Goal: Task Accomplishment & Management: Manage account settings

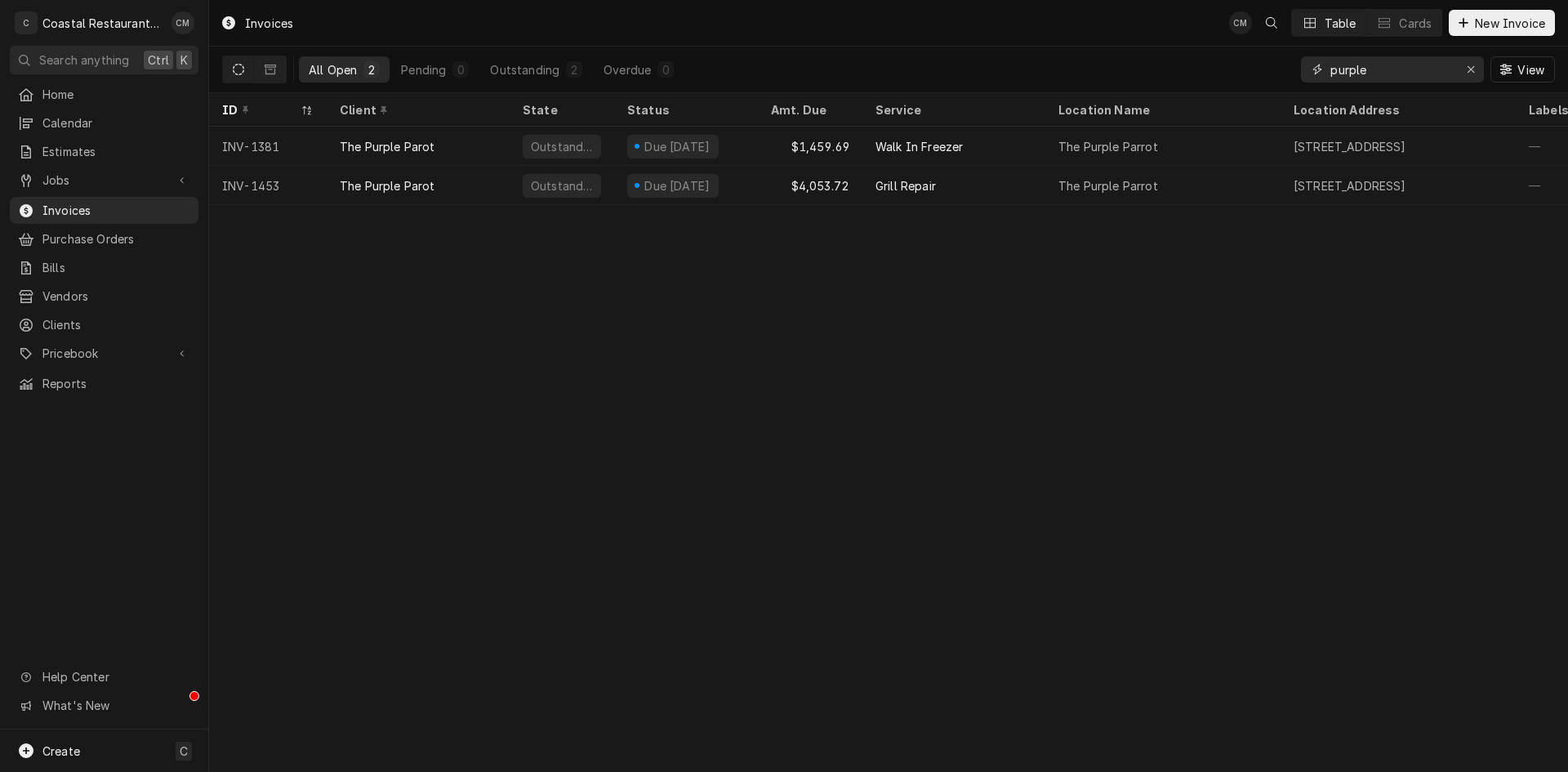
click at [1471, 72] on icon "Erase input" at bounding box center [1470, 70] width 9 height 12
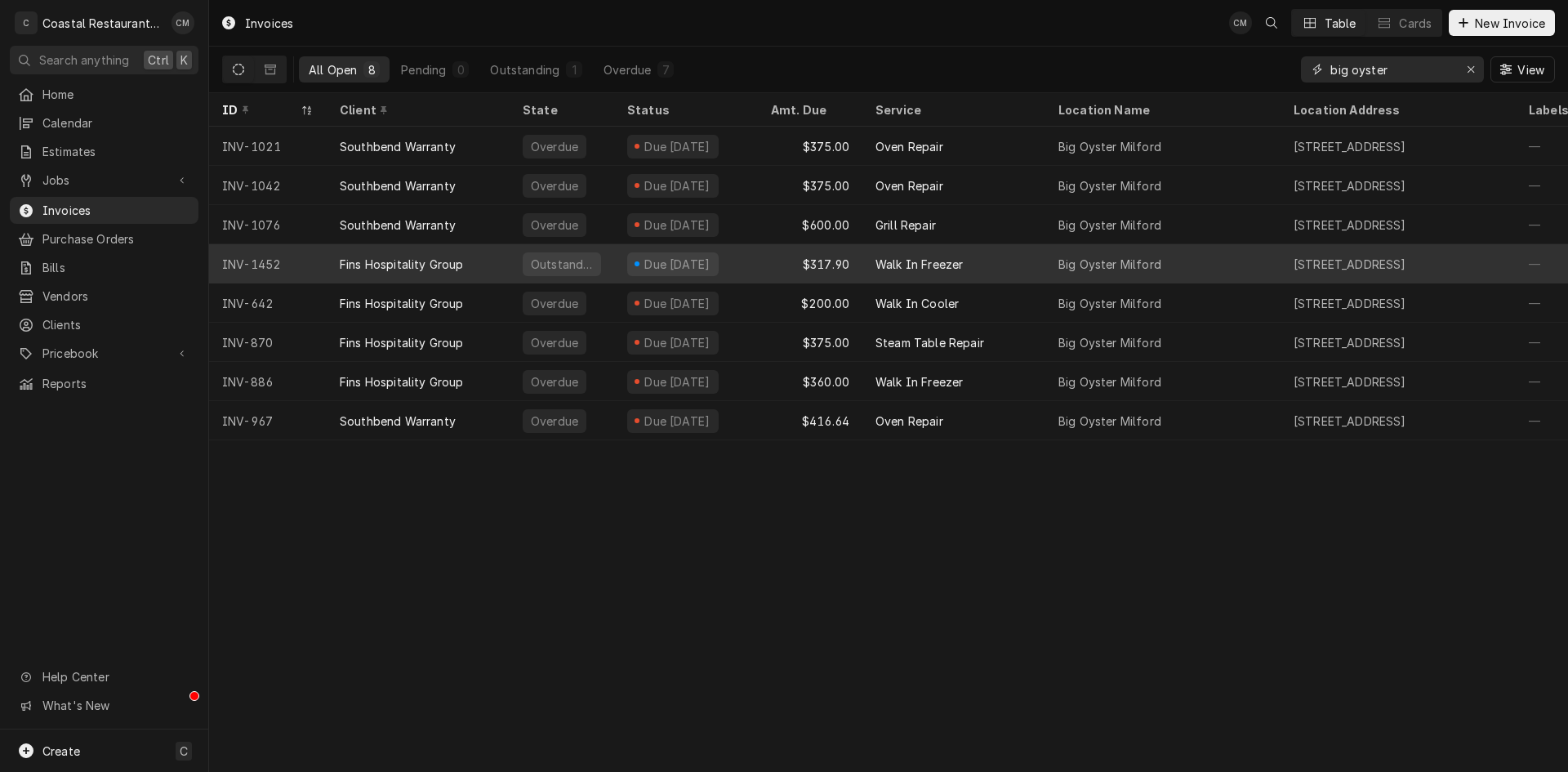
type input "big oyster"
click at [772, 267] on div "$317.90" at bounding box center [810, 263] width 104 height 40
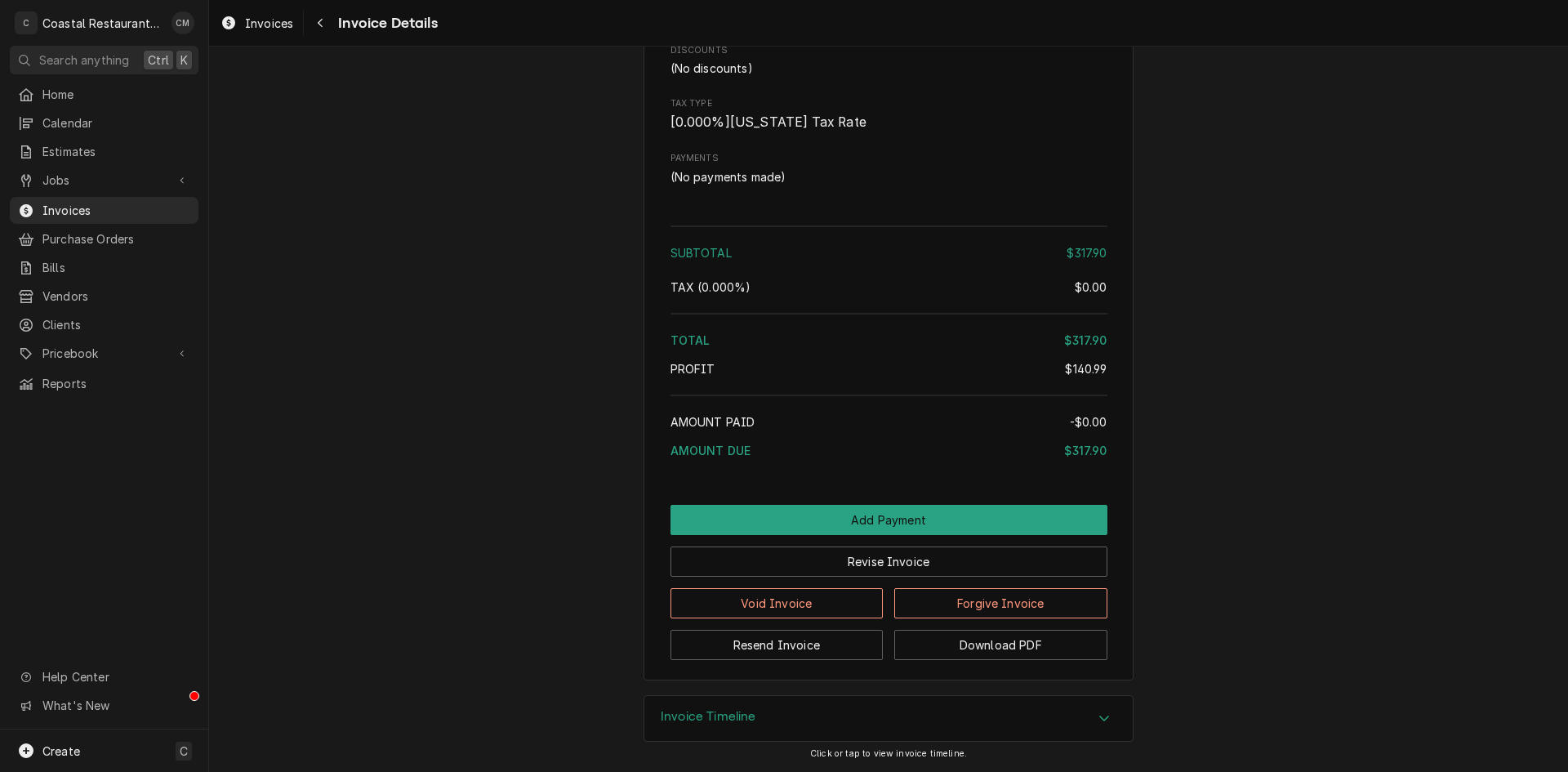
scroll to position [1539, 0]
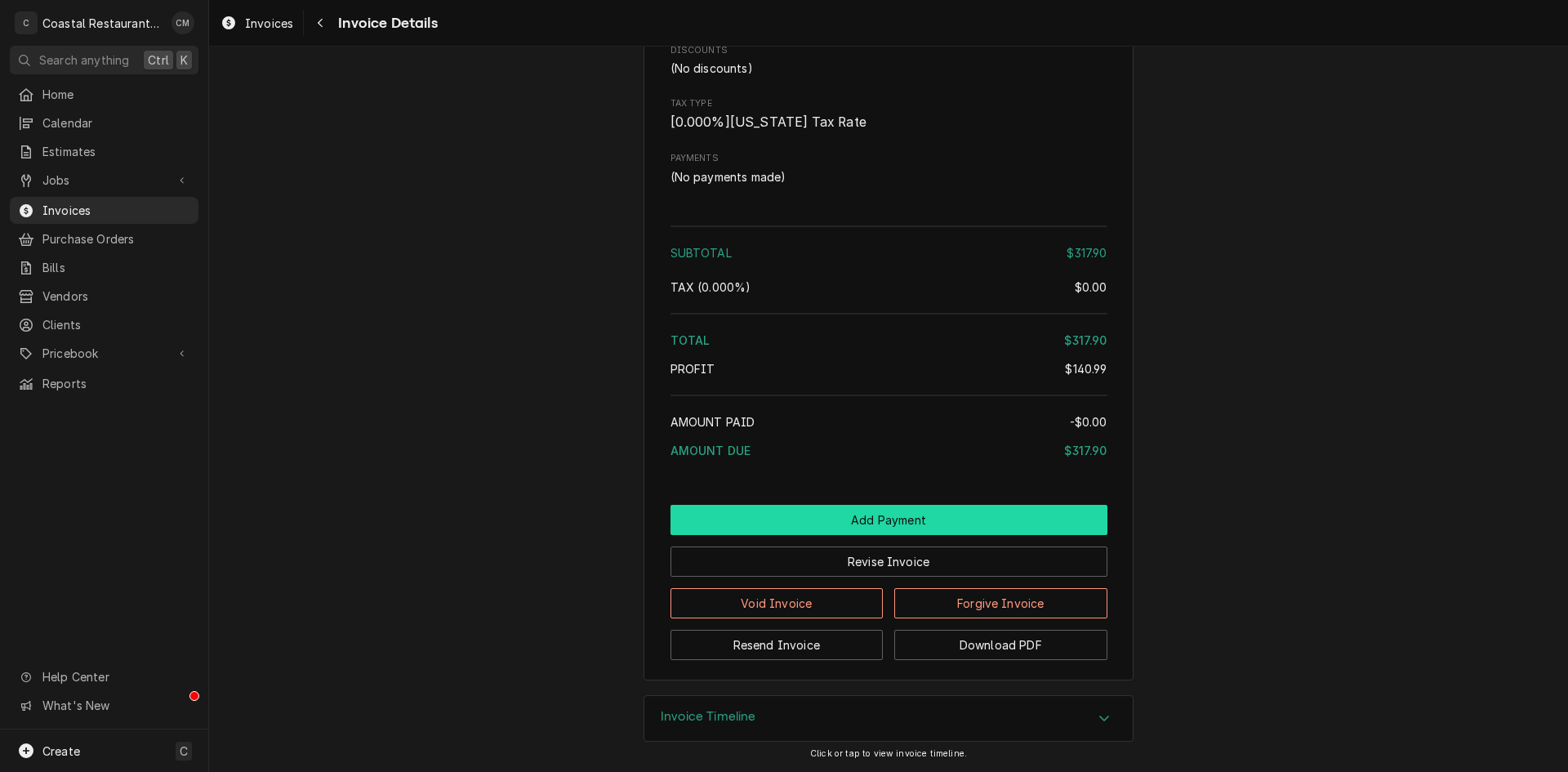
click at [826, 516] on button "Add Payment" at bounding box center [889, 520] width 437 height 30
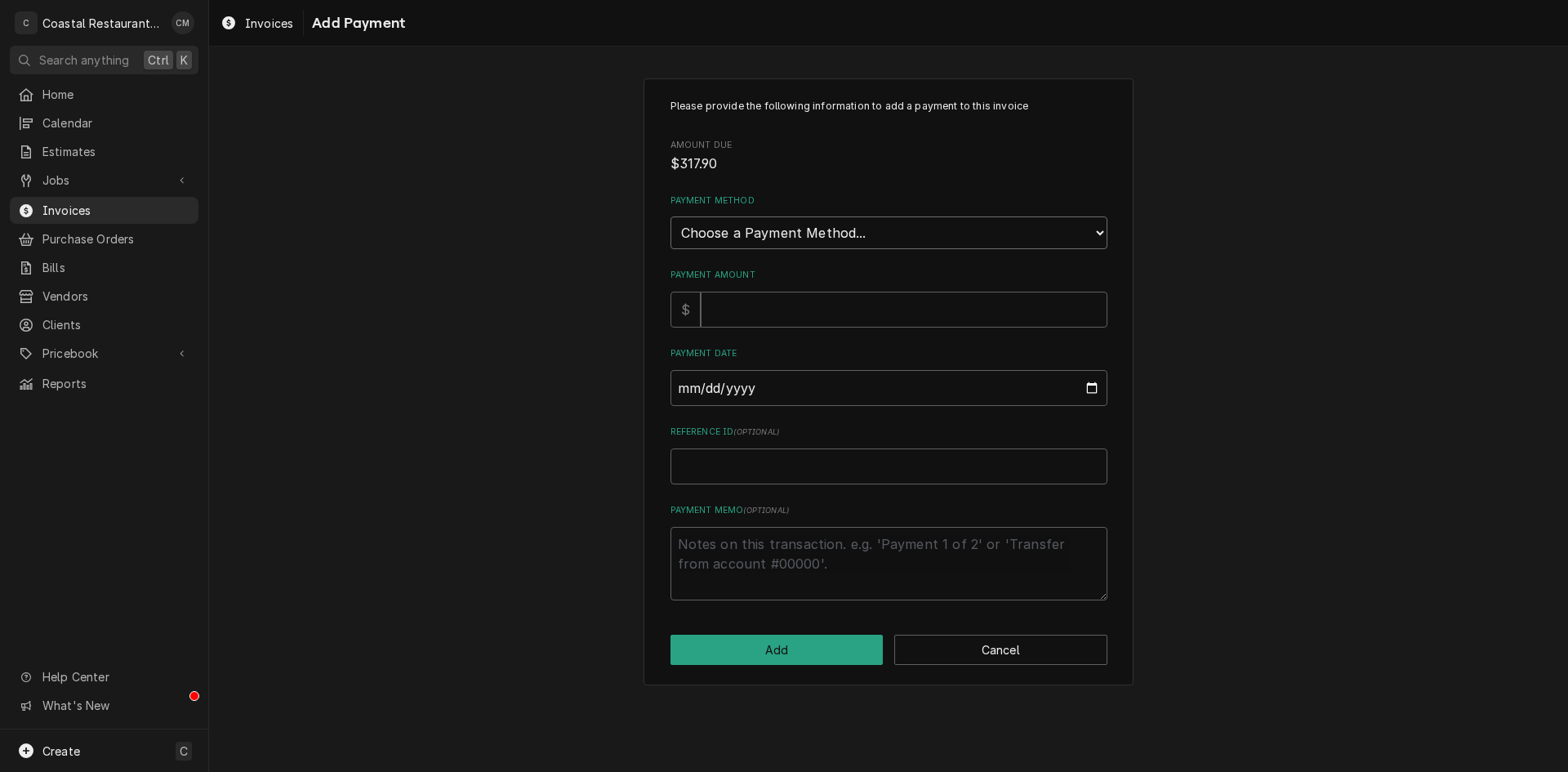
click at [760, 241] on select "Choose a Payment Method... Cash Check Credit/Debit Card ACH/eCheck Other" at bounding box center [889, 232] width 437 height 33
select select "2"
click at [670, 216] on select "Choose a Payment Method... Cash Check Credit/Debit Card ACH/eCheck Other" at bounding box center [889, 232] width 437 height 33
click at [737, 304] on input "Payment Amount" at bounding box center [904, 309] width 407 height 36
type textarea "x"
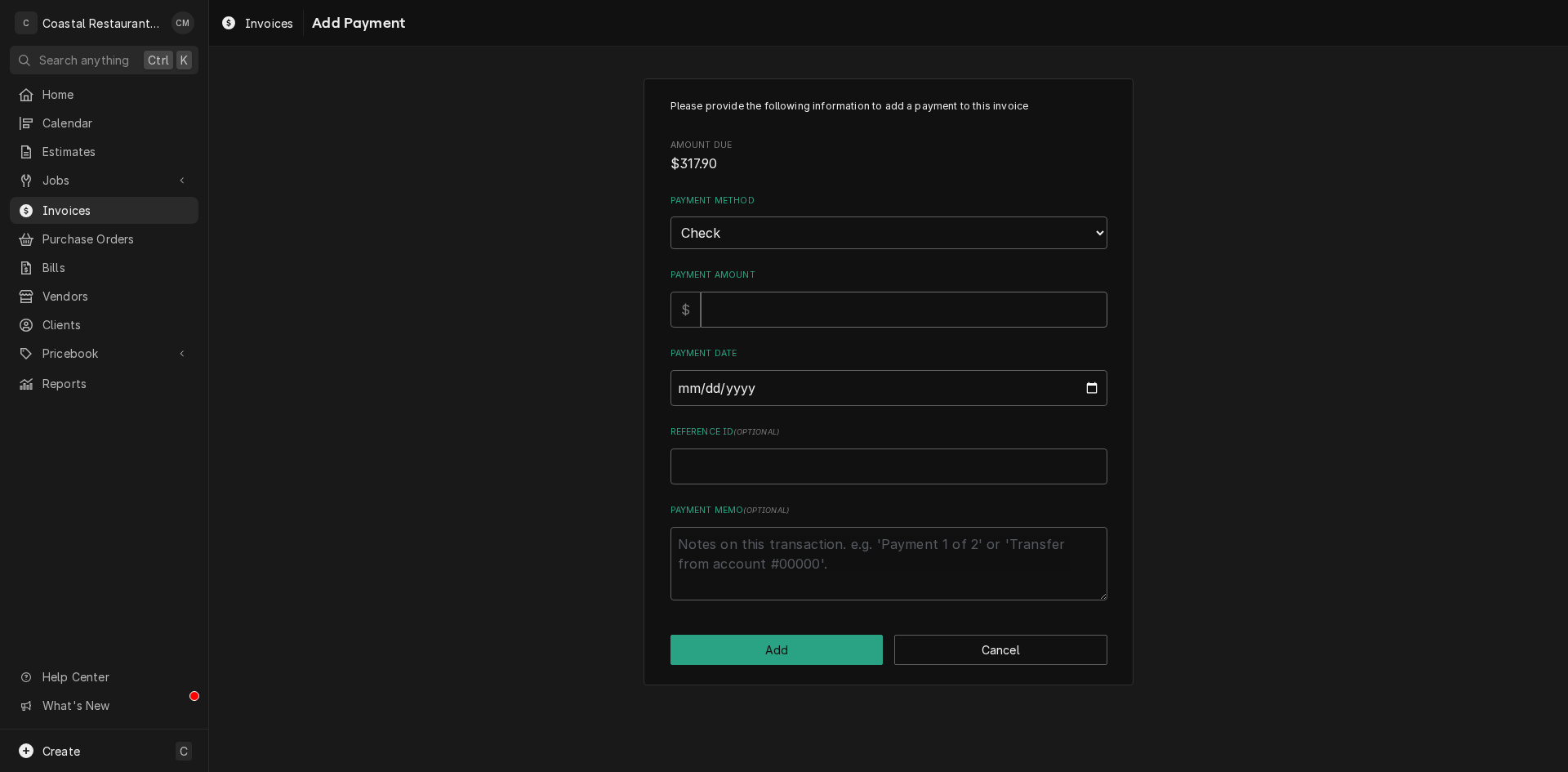
type input "3"
type textarea "x"
type input "31"
type textarea "x"
type input "317"
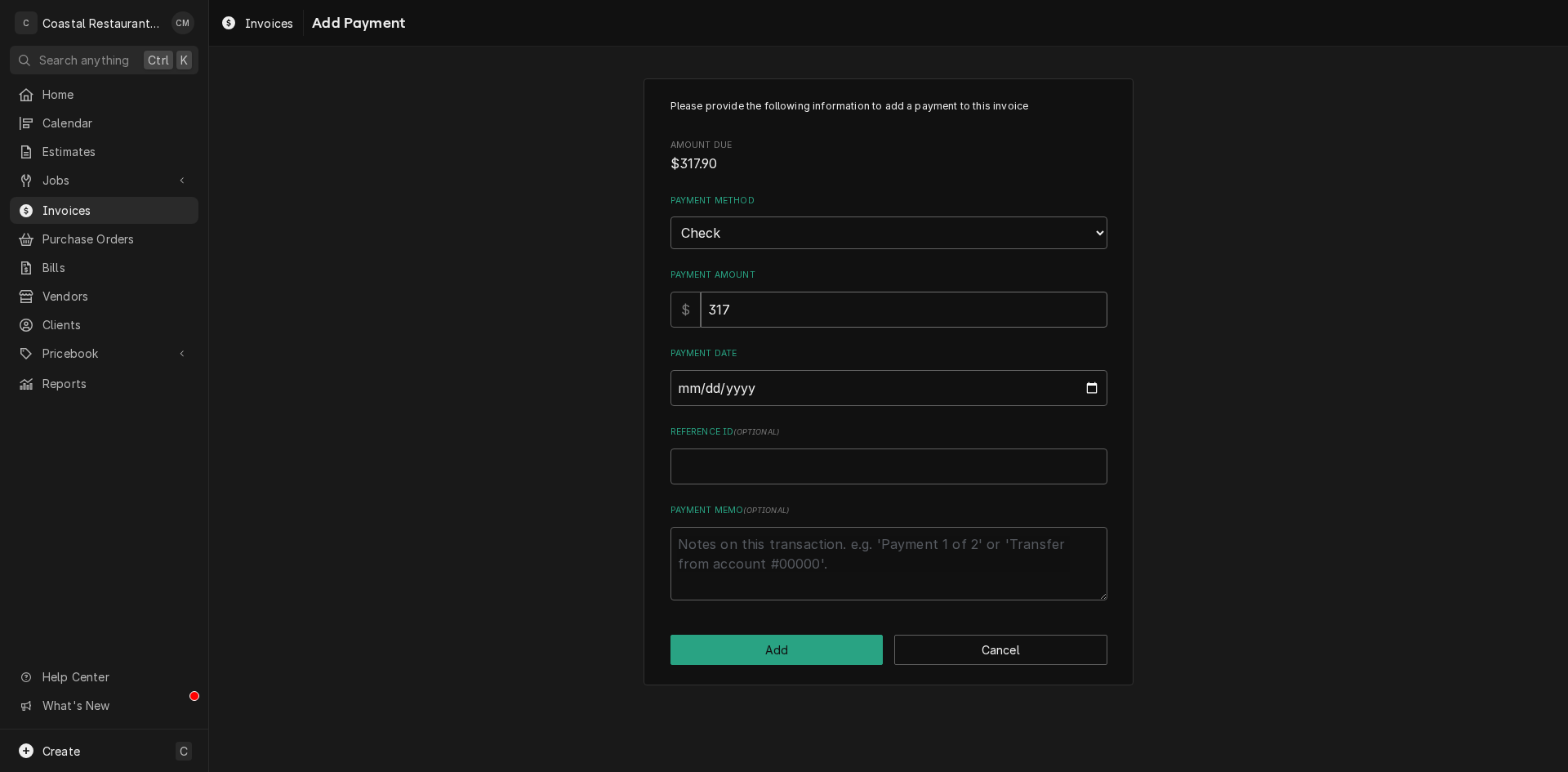
type textarea "x"
type input "317.9"
type input "0002-08-19"
type textarea "x"
type input "0020-08-19"
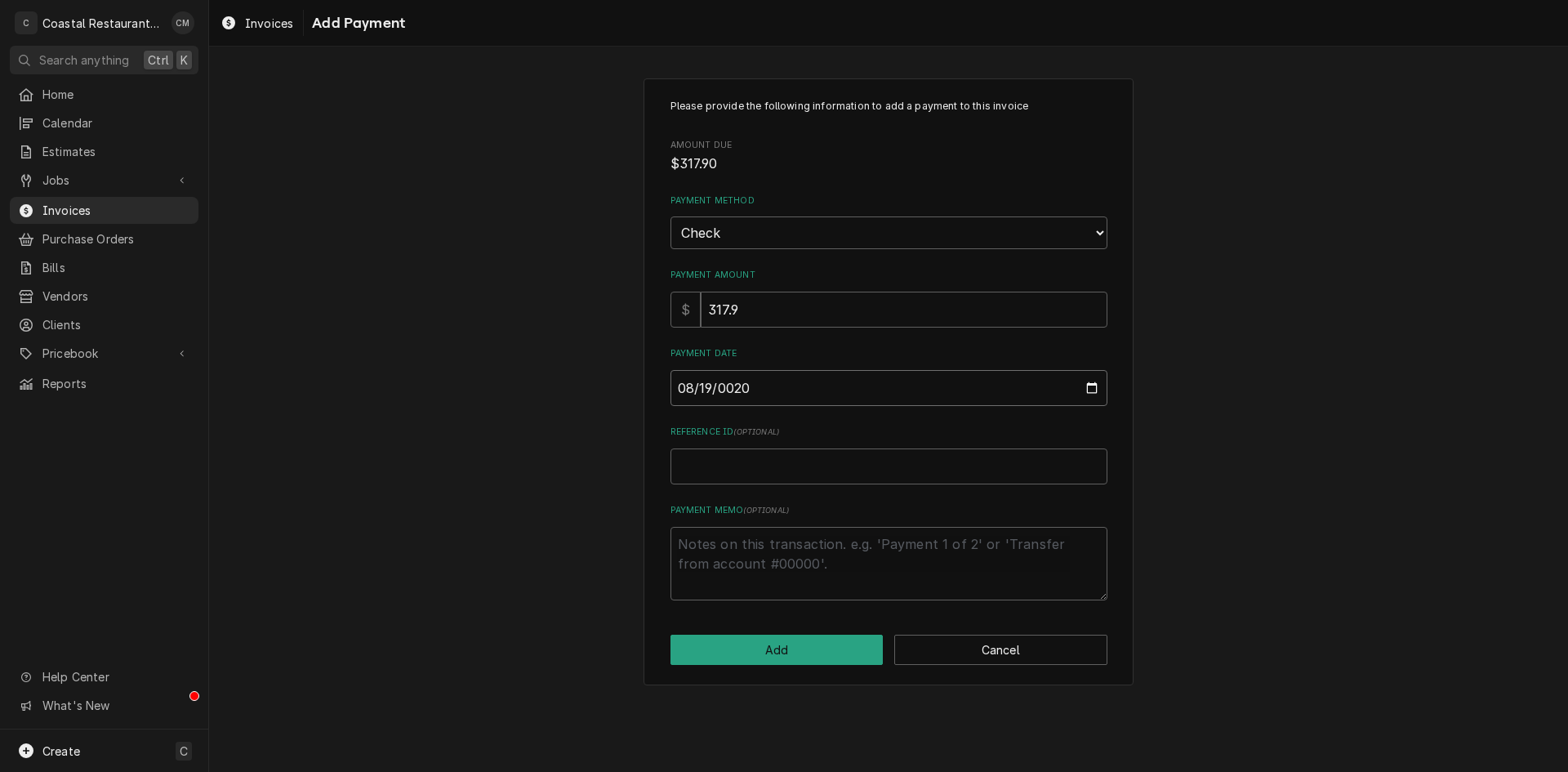
type textarea "x"
type input "0202-08-19"
type textarea "x"
type input "[DATE]"
type textarea "x"
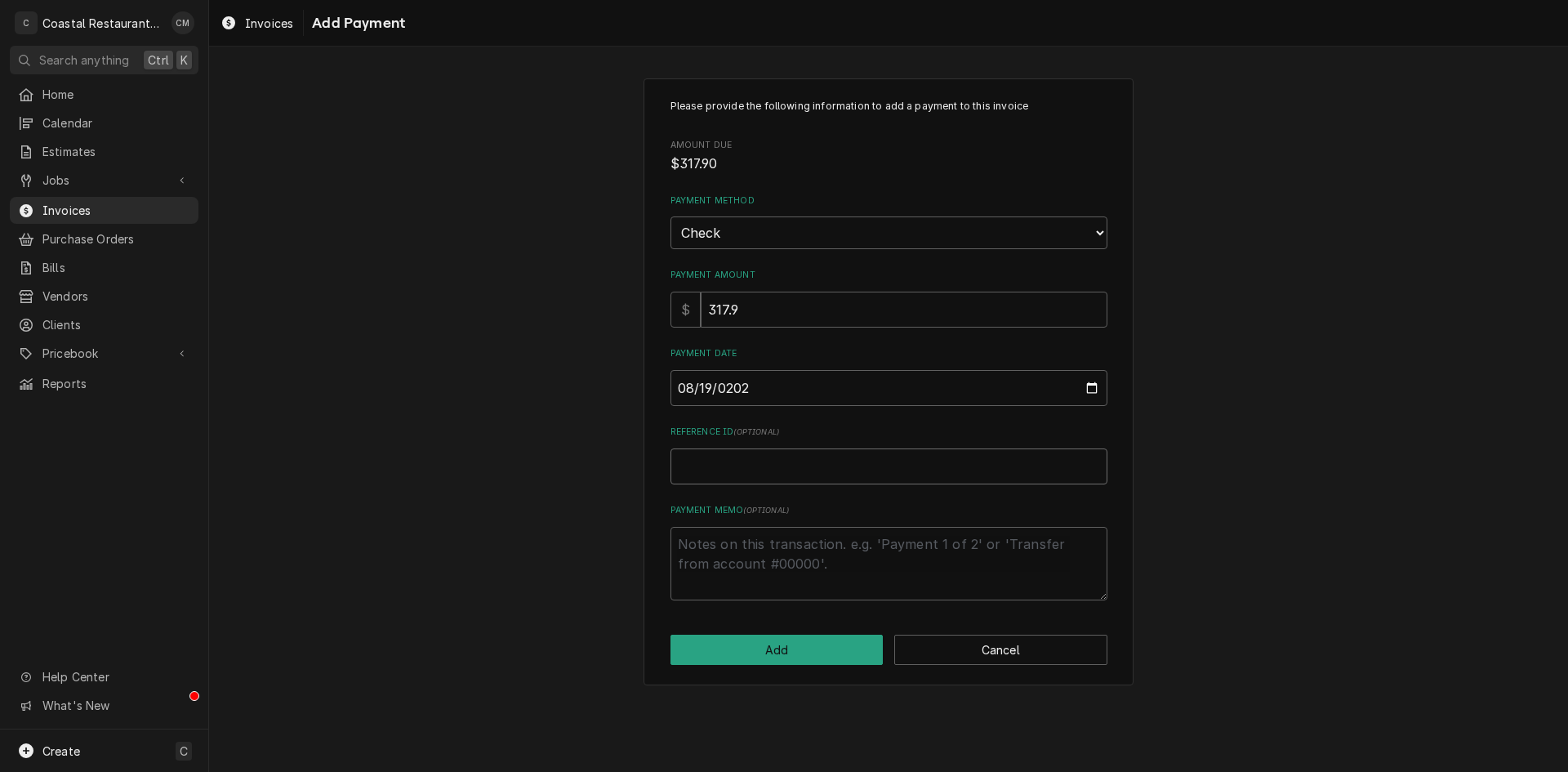
type input "2"
type textarea "x"
type input "20"
type textarea "x"
type input "200"
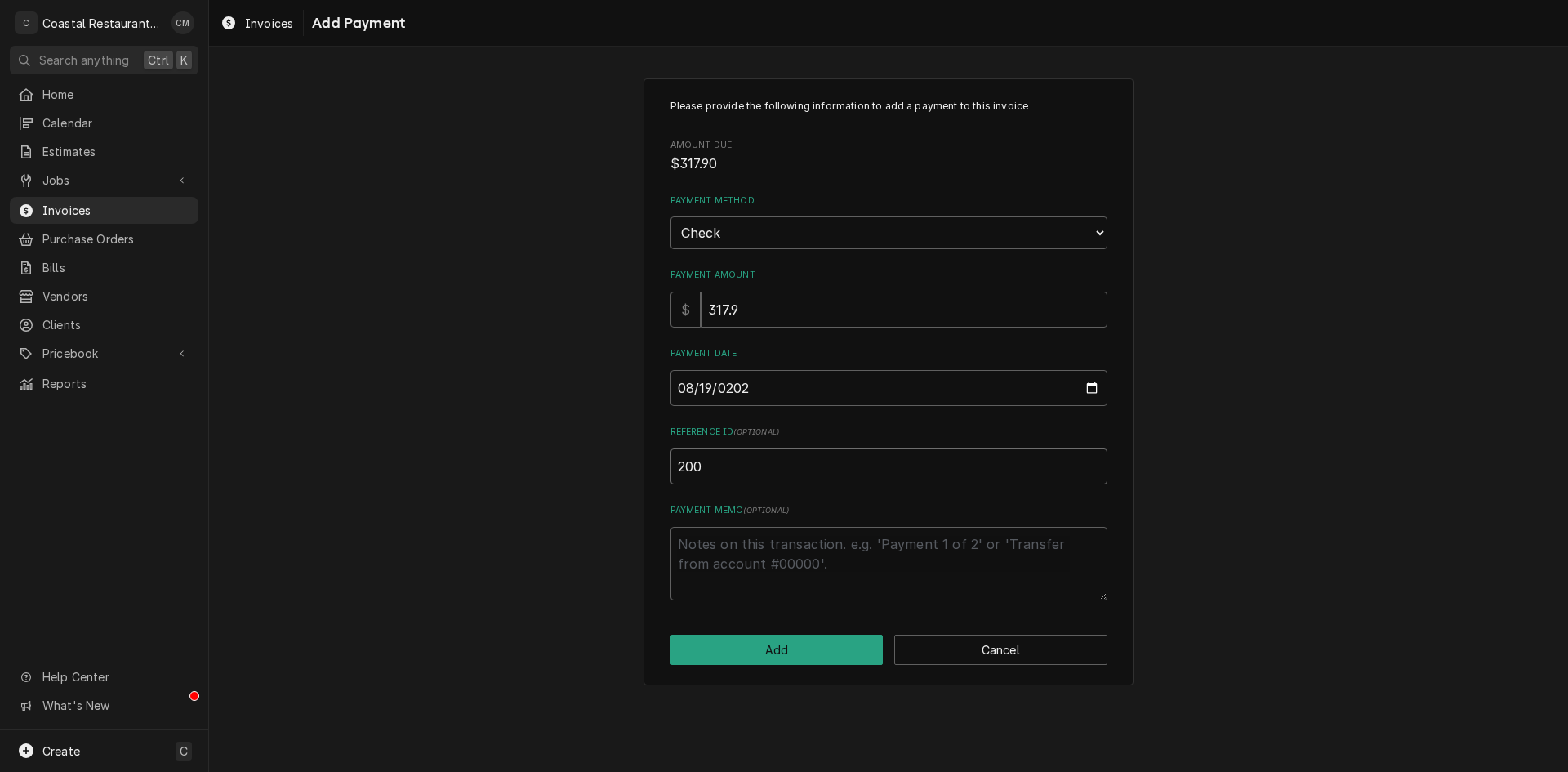
type textarea "x"
type input "2001"
click button "Add" at bounding box center [776, 650] width 213 height 30
type textarea "x"
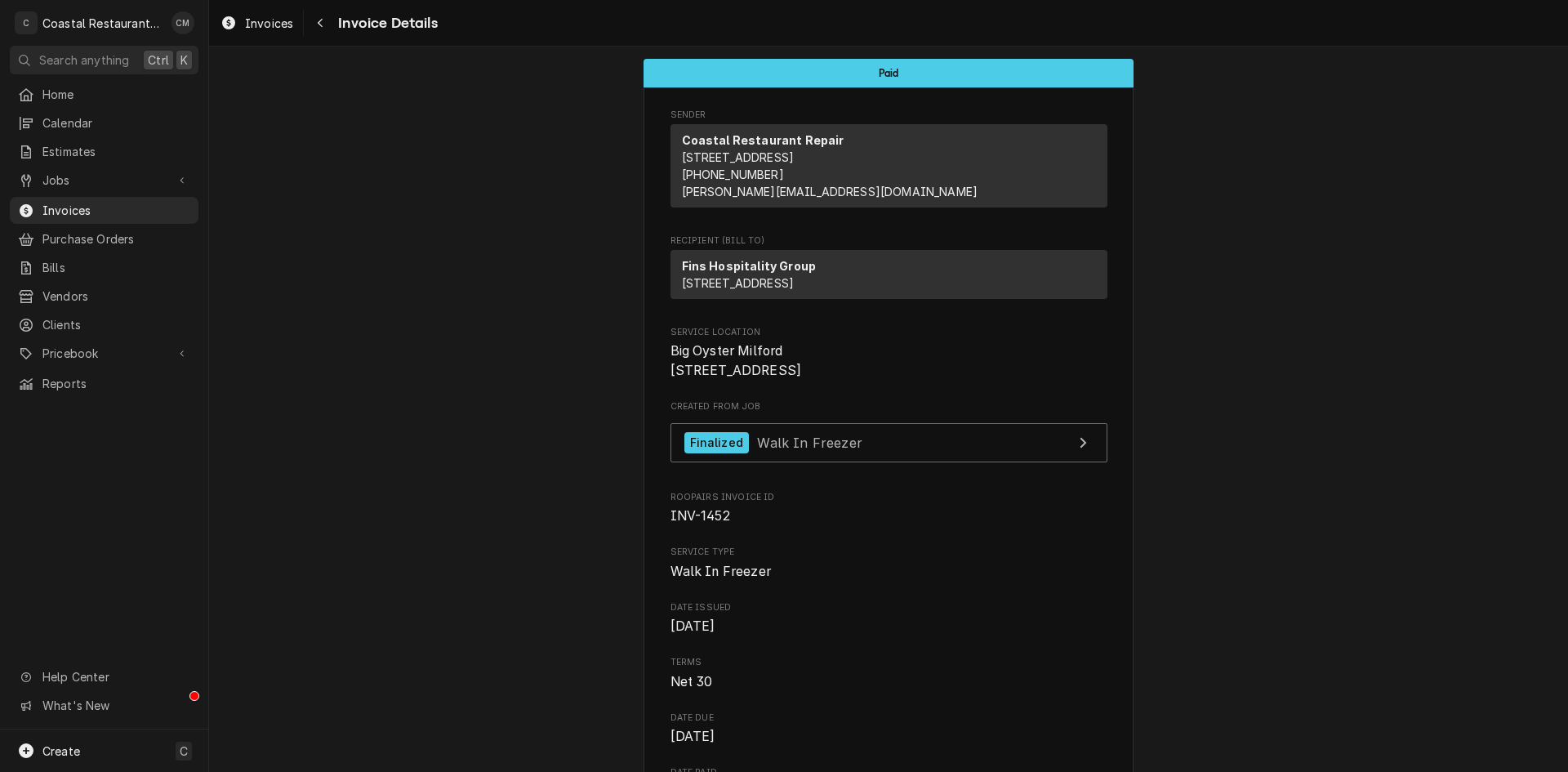
drag, startPoint x: 1355, startPoint y: 99, endPoint x: 904, endPoint y: 101, distance: 451.0
click at [309, 18] on button "Navigate back" at bounding box center [319, 23] width 26 height 26
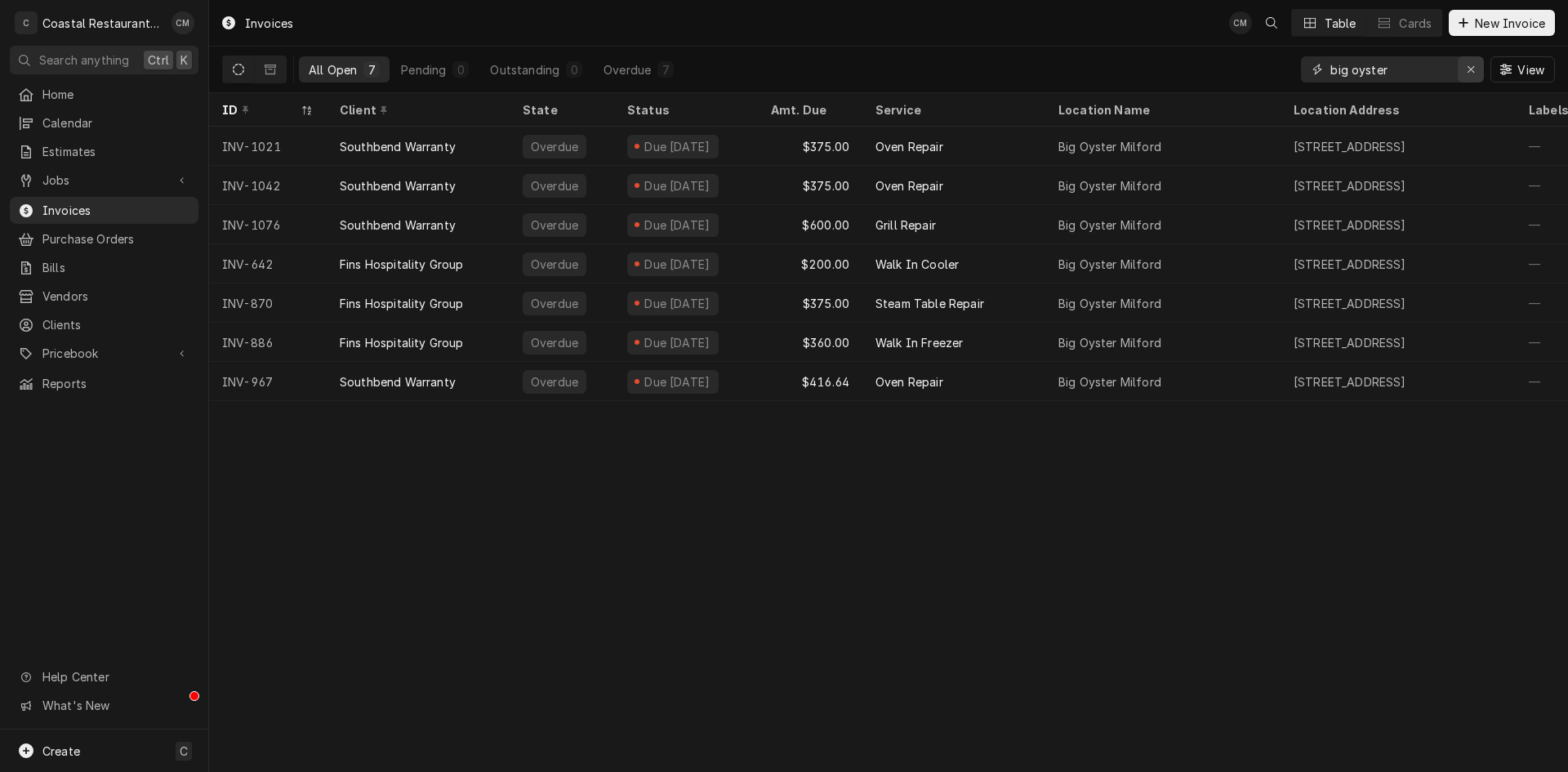
click at [1467, 67] on icon "Erase input" at bounding box center [1470, 70] width 7 height 7
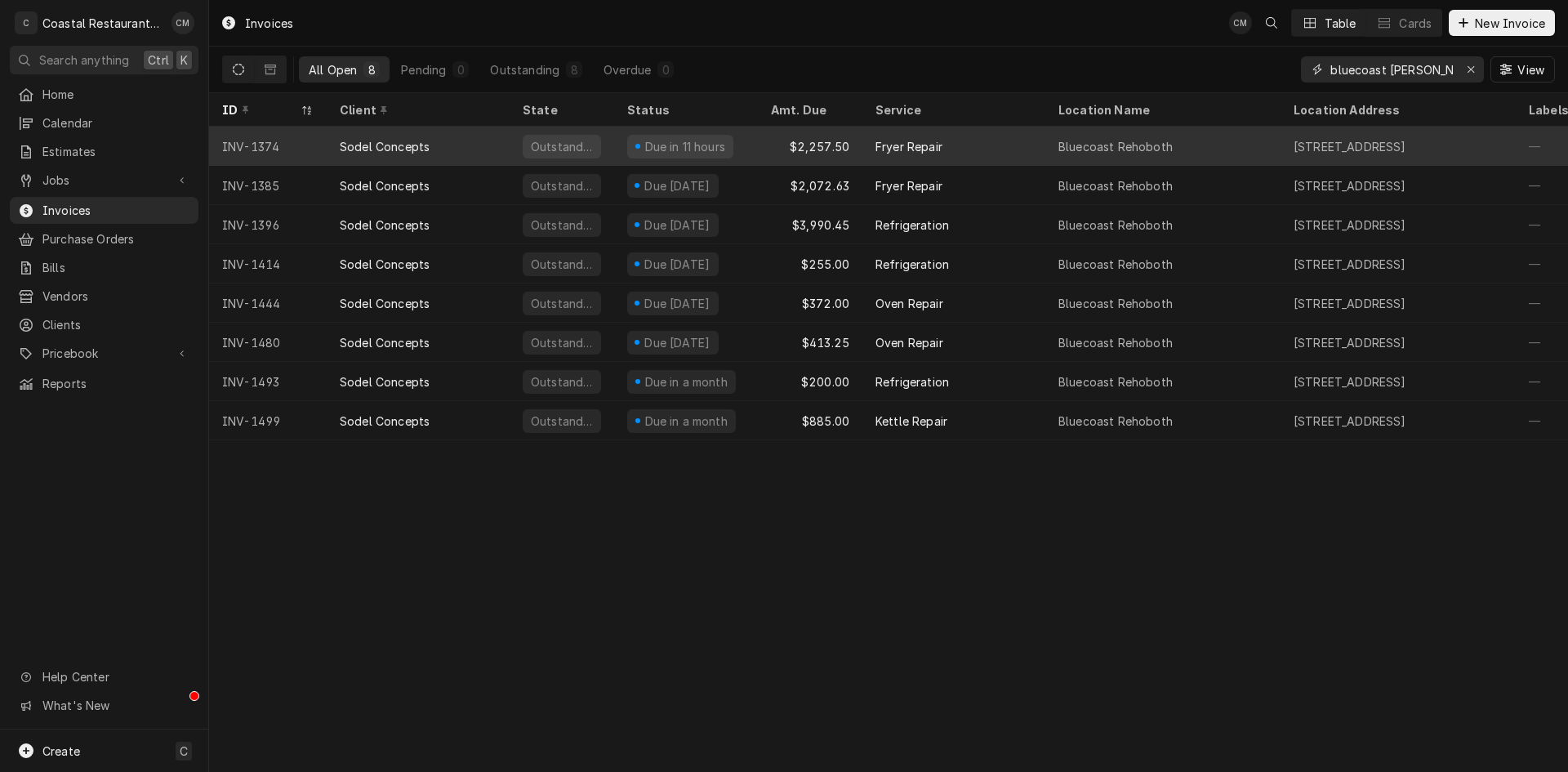
type input "bluecoast reho"
click at [464, 144] on div "Sodel Concepts" at bounding box center [418, 146] width 183 height 40
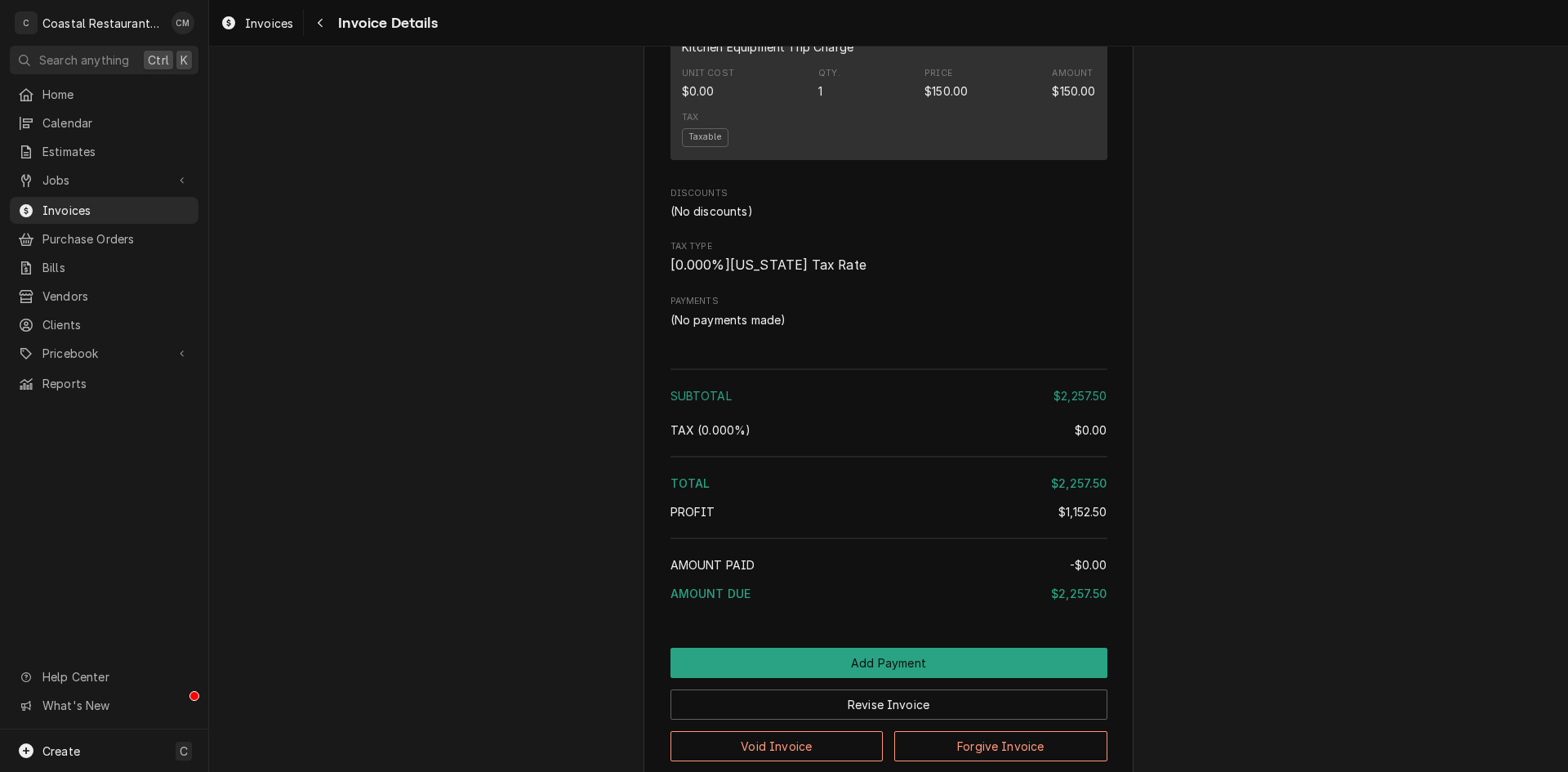
scroll to position [2090, 0]
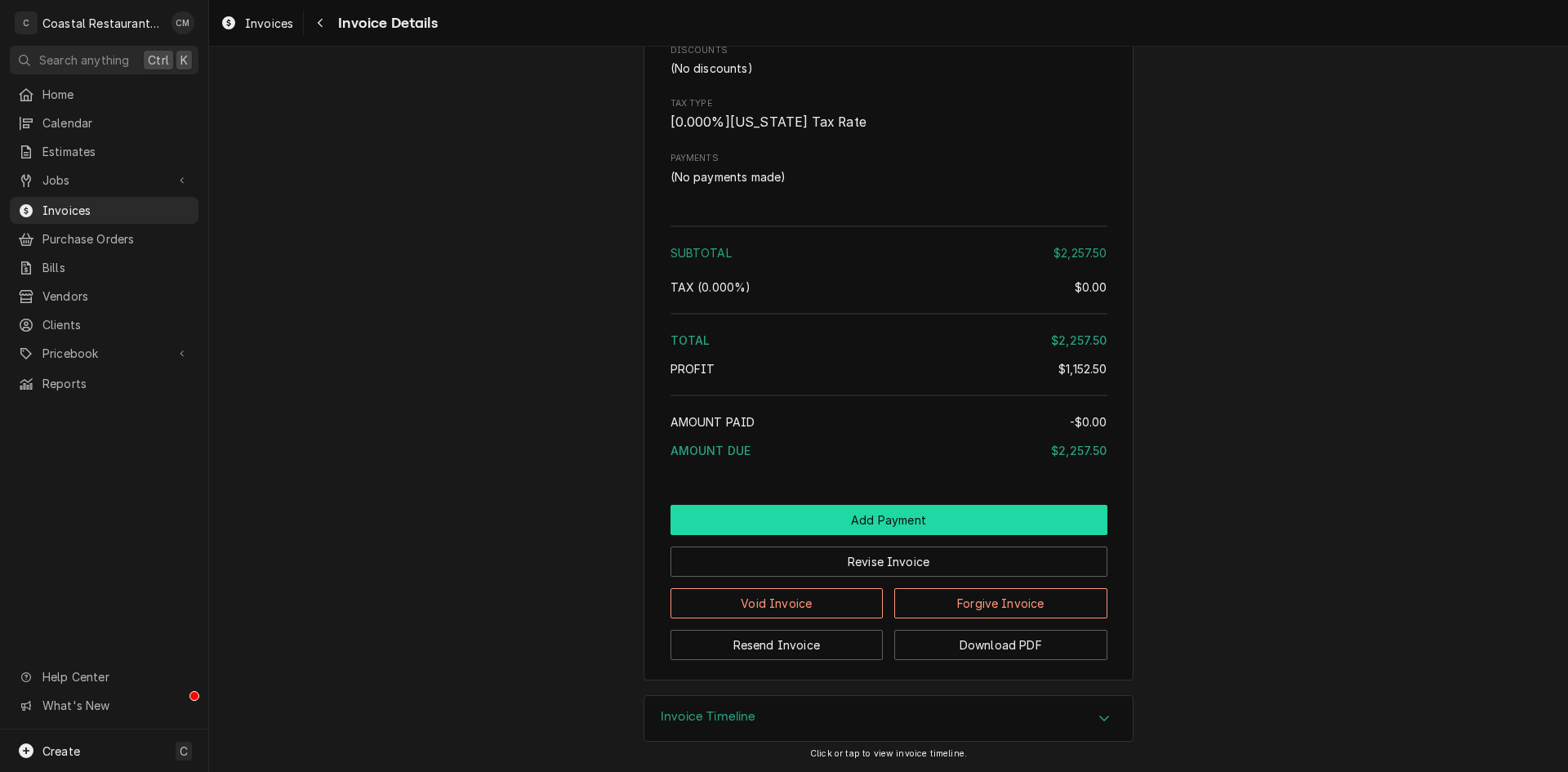
click at [863, 519] on button "Add Payment" at bounding box center [889, 520] width 437 height 30
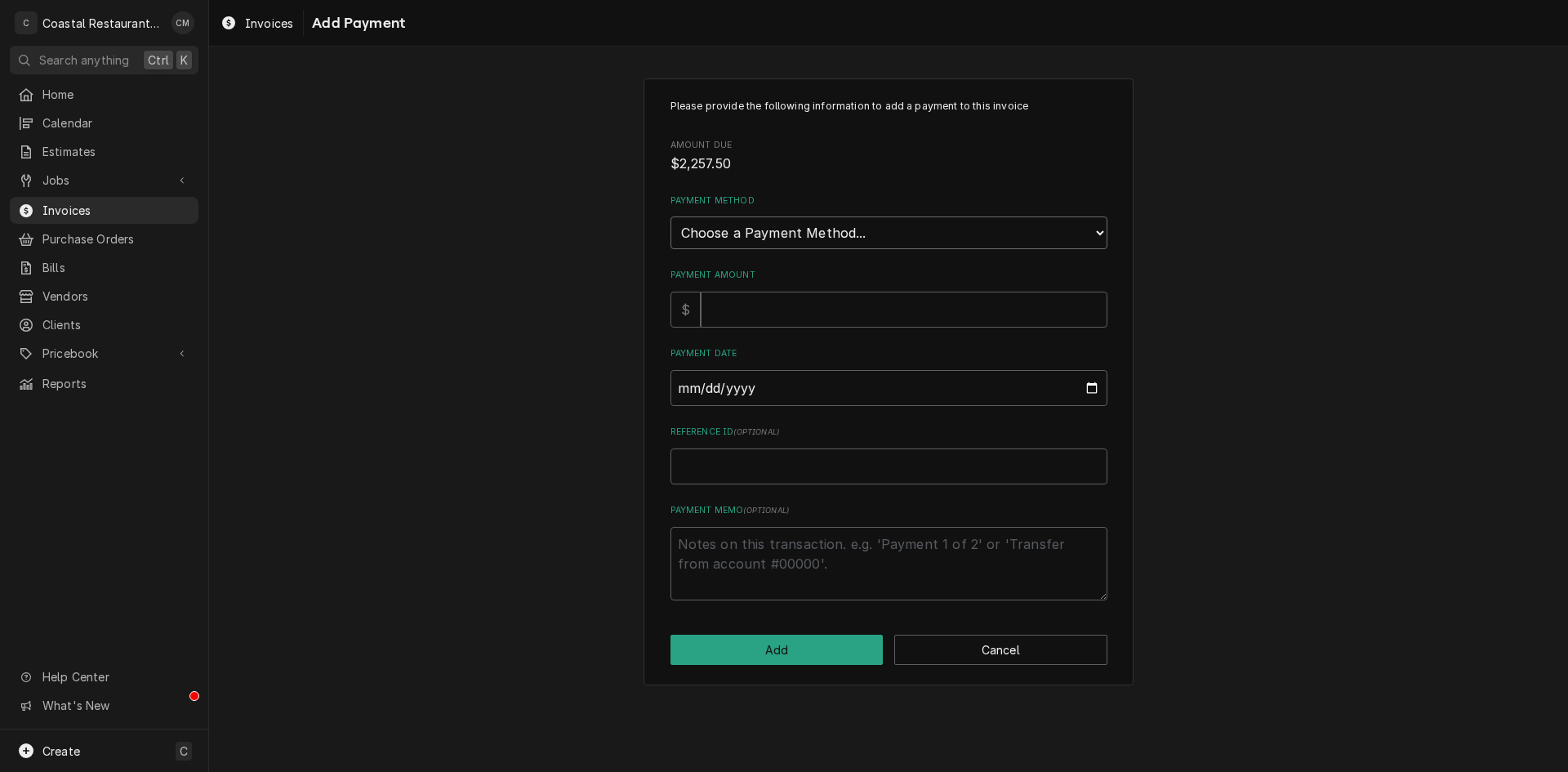
click at [826, 231] on select "Choose a Payment Method... Cash Check Credit/Debit Card ACH/eCheck Other" at bounding box center [889, 232] width 437 height 33
select select "2"
click at [670, 216] on select "Choose a Payment Method... Cash Check Credit/Debit Card ACH/eCheck Other" at bounding box center [889, 232] width 437 height 33
click at [746, 305] on input "Payment Amount" at bounding box center [904, 309] width 407 height 36
type textarea "x"
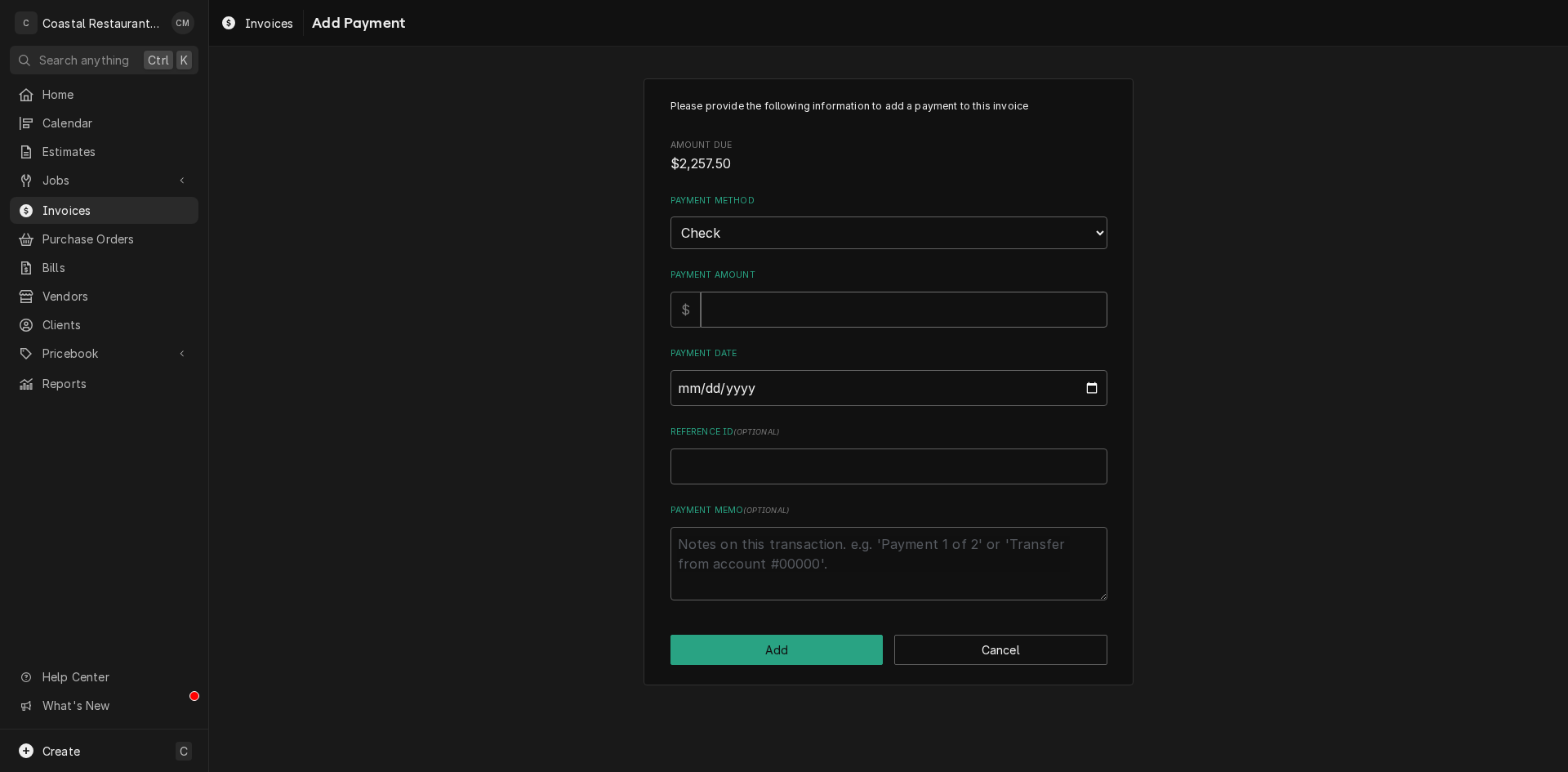
type input "2"
type textarea "x"
type input "22"
type textarea "x"
type input "225"
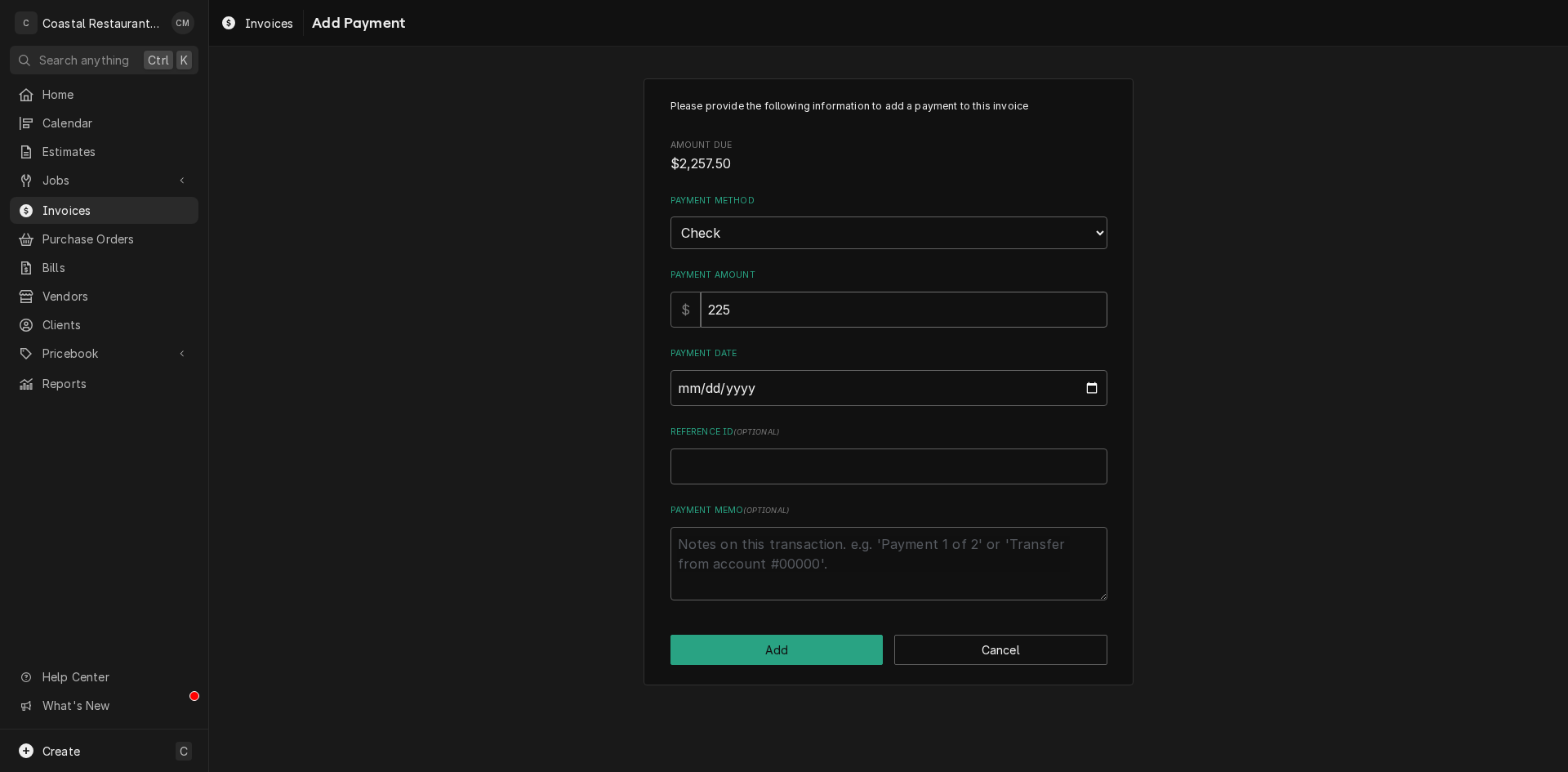
type textarea "x"
type input "2257"
type textarea "x"
type input "2257.5"
type input "0002-08-19"
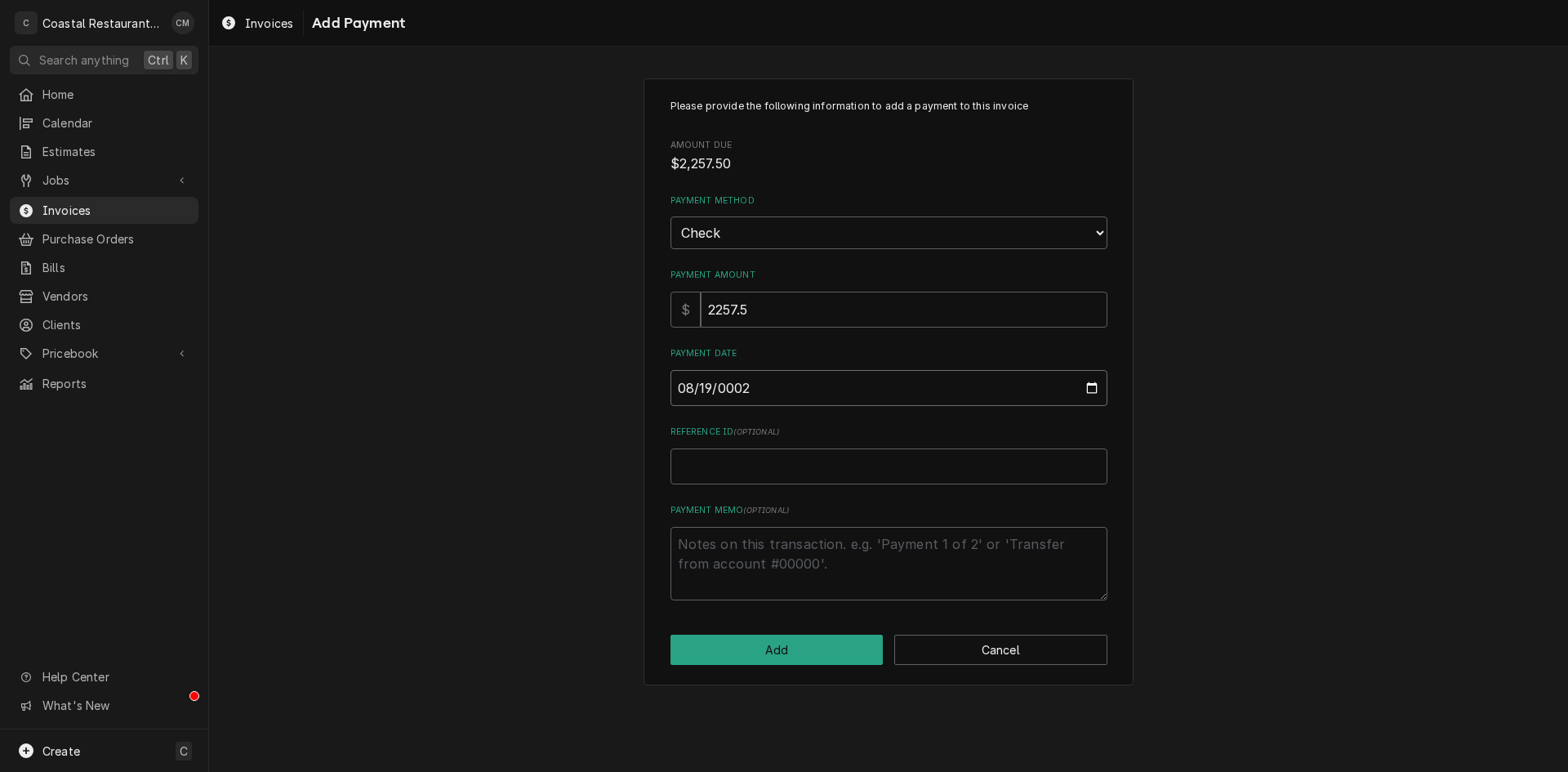
type textarea "x"
type input "0020-08-19"
type textarea "x"
type input "0202-08-19"
type textarea "x"
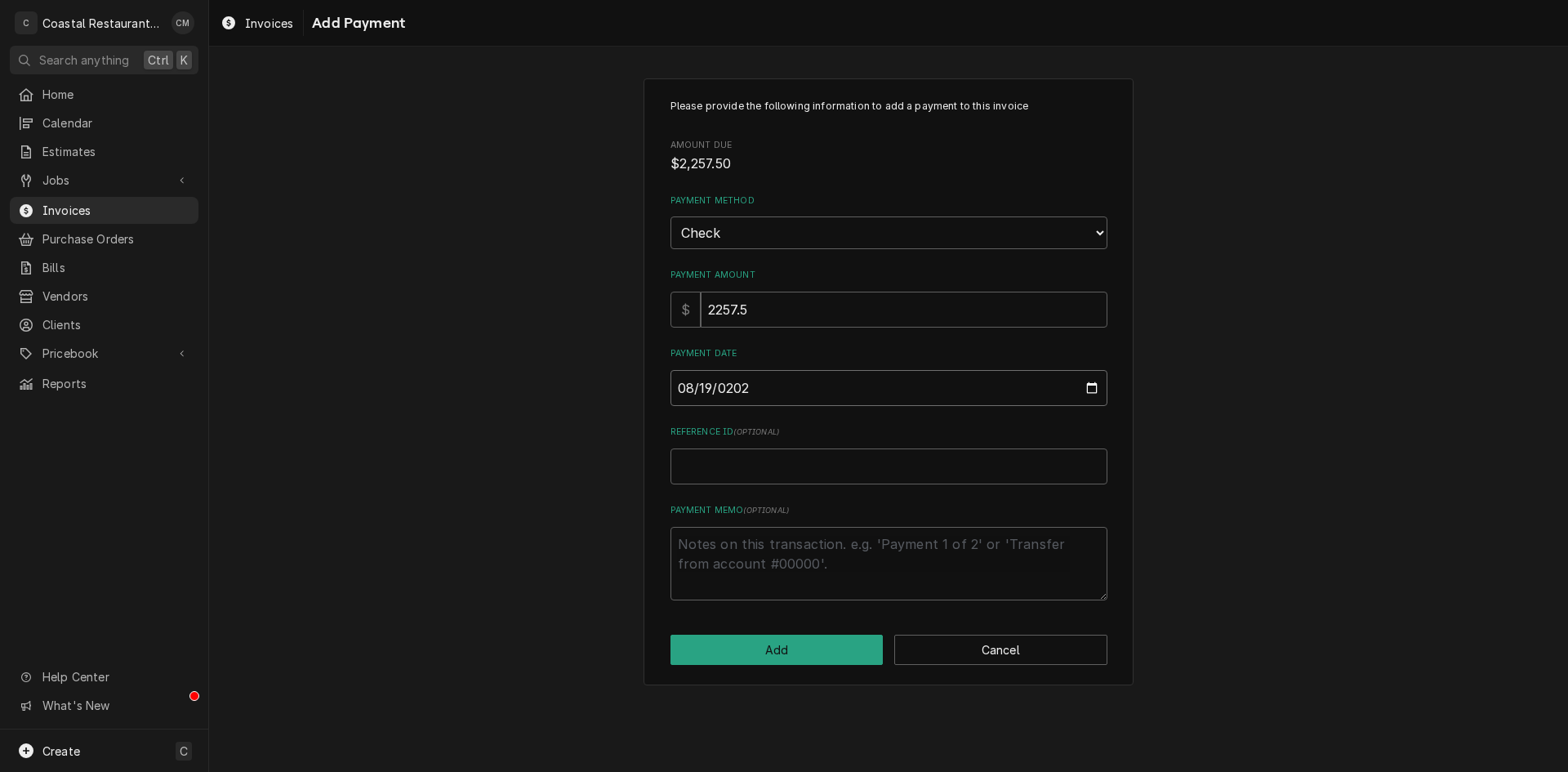
type input "2025-08-19"
type textarea "x"
type input "3"
type textarea "x"
type input "31"
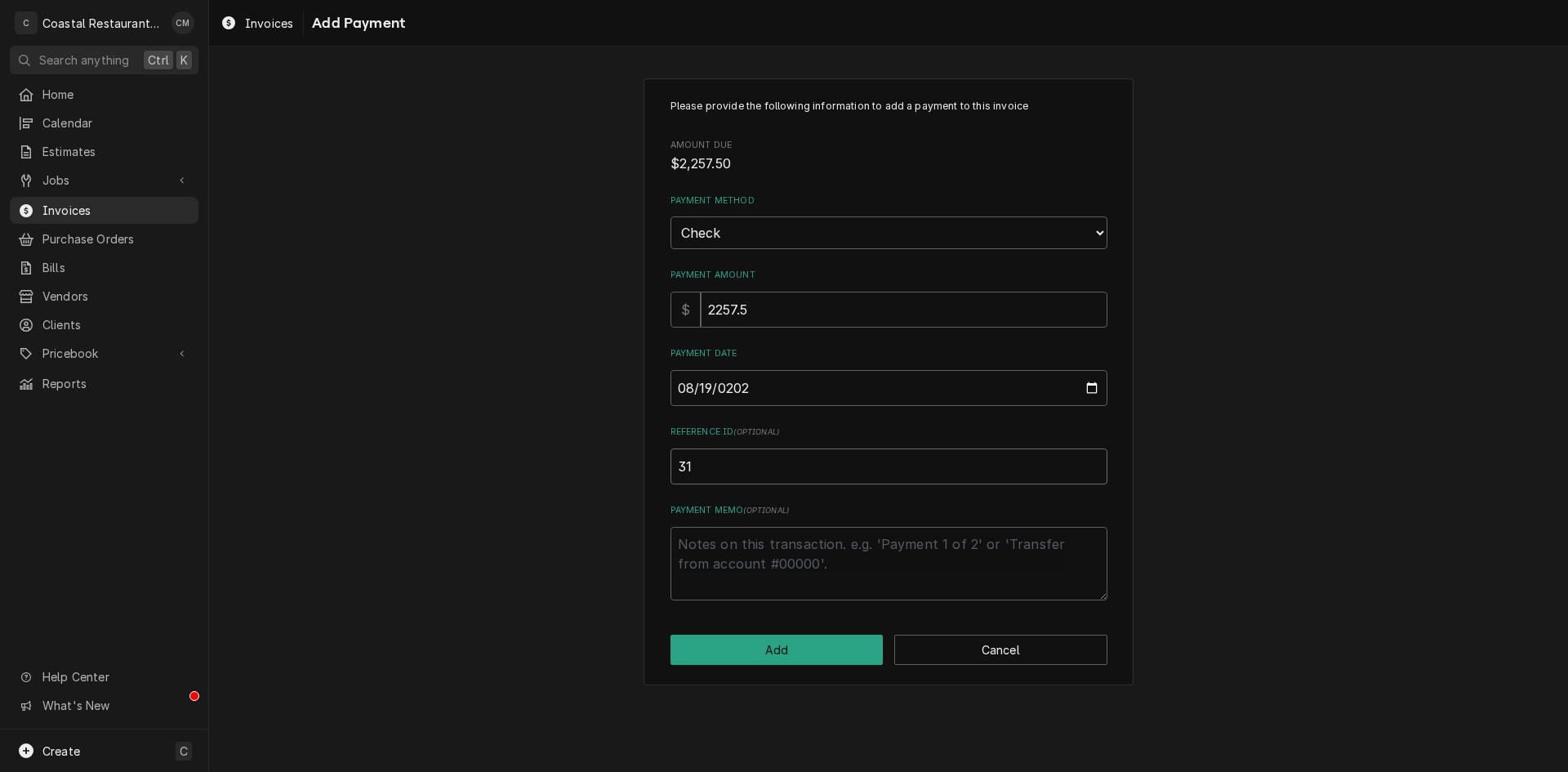
type textarea "x"
type input "319"
type textarea "x"
type input "3190"
click button "Add" at bounding box center [776, 650] width 213 height 30
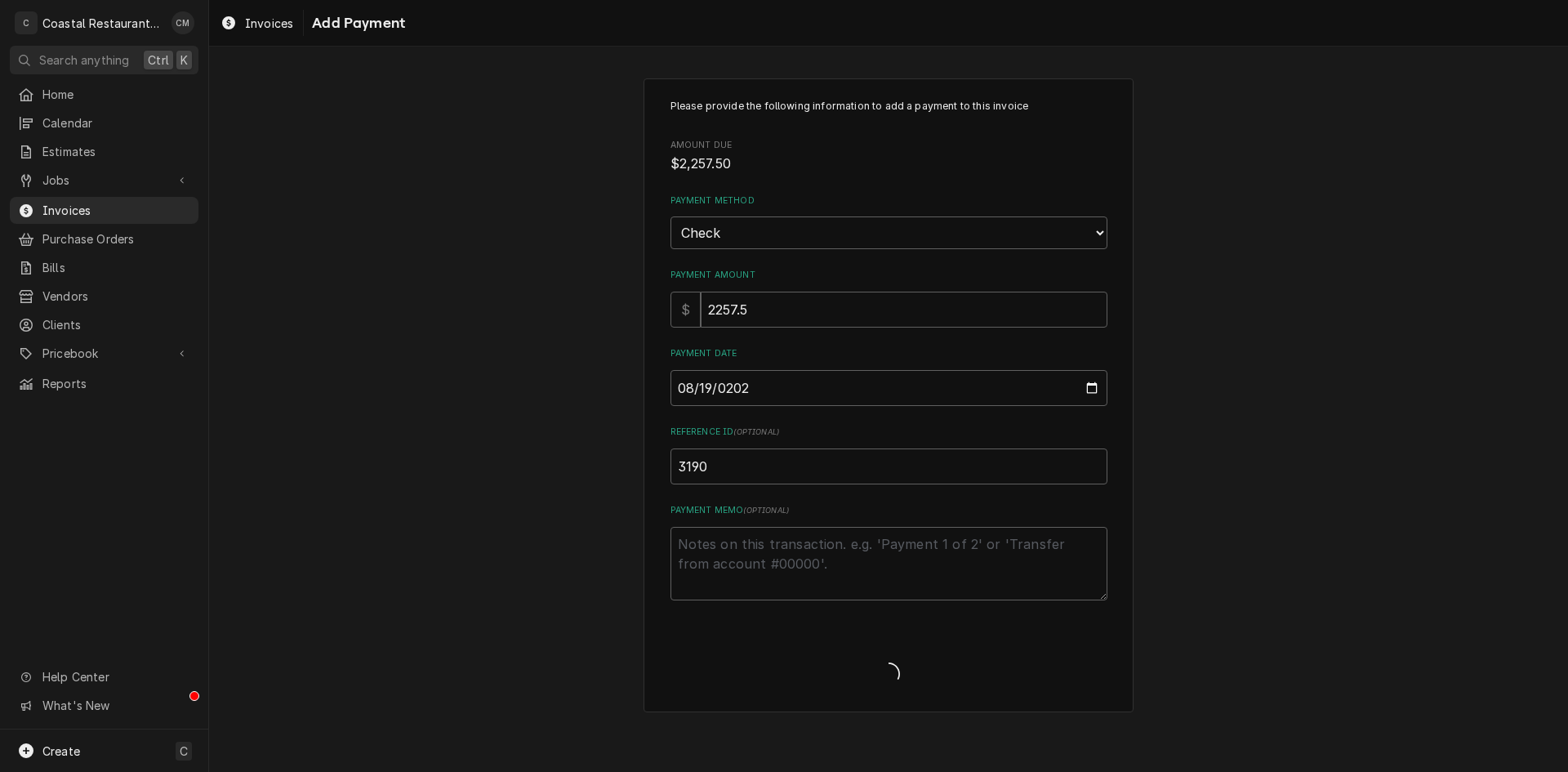
type textarea "x"
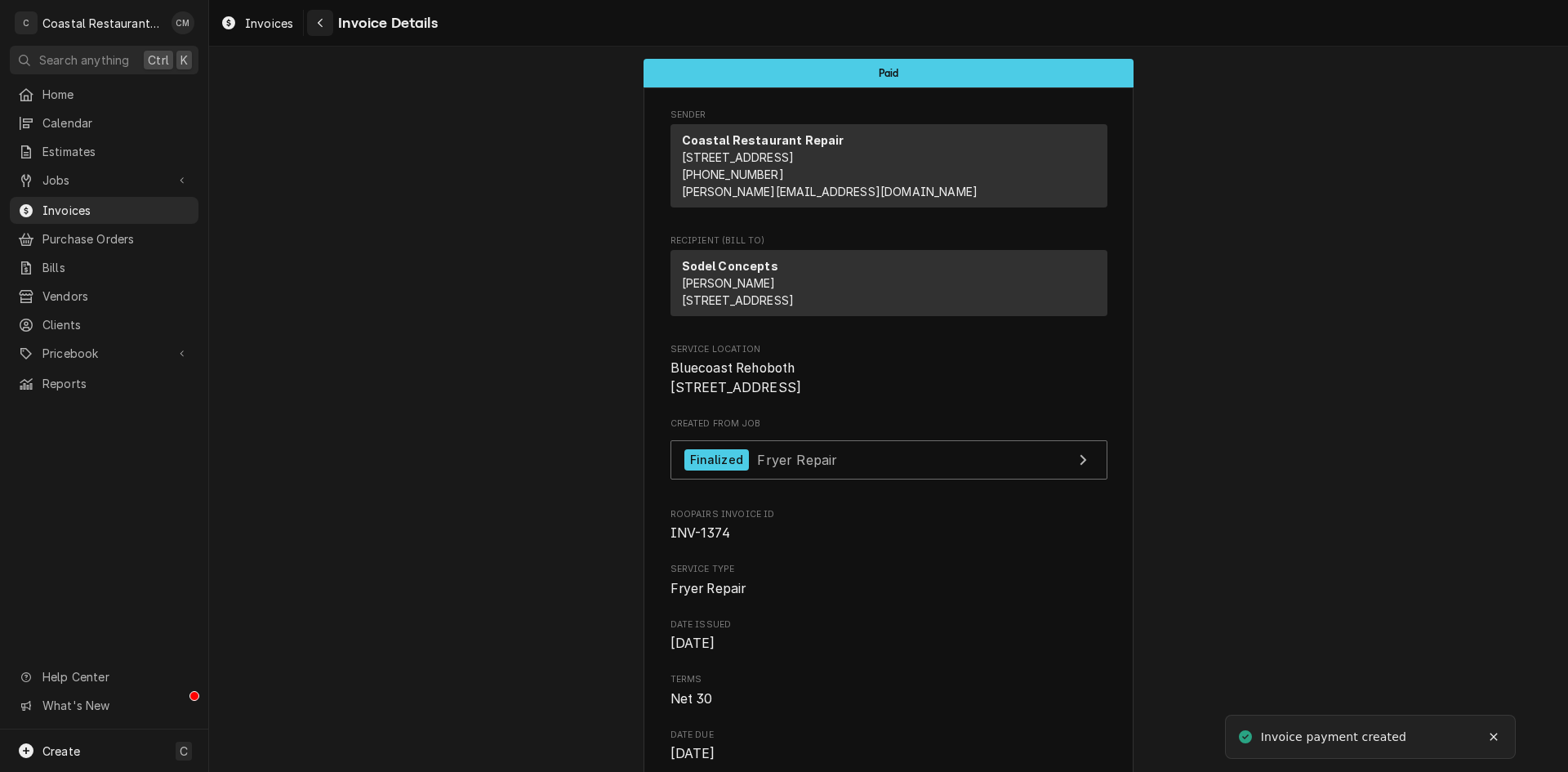
click at [323, 22] on icon "Navigate back" at bounding box center [320, 23] width 8 height 12
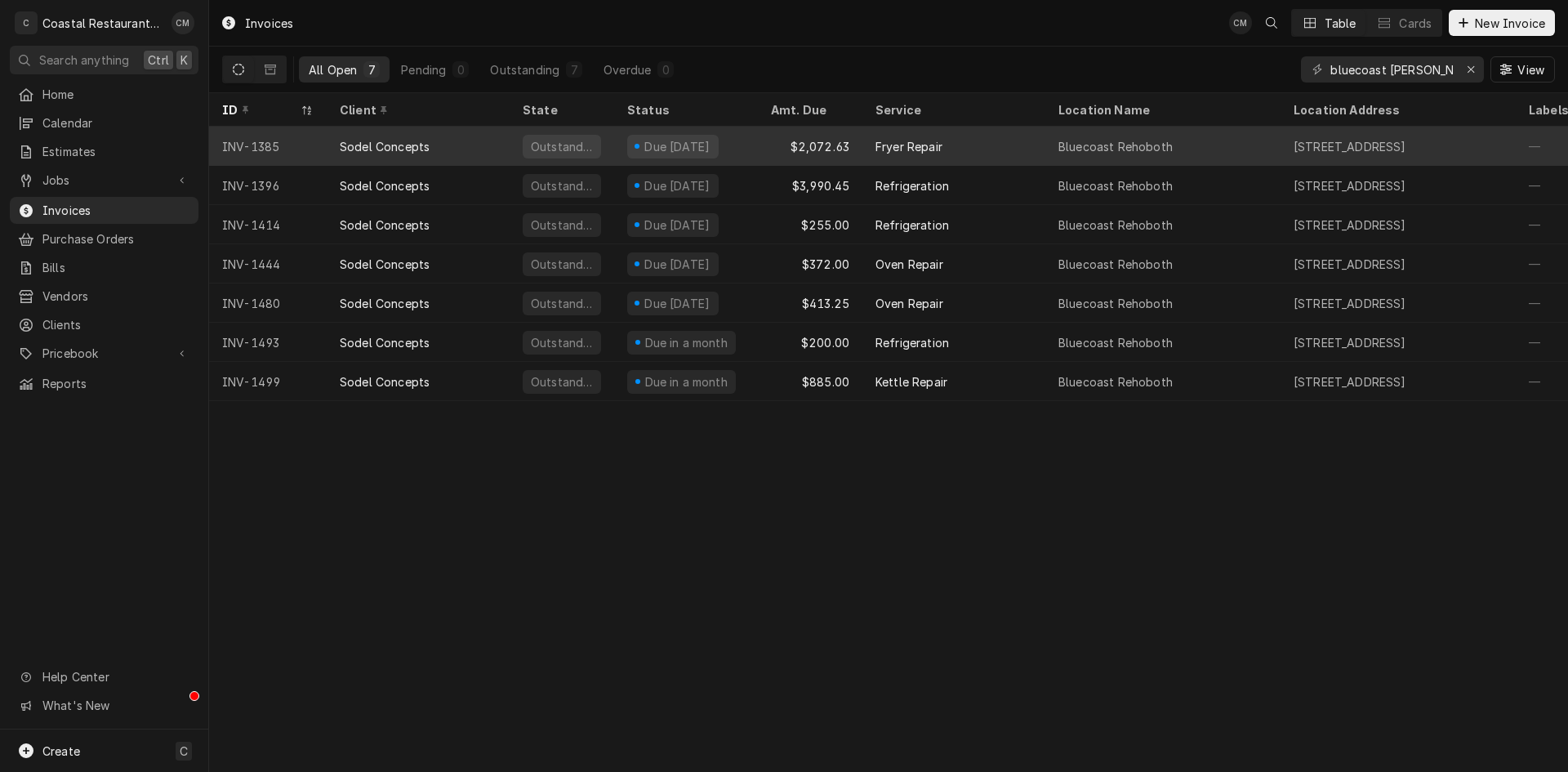
click at [763, 152] on div "$2,072.63" at bounding box center [810, 146] width 104 height 40
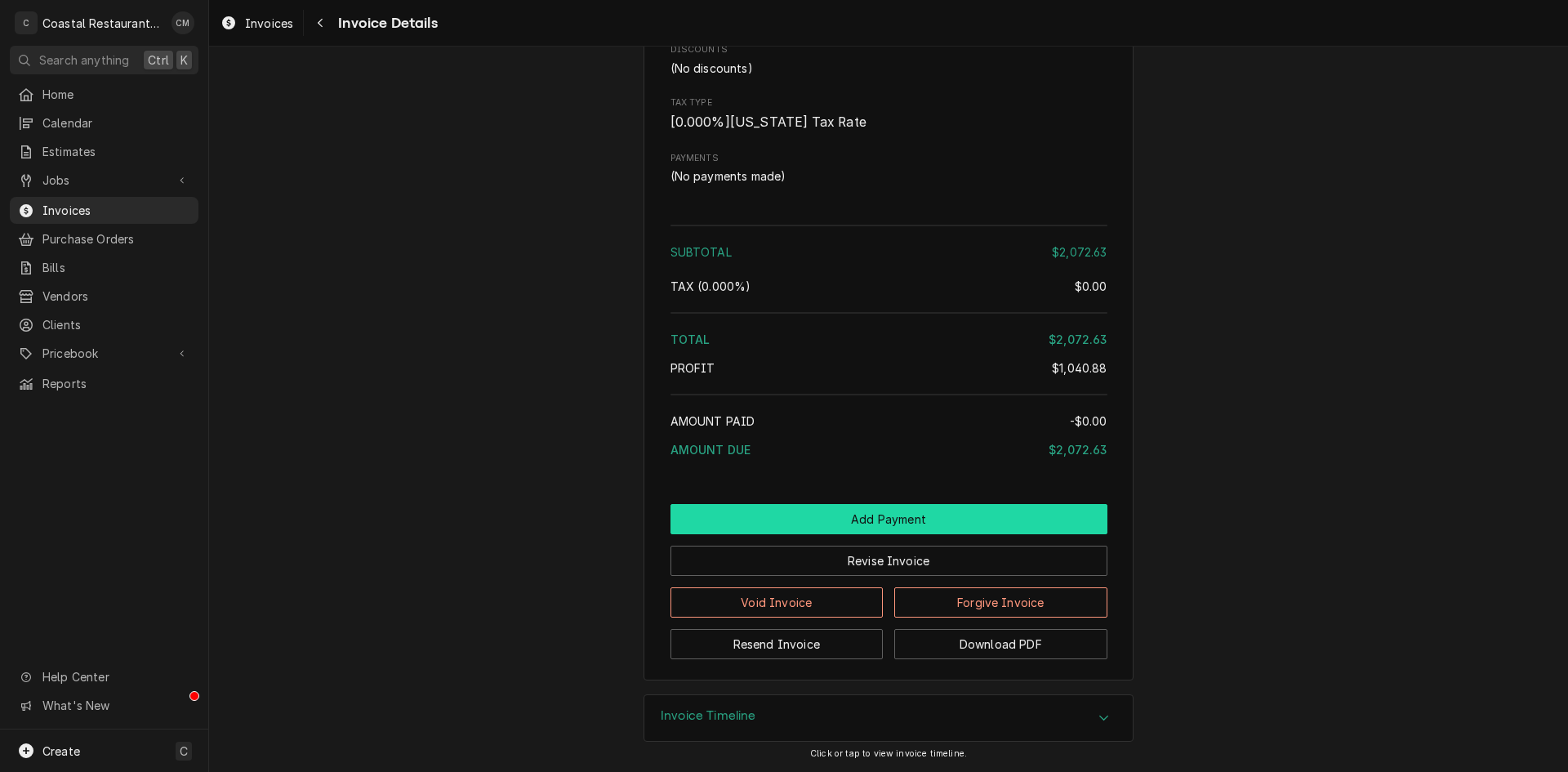
scroll to position [1976, 0]
click at [845, 518] on button "Add Payment" at bounding box center [889, 519] width 437 height 30
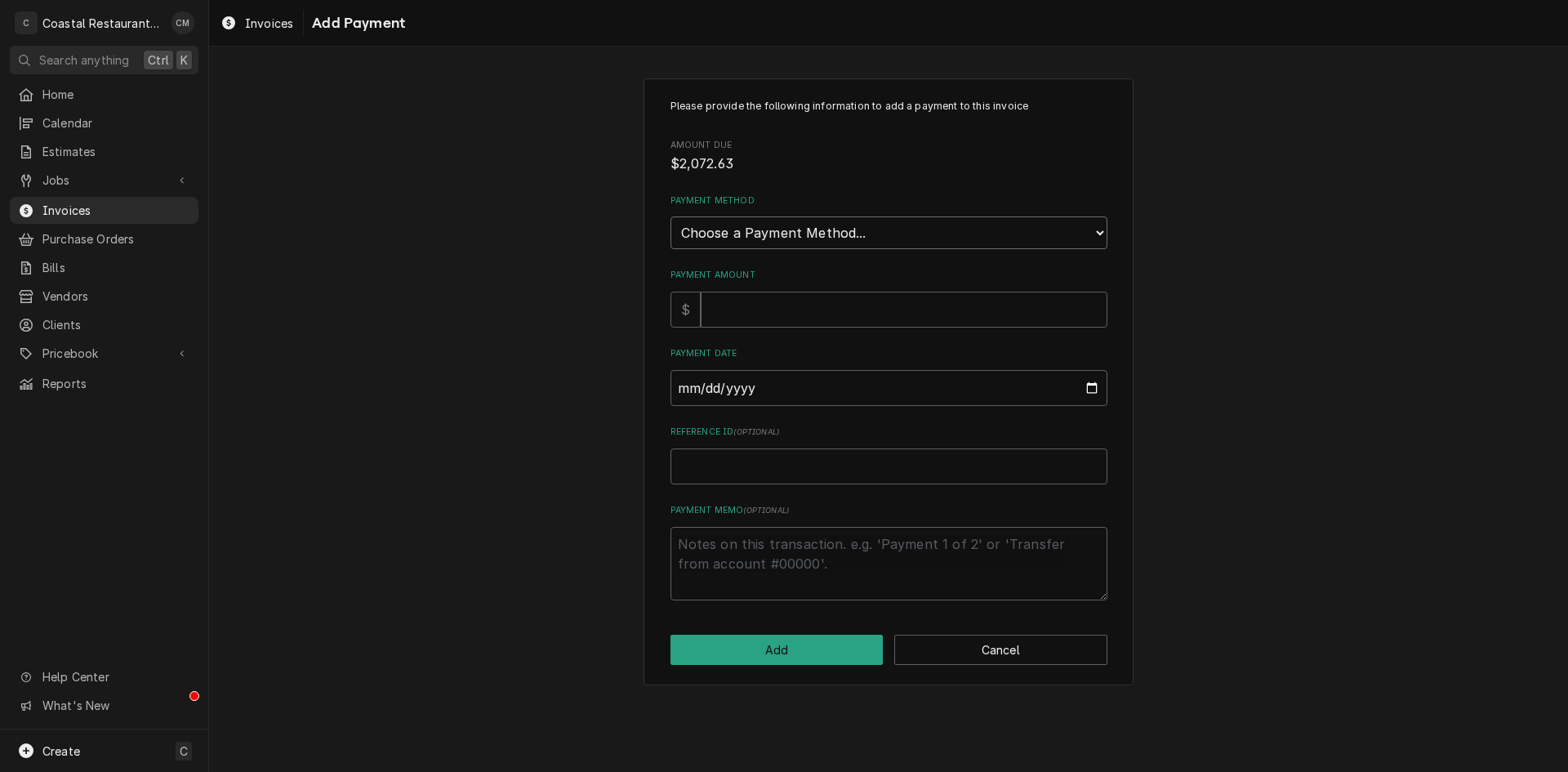
click at [853, 234] on select "Choose a Payment Method... Cash Check Credit/Debit Card ACH/eCheck Other" at bounding box center [889, 232] width 437 height 33
select select "2"
click at [670, 216] on select "Choose a Payment Method... Cash Check Credit/Debit Card ACH/eCheck Other" at bounding box center [889, 232] width 437 height 33
click at [784, 310] on input "Payment Amount" at bounding box center [904, 309] width 407 height 36
type textarea "x"
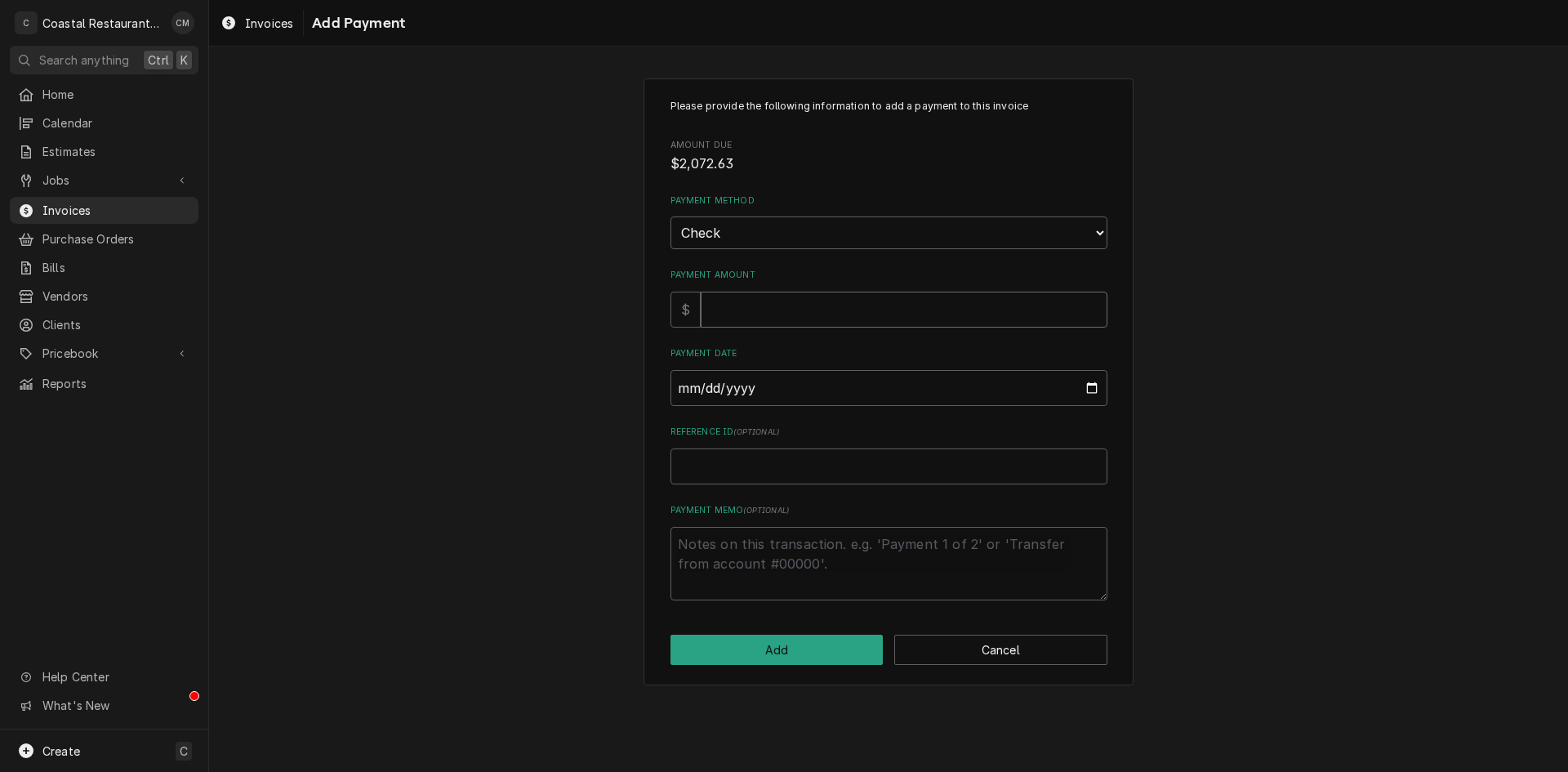
type input "2"
type textarea "x"
type input "20"
type textarea "x"
type input "207"
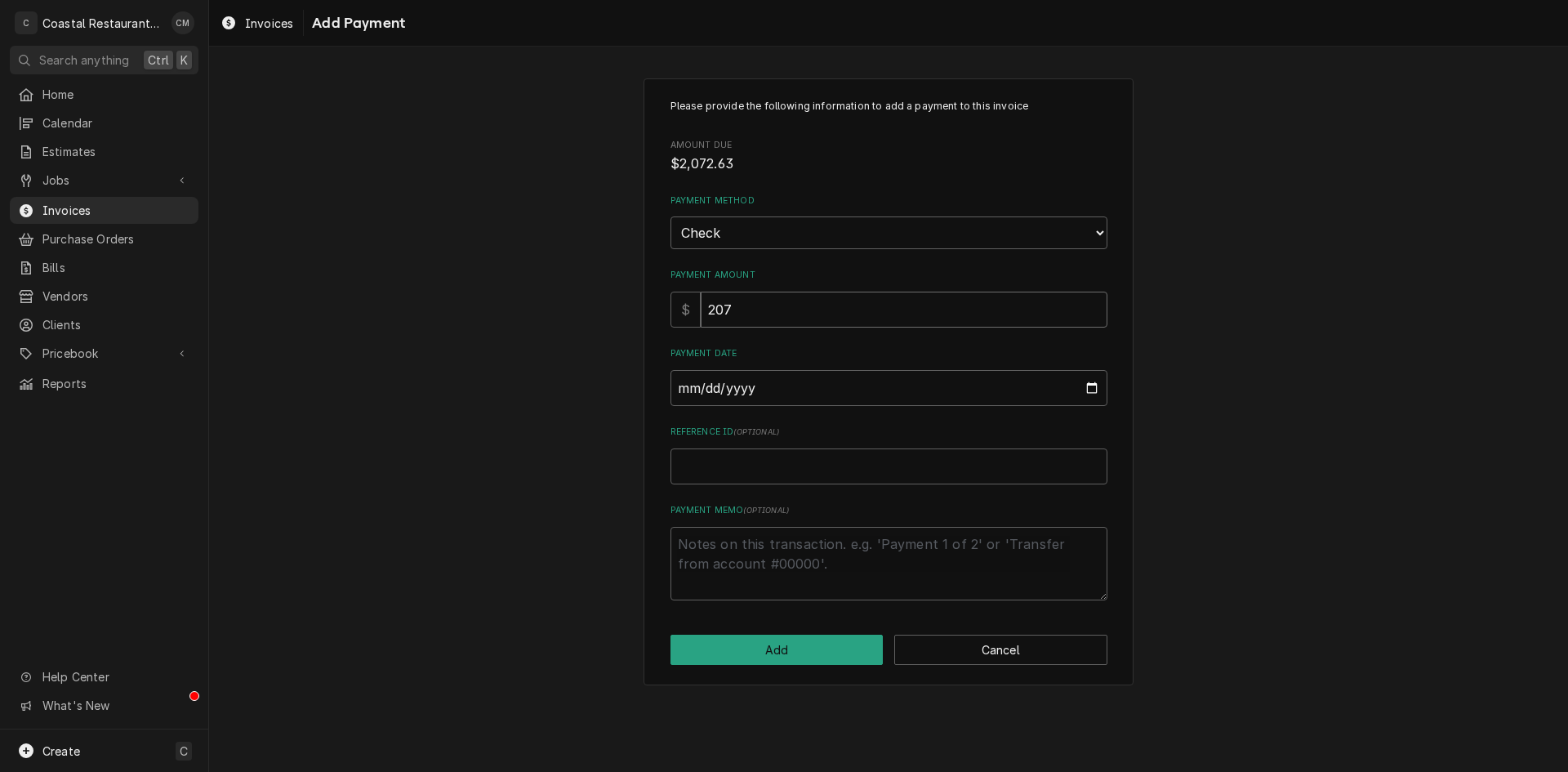
type textarea "x"
type input "2072"
type textarea "x"
type input "2072.6"
type textarea "x"
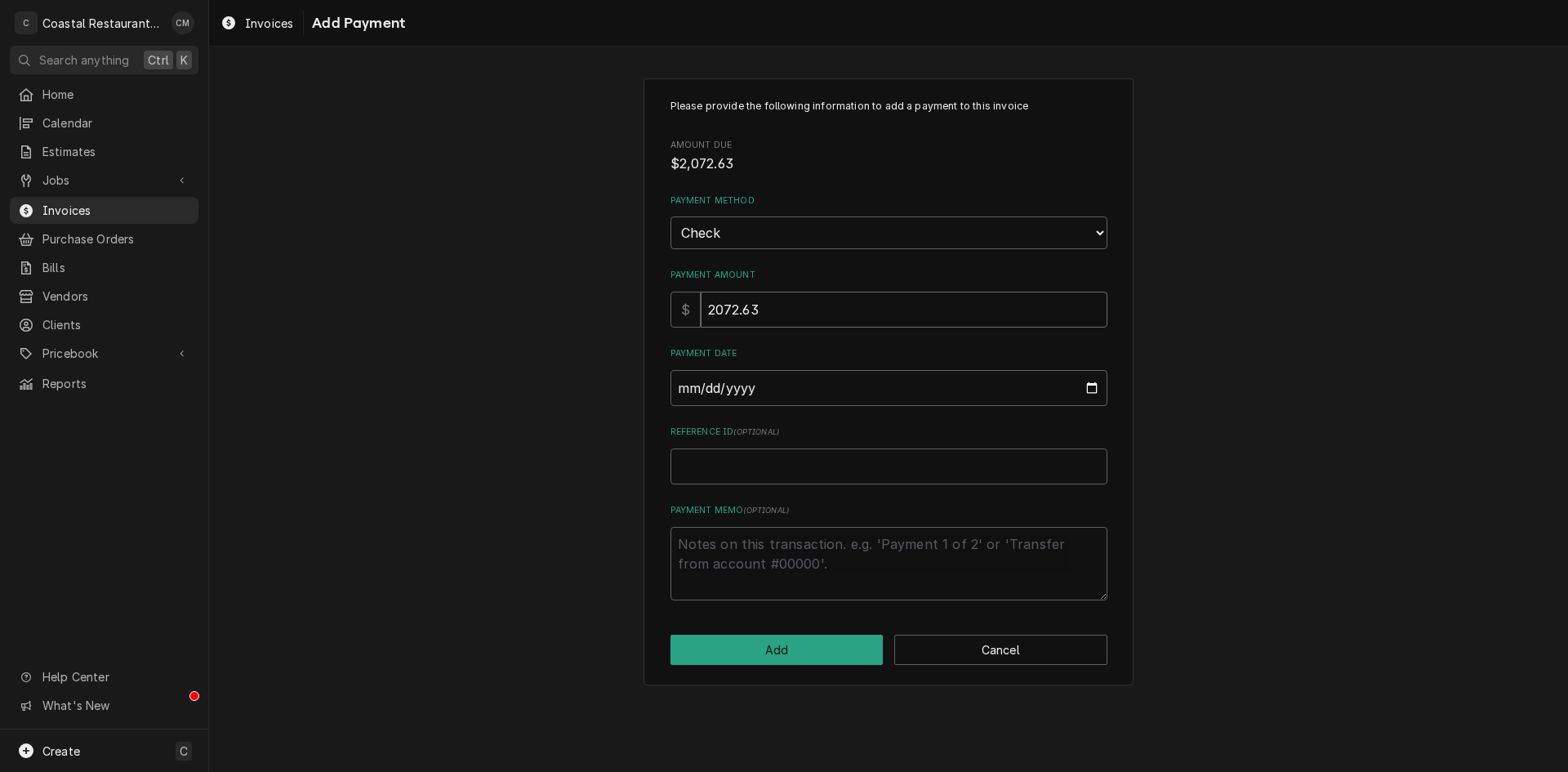
type input "2072.63"
type input "[DATE]"
type textarea "x"
type input "2024-08-19"
type textarea "x"
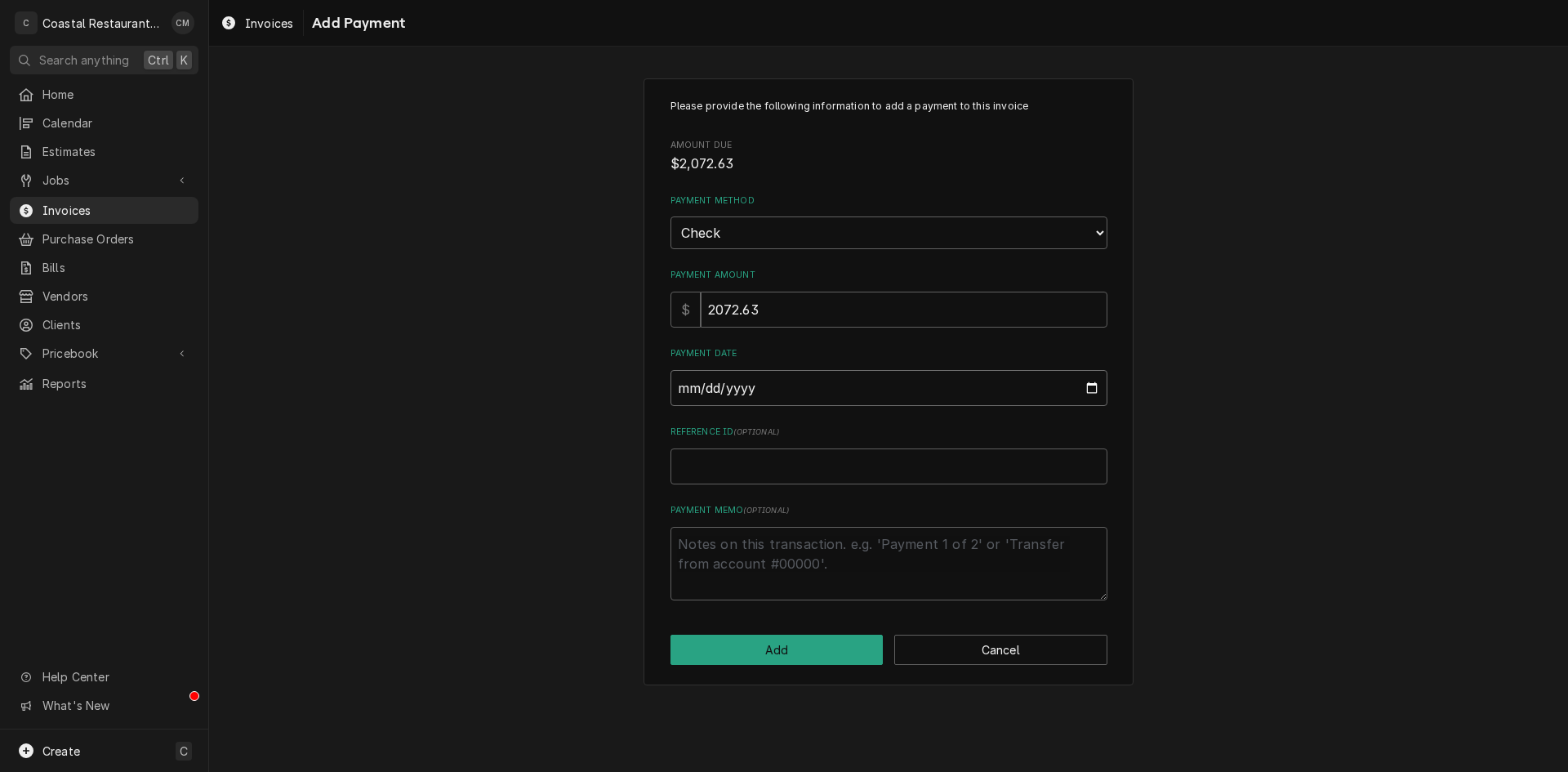
type textarea "x"
type input "[DATE]"
type textarea "x"
type input "2024-08-19"
type textarea "x"
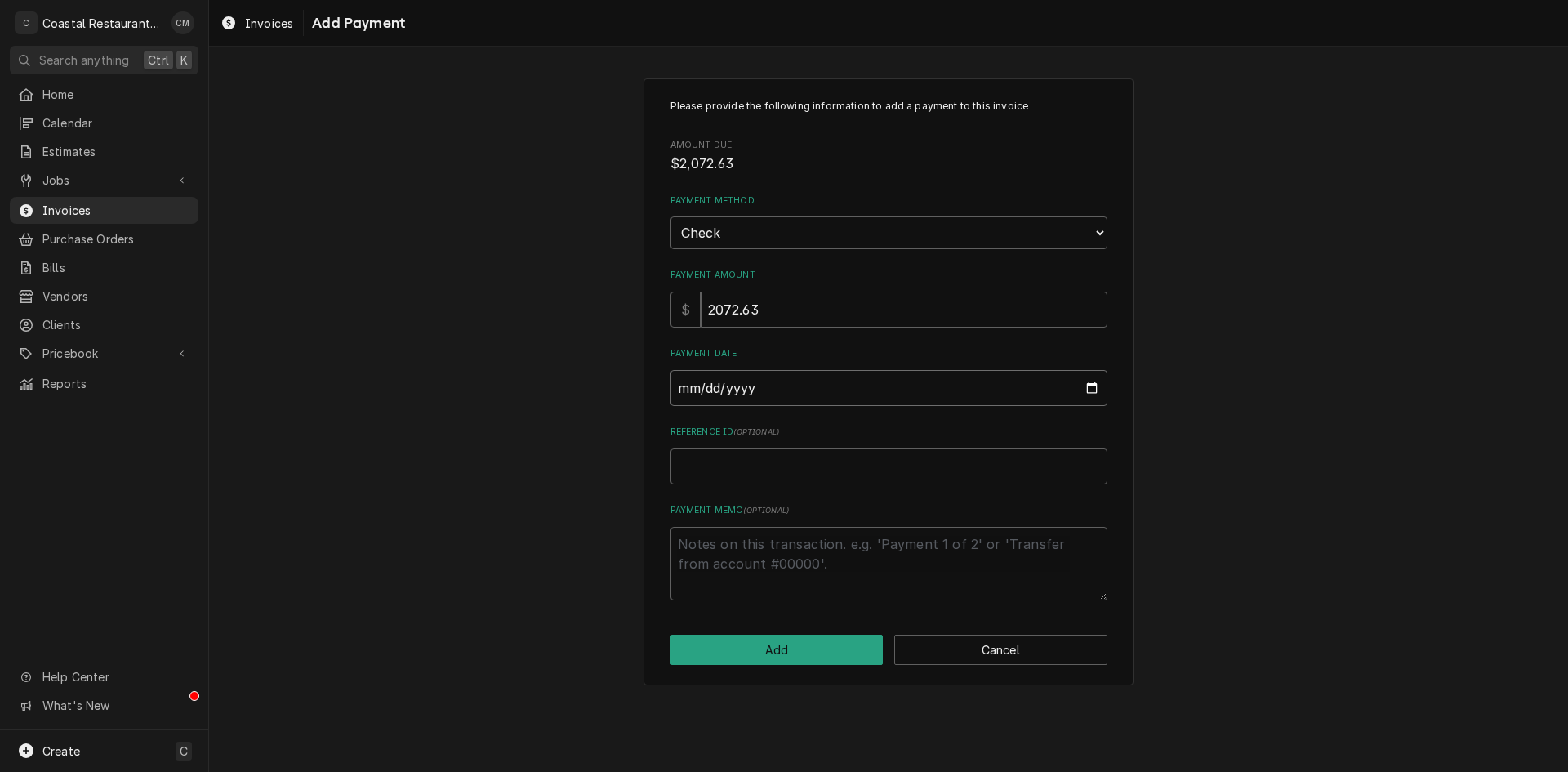
click at [752, 385] on input "2024-08-19" at bounding box center [889, 388] width 437 height 36
type input "2023-08-19"
type textarea "x"
type input "2022-08-19"
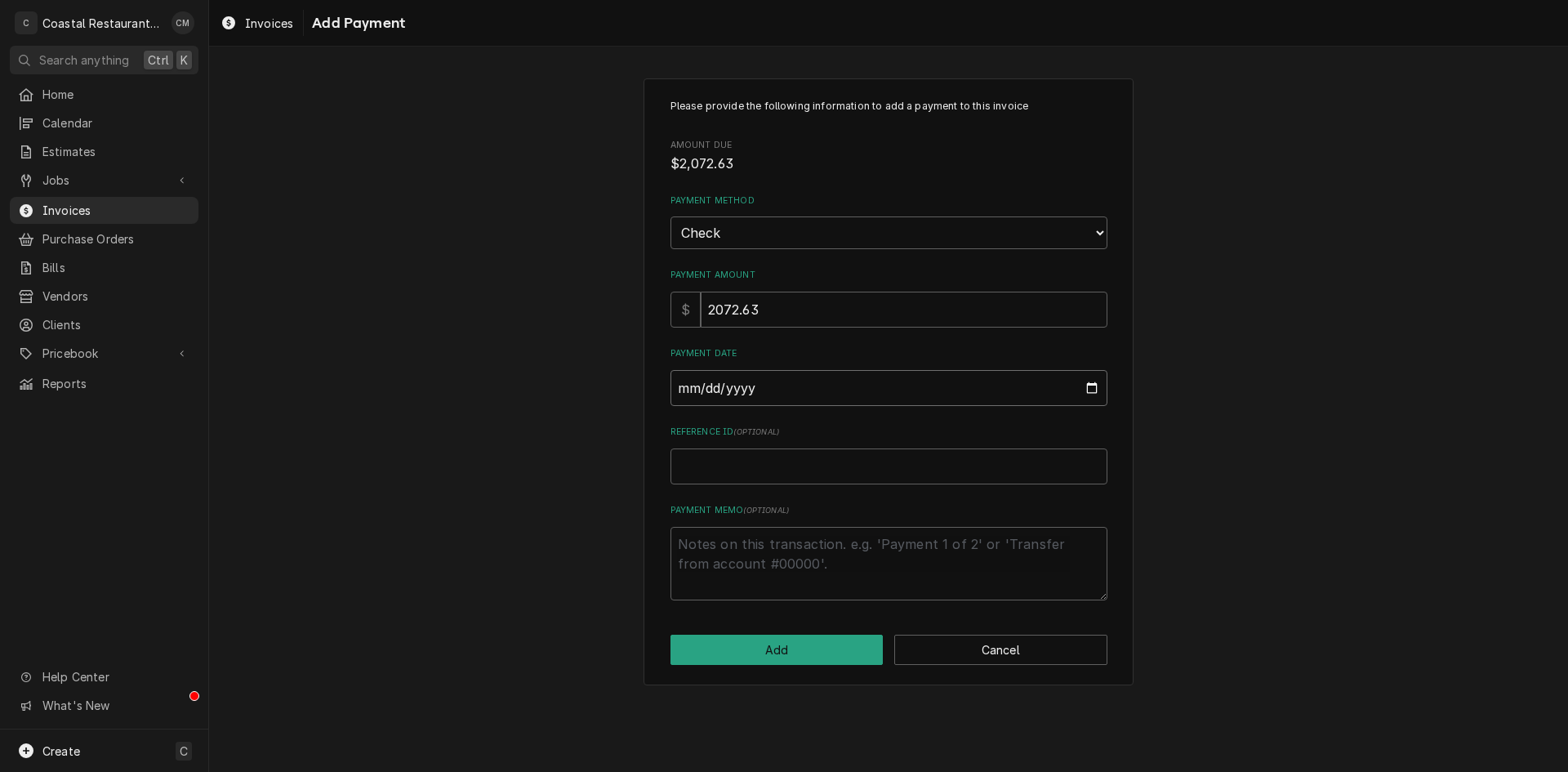
type textarea "x"
click at [752, 389] on input "2022-08-19" at bounding box center [889, 388] width 437 height 36
type input "2021-08-19"
type textarea "x"
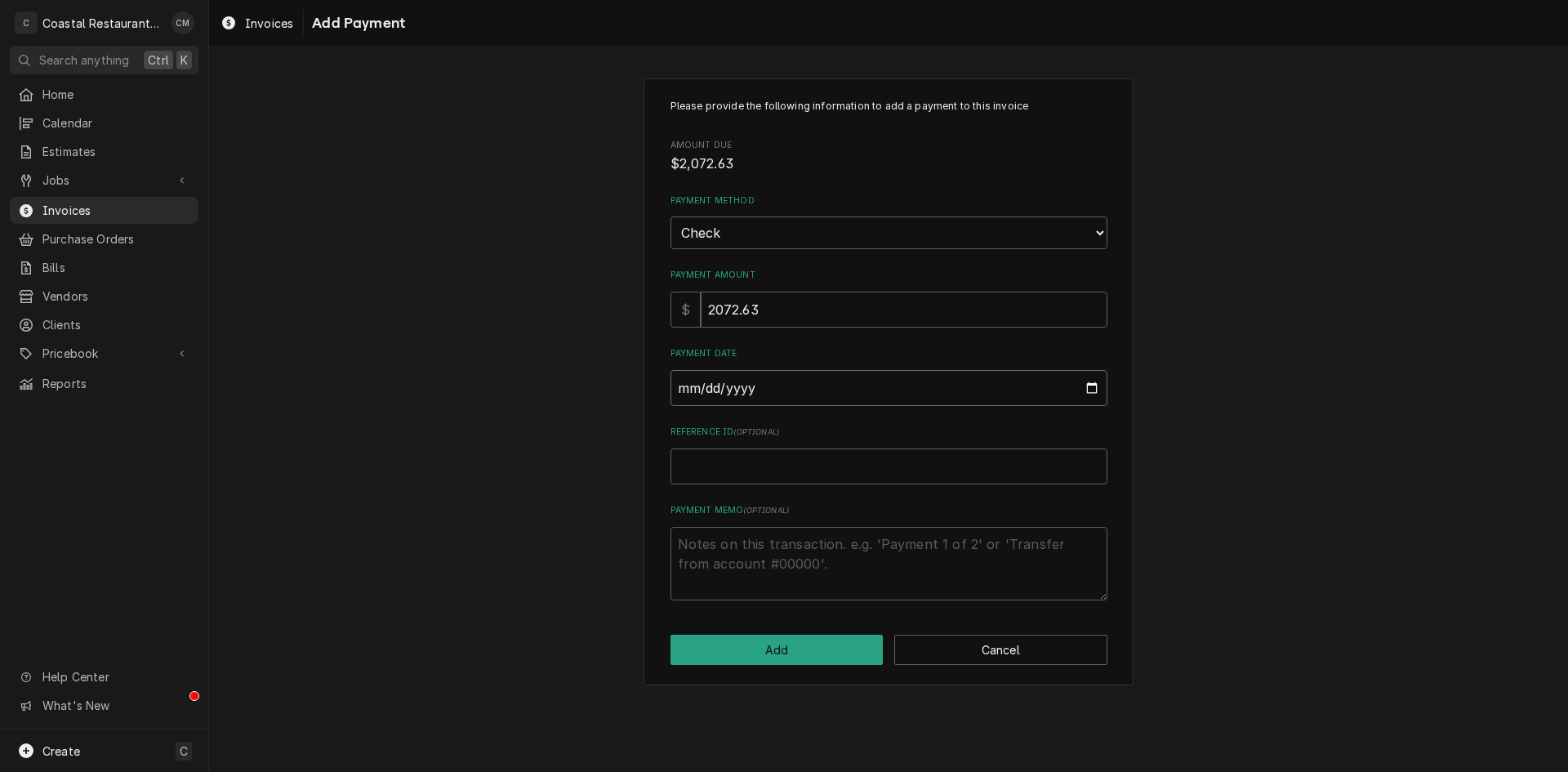
type input "2020-08-19"
type textarea "x"
type input "0002-08-19"
type textarea "x"
type input "0020-08-19"
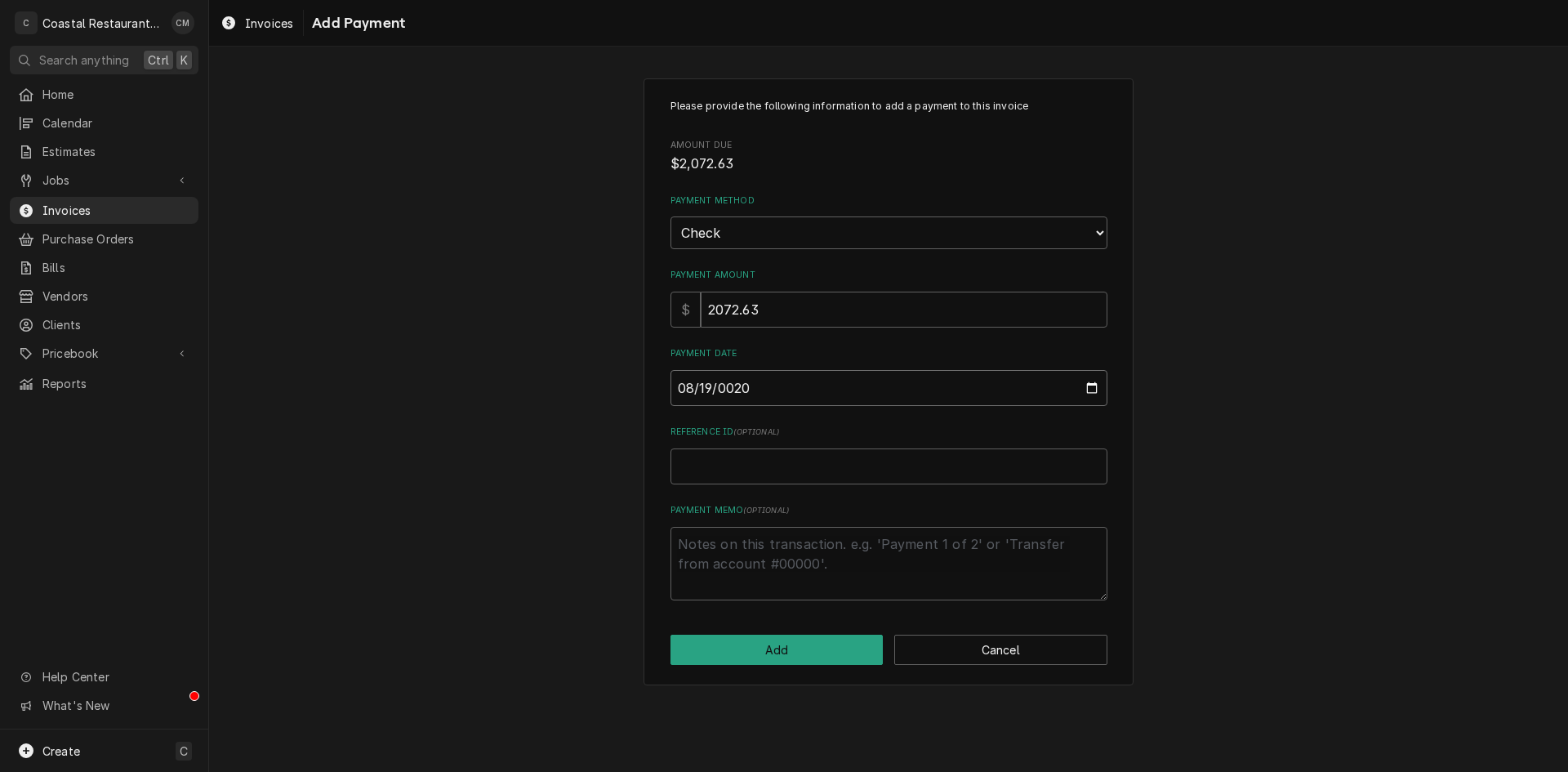
type textarea "x"
type input "0202-08-19"
type textarea "x"
type input "2025-08-19"
type textarea "x"
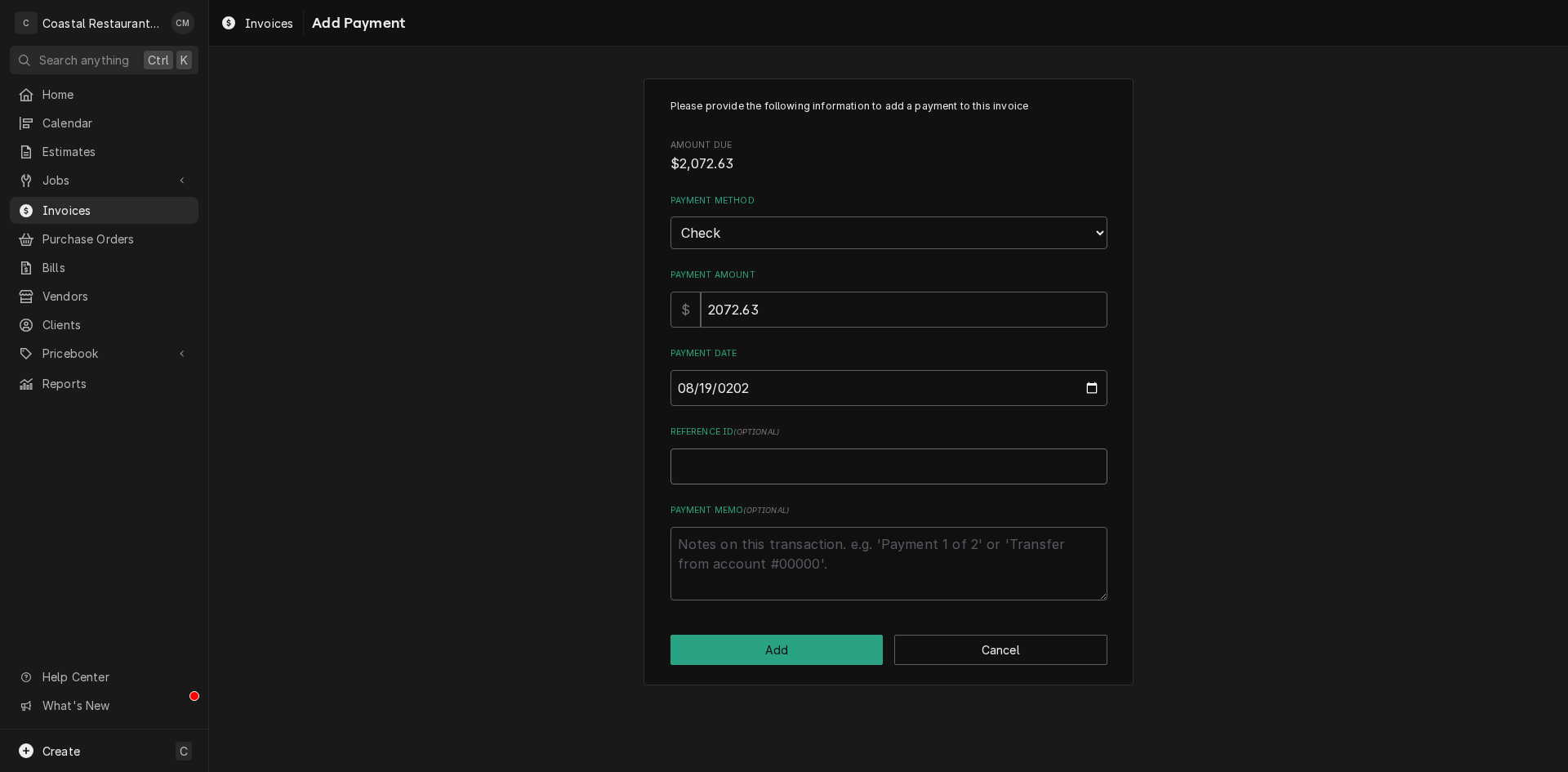
type input "3"
type textarea "x"
type input "31"
type textarea "x"
type input "319"
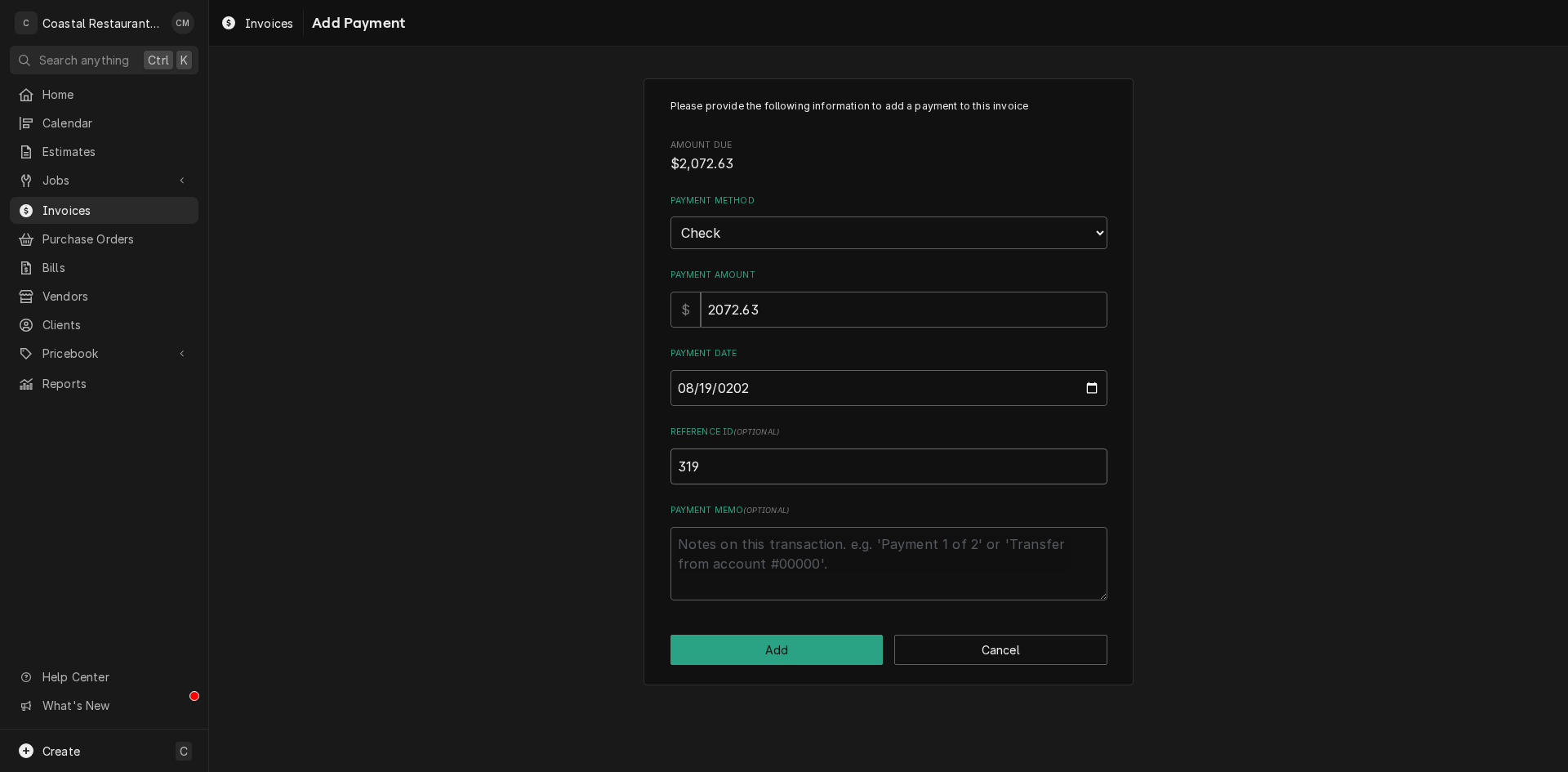
type textarea "x"
type input "3190"
click at [795, 650] on button "Add" at bounding box center [776, 650] width 213 height 30
type textarea "x"
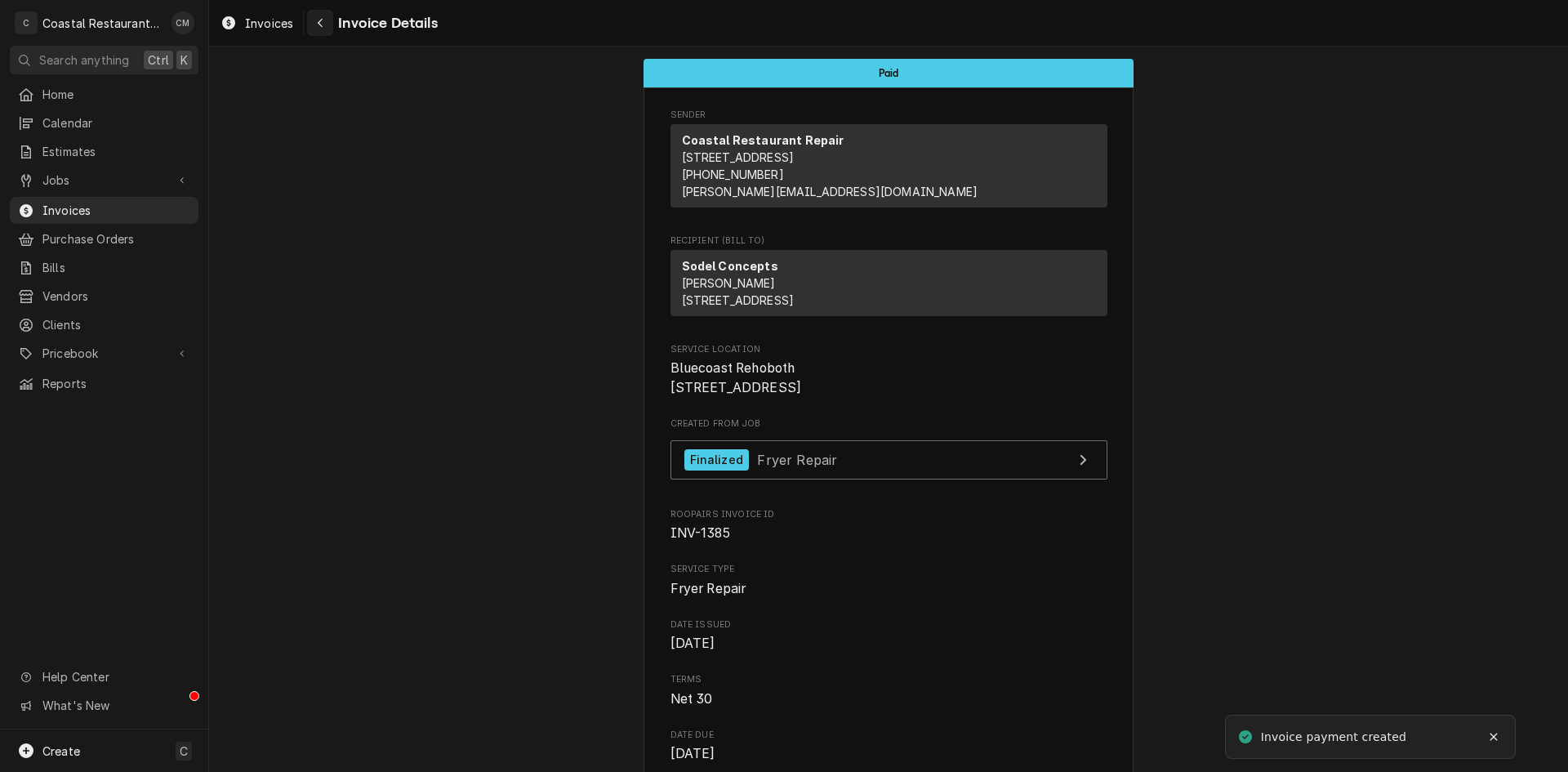
click at [314, 24] on div "Navigate back" at bounding box center [319, 22] width 16 height 16
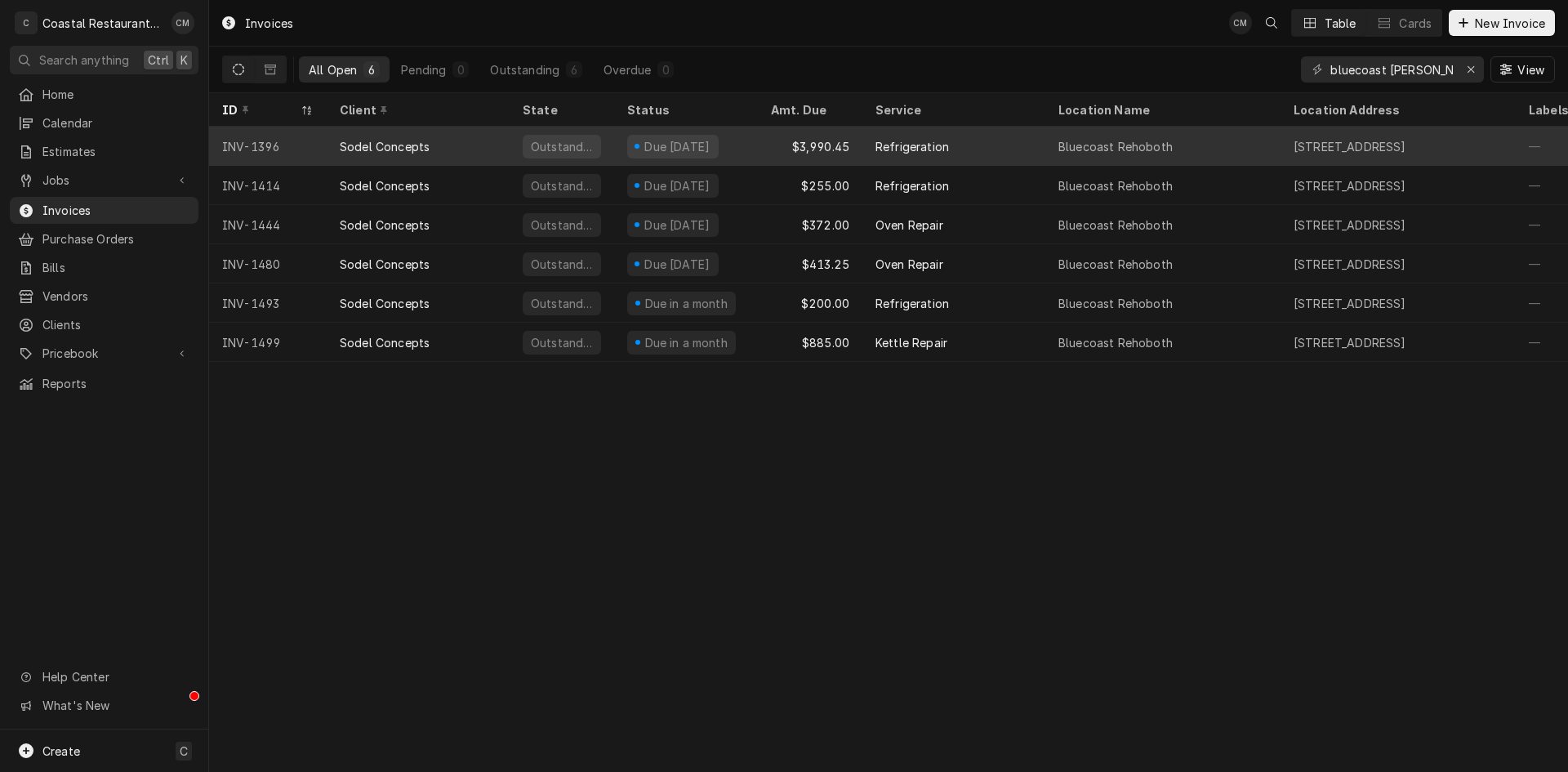
click at [743, 143] on div "Due [DATE]" at bounding box center [685, 146] width 144 height 40
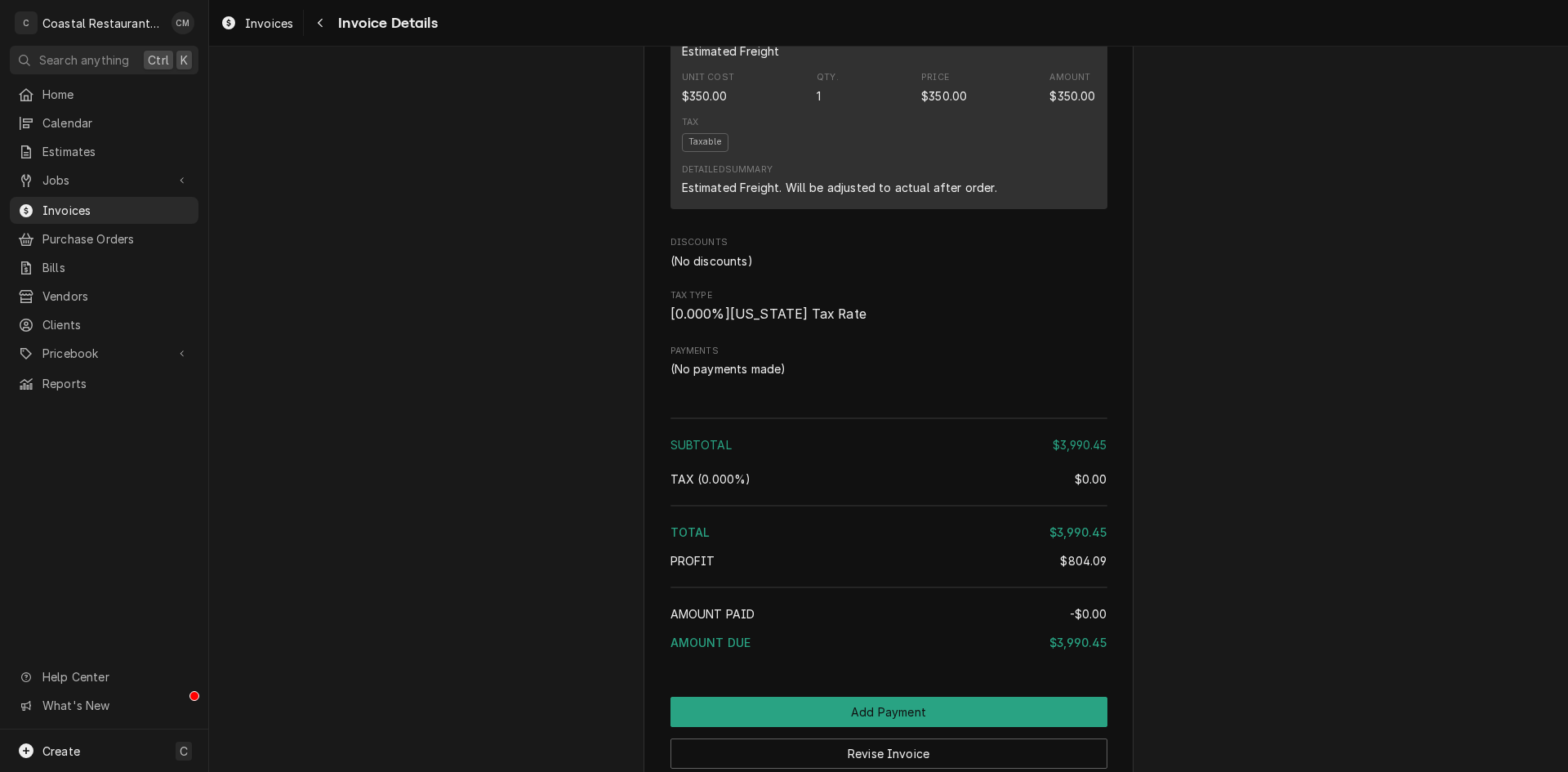
scroll to position [1792, 0]
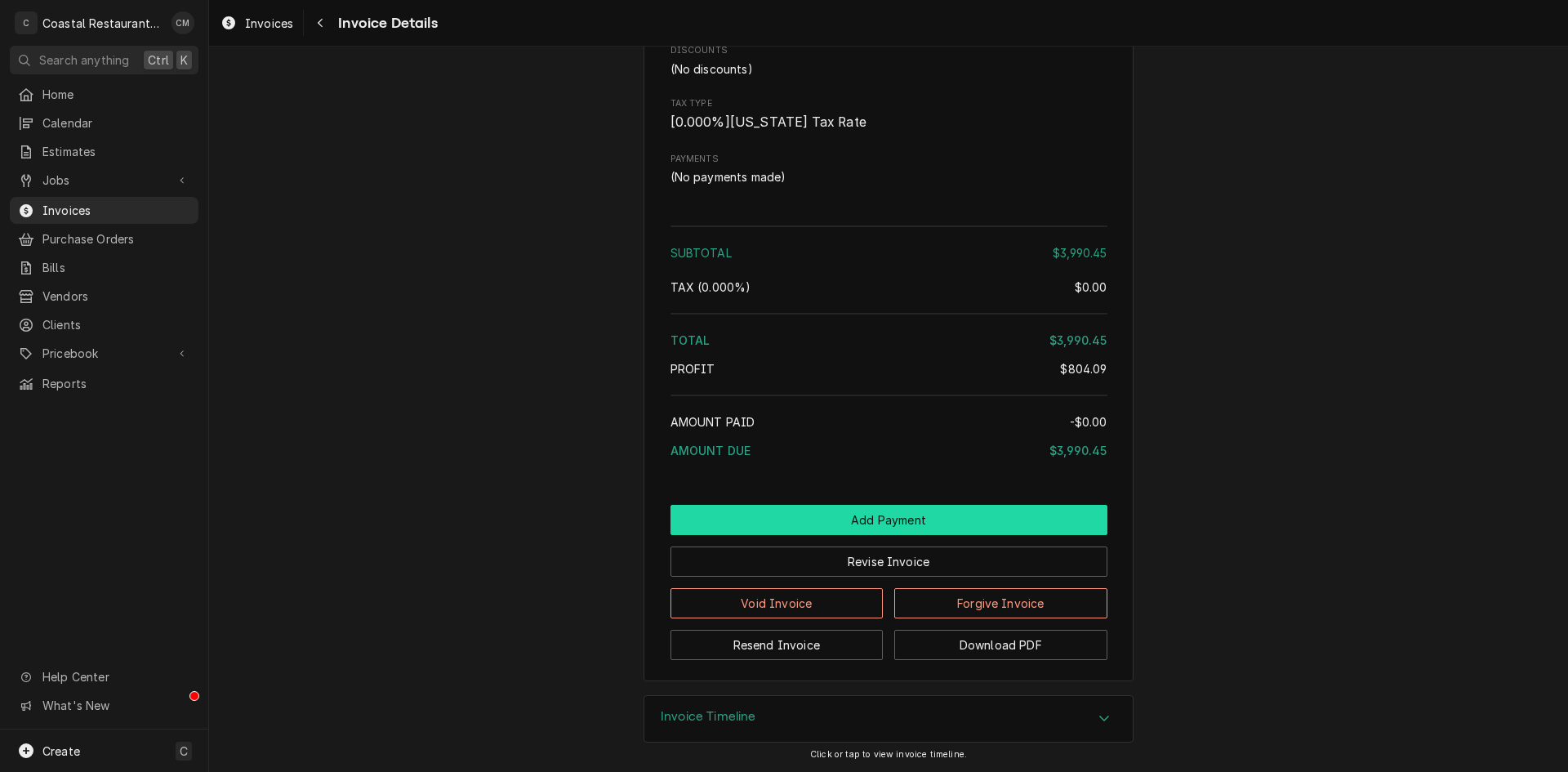
click at [875, 526] on button "Add Payment" at bounding box center [889, 520] width 437 height 30
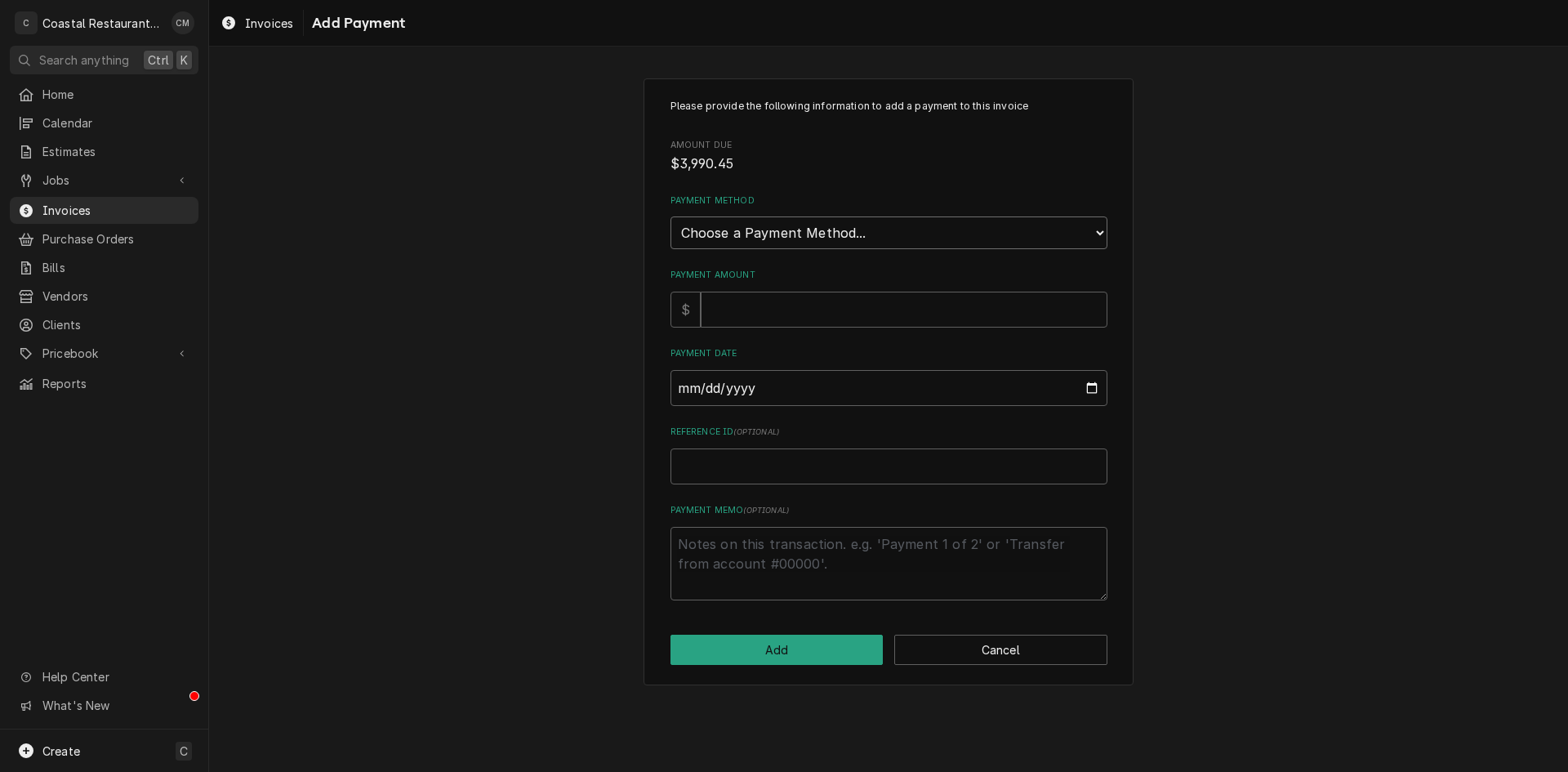
click at [884, 239] on select "Choose a Payment Method... Cash Check Credit/Debit Card ACH/eCheck Other" at bounding box center [889, 232] width 437 height 33
select select "2"
click at [670, 216] on select "Choose a Payment Method... Cash Check Credit/Debit Card ACH/eCheck Other" at bounding box center [889, 232] width 437 height 33
click at [806, 311] on input "Payment Amount" at bounding box center [904, 309] width 407 height 36
type textarea "x"
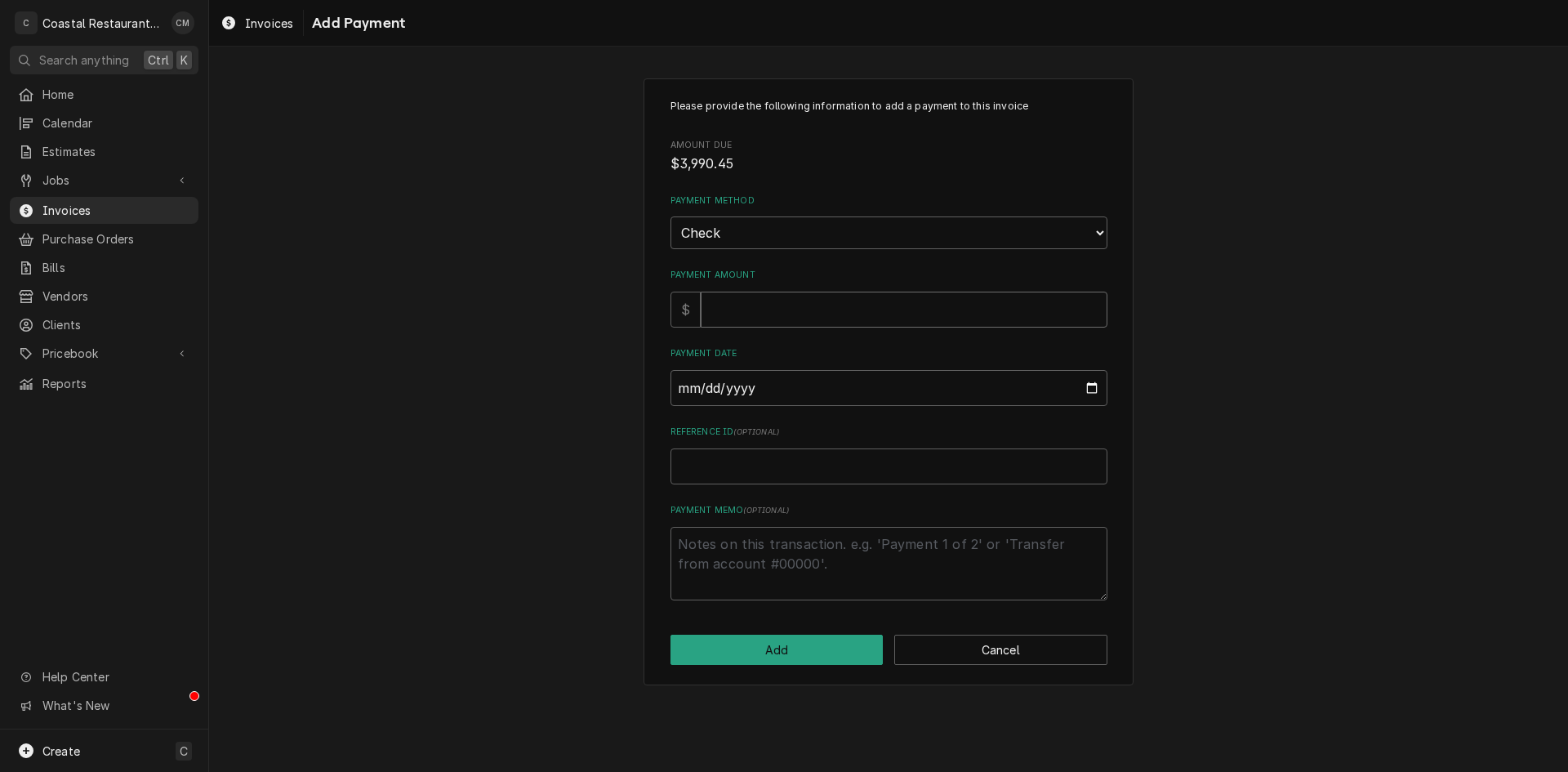
type input "3"
type textarea "x"
type input "39"
type textarea "x"
type input "399"
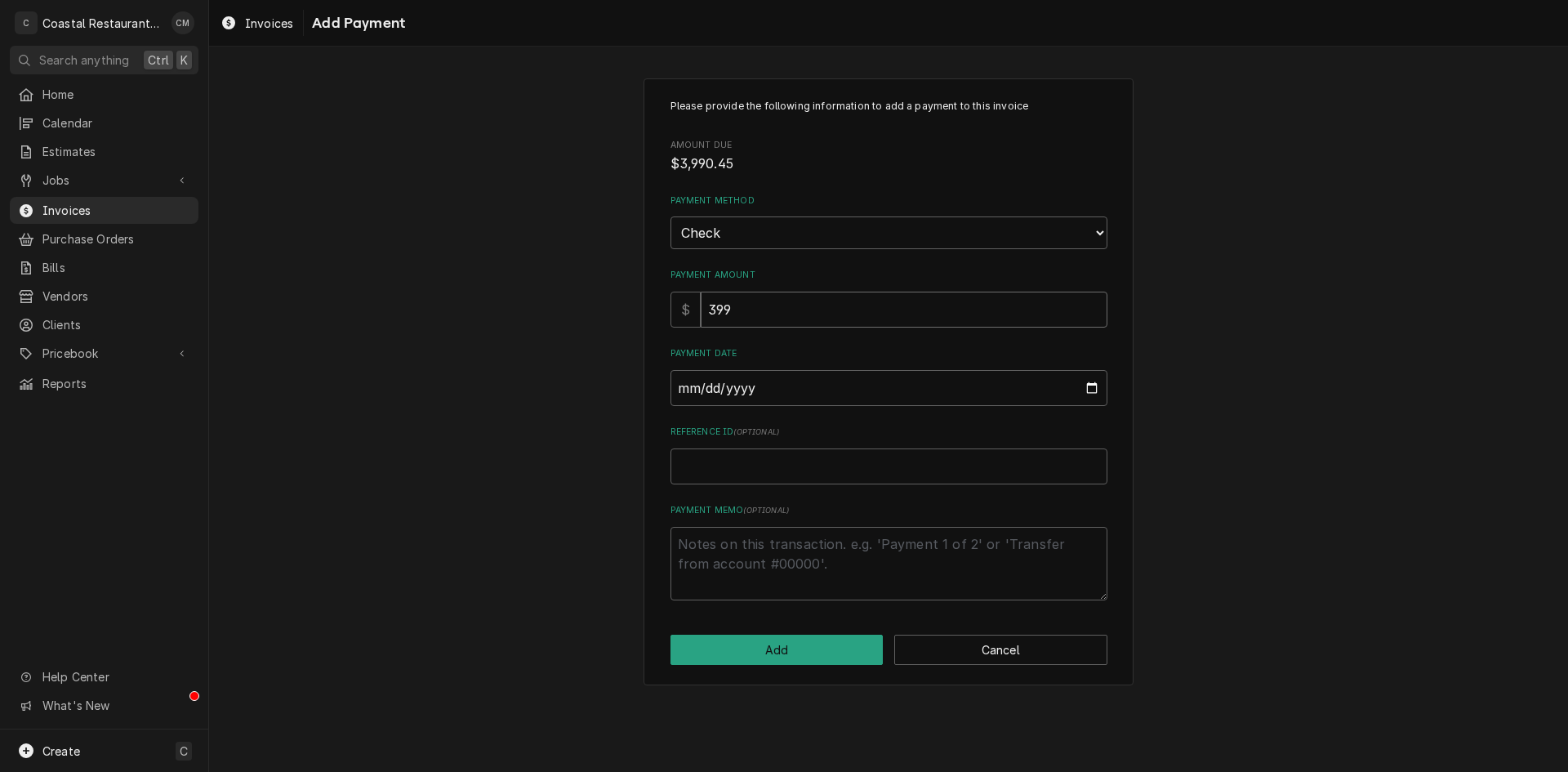
type textarea "x"
type input "3990"
type textarea "x"
type input "3990.4"
type textarea "x"
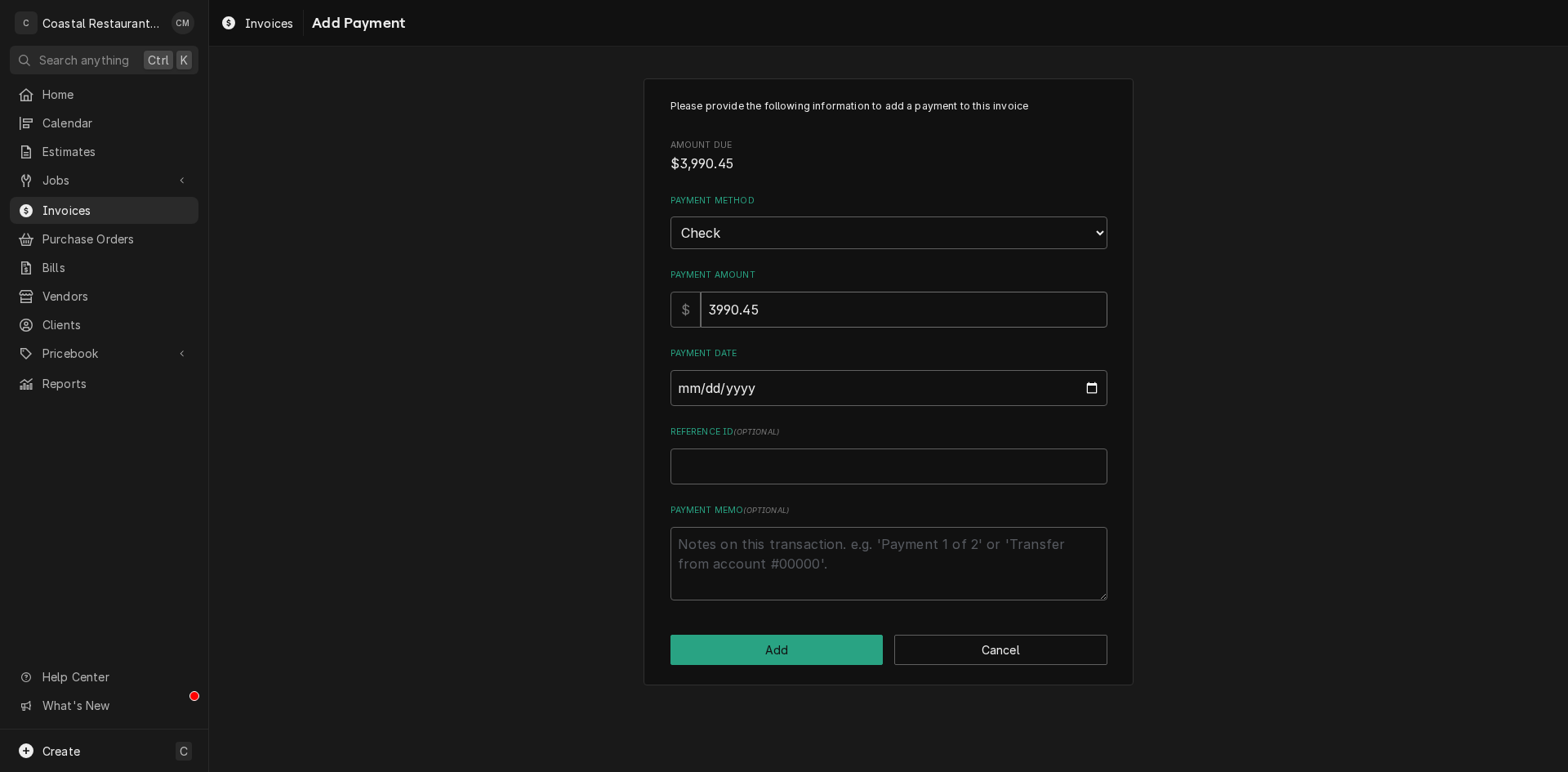
type input "3990.45"
type input "0002-08-19"
type textarea "x"
type input "0020-08-19"
type textarea "x"
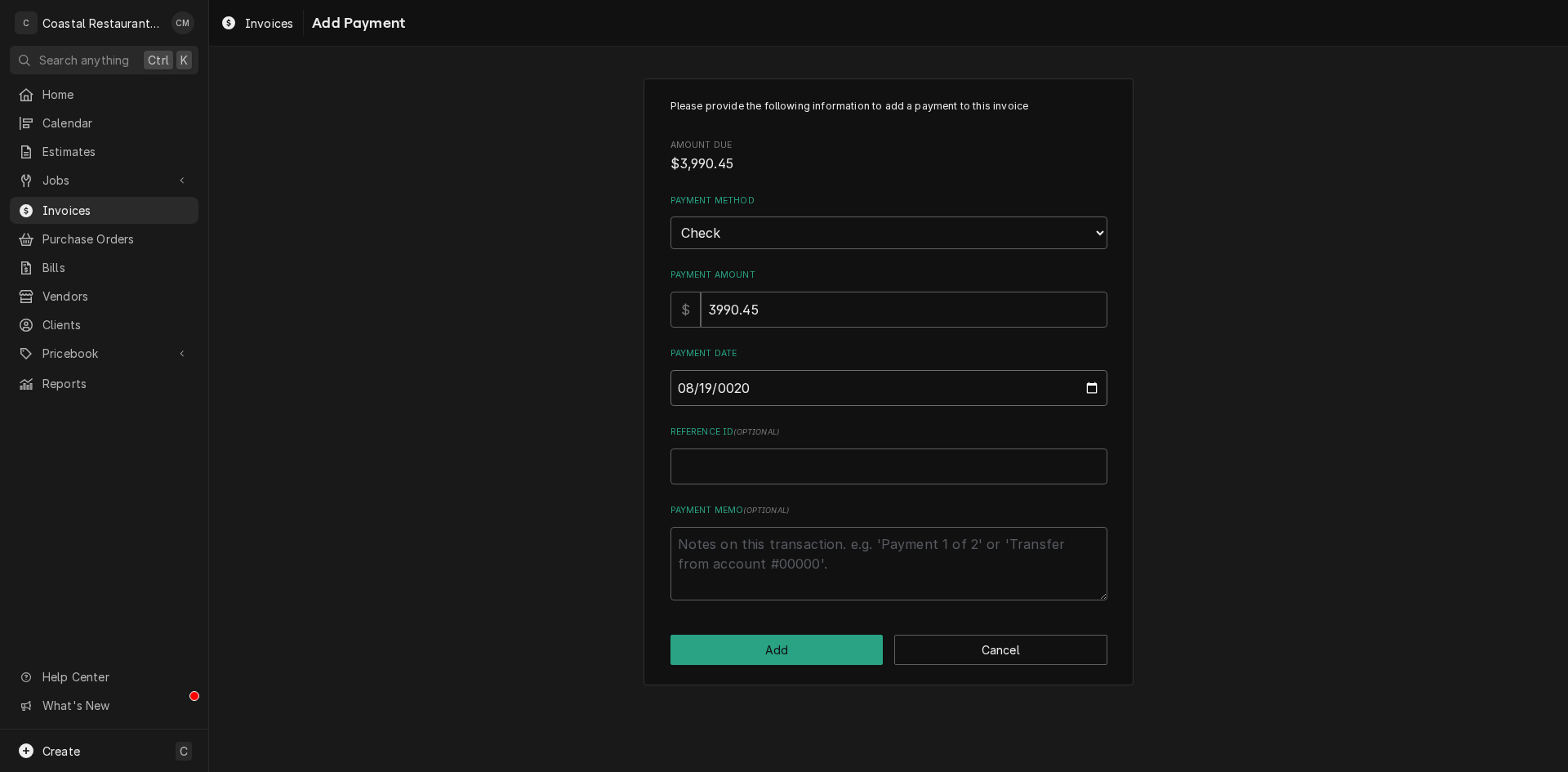
type input "0202-08-19"
type textarea "x"
type input "[DATE]"
type textarea "x"
type input "3"
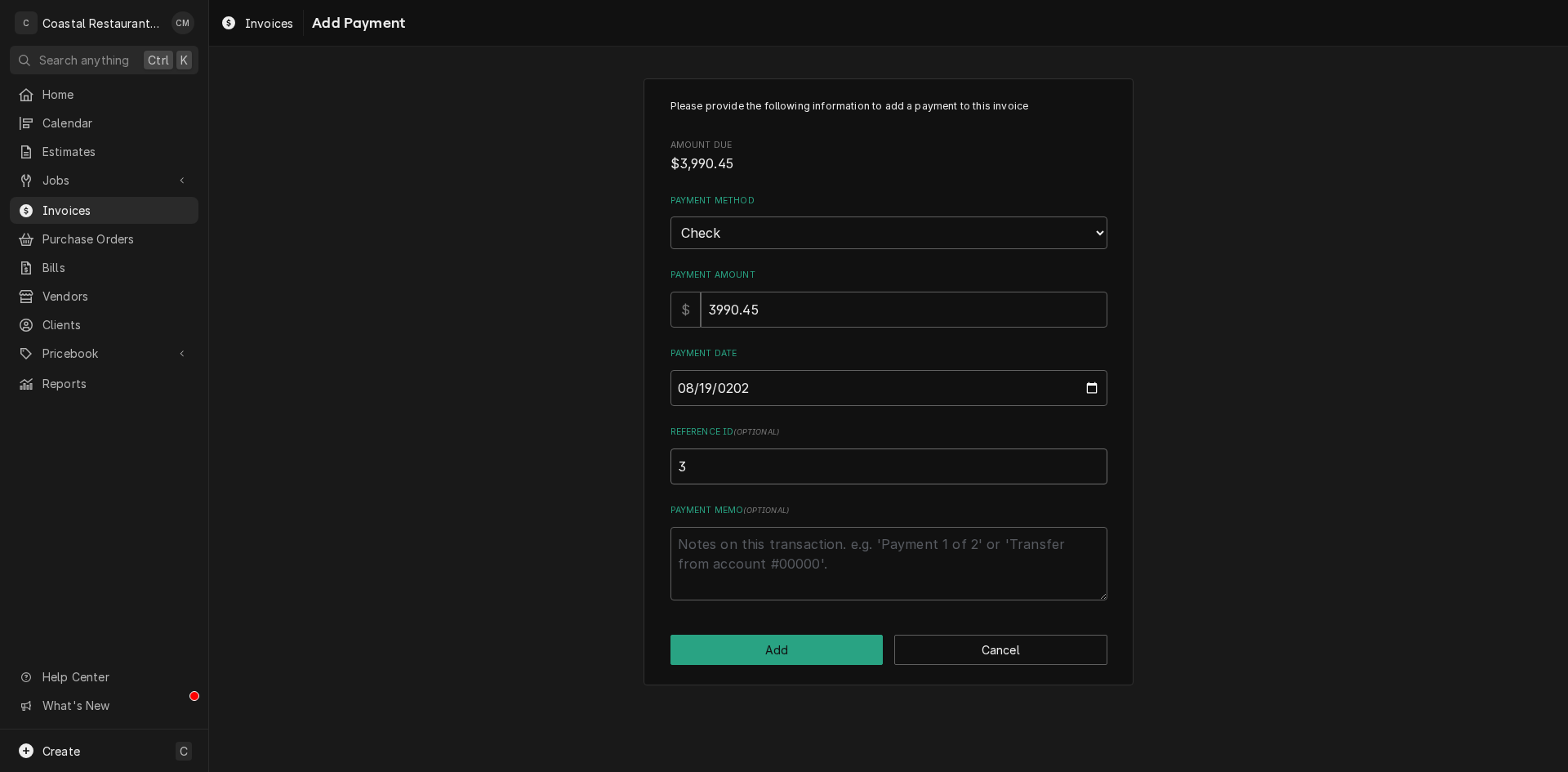
type textarea "x"
type input "31"
type textarea "x"
type input "319"
type textarea "x"
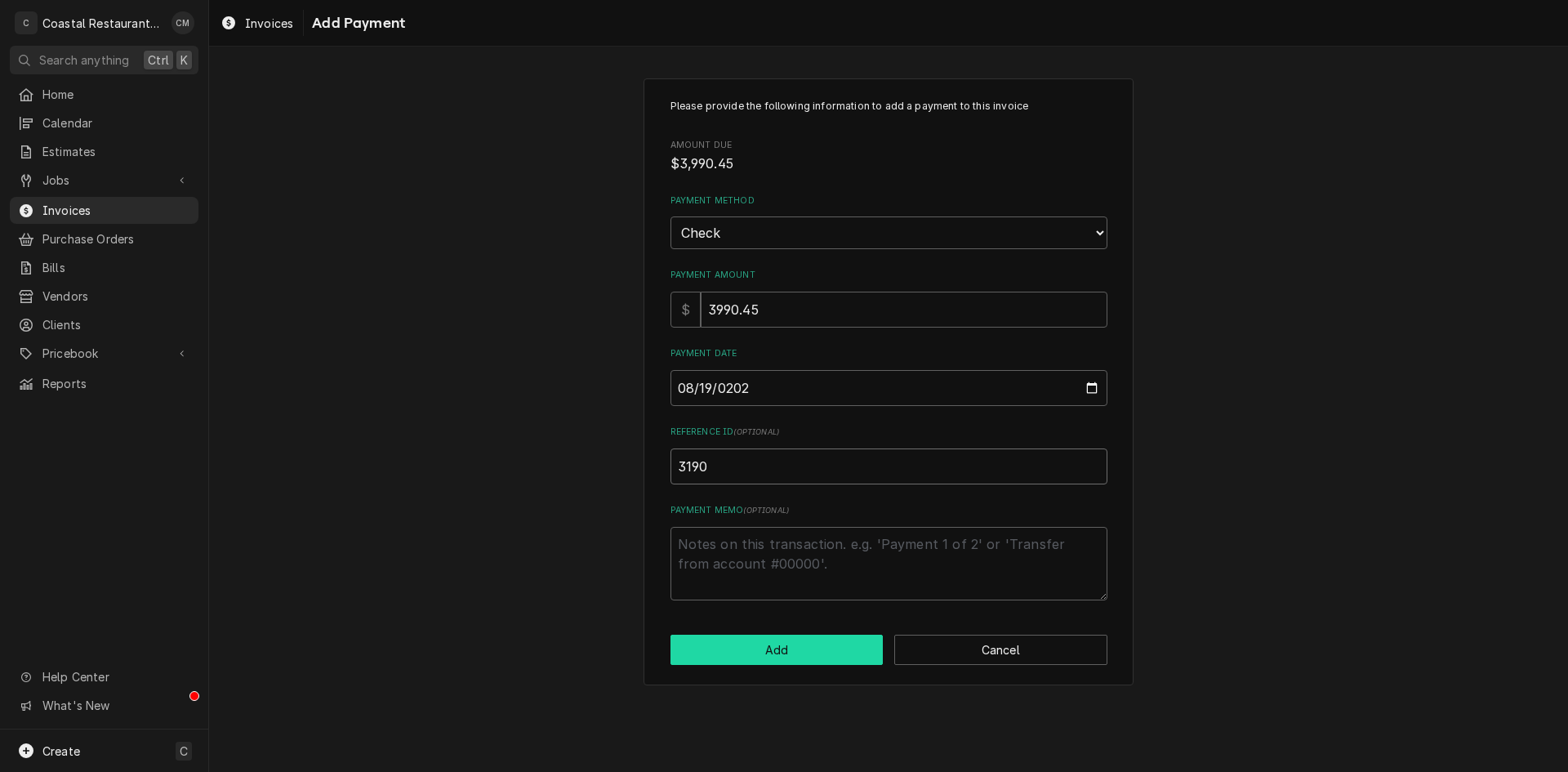
type input "3190"
click at [803, 642] on button "Add" at bounding box center [776, 650] width 213 height 30
type textarea "x"
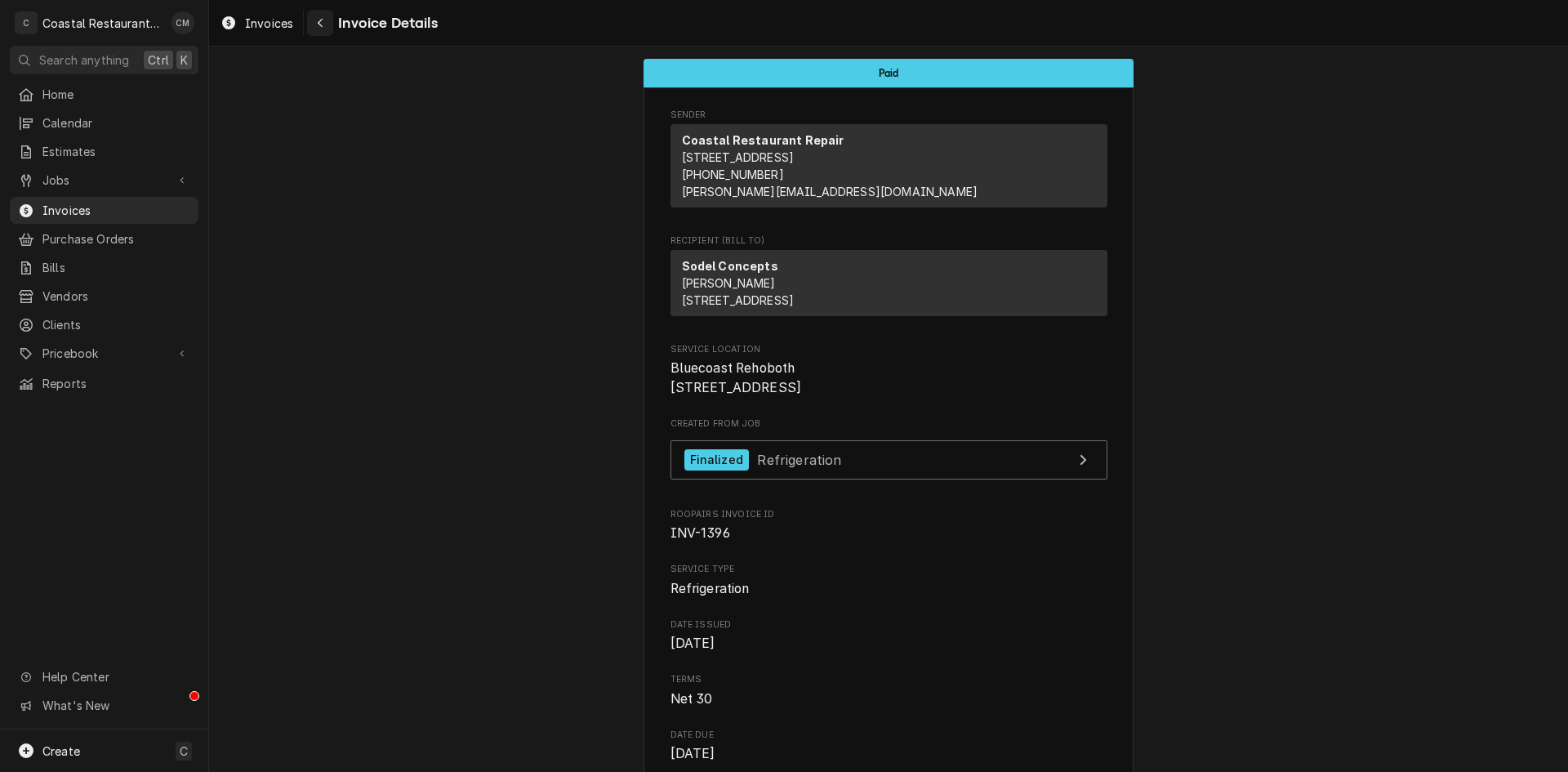
click at [317, 17] on icon "Navigate back" at bounding box center [320, 23] width 8 height 12
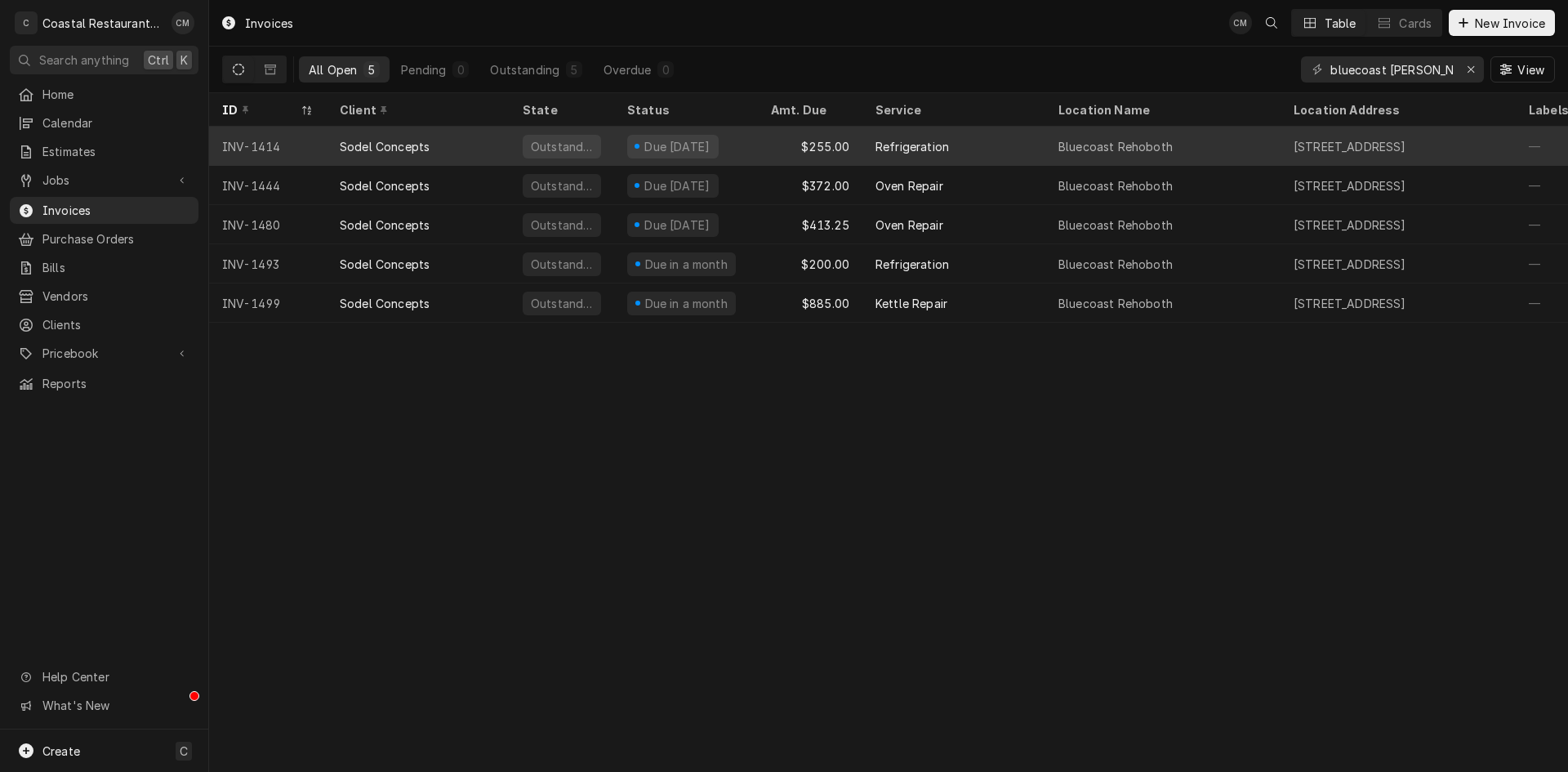
click at [773, 147] on div "$255.00" at bounding box center [810, 146] width 104 height 40
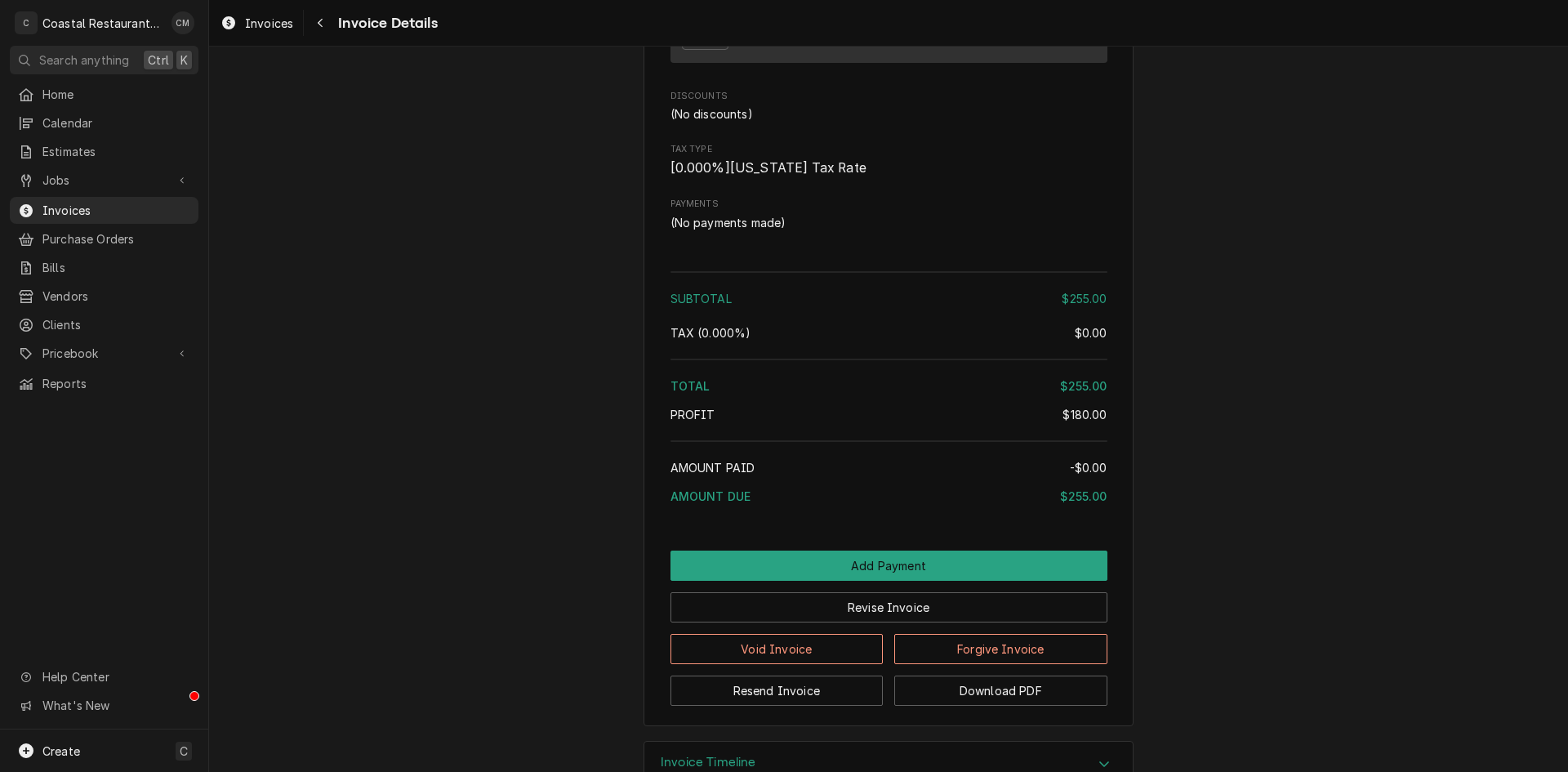
scroll to position [1518, 0]
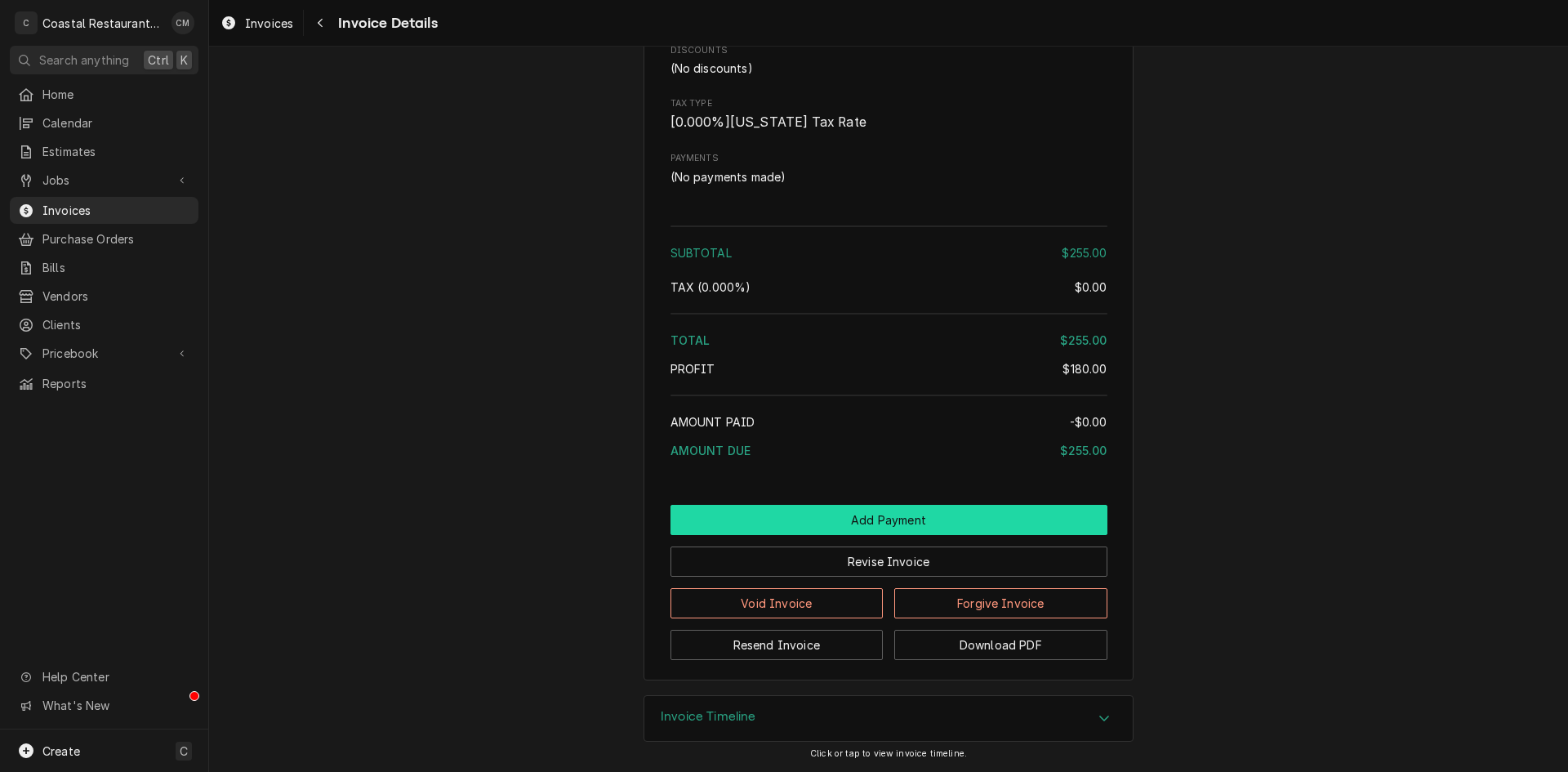
click at [902, 517] on button "Add Payment" at bounding box center [889, 520] width 437 height 30
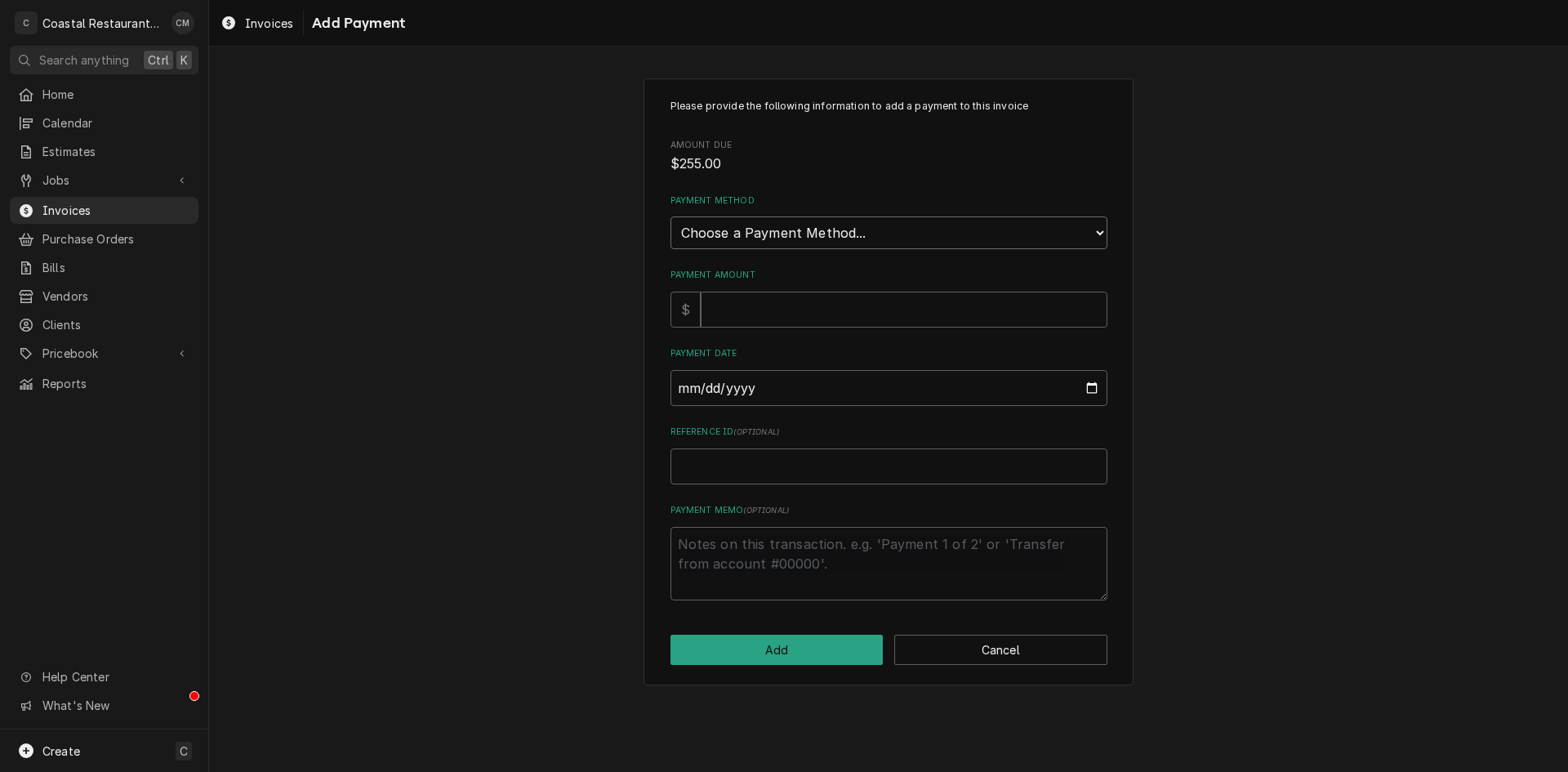
click at [867, 230] on select "Choose a Payment Method... Cash Check Credit/Debit Card ACH/eCheck Other" at bounding box center [889, 232] width 437 height 33
select select "2"
click at [670, 216] on select "Choose a Payment Method... Cash Check Credit/Debit Card ACH/eCheck Other" at bounding box center [889, 232] width 437 height 33
click at [774, 310] on input "Payment Amount" at bounding box center [904, 309] width 407 height 36
type textarea "x"
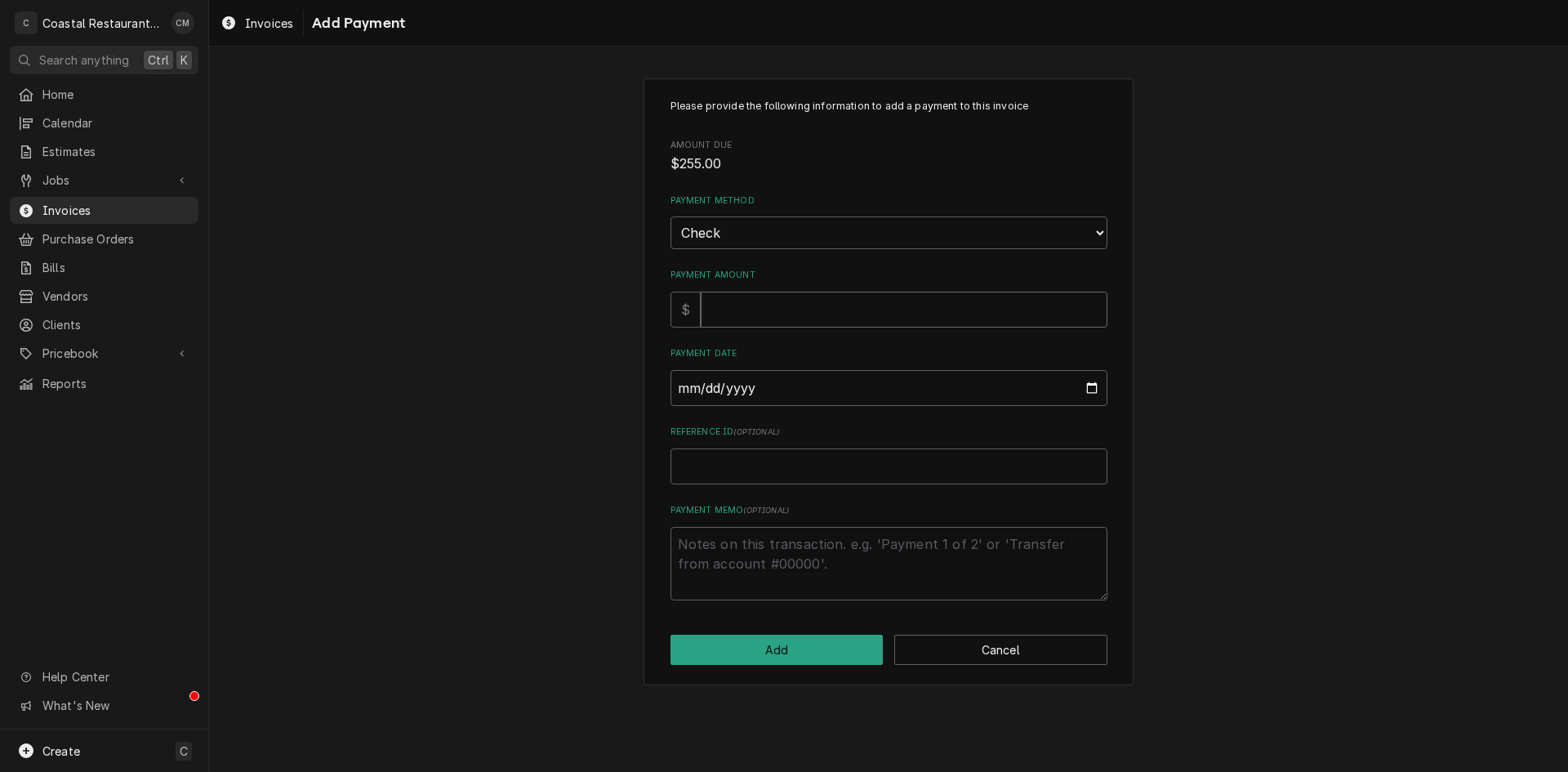
type input "2"
type textarea "x"
type input "25"
type textarea "x"
type input "255"
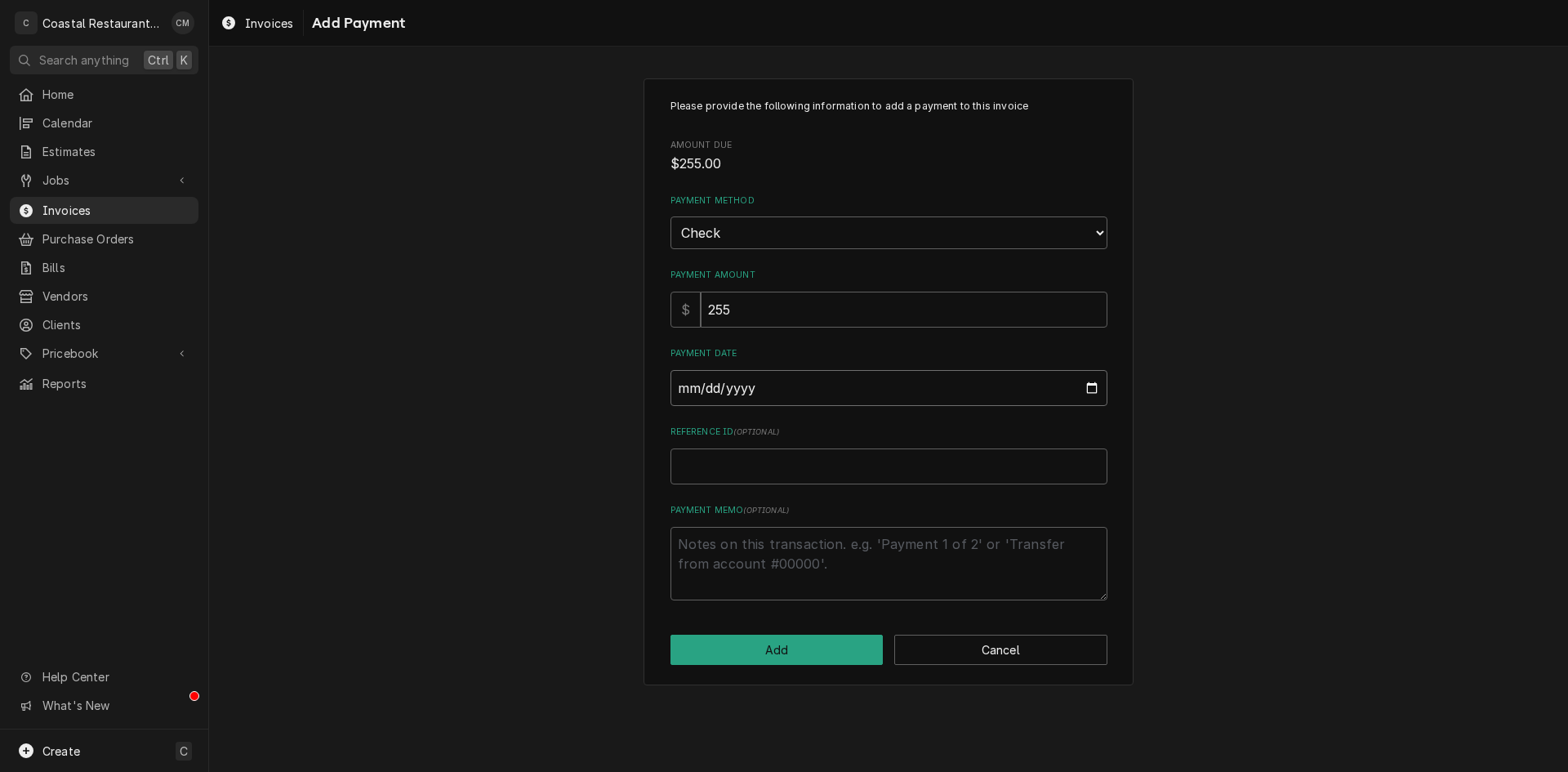
type input "0002-08-19"
type textarea "x"
type input "0020-08-19"
type textarea "x"
type input "0202-08-19"
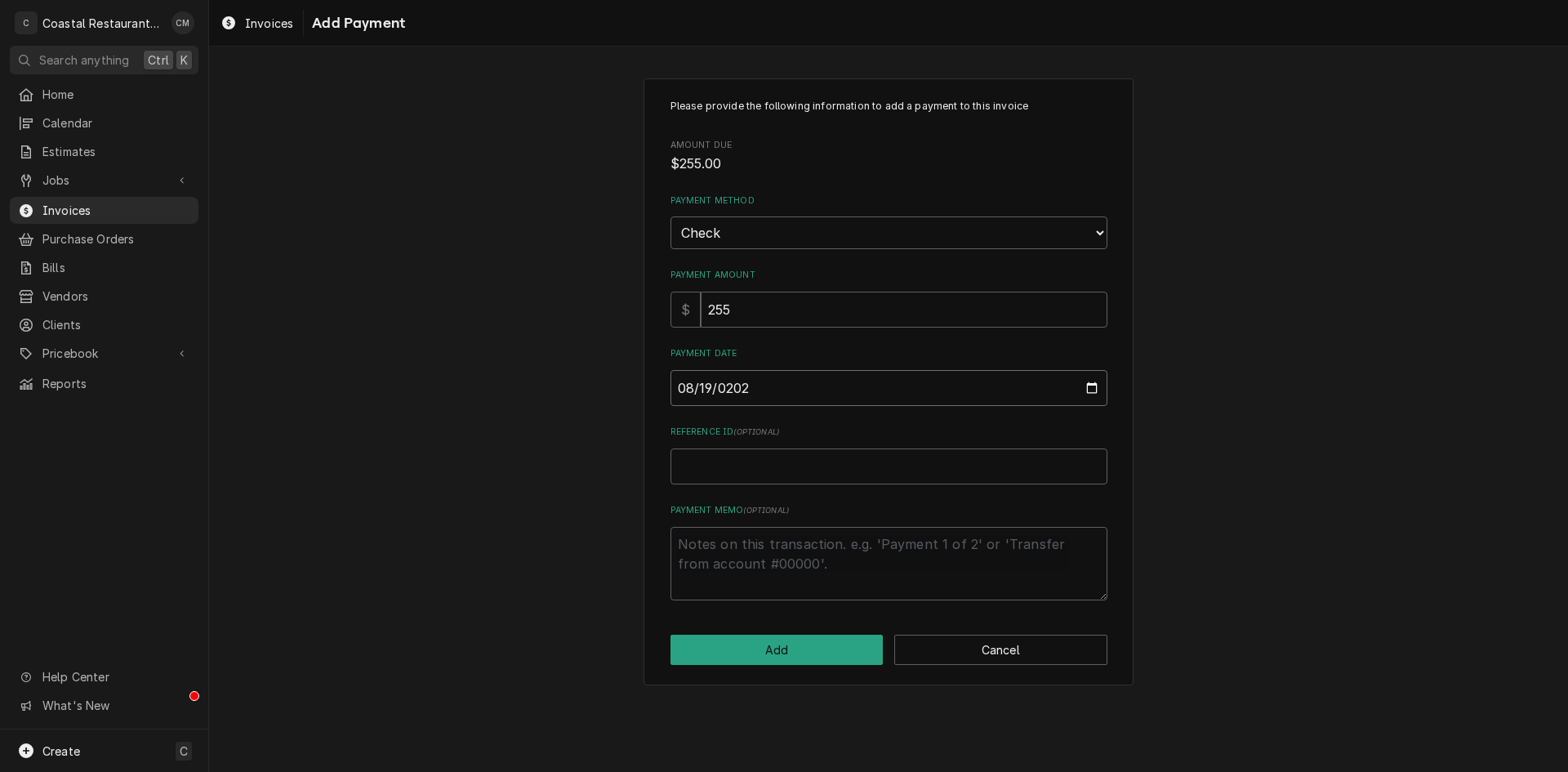
type textarea "x"
type input "[DATE]"
type textarea "x"
type input "3"
type textarea "x"
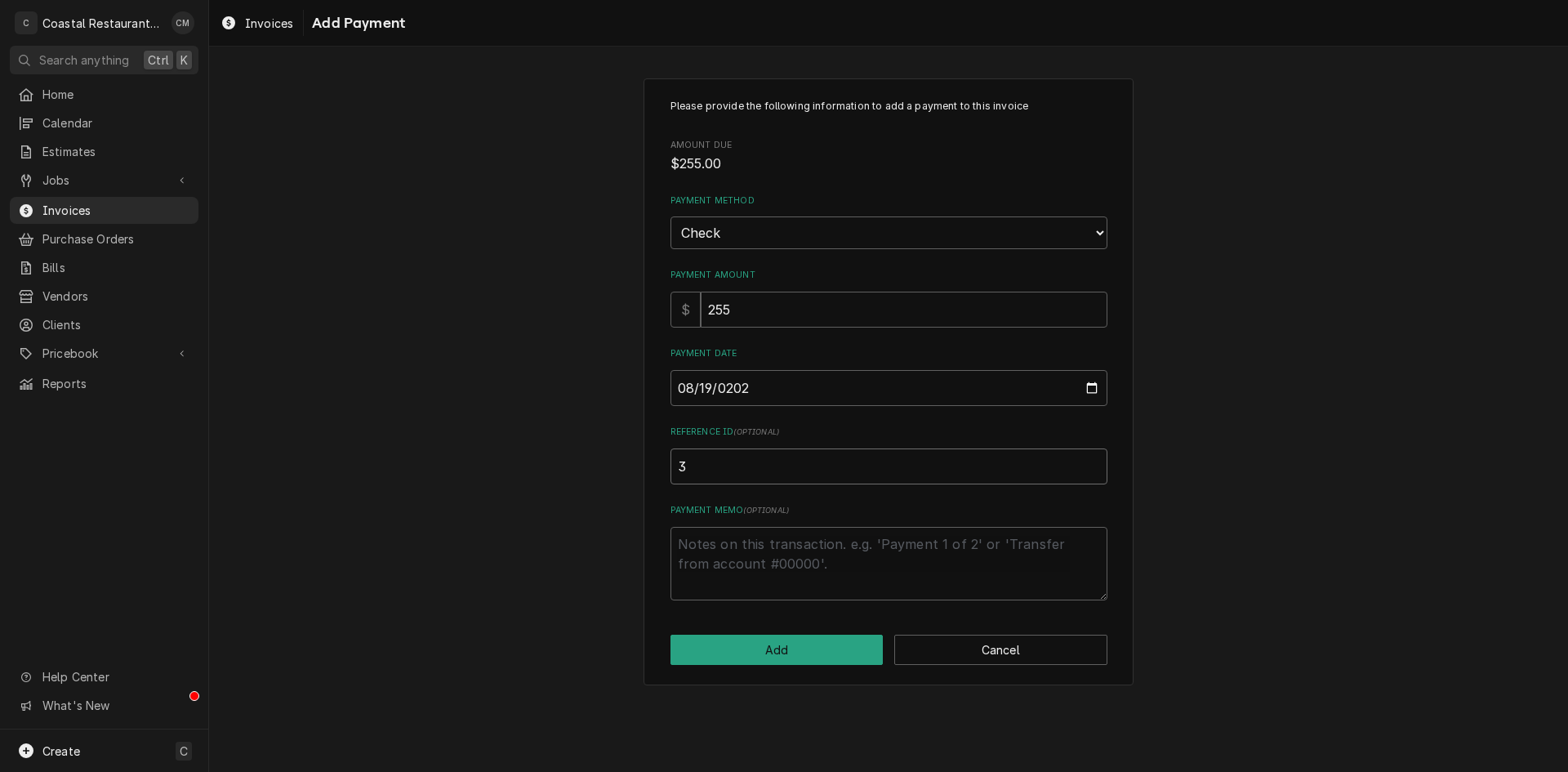
type input "31"
type textarea "x"
type input "319"
type textarea "x"
type input "3190"
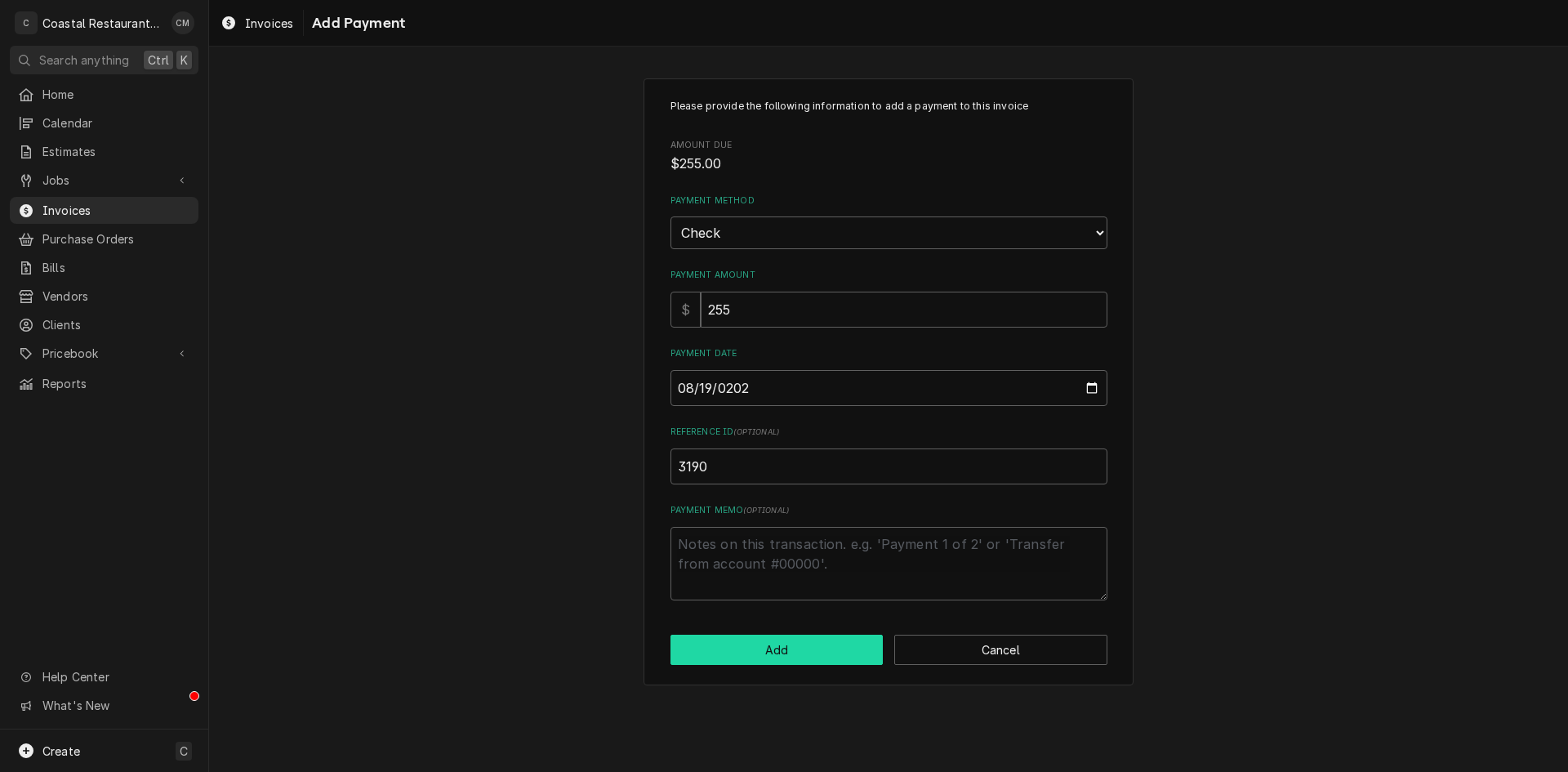
click at [789, 649] on button "Add" at bounding box center [776, 650] width 213 height 30
type textarea "x"
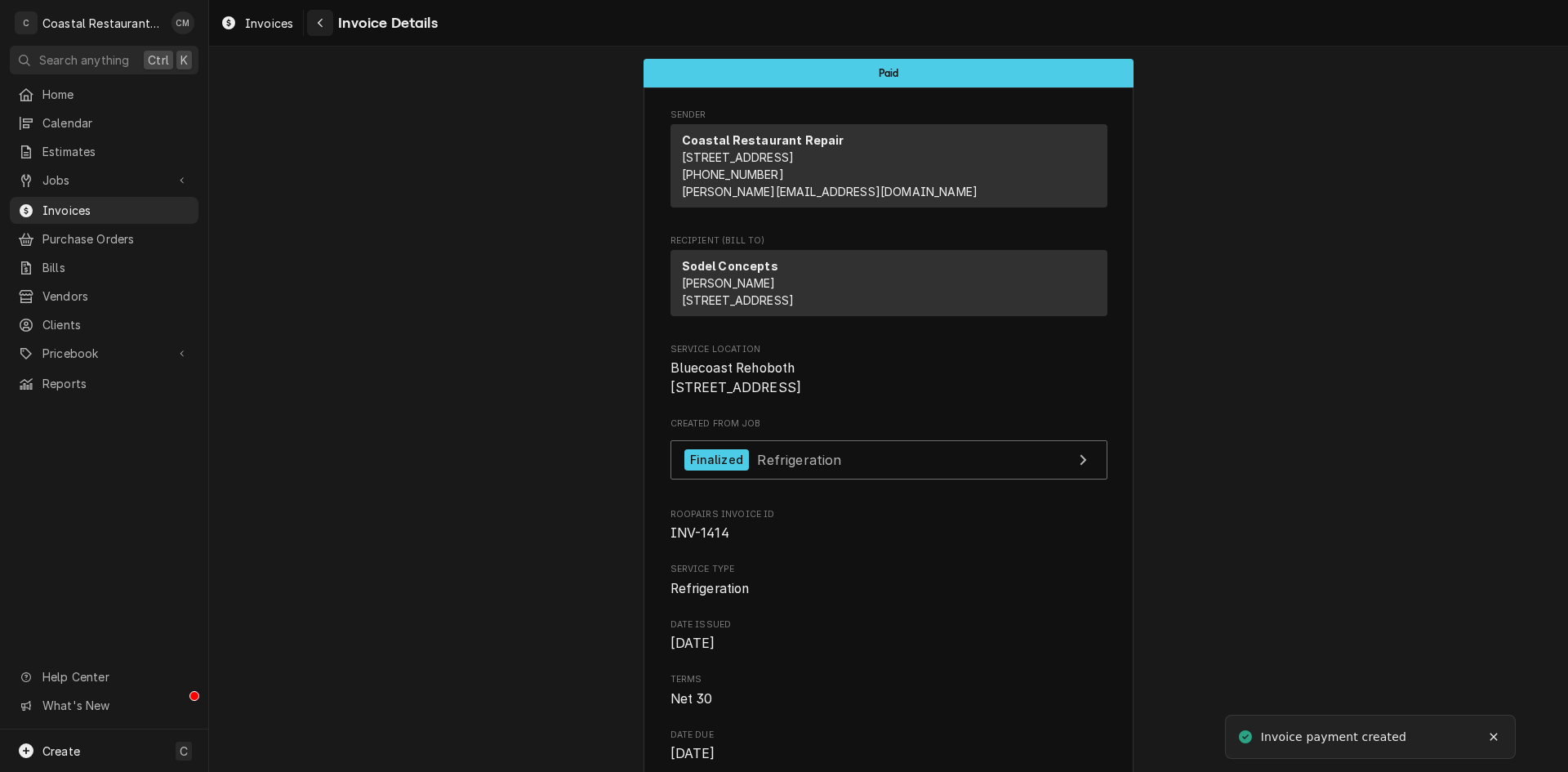
click at [311, 15] on button "Navigate back" at bounding box center [319, 23] width 26 height 26
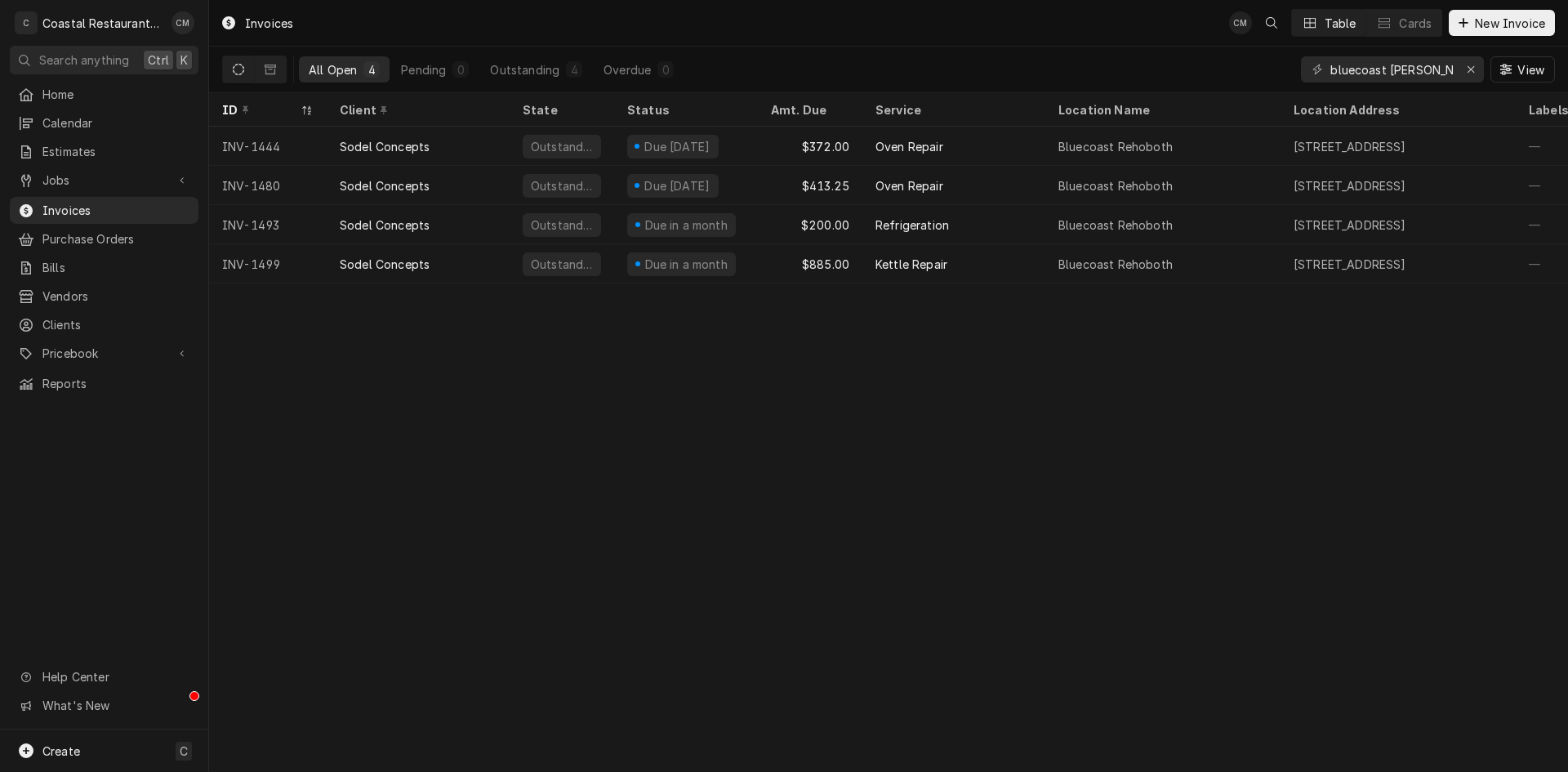
drag, startPoint x: 459, startPoint y: 416, endPoint x: 695, endPoint y: 306, distance: 260.4
click at [459, 416] on div "Invoices CM Table Cards New Invoice All Open 4 Pending 0 Outstanding 4 Overdue …" at bounding box center [889, 386] width 1359 height 772
click at [1466, 73] on icon "Erase input" at bounding box center [1470, 70] width 9 height 12
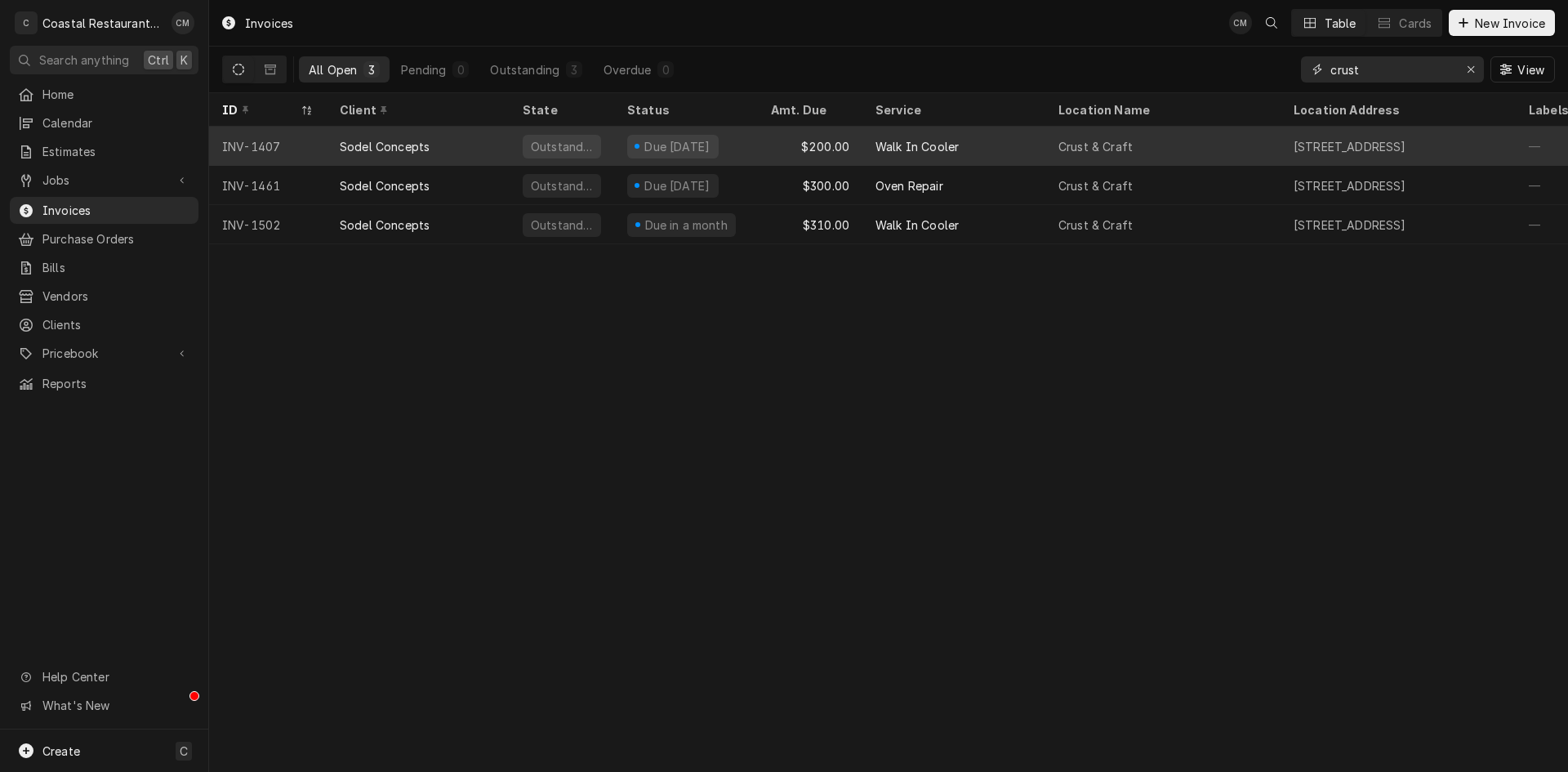
type input "crust"
click at [993, 143] on div "Walk In Cooler" at bounding box center [954, 146] width 183 height 40
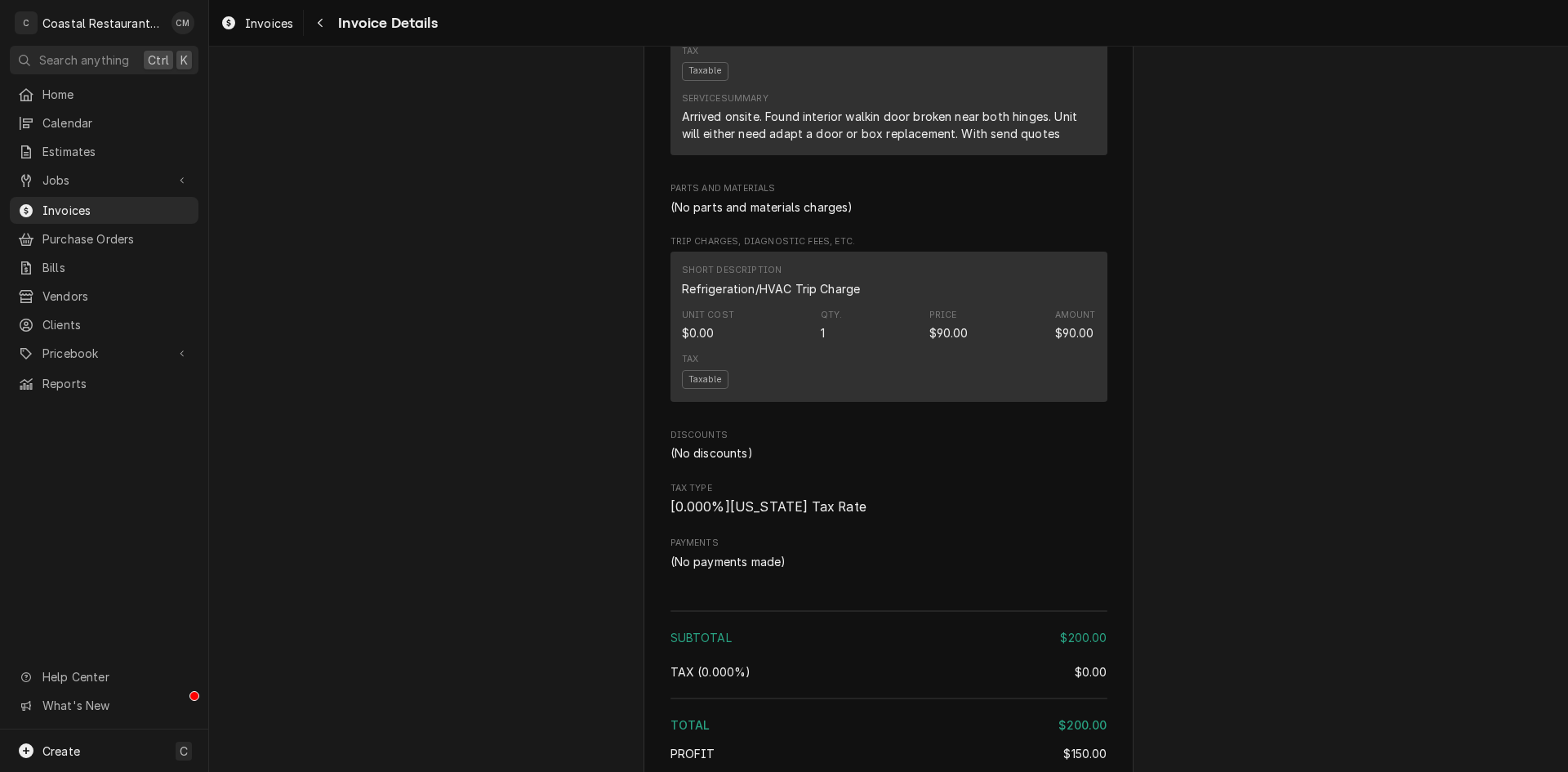
scroll to position [1307, 0]
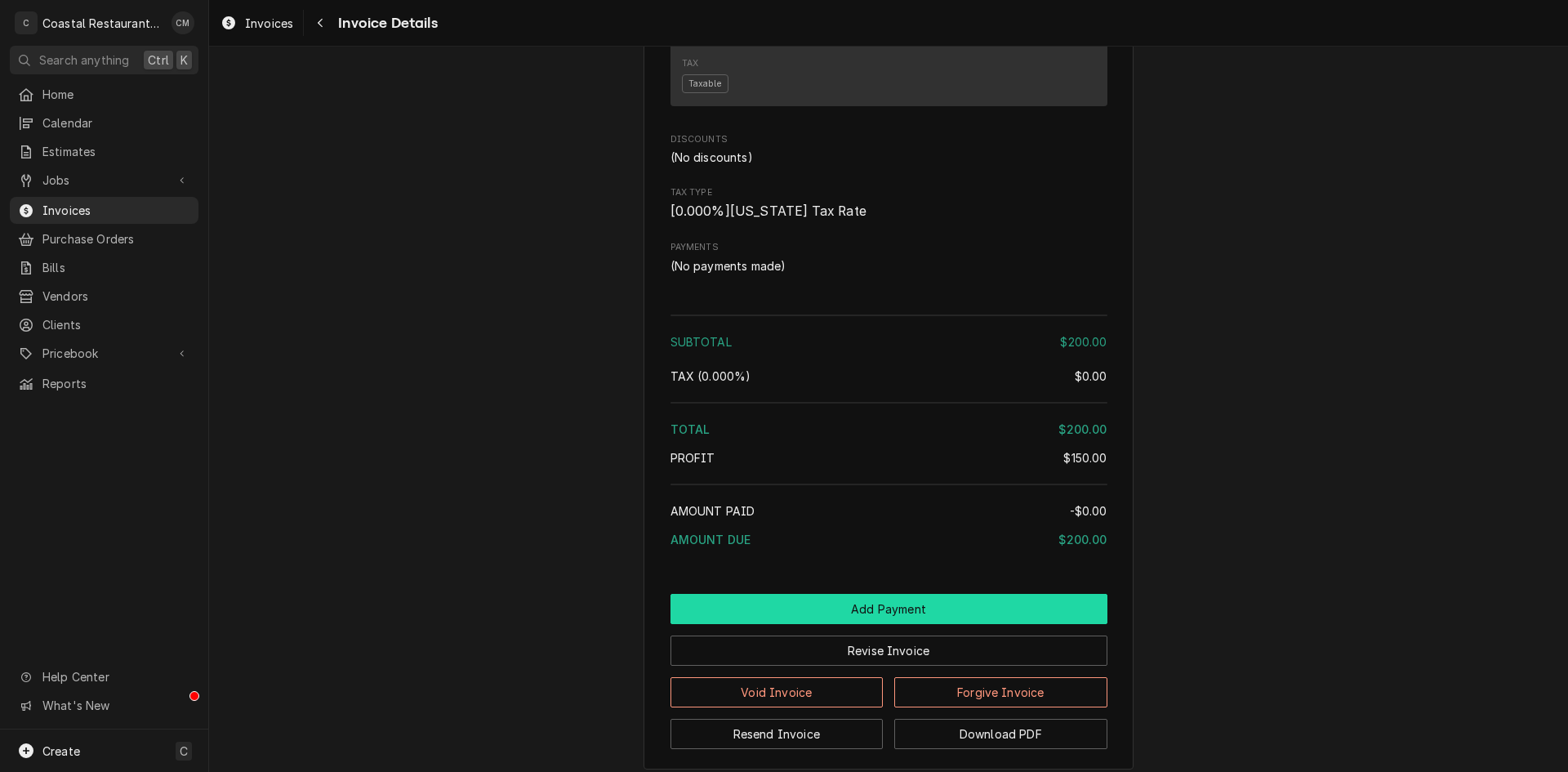
click at [986, 624] on button "Add Payment" at bounding box center [889, 609] width 437 height 30
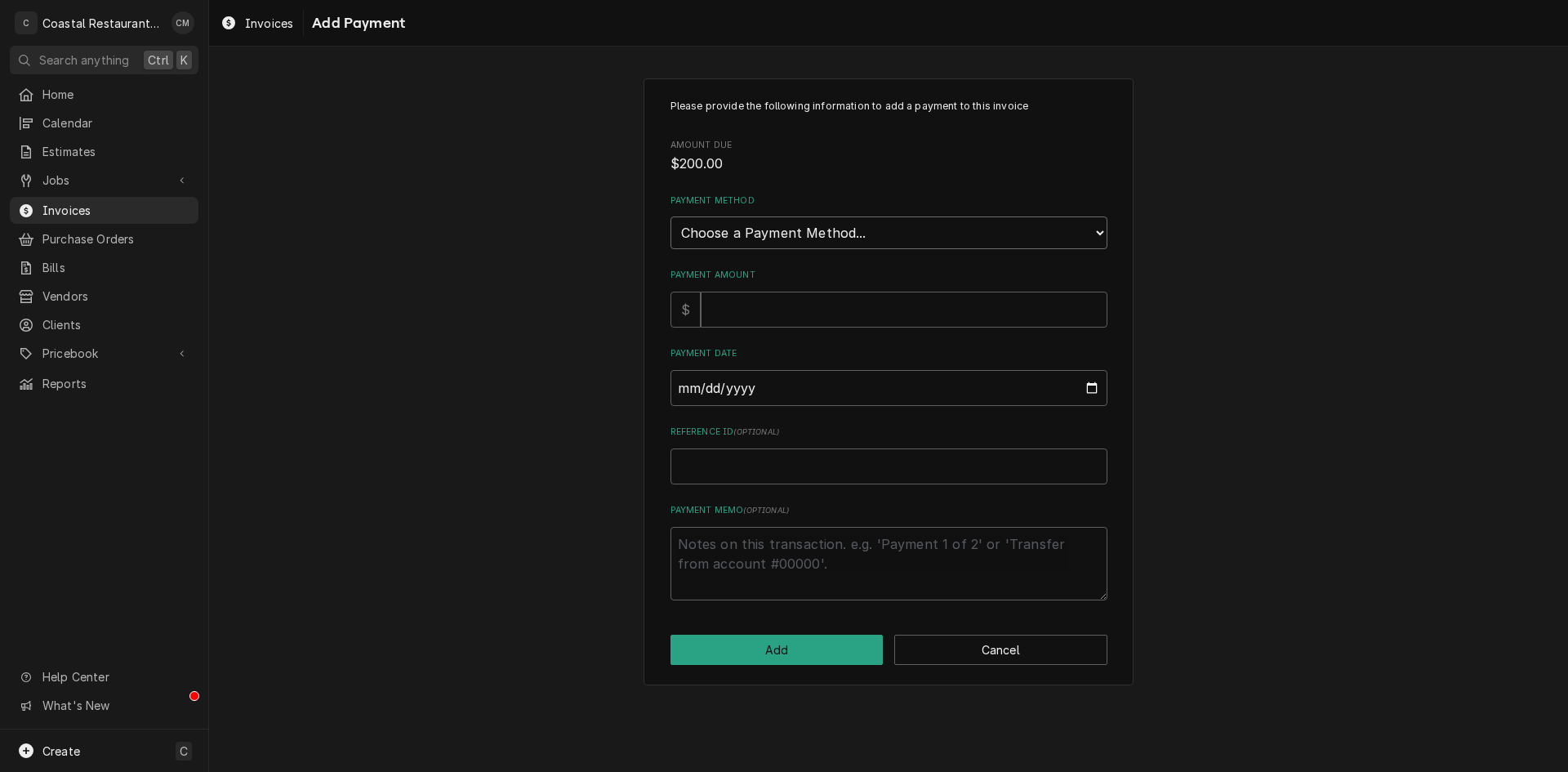
drag, startPoint x: 991, startPoint y: 224, endPoint x: 974, endPoint y: 240, distance: 23.3
click at [991, 224] on select "Choose a Payment Method... Cash Check Credit/Debit Card ACH/eCheck Other" at bounding box center [889, 232] width 437 height 33
select select "2"
click at [670, 216] on select "Choose a Payment Method... Cash Check Credit/Debit Card ACH/eCheck Other" at bounding box center [889, 232] width 437 height 33
click at [758, 319] on input "Payment Amount" at bounding box center [904, 309] width 407 height 36
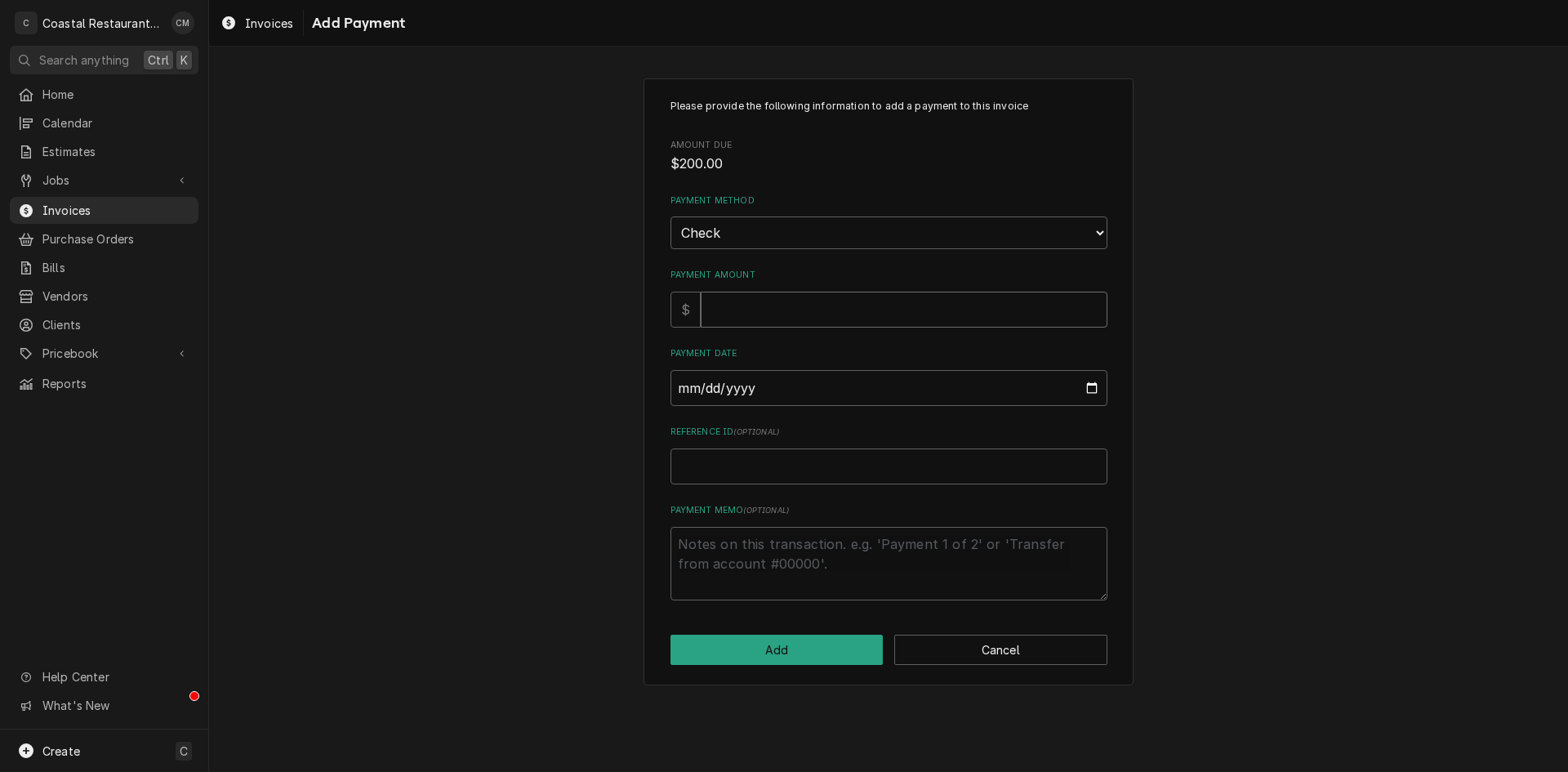
type textarea "x"
type input "2"
type textarea "x"
type input "20"
type textarea "x"
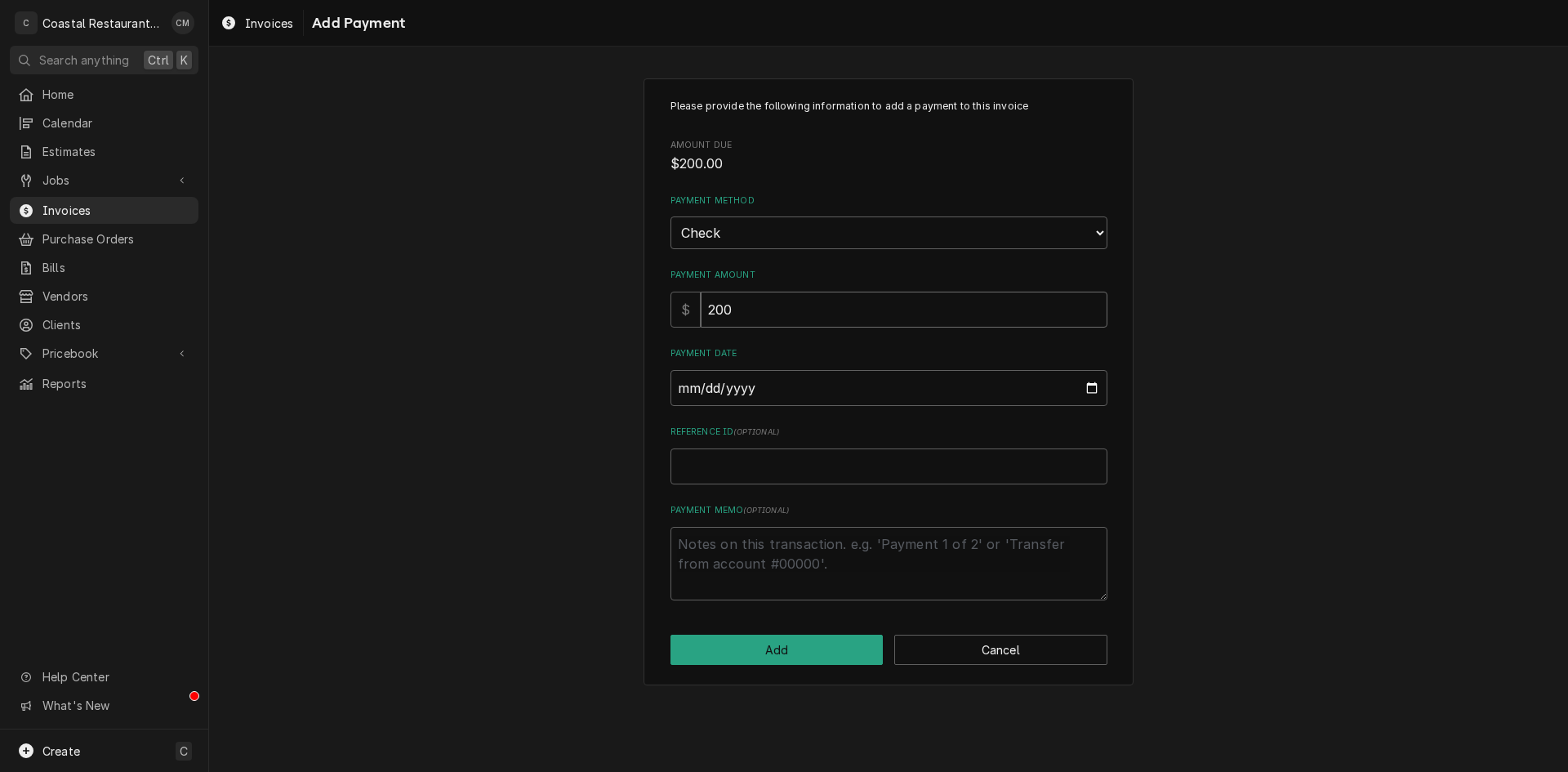
type input "200"
type input "0002-08-19"
type textarea "x"
type input "0020-08-19"
type textarea "x"
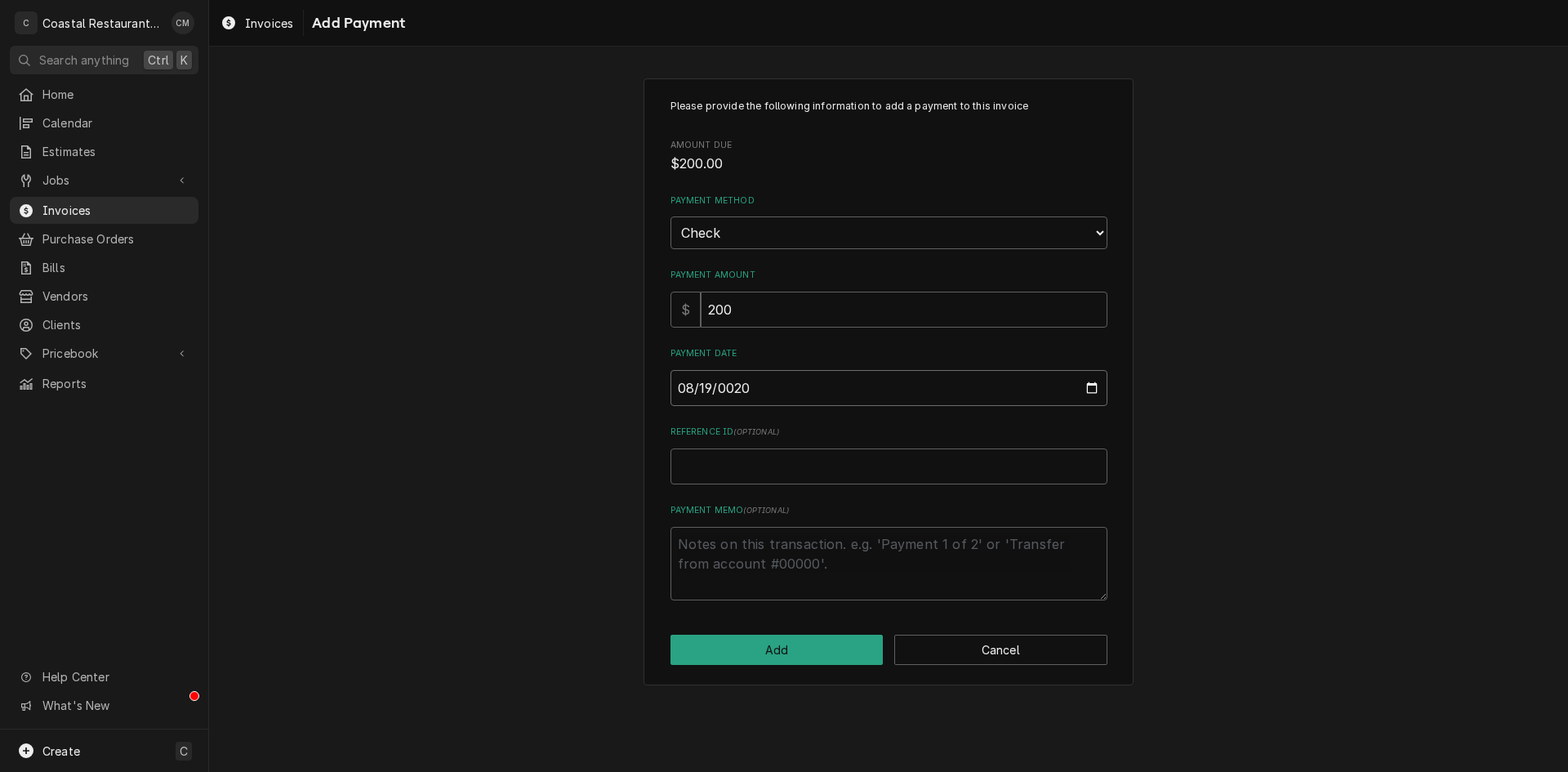
type input "0202-08-19"
type textarea "x"
type input "[DATE]"
type textarea "x"
type input "8"
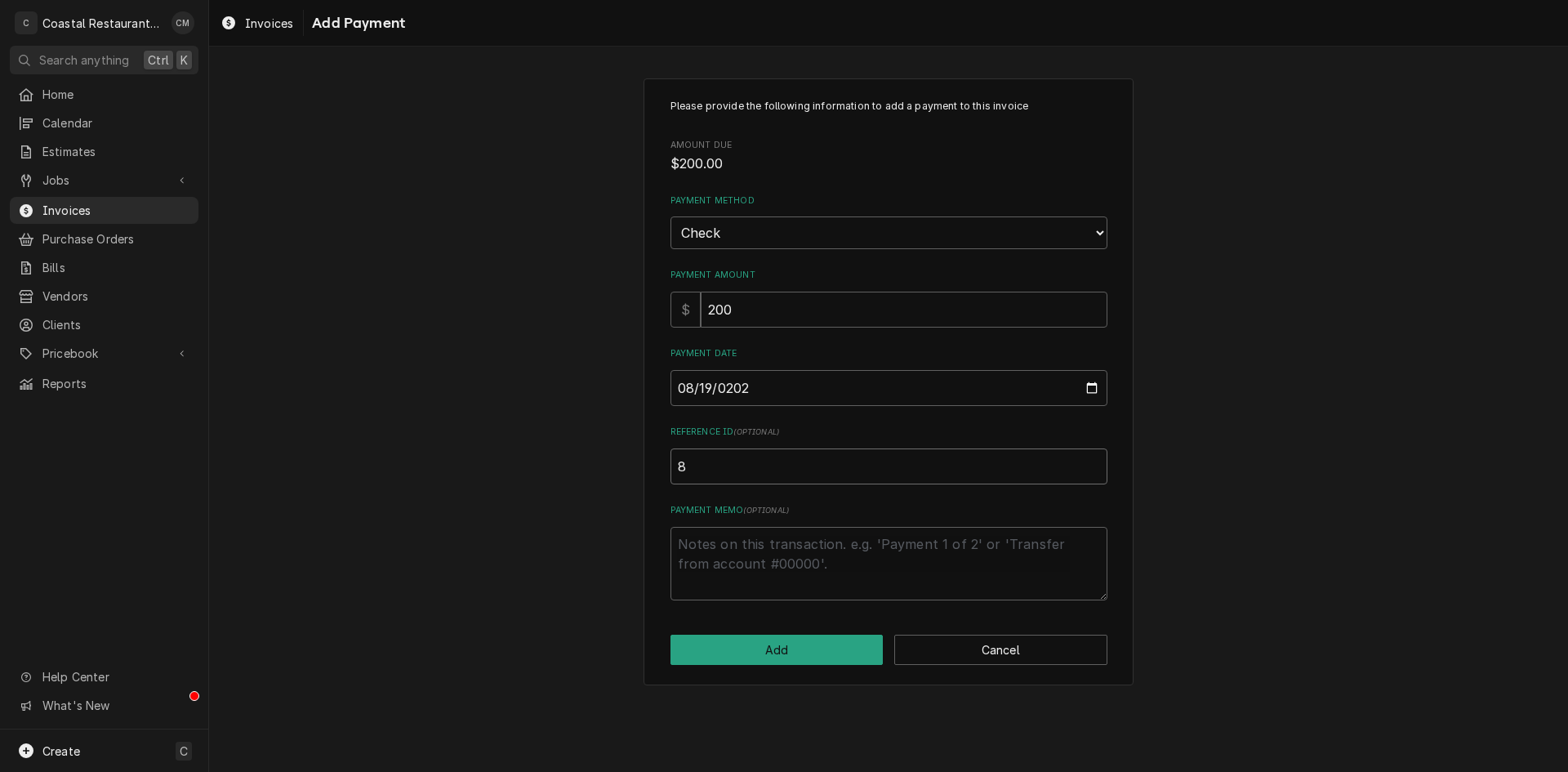
type textarea "x"
type input "83"
type textarea "x"
type input "832"
type textarea "x"
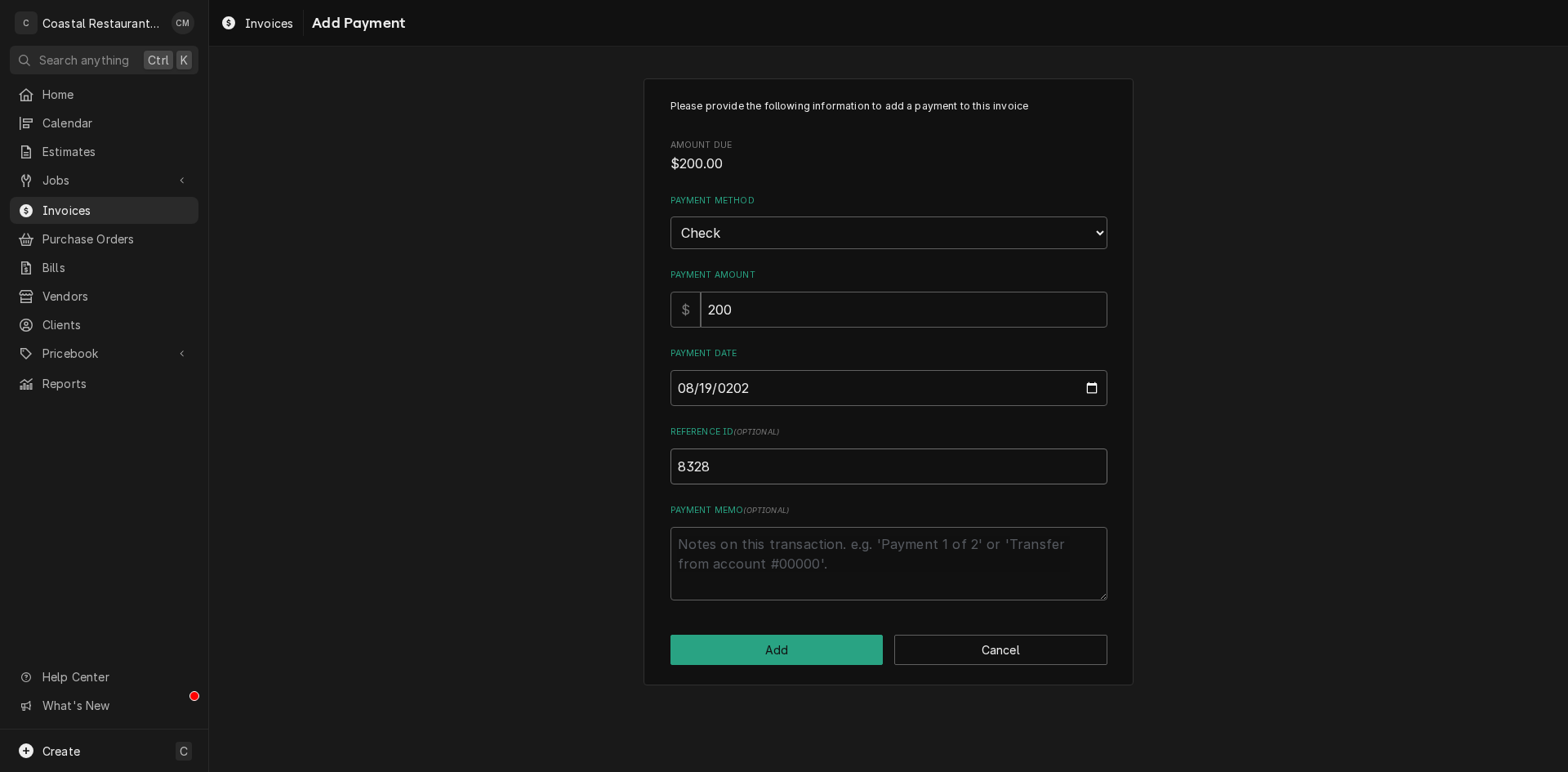
type input "8328"
click button "Add" at bounding box center [776, 650] width 213 height 30
type textarea "x"
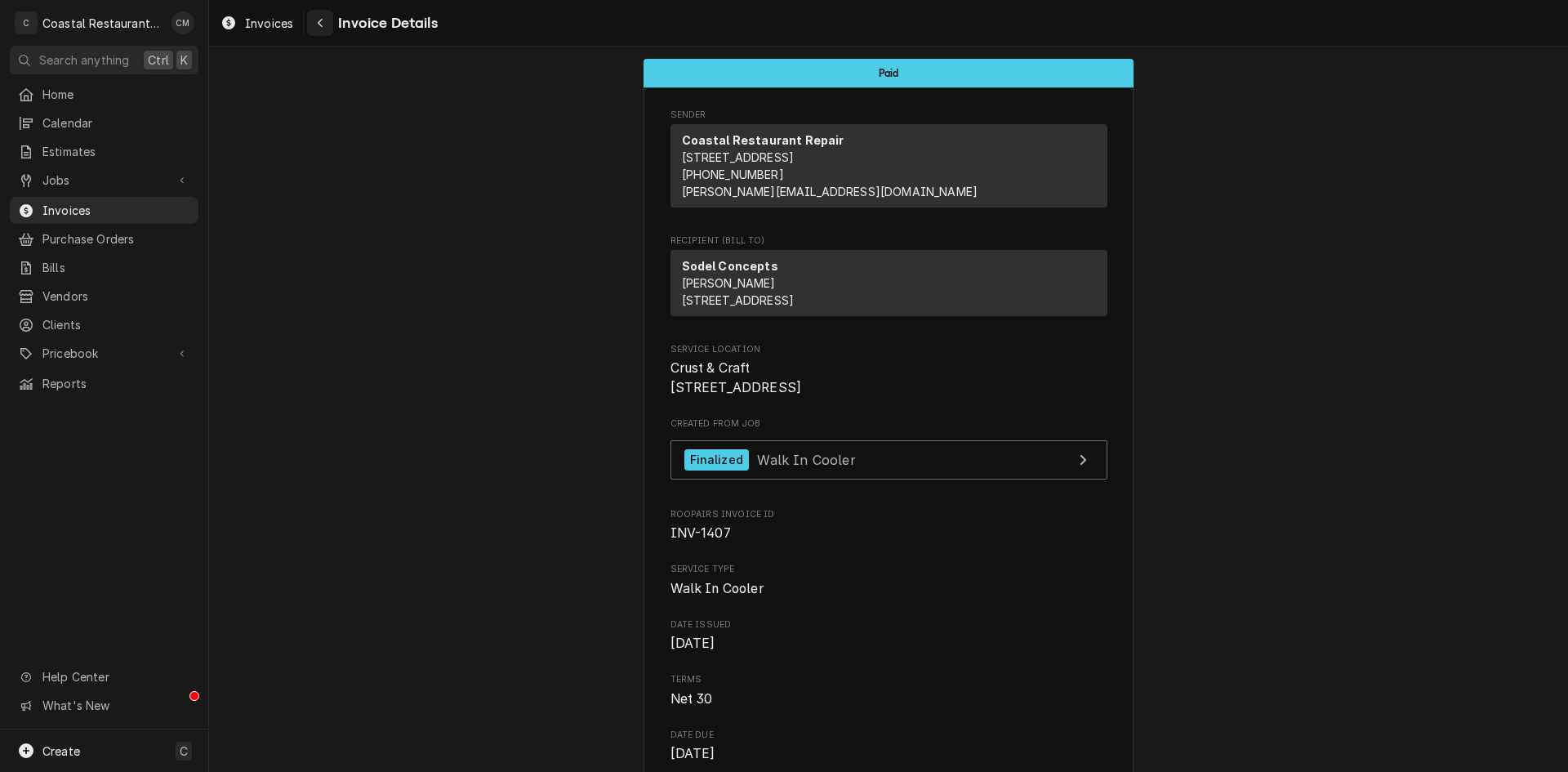
click at [311, 20] on button "Navigate back" at bounding box center [319, 23] width 26 height 26
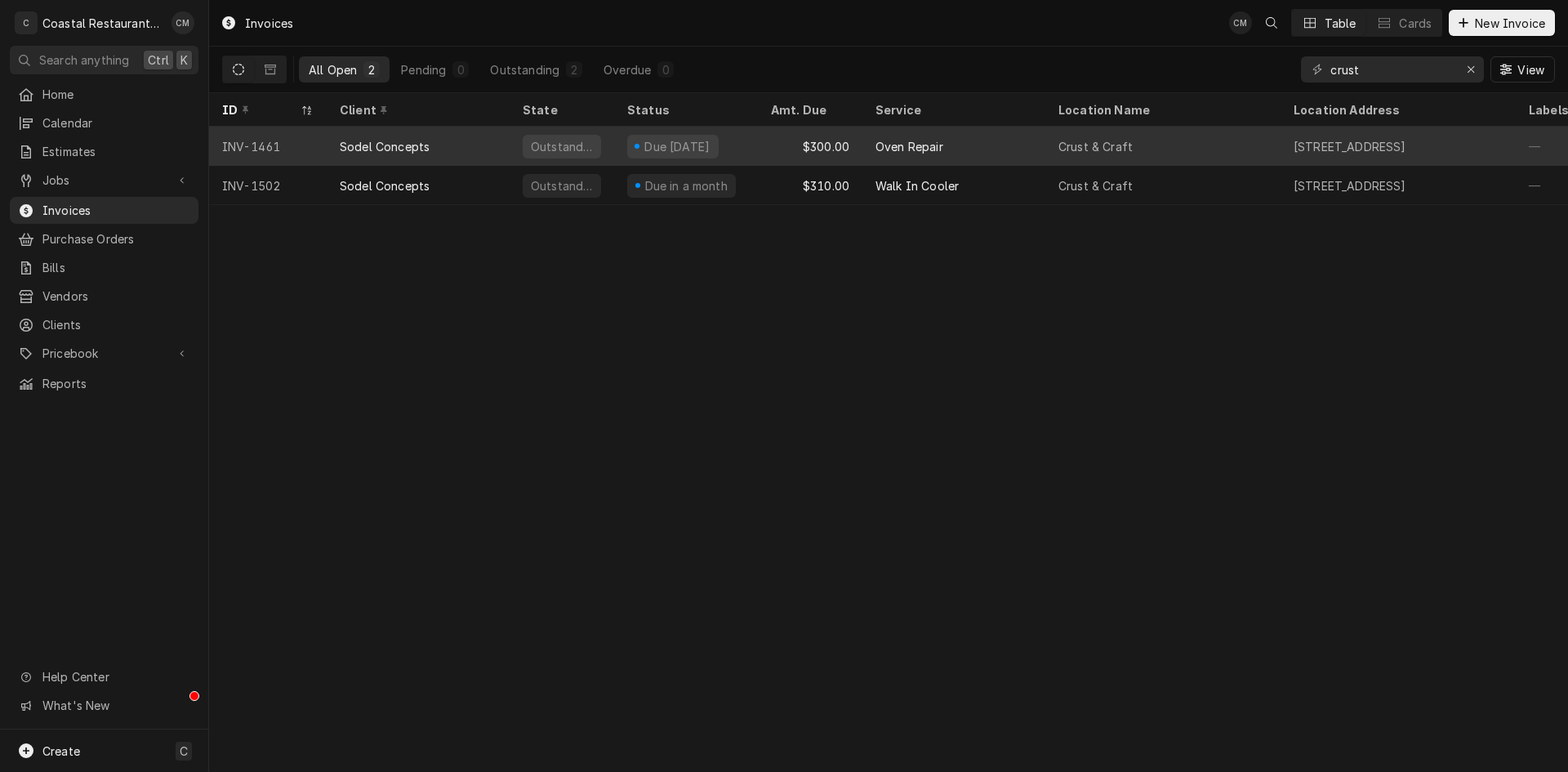
click at [906, 141] on div "Oven Repair" at bounding box center [909, 146] width 68 height 17
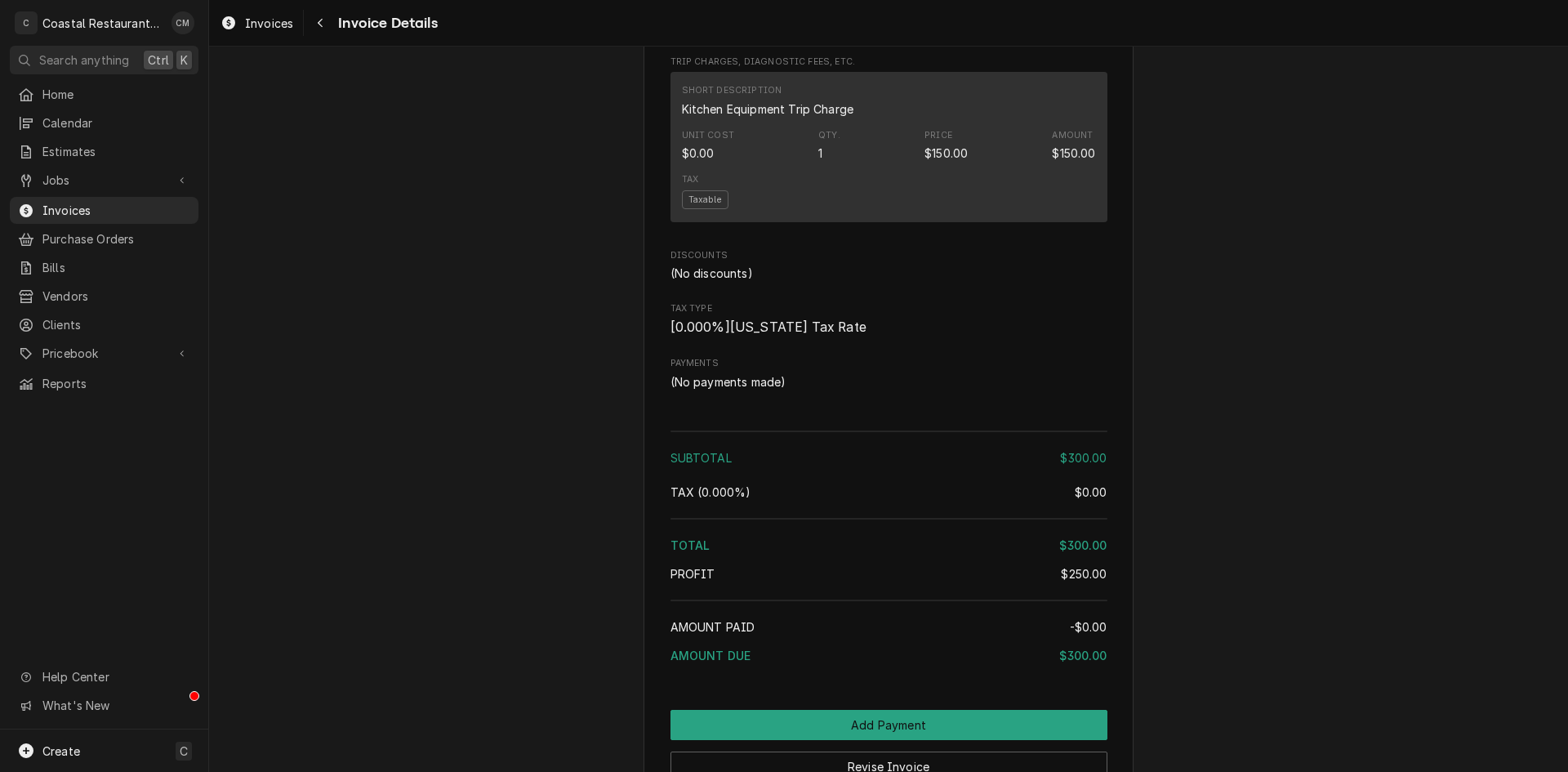
scroll to position [1467, 0]
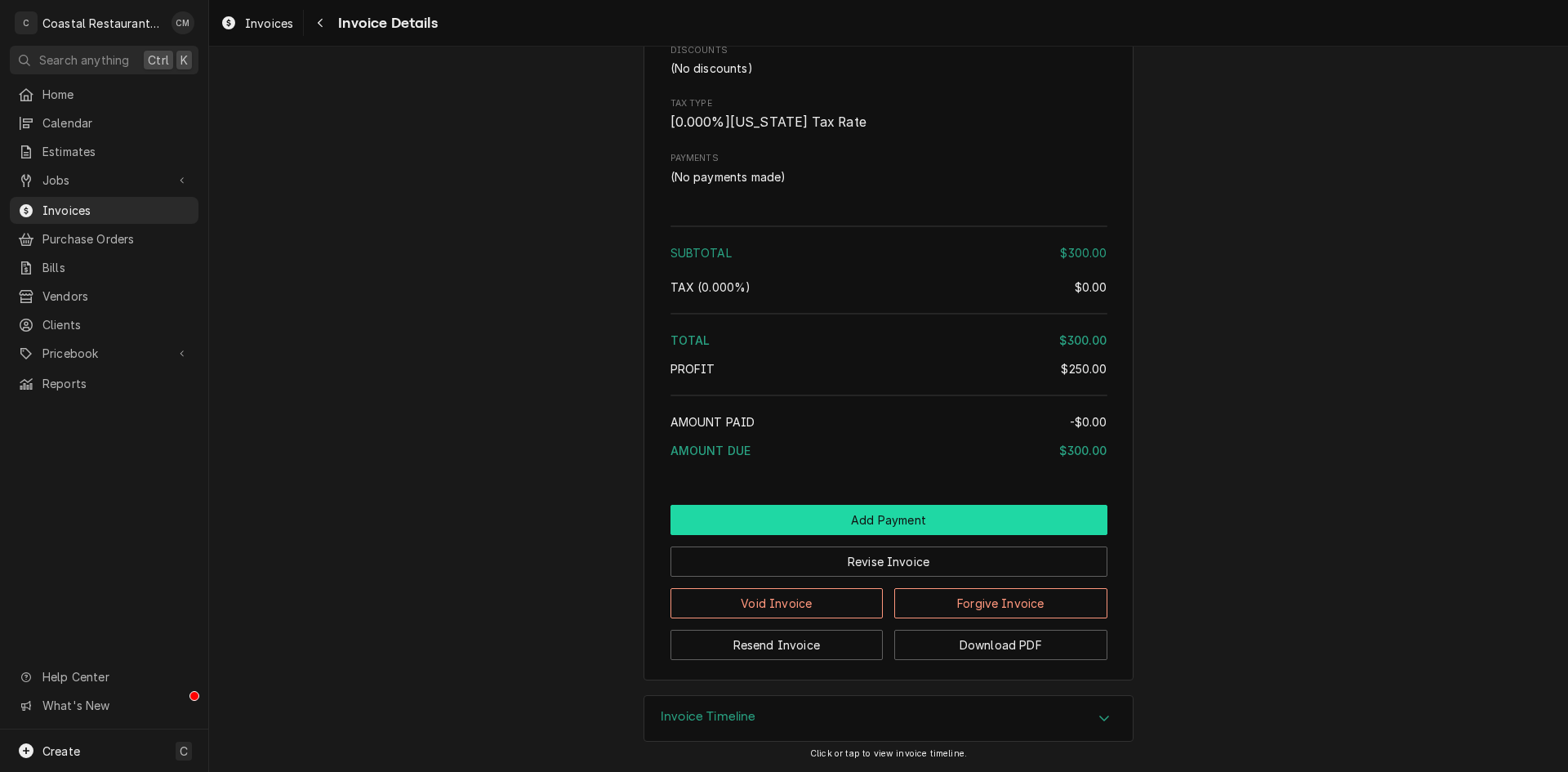
click at [799, 518] on button "Add Payment" at bounding box center [889, 520] width 437 height 30
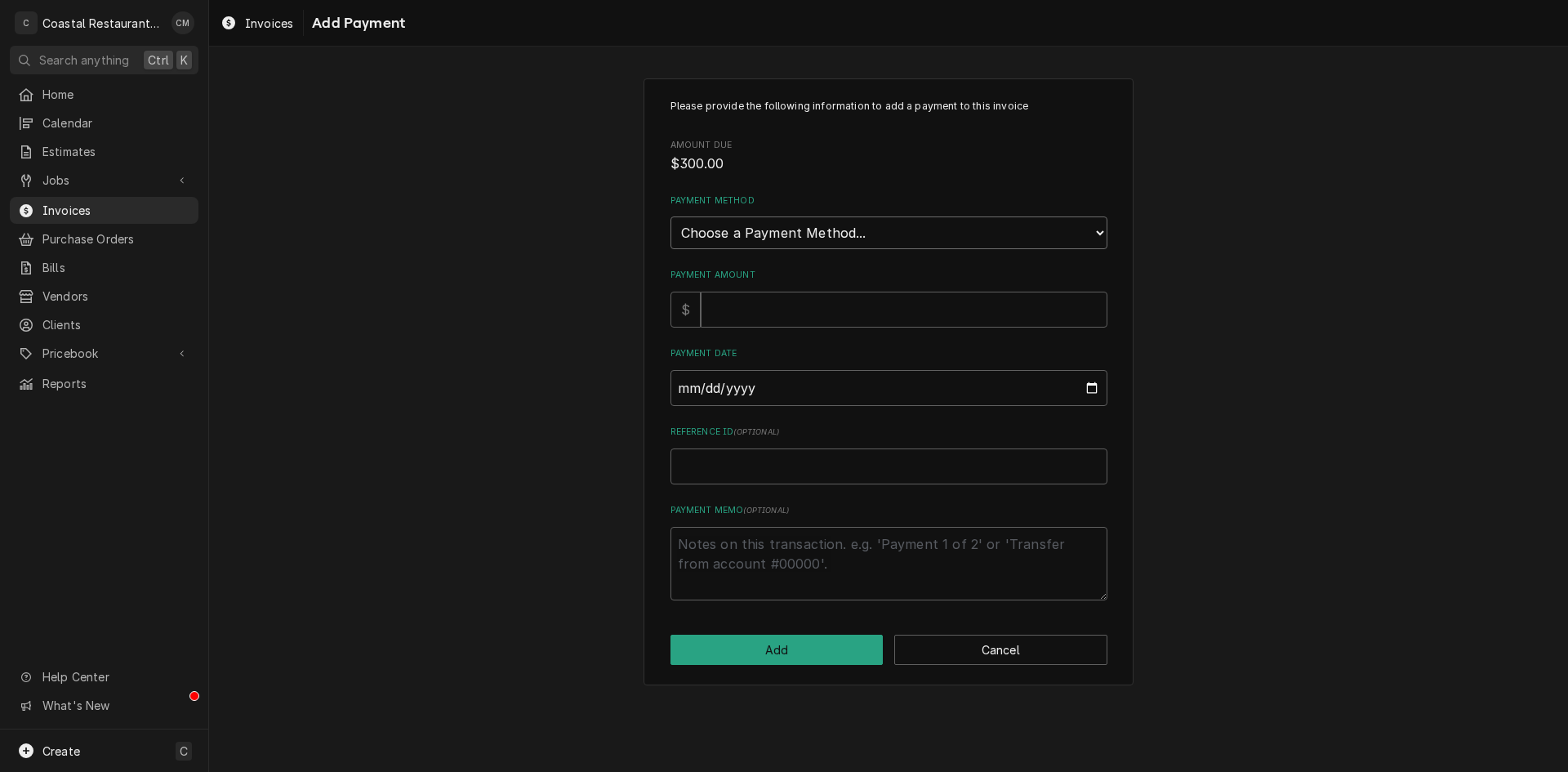
drag, startPoint x: 736, startPoint y: 233, endPoint x: 735, endPoint y: 248, distance: 15.0
click at [737, 235] on select "Choose a Payment Method... Cash Check Credit/Debit Card ACH/eCheck Other" at bounding box center [889, 232] width 437 height 33
select select "2"
click at [670, 216] on select "Choose a Payment Method... Cash Check Credit/Debit Card ACH/eCheck Other" at bounding box center [889, 232] width 437 height 33
click at [737, 317] on input "Payment Amount" at bounding box center [904, 309] width 407 height 36
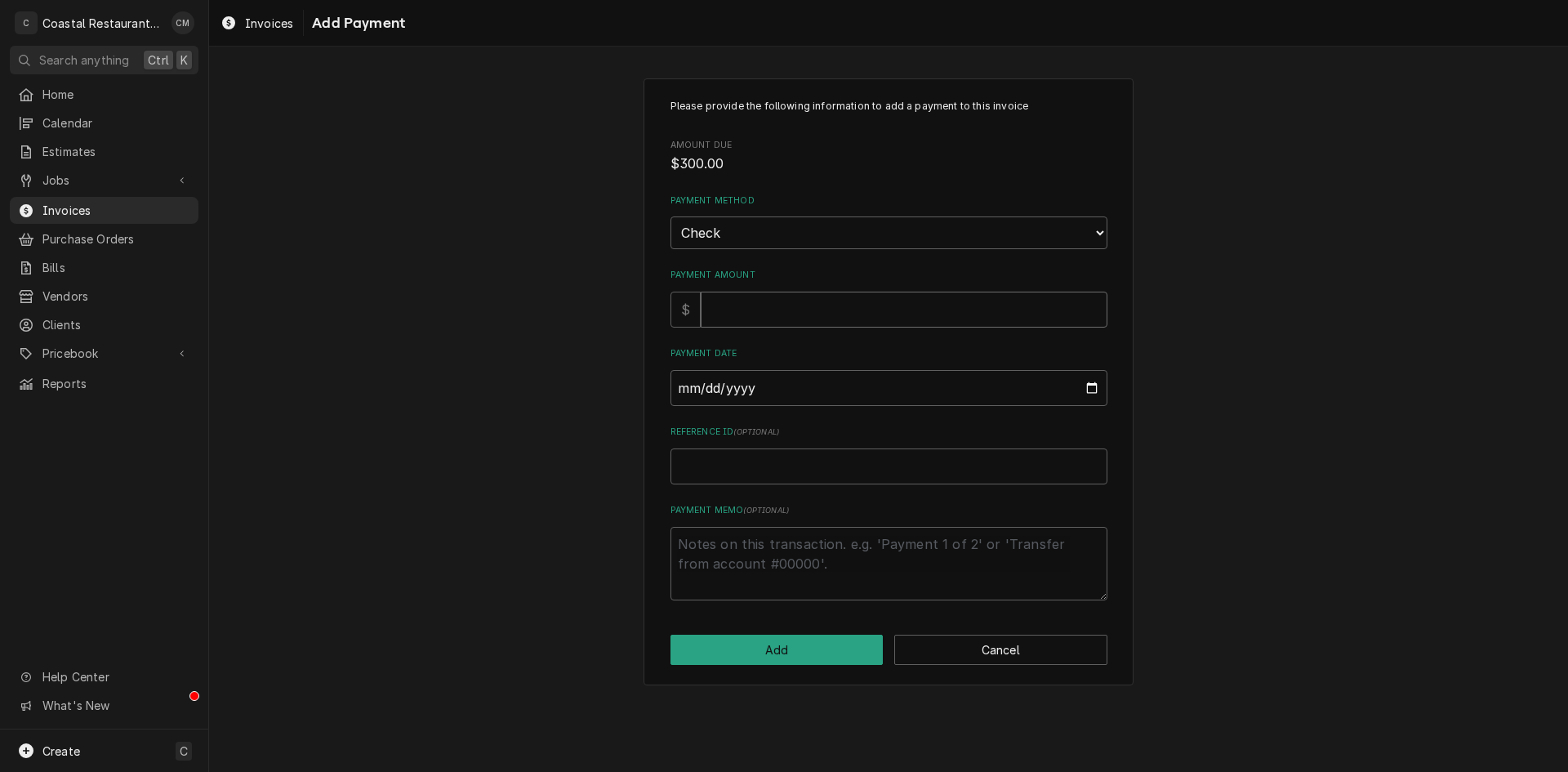
type textarea "x"
type input "3"
type textarea "x"
type input "30"
type textarea "x"
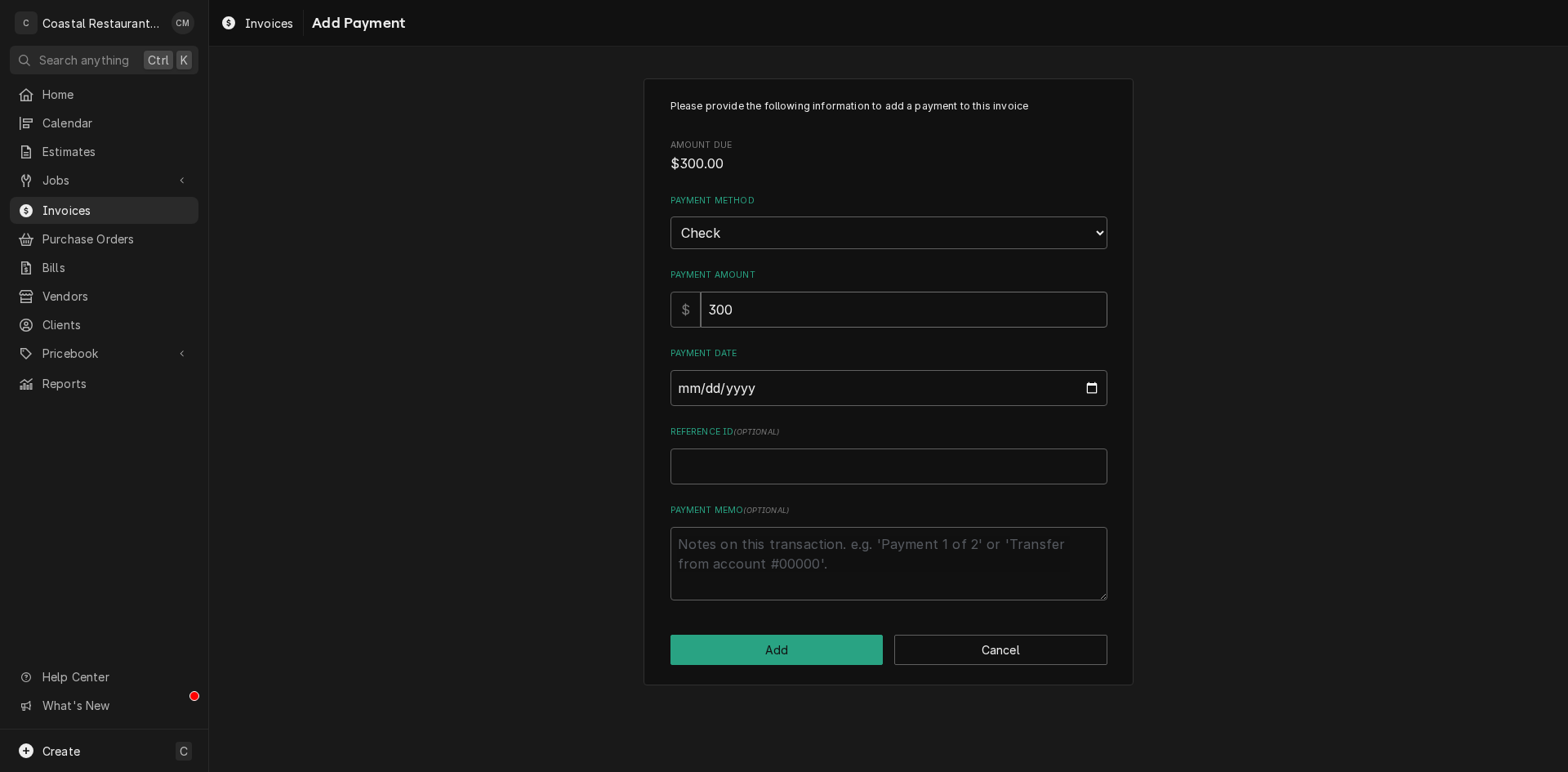
type input "300"
type input "0002-08-19"
type textarea "x"
type input "0020-08-19"
type textarea "x"
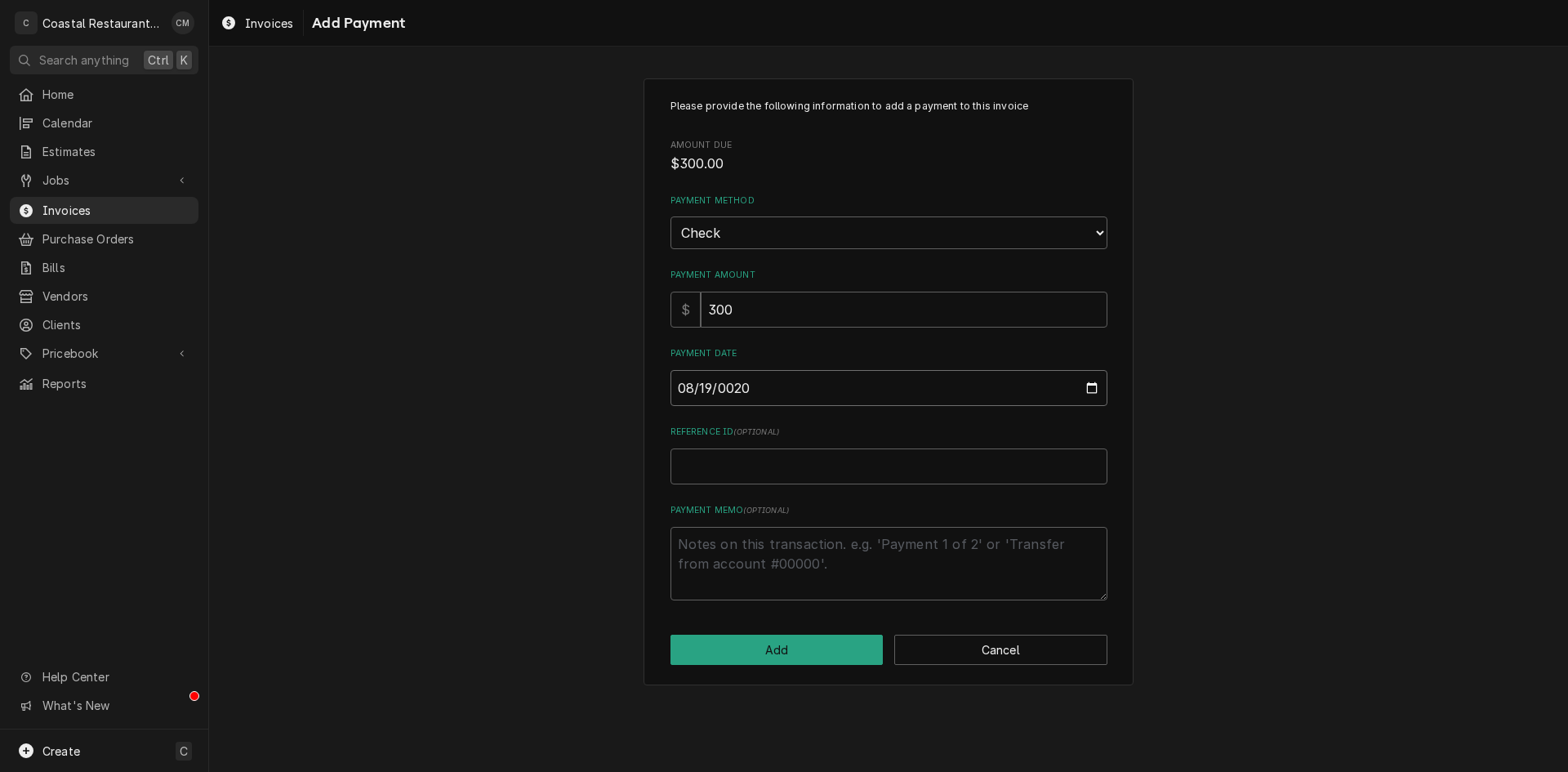
type input "0202-08-19"
type textarea "x"
type input "[DATE]"
type textarea "x"
type input "8"
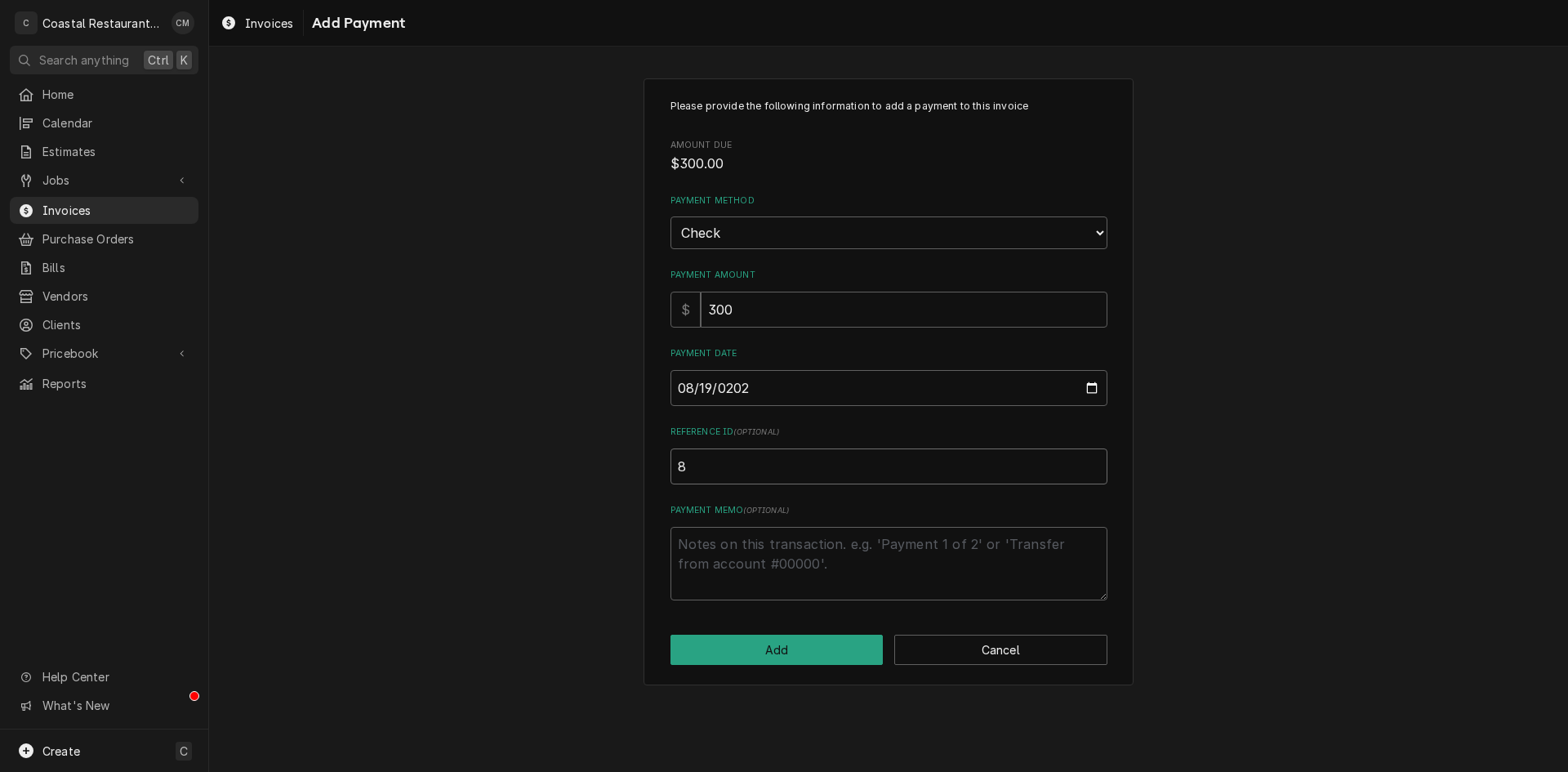
type textarea "x"
type input "83"
type textarea "x"
type input "832"
type textarea "x"
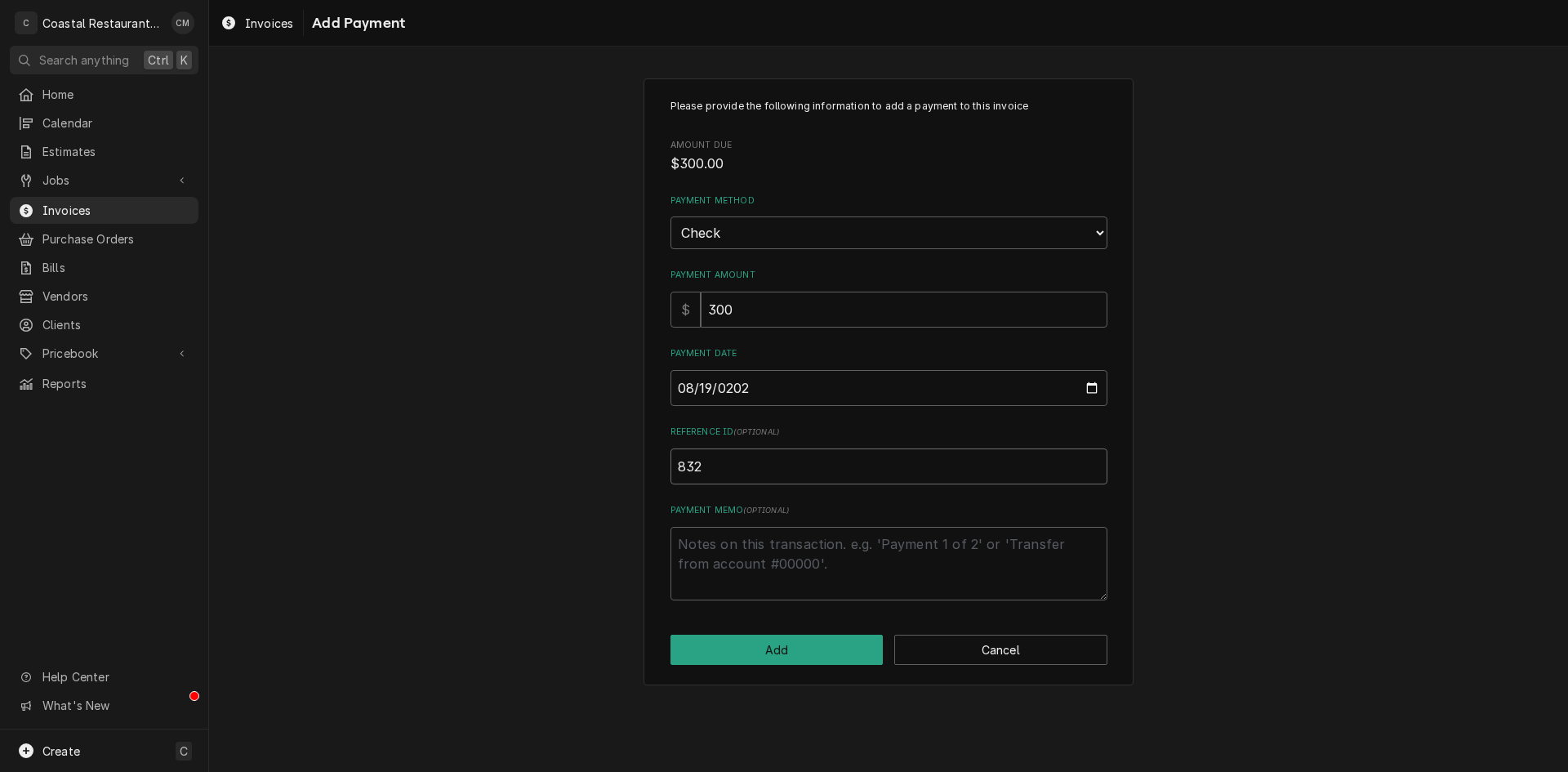
type input "8325"
type textarea "x"
type input "832"
type textarea "x"
type input "8328"
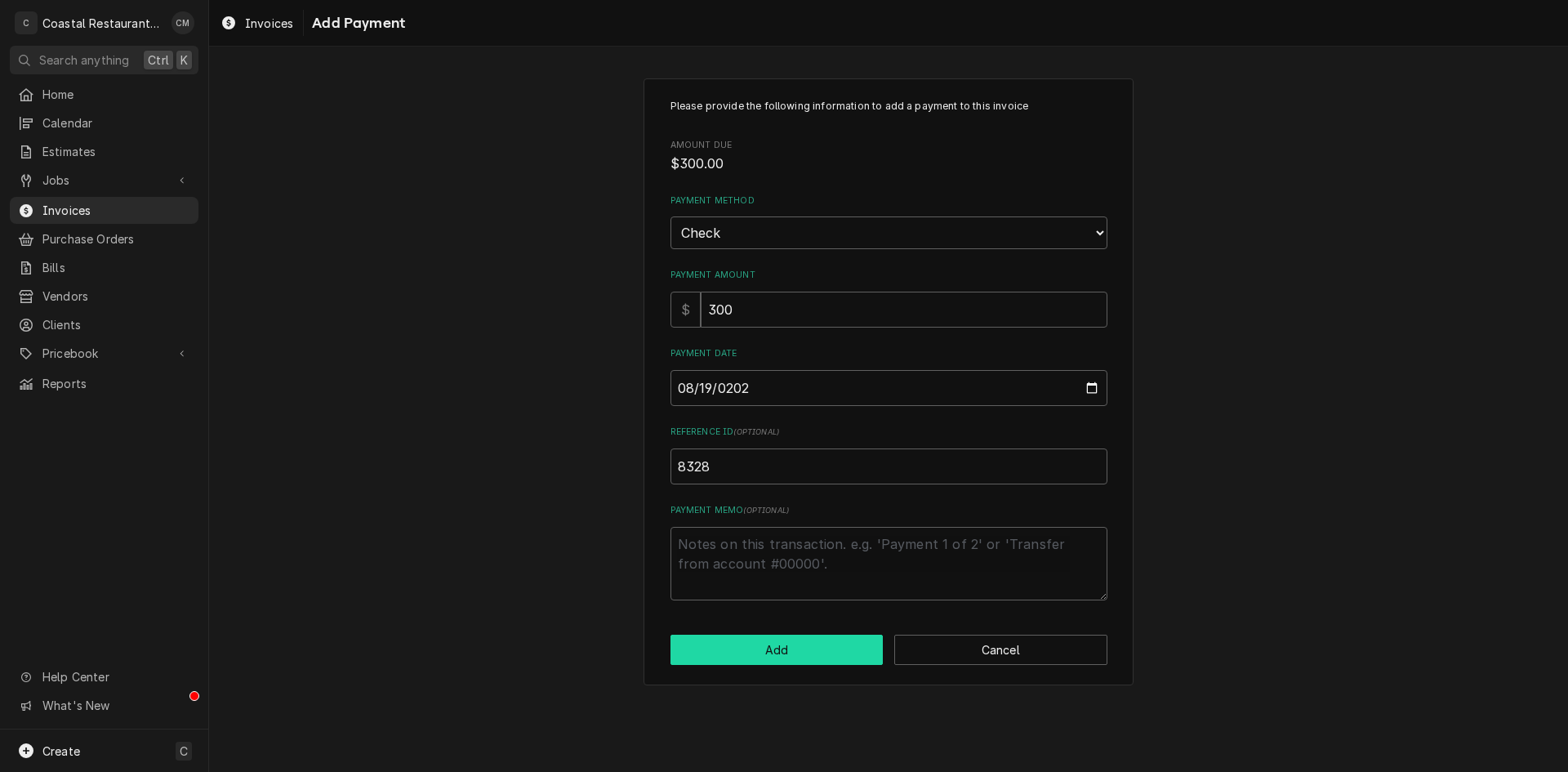
click button "Add" at bounding box center [776, 650] width 213 height 30
type textarea "x"
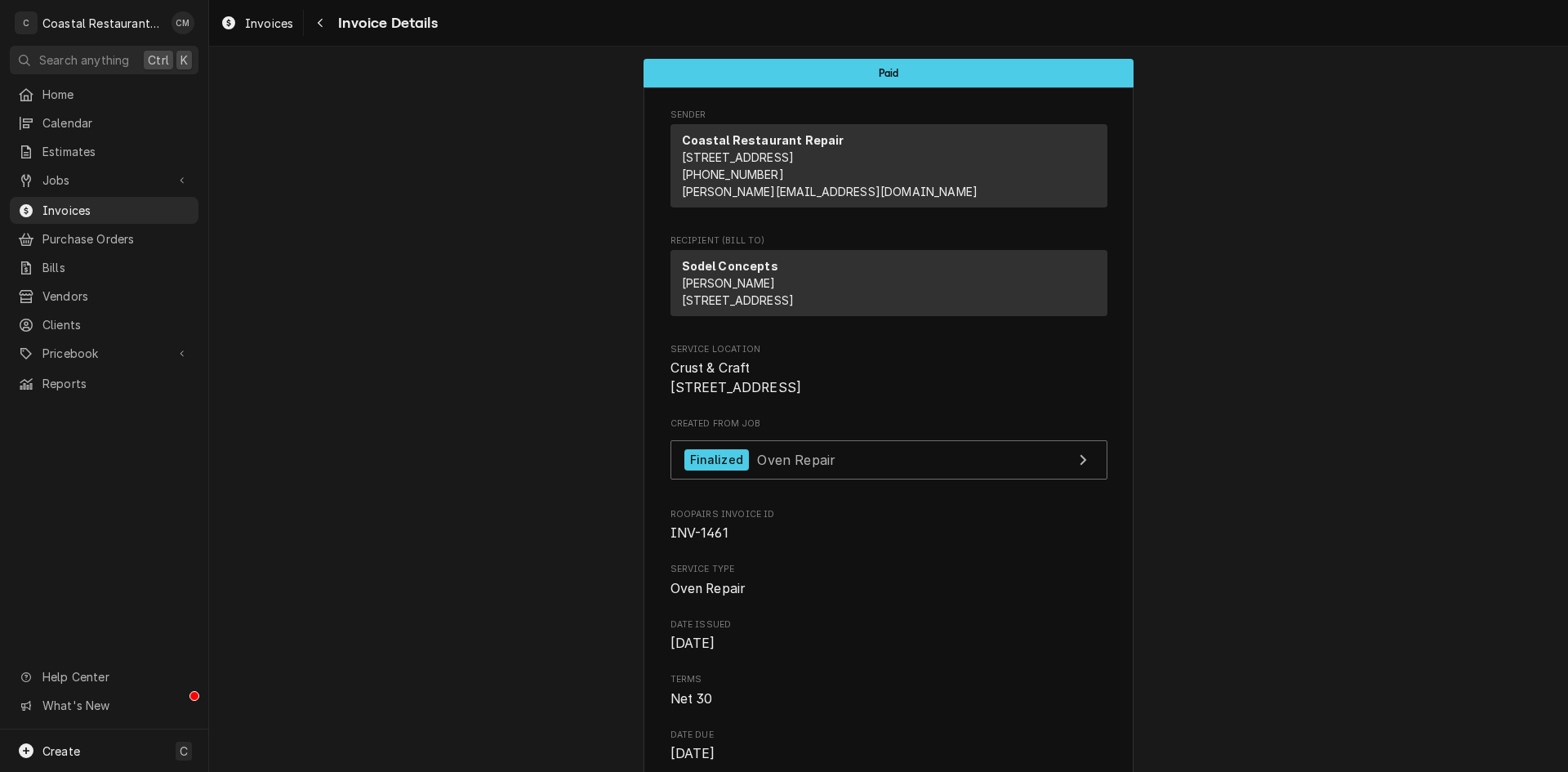
click at [313, 27] on div "Navigate back" at bounding box center [319, 22] width 16 height 16
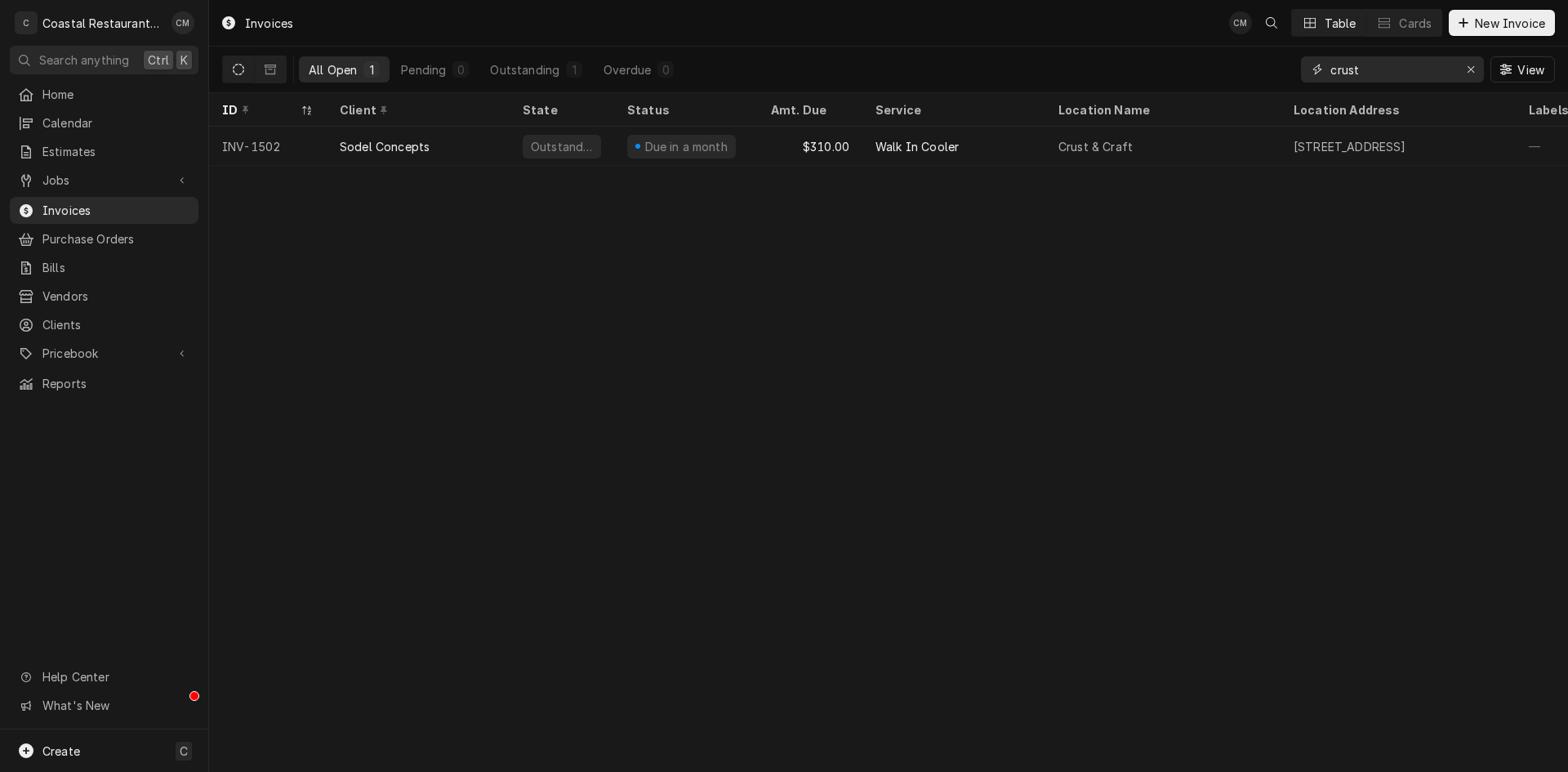
click at [1375, 70] on input "crust" at bounding box center [1391, 69] width 123 height 26
type input "catch"
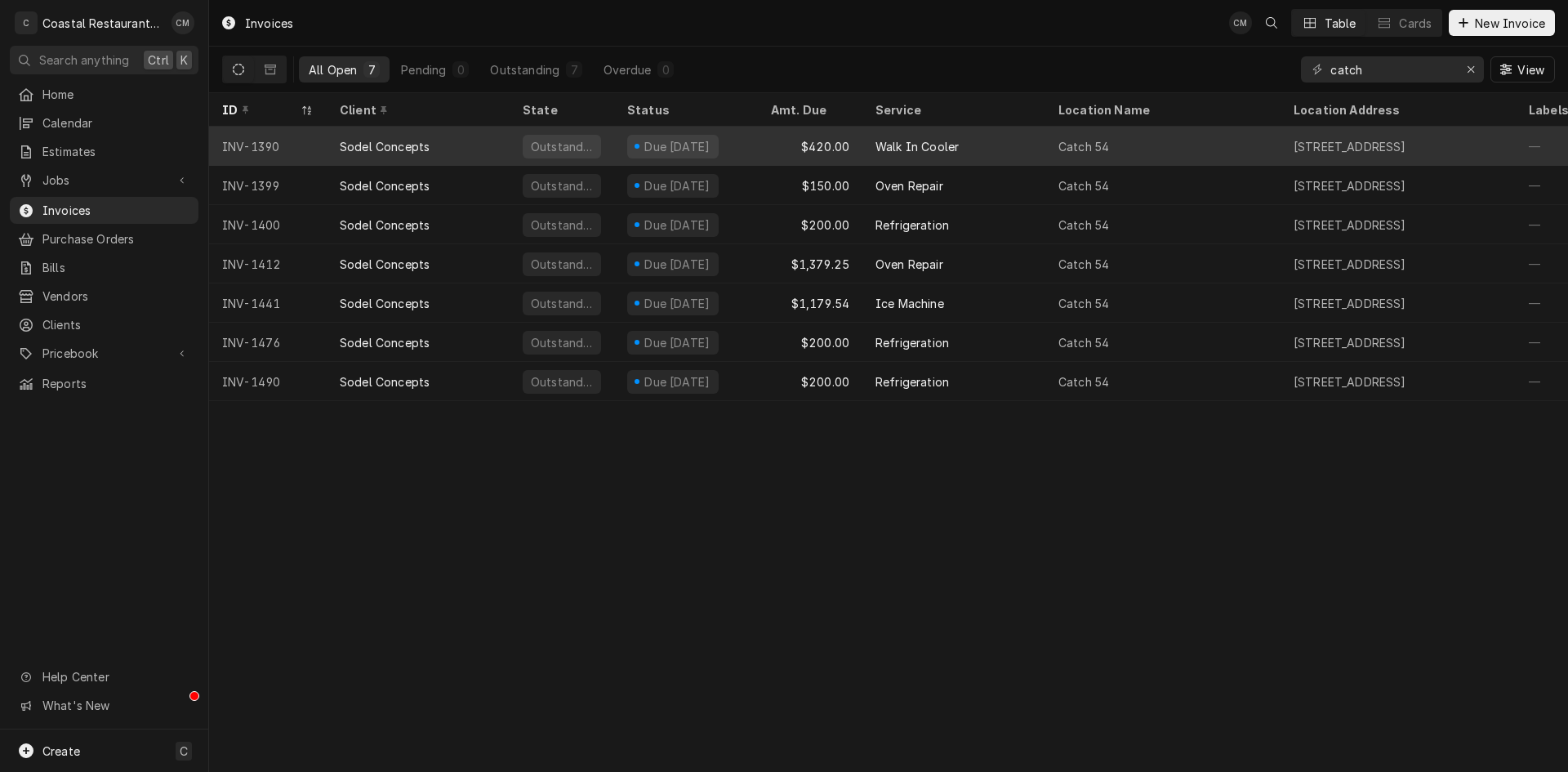
click at [749, 140] on div "Due in 2 days" at bounding box center [685, 146] width 144 height 40
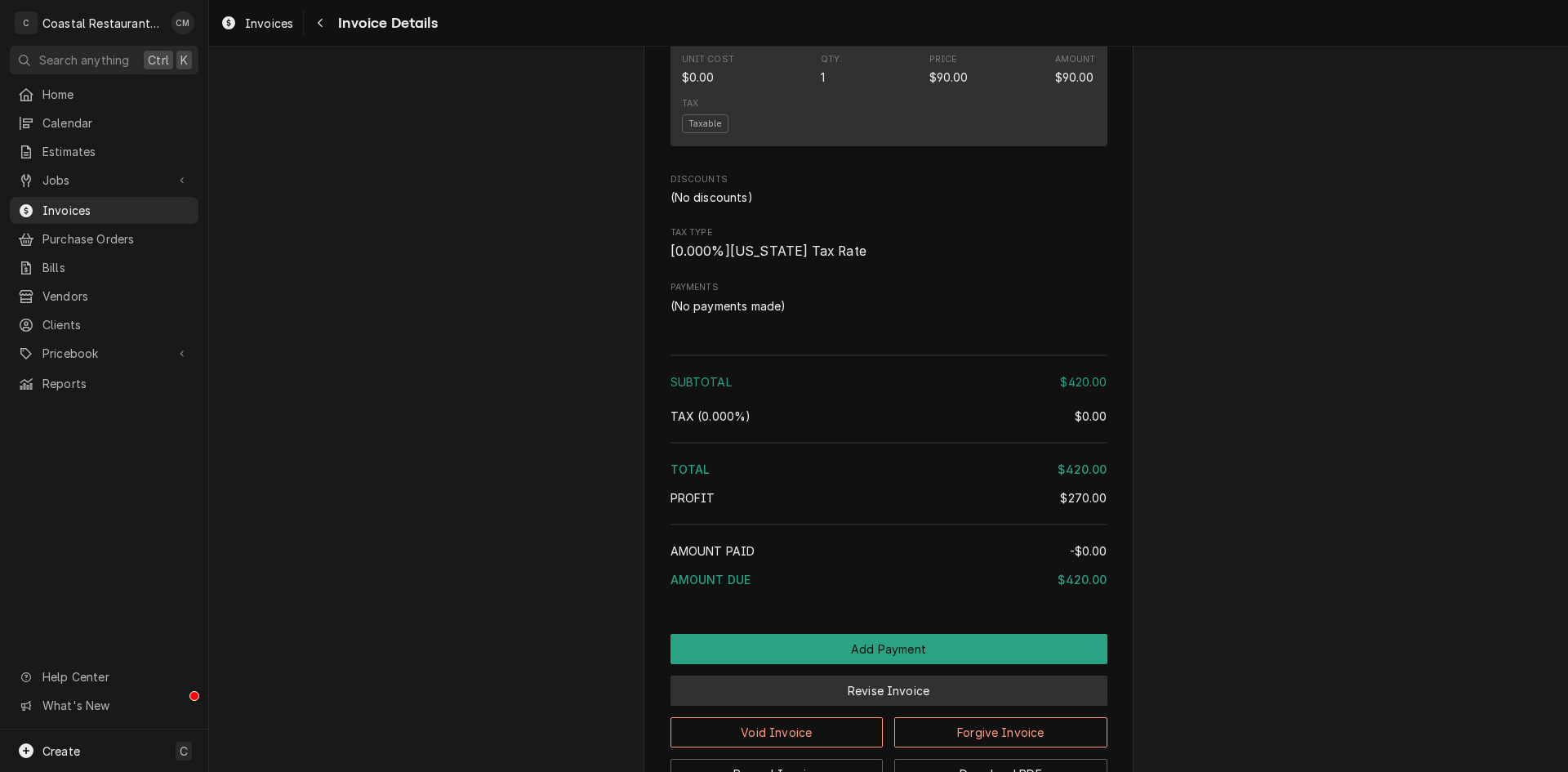
scroll to position [1467, 0]
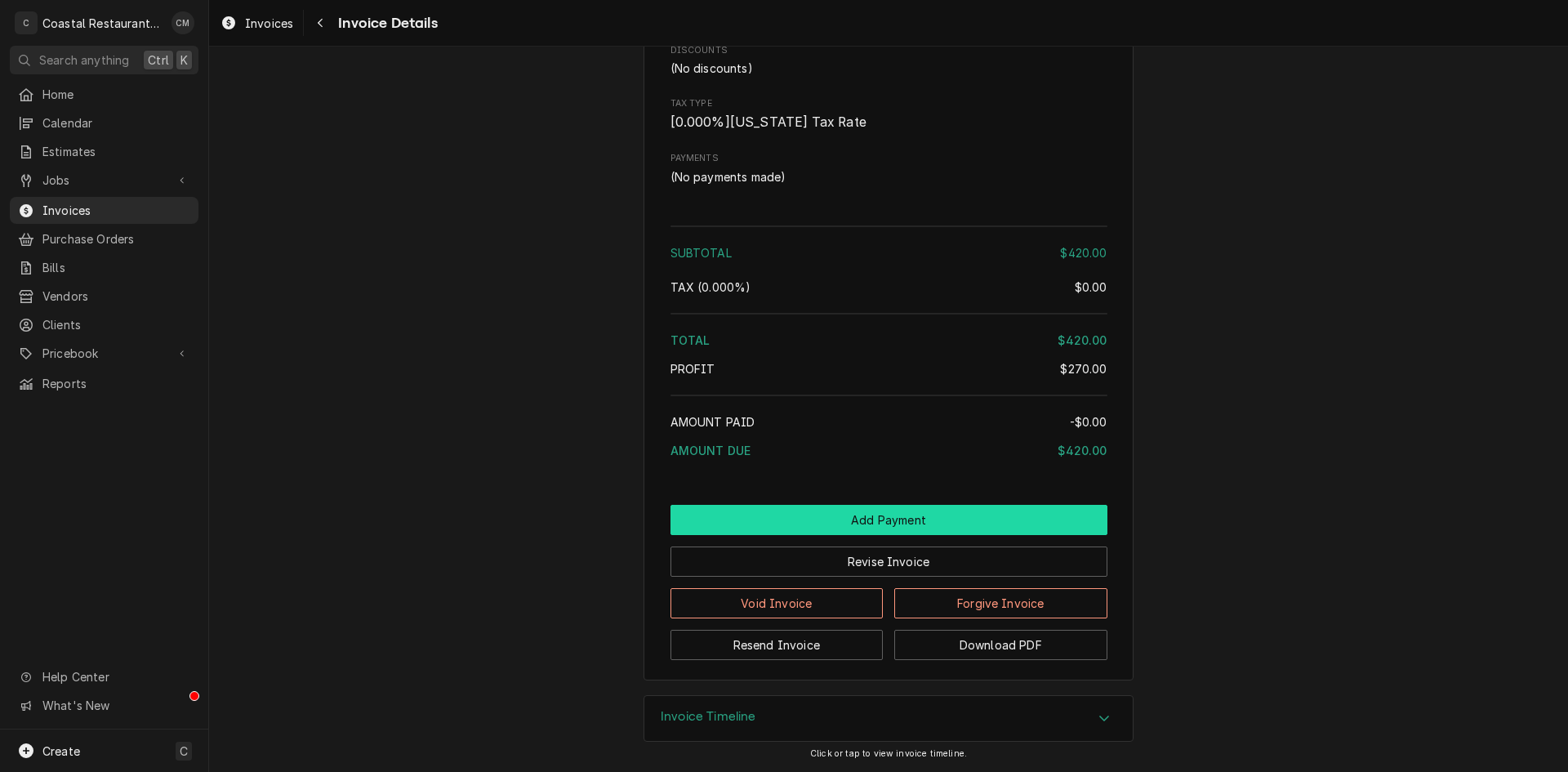
click at [825, 511] on button "Add Payment" at bounding box center [889, 520] width 437 height 30
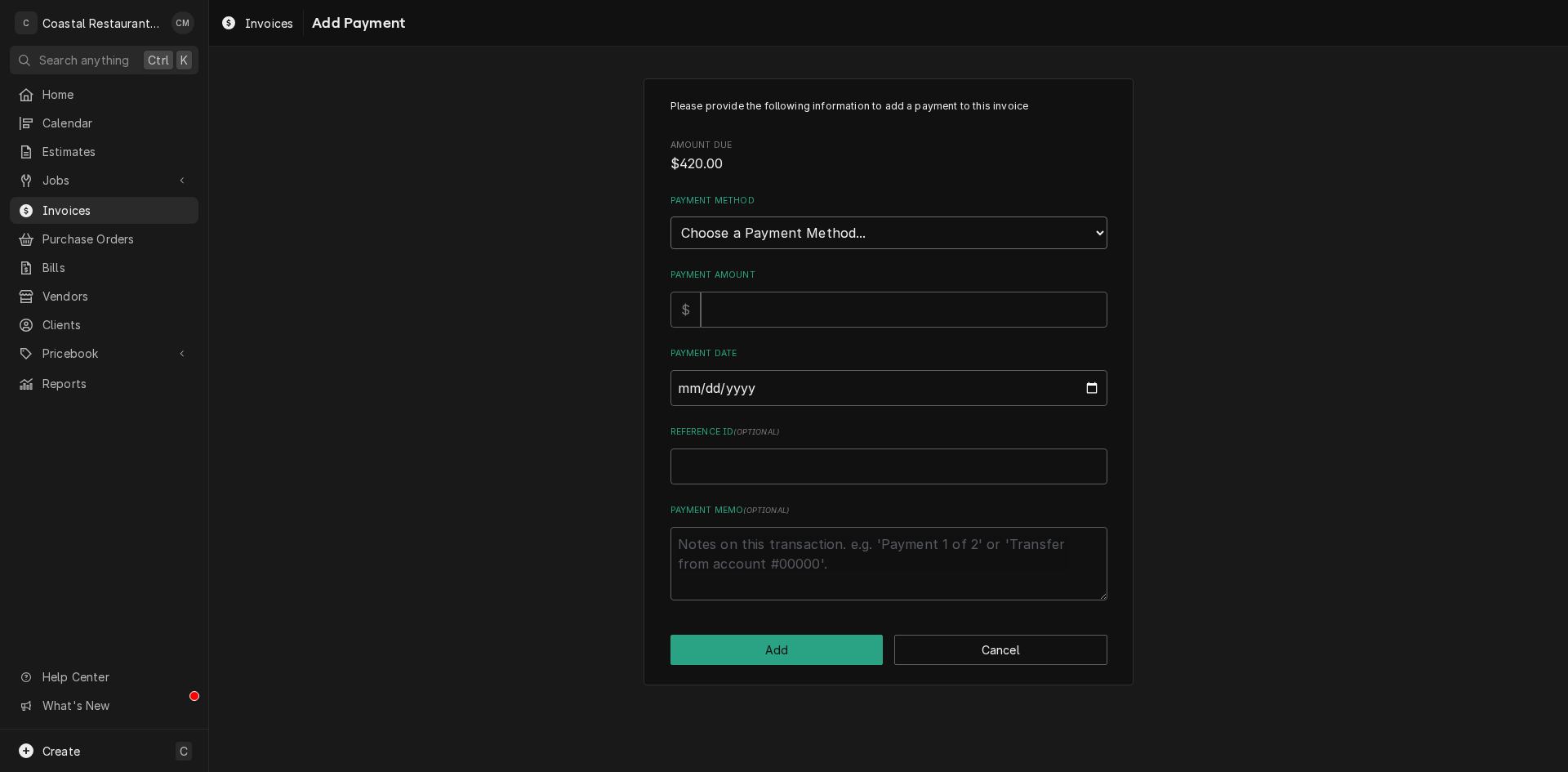
click at [810, 231] on select "Choose a Payment Method... Cash Check Credit/Debit Card ACH/eCheck Other" at bounding box center [889, 232] width 437 height 33
select select "2"
click at [670, 216] on select "Choose a Payment Method... Cash Check Credit/Debit Card ACH/eCheck Other" at bounding box center [889, 232] width 437 height 33
click at [780, 304] on input "Payment Amount" at bounding box center [904, 309] width 407 height 36
type textarea "x"
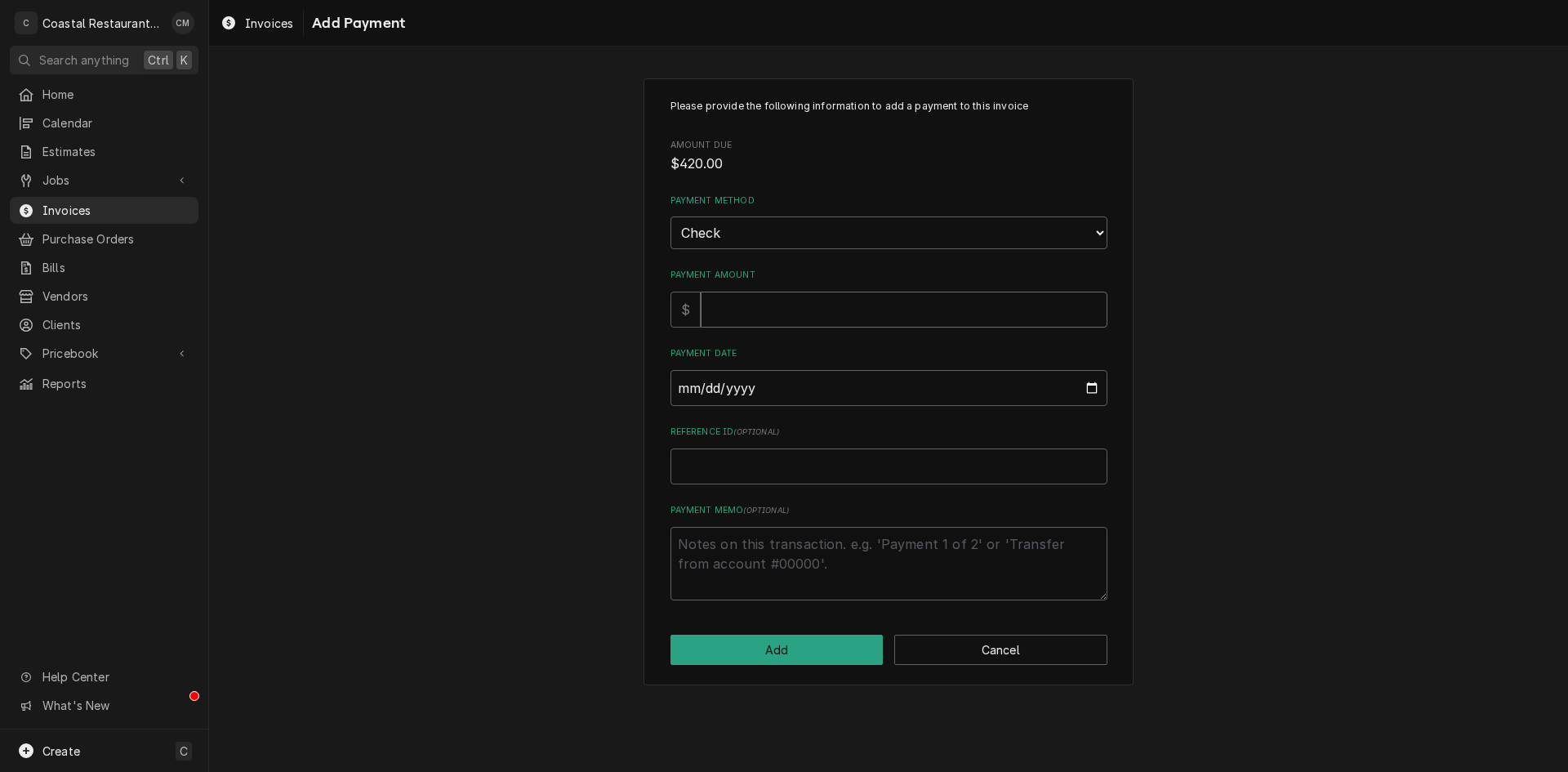
type input "4"
type textarea "x"
type input "42"
type textarea "x"
type input "420"
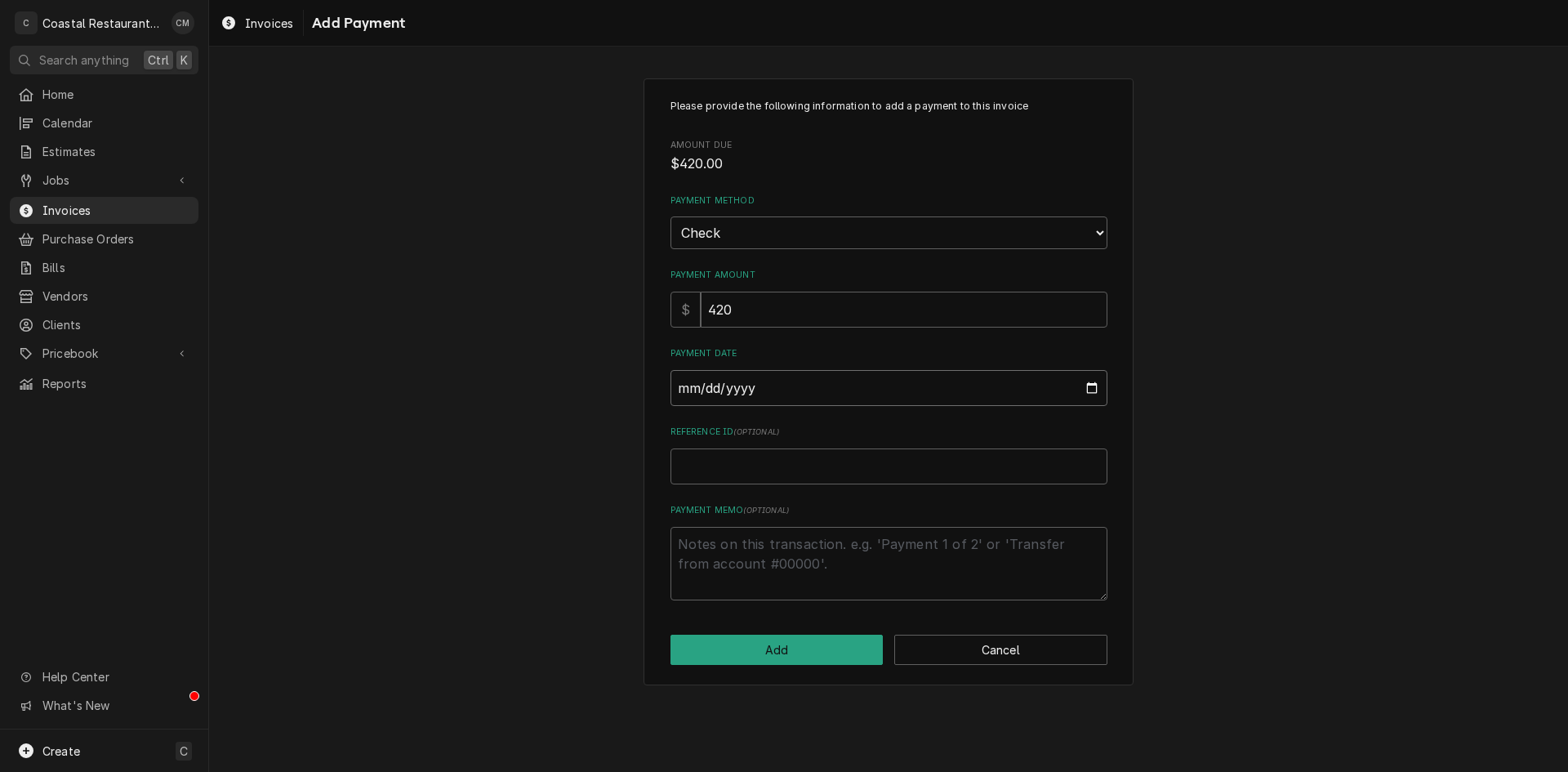
type input "0002-08-19"
type textarea "x"
type input "0020-08-19"
type textarea "x"
type input "0202-08-19"
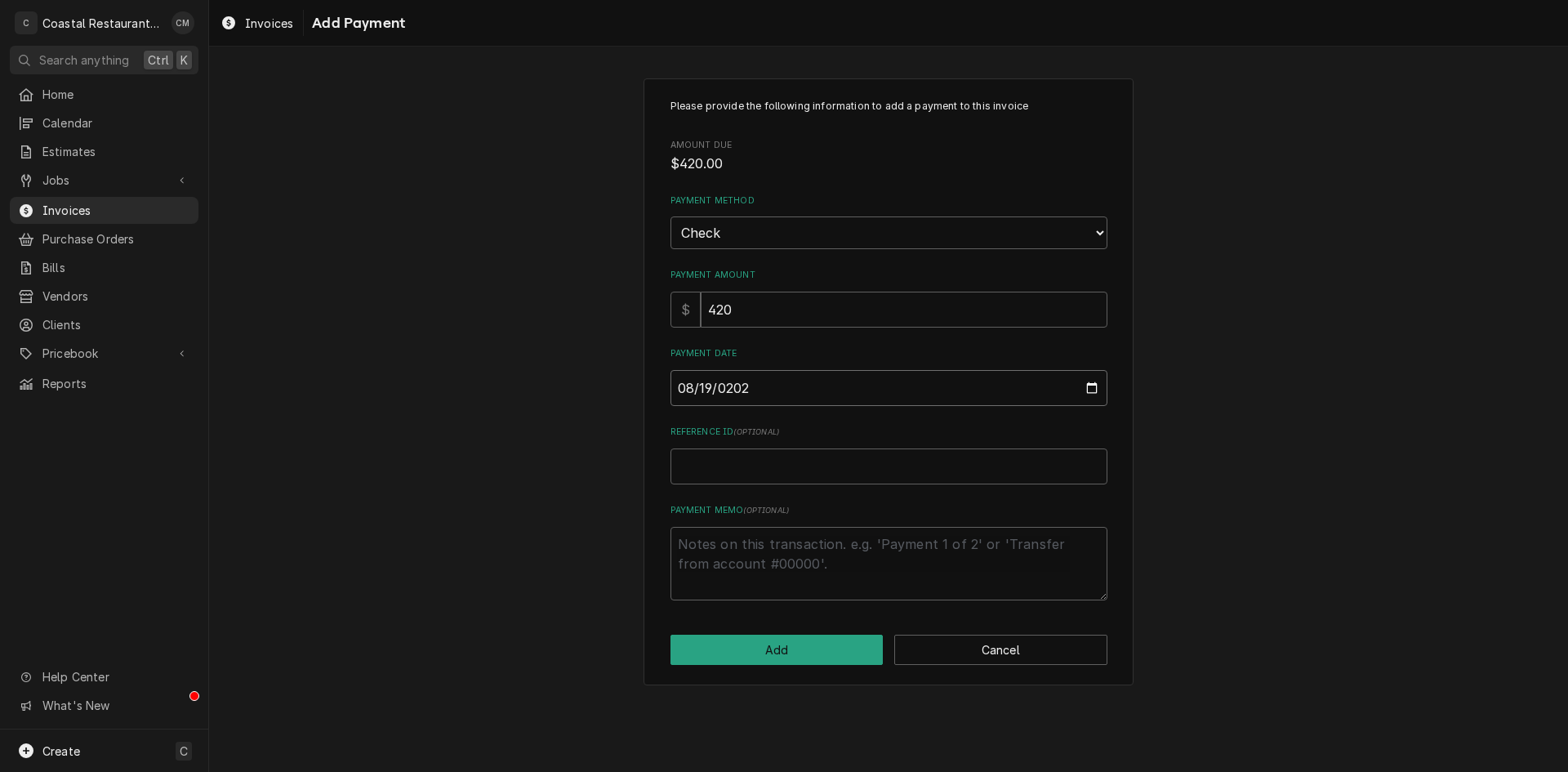
type textarea "x"
type input "[DATE]"
type textarea "x"
type input "4"
type textarea "x"
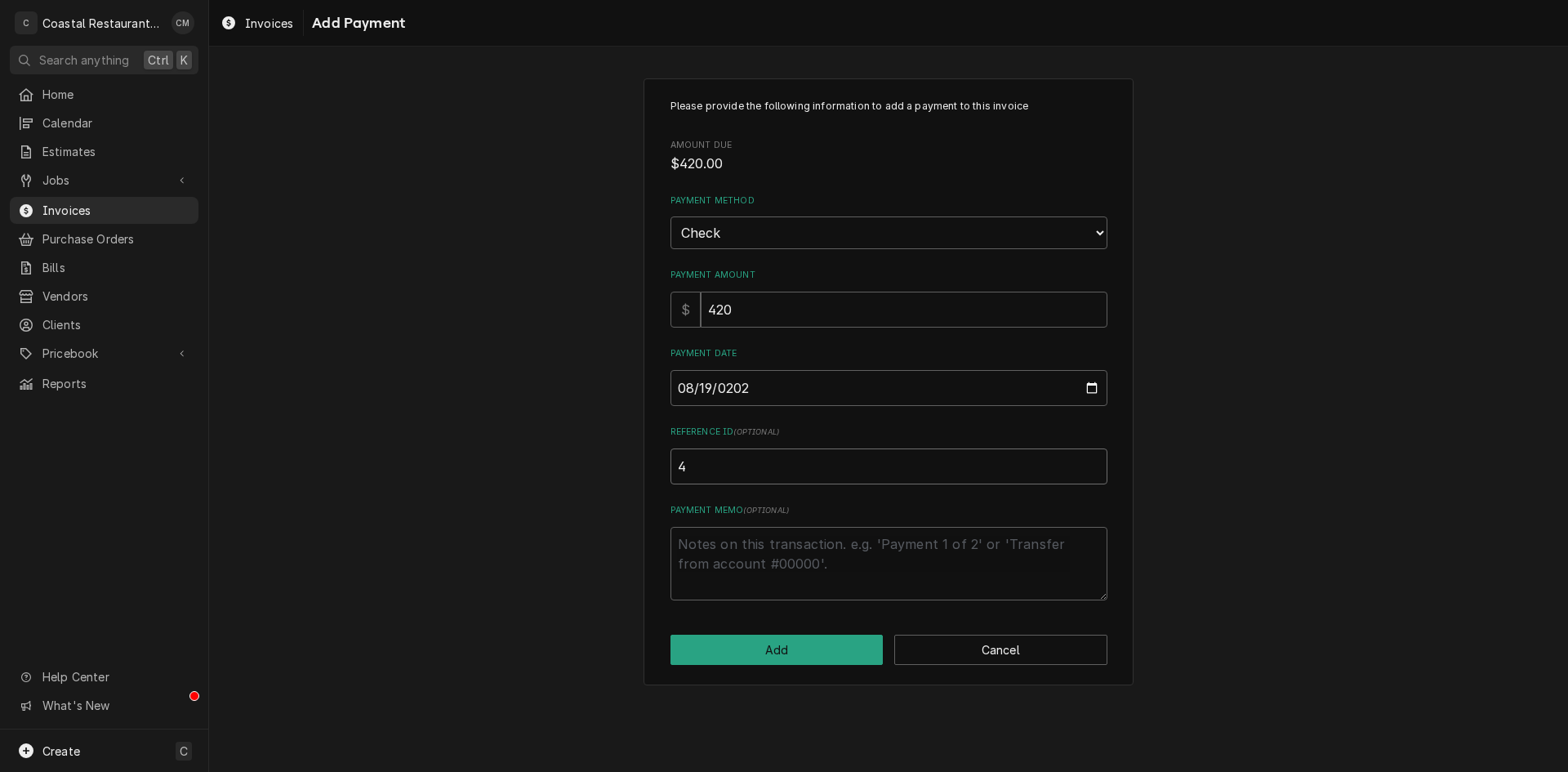
type input "40"
type textarea "x"
type input "402"
type textarea "x"
type input "4020"
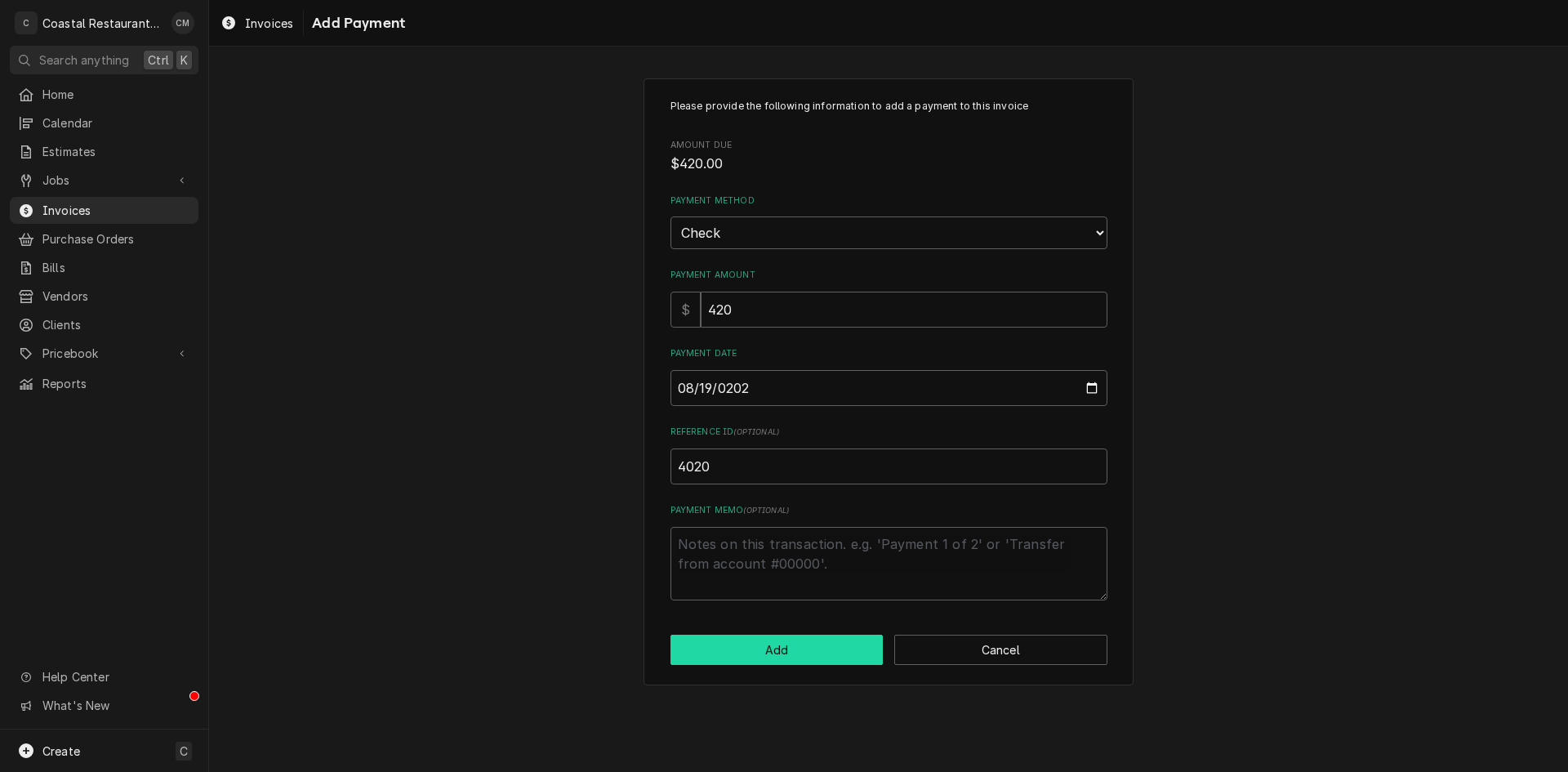
click button "Add" at bounding box center [776, 650] width 213 height 30
type textarea "x"
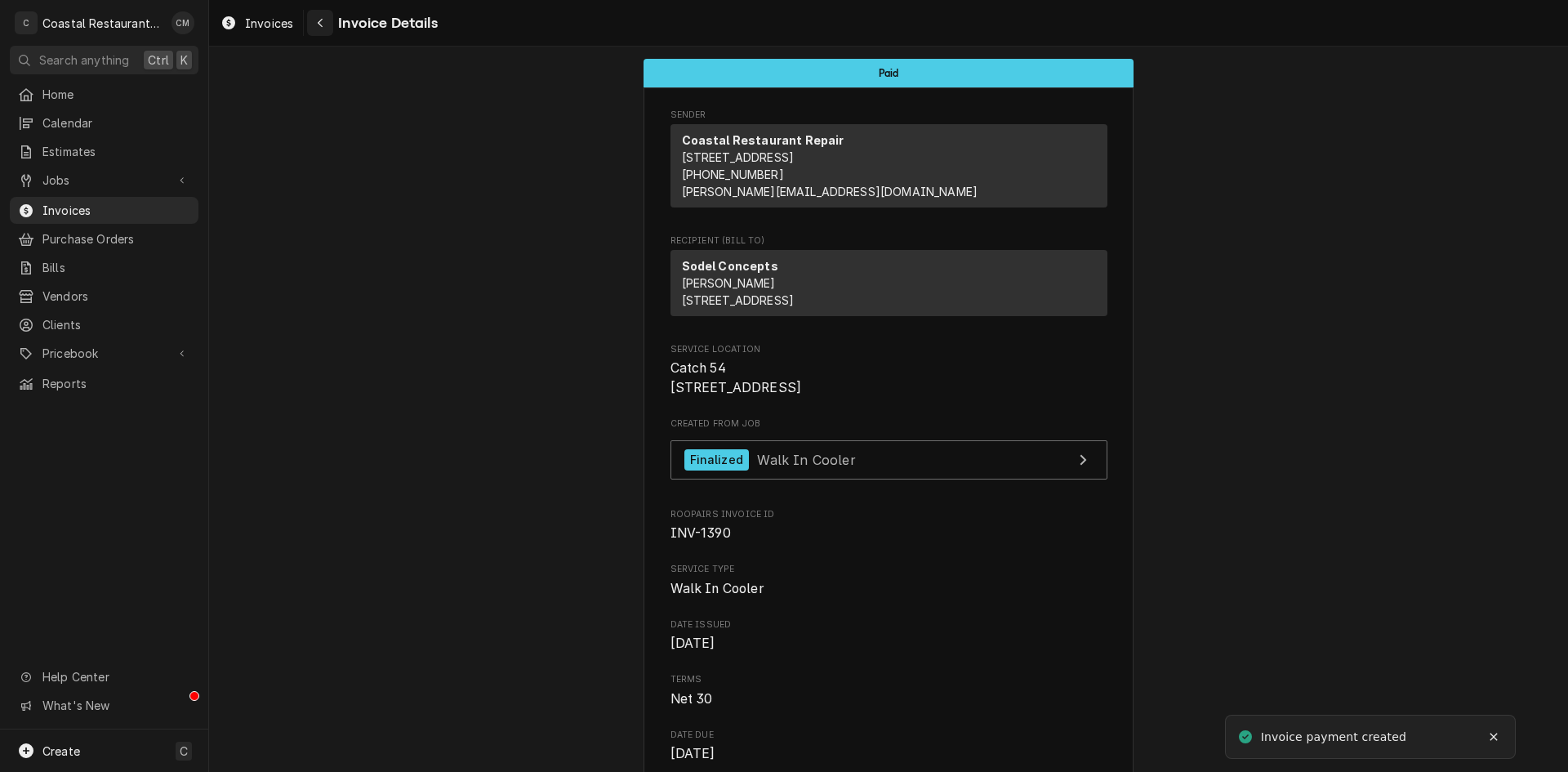
click at [326, 31] on button "Navigate back" at bounding box center [319, 23] width 26 height 26
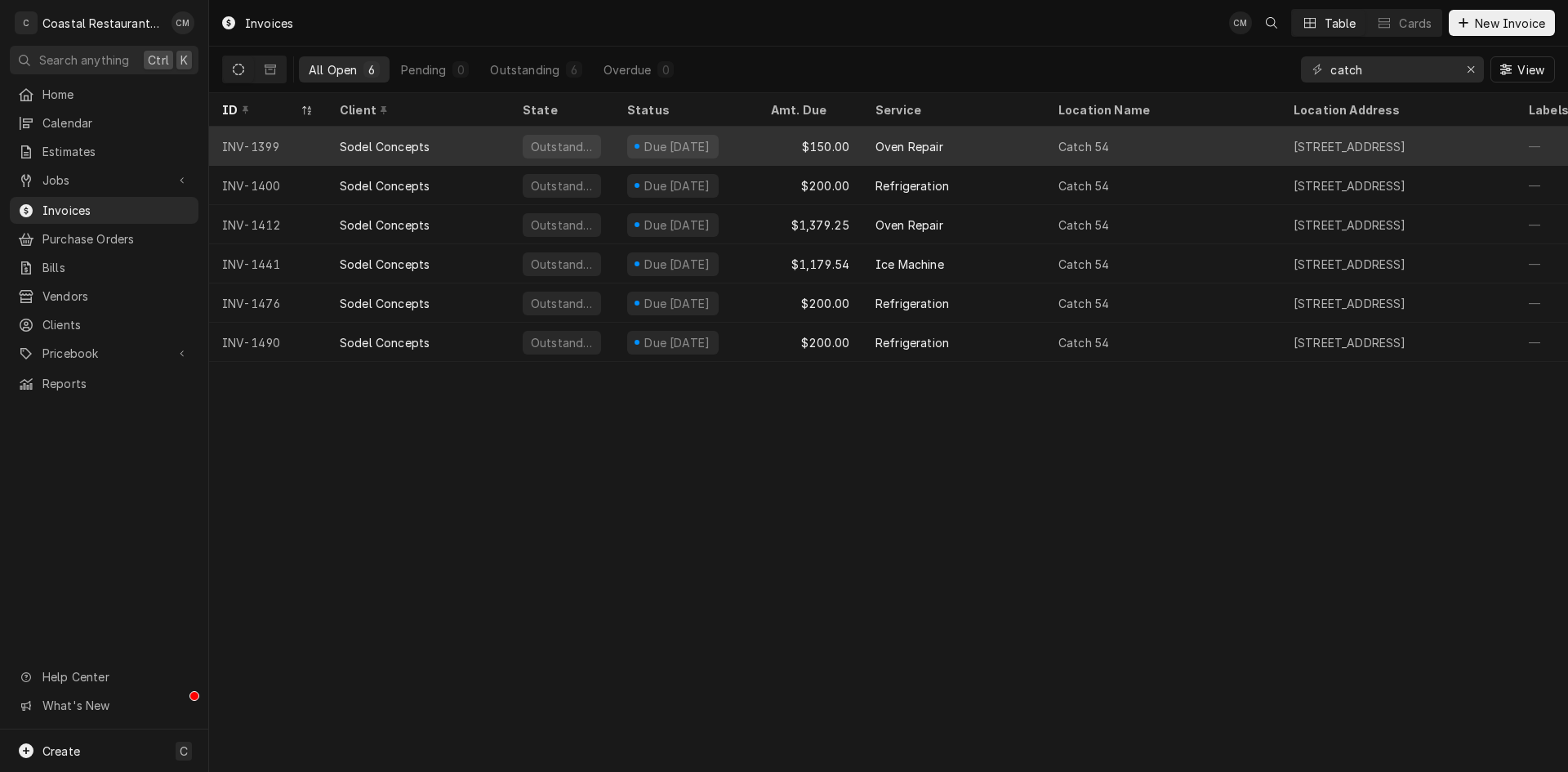
click at [742, 151] on div "Due in 4 days" at bounding box center [685, 146] width 144 height 40
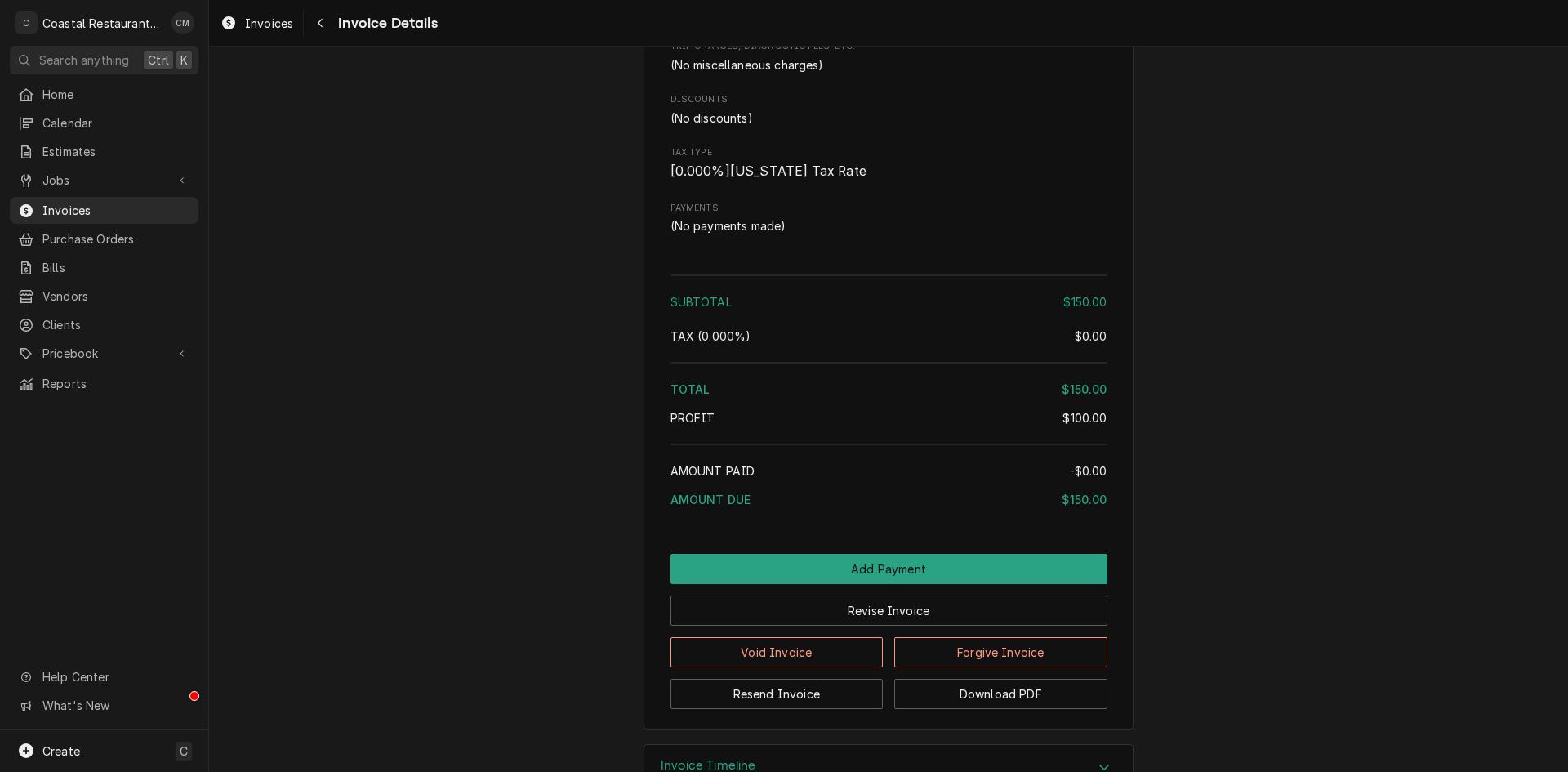
scroll to position [1309, 0]
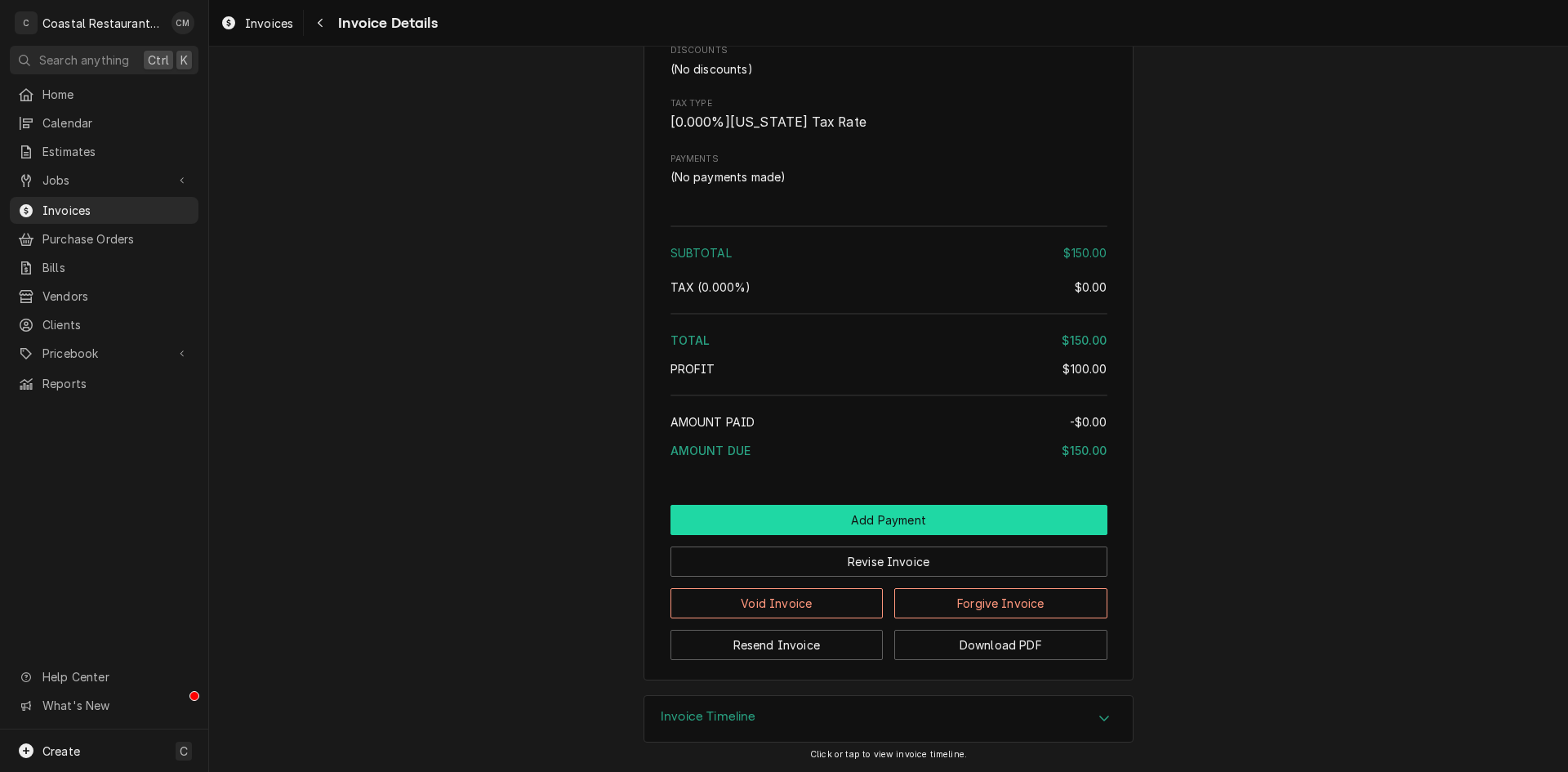
click at [858, 516] on button "Add Payment" at bounding box center [889, 520] width 437 height 30
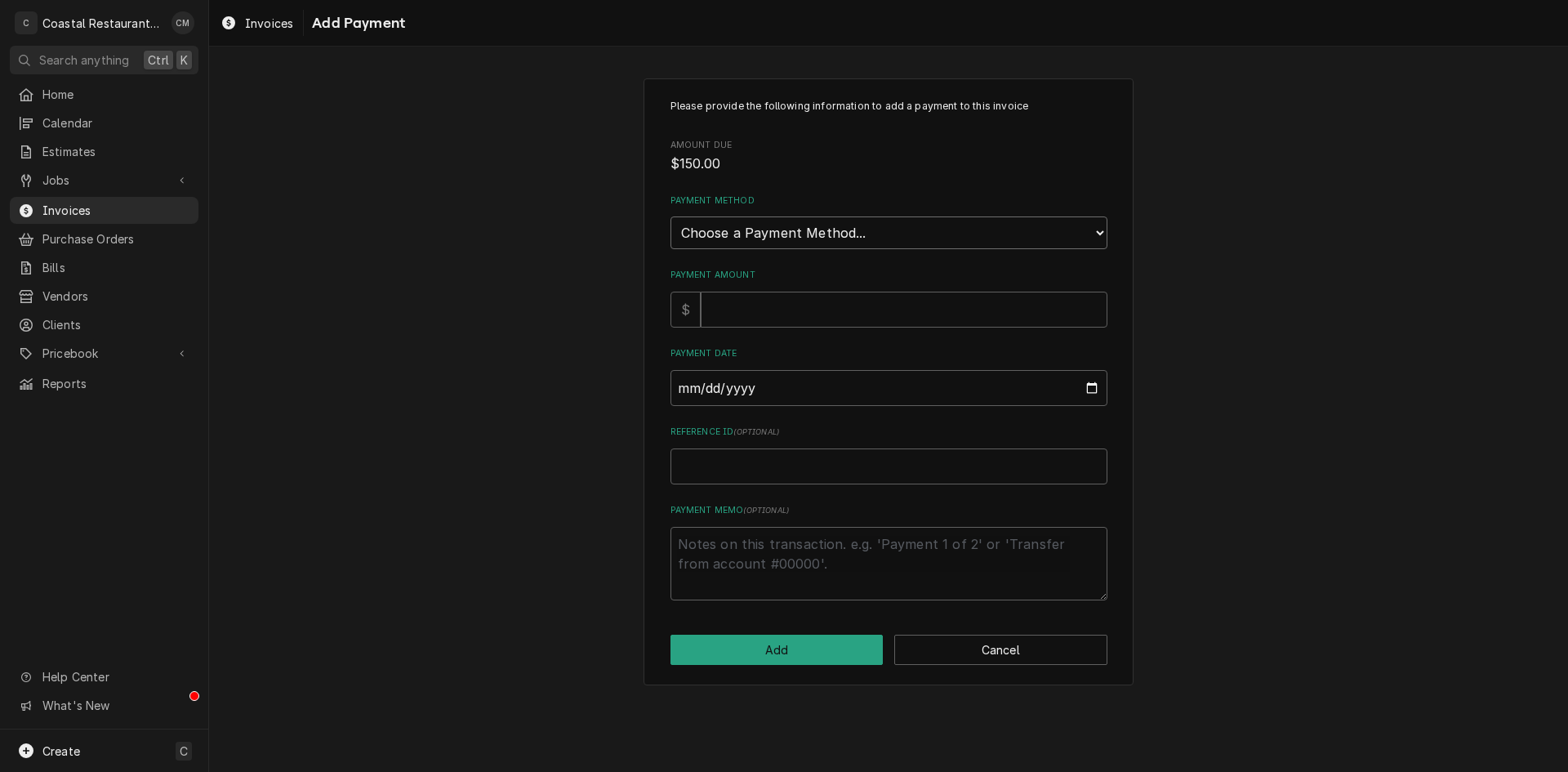
click at [797, 226] on select "Choose a Payment Method... Cash Check Credit/Debit Card ACH/eCheck Other" at bounding box center [889, 232] width 437 height 33
select select "2"
click at [670, 216] on select "Choose a Payment Method... Cash Check Credit/Debit Card ACH/eCheck Other" at bounding box center [889, 232] width 437 height 33
click at [778, 317] on input "Payment Amount" at bounding box center [904, 309] width 407 height 36
type textarea "x"
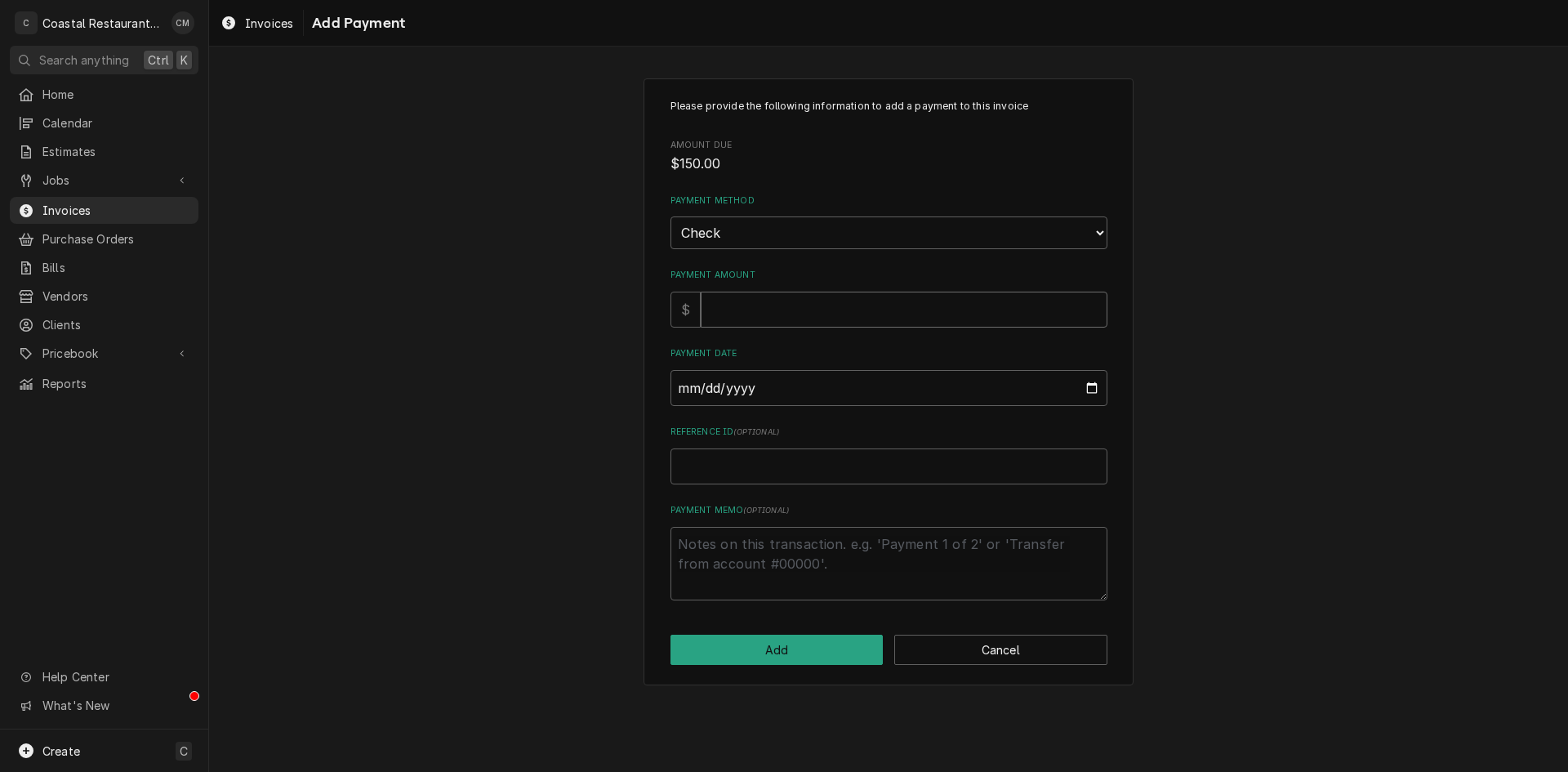
type input "1"
type textarea "x"
type input "15"
type textarea "x"
type input "150"
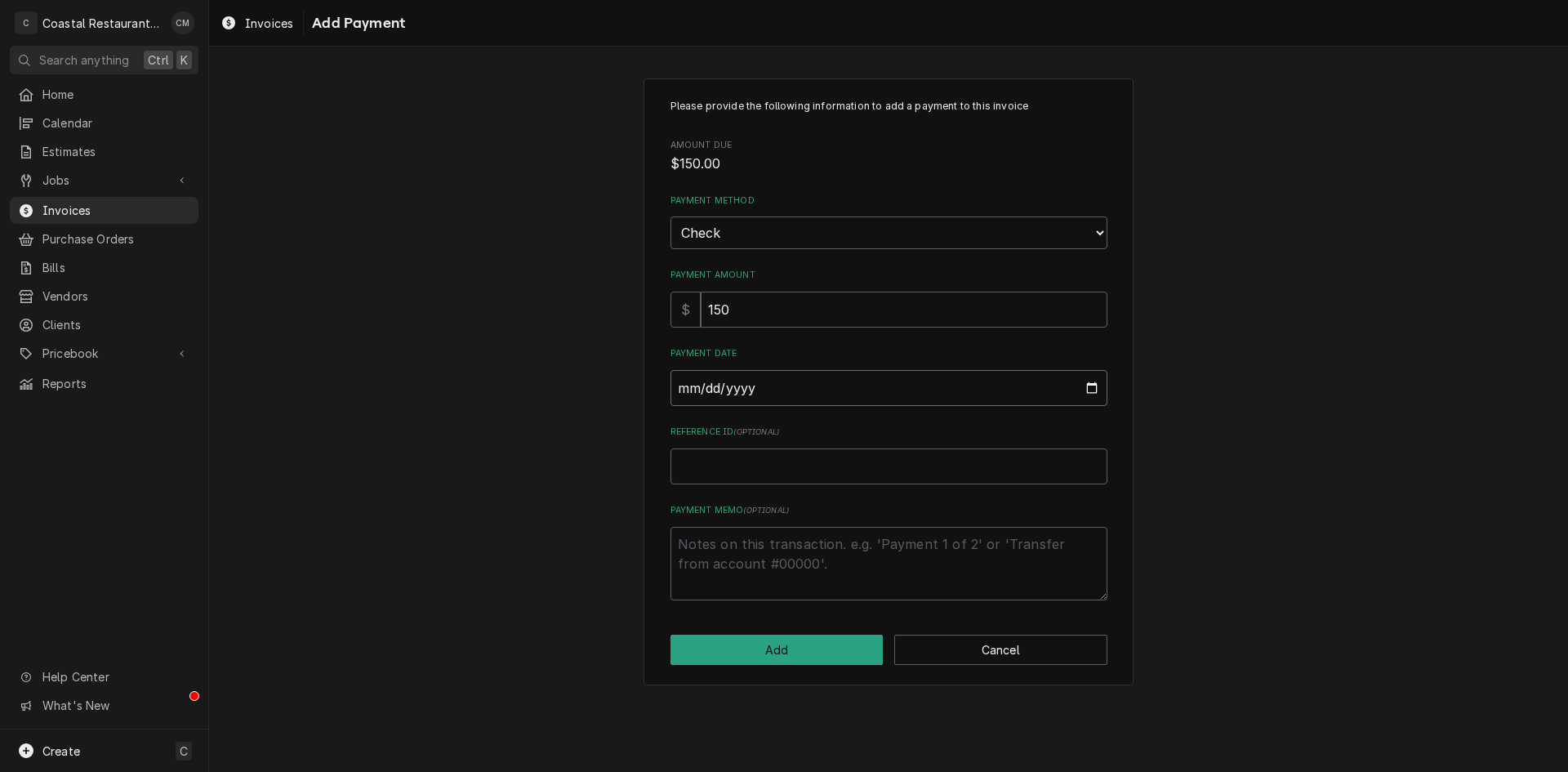
type input "0002-08-19"
type textarea "x"
type input "0020-08-19"
type textarea "x"
type input "0202-08-19"
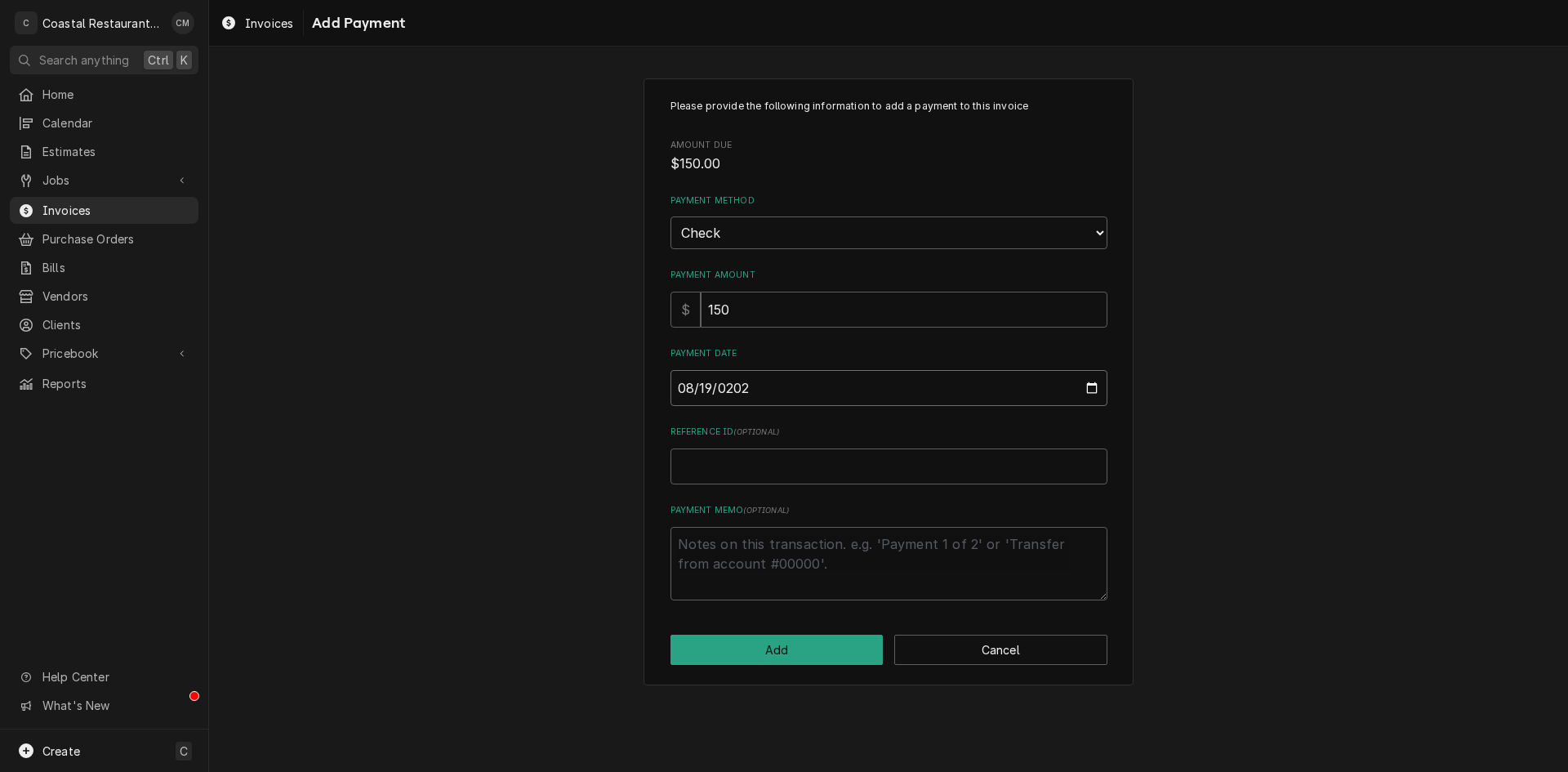
type textarea "x"
type input "2025-08-19"
type textarea "x"
type input "4"
type textarea "x"
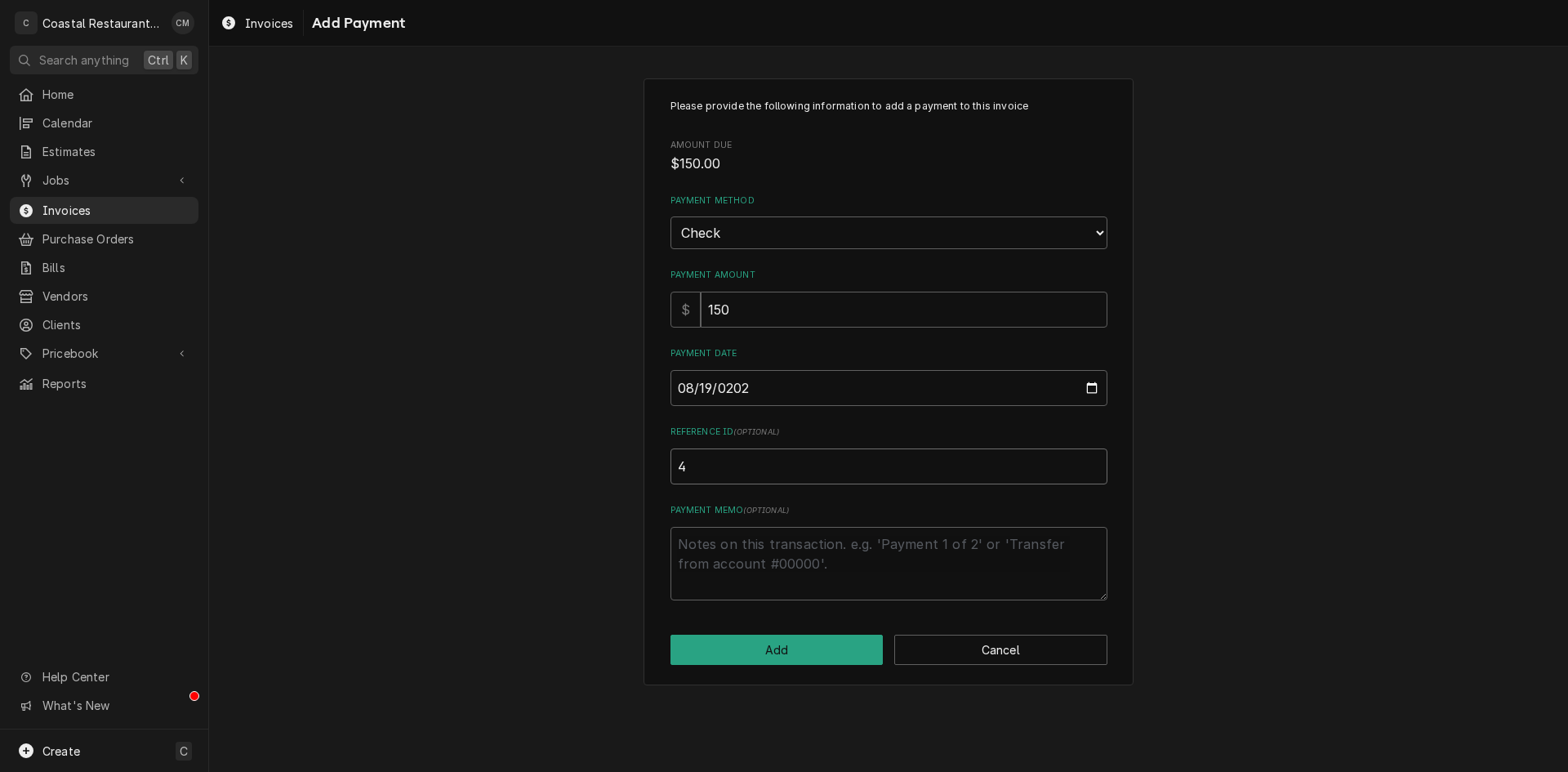
type input "40"
type textarea "x"
type input "402"
type textarea "x"
type input "4020"
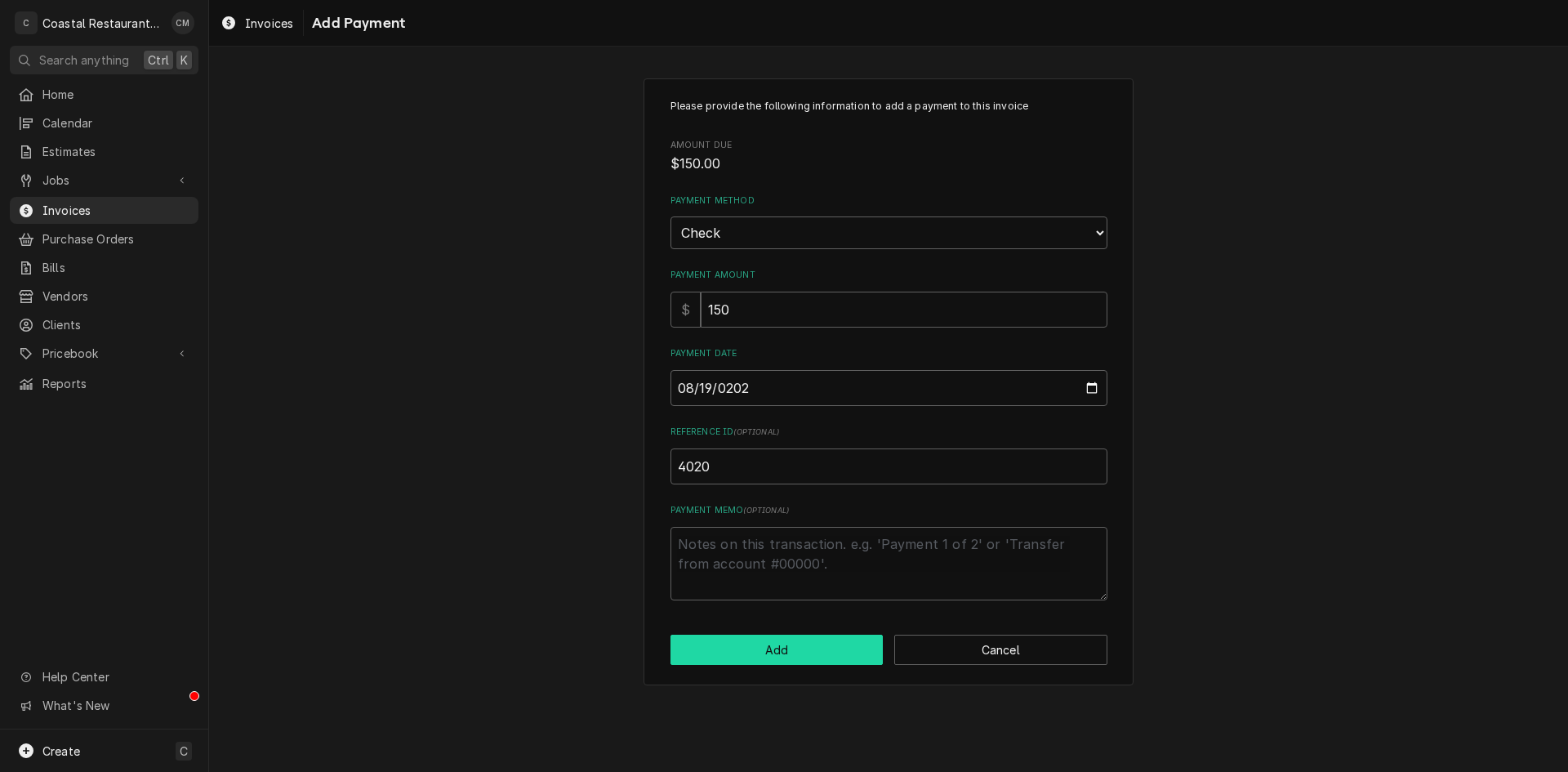
click button "Add" at bounding box center [776, 650] width 213 height 30
type textarea "x"
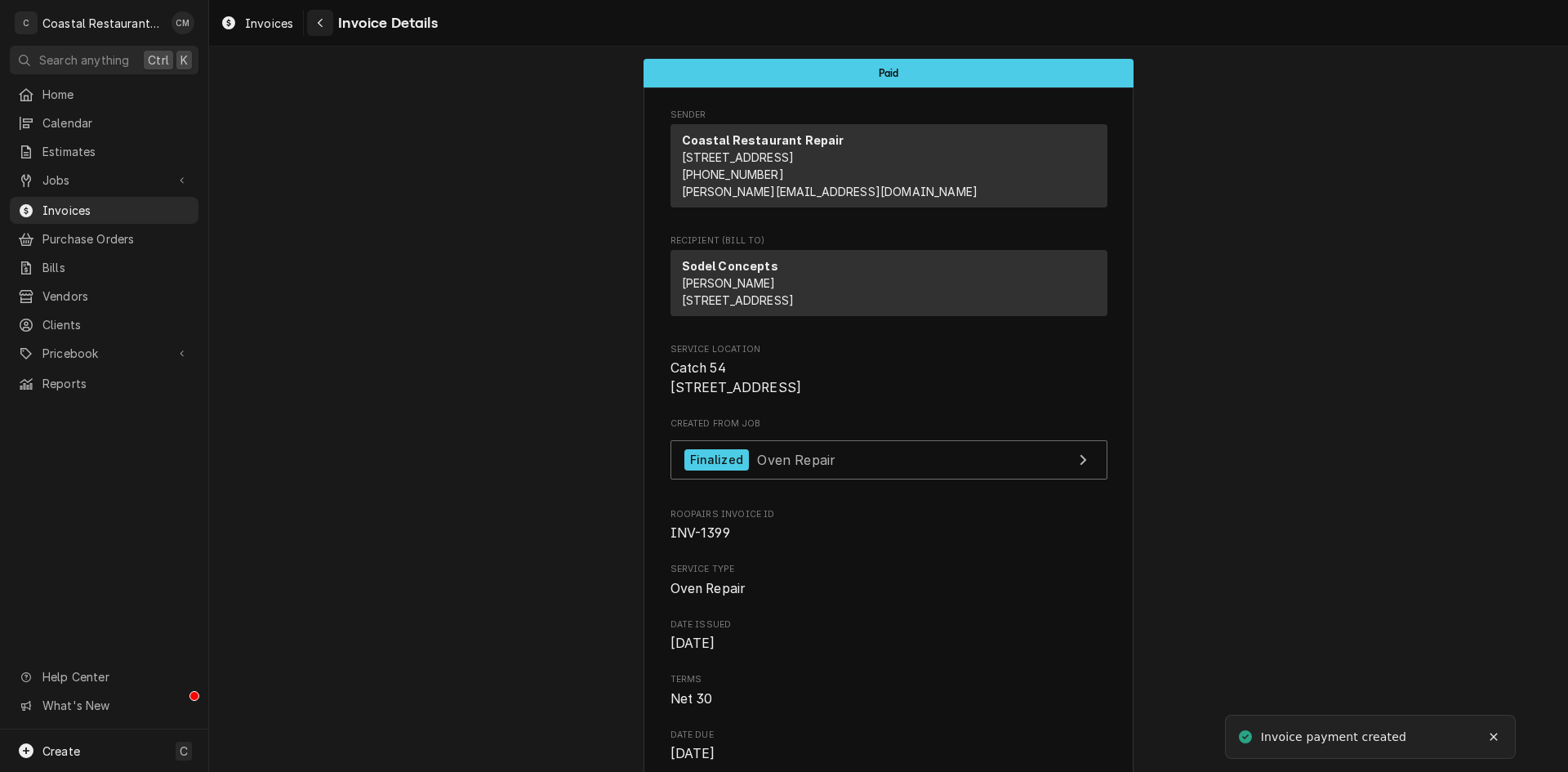
click at [317, 22] on icon "Navigate back" at bounding box center [320, 23] width 8 height 12
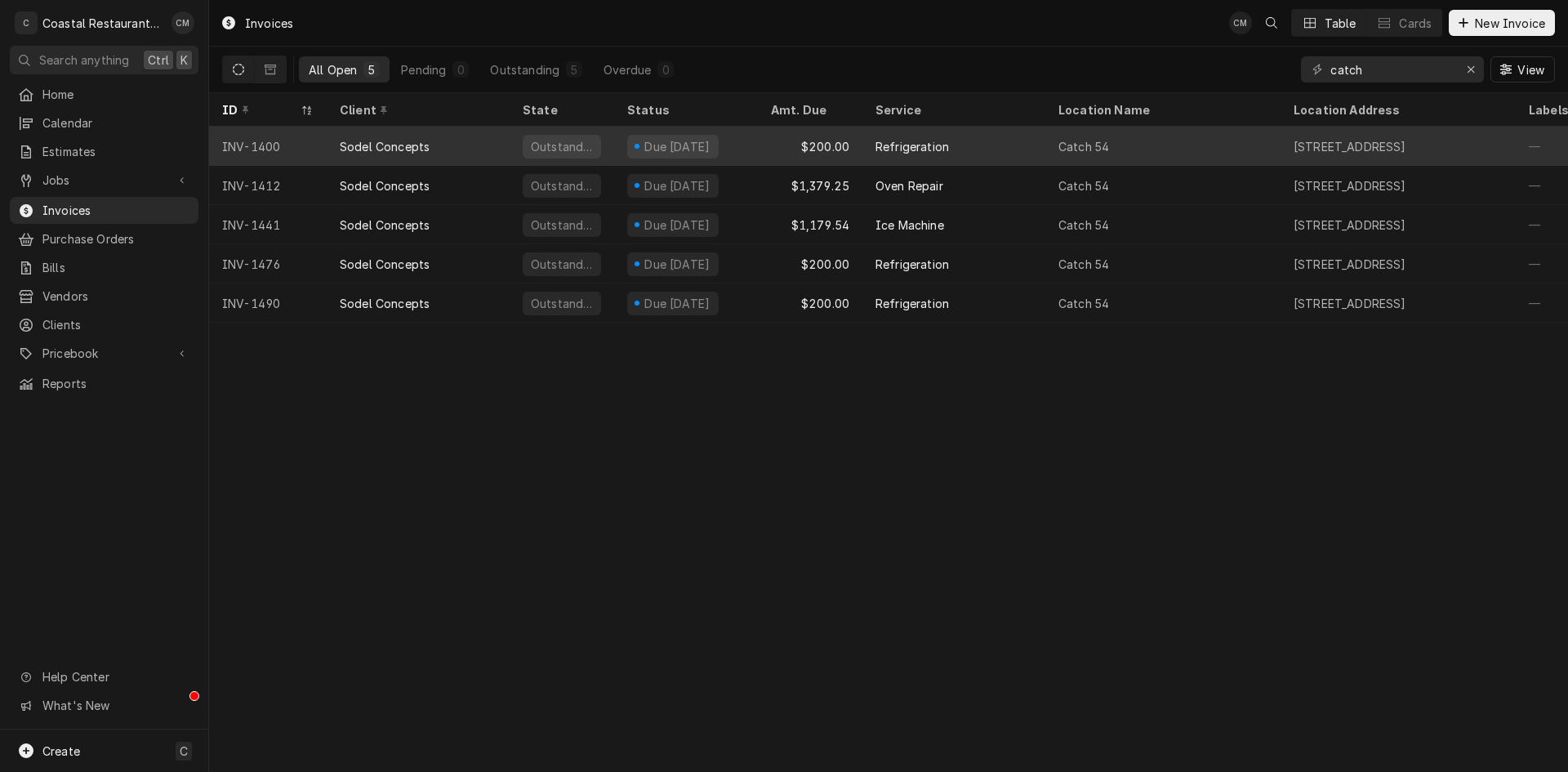
click at [745, 151] on div "Due [DATE]" at bounding box center [685, 146] width 144 height 40
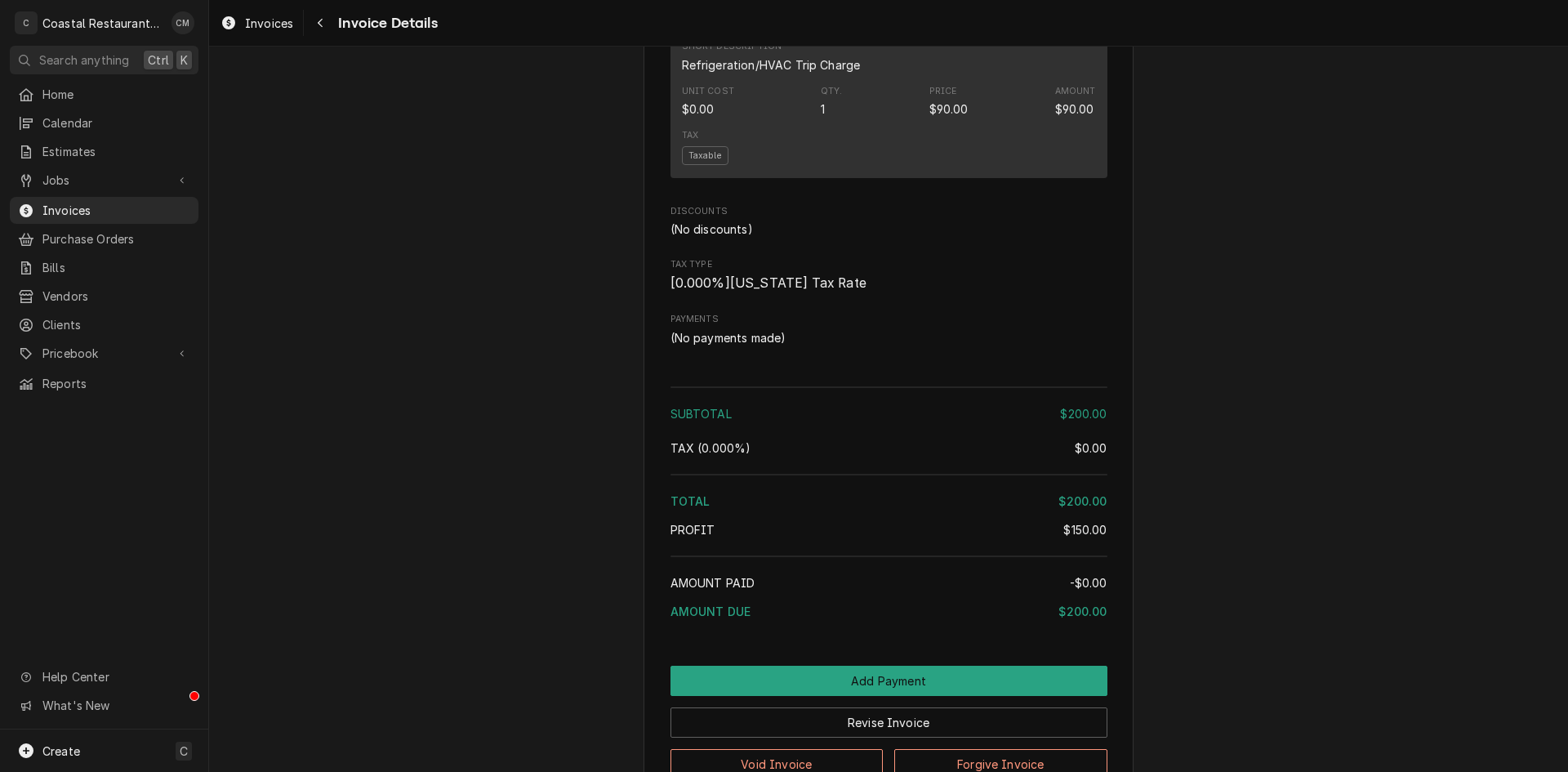
scroll to position [1388, 0]
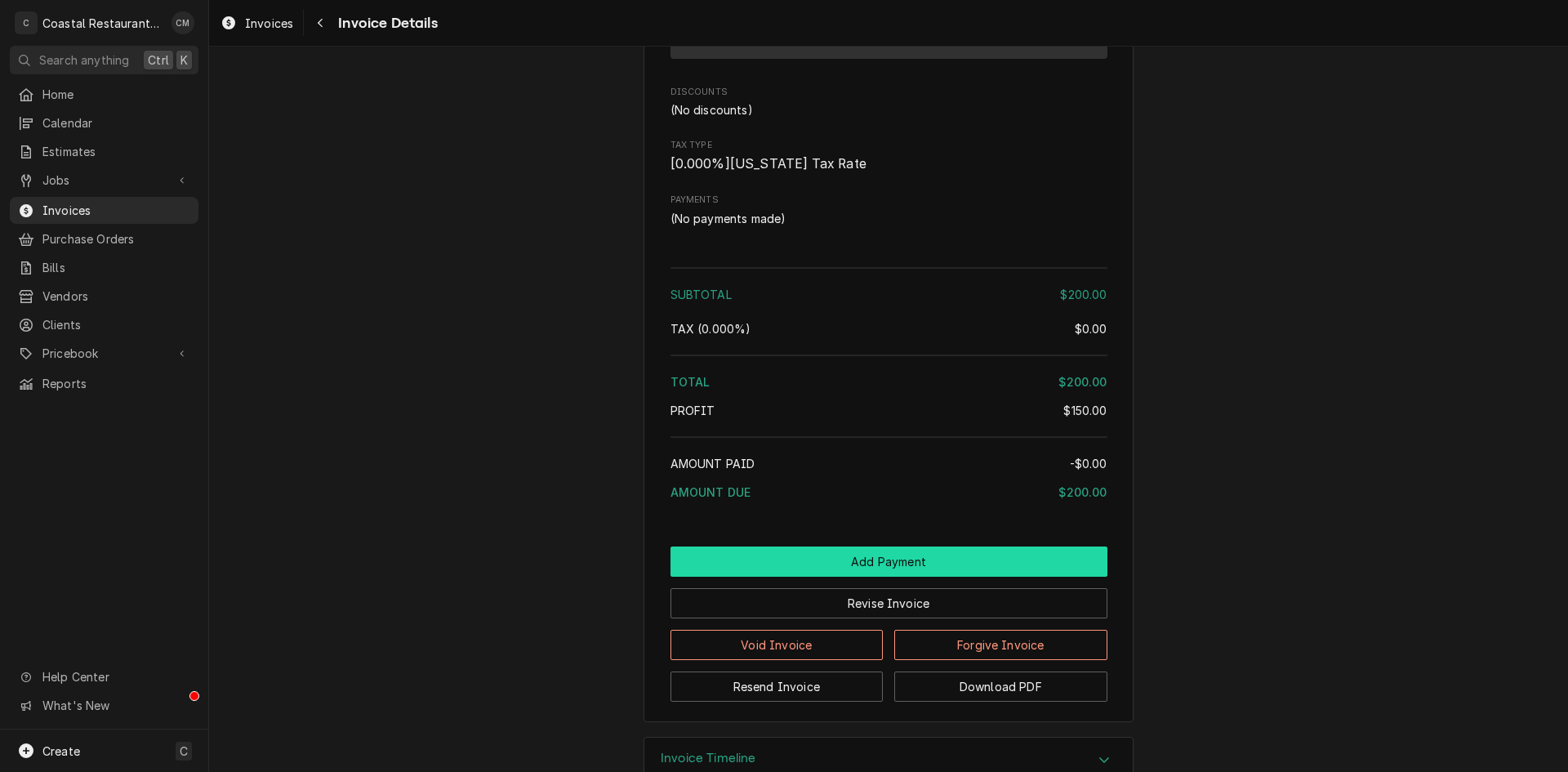
click at [837, 577] on button "Add Payment" at bounding box center [889, 562] width 437 height 30
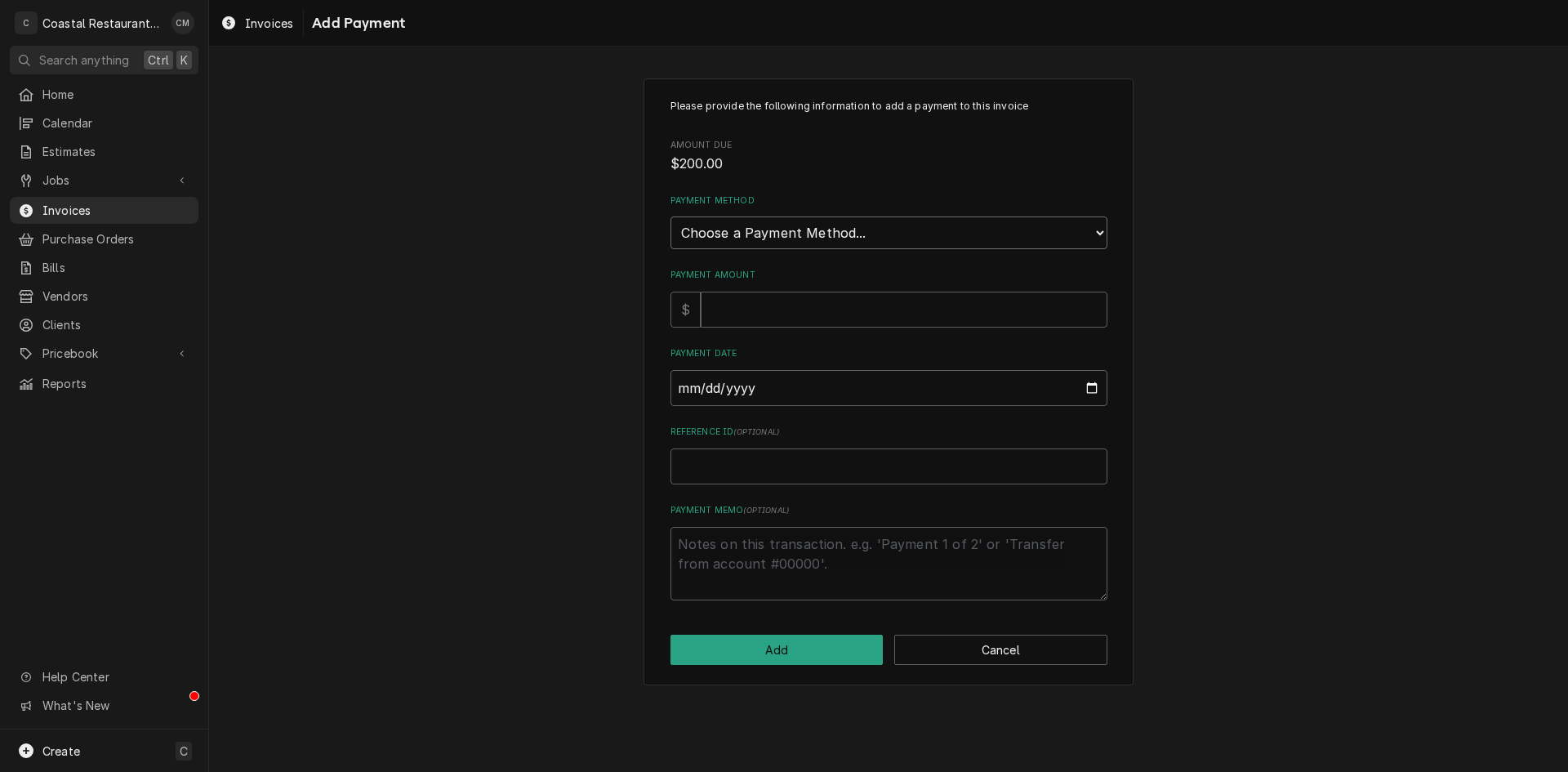
click at [850, 230] on select "Choose a Payment Method... Cash Check Credit/Debit Card ACH/eCheck Other" at bounding box center [889, 232] width 437 height 33
select select "2"
click at [670, 216] on select "Choose a Payment Method... Cash Check Credit/Debit Card ACH/eCheck Other" at bounding box center [889, 232] width 437 height 33
click at [780, 312] on input "Payment Amount" at bounding box center [904, 309] width 407 height 36
type textarea "x"
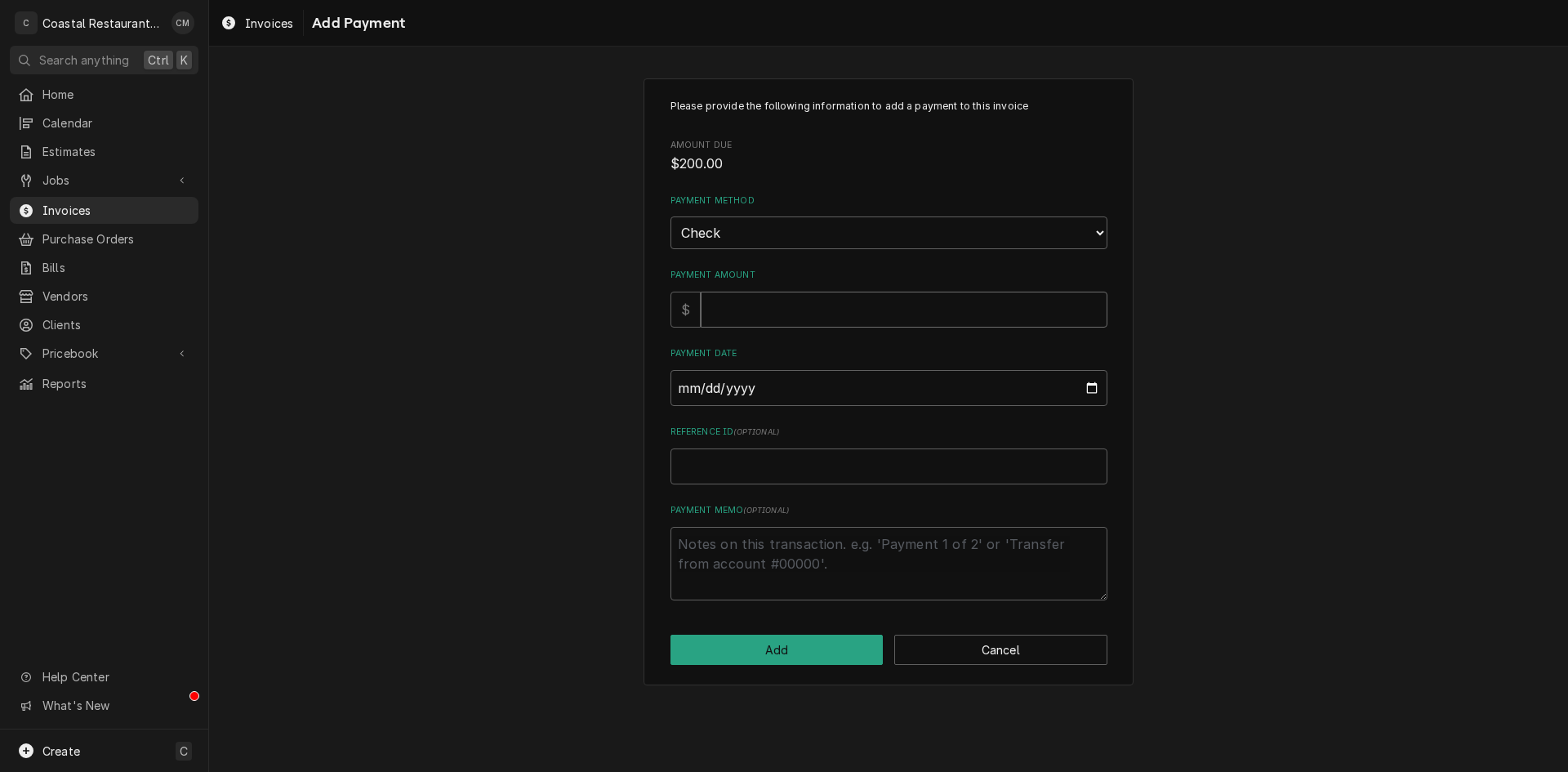
type input "2"
type textarea "x"
type input "20"
type textarea "x"
type input "200"
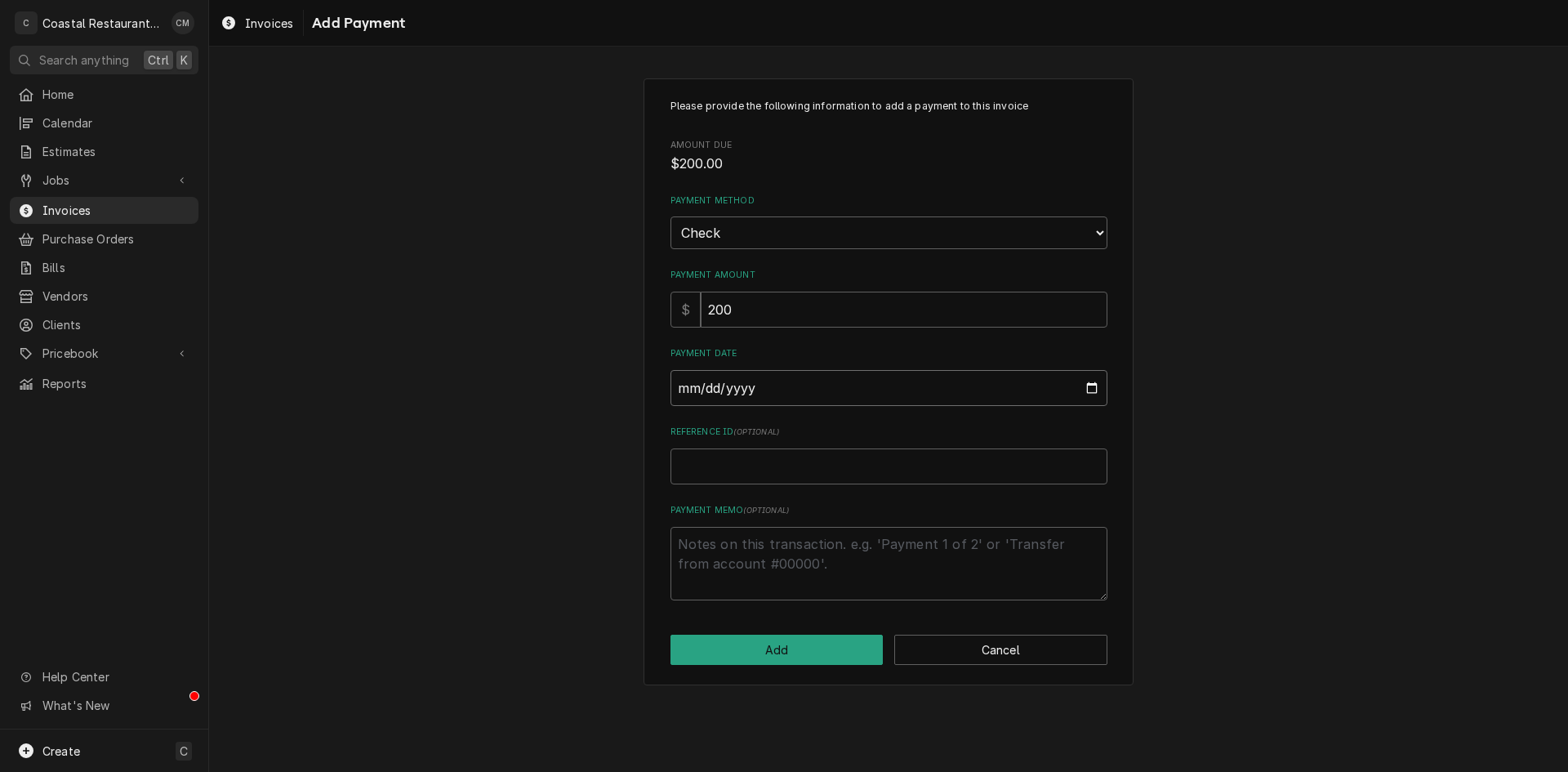
type input "0002-08-19"
type textarea "x"
type input "0020-08-19"
type textarea "x"
type input "0202-08-19"
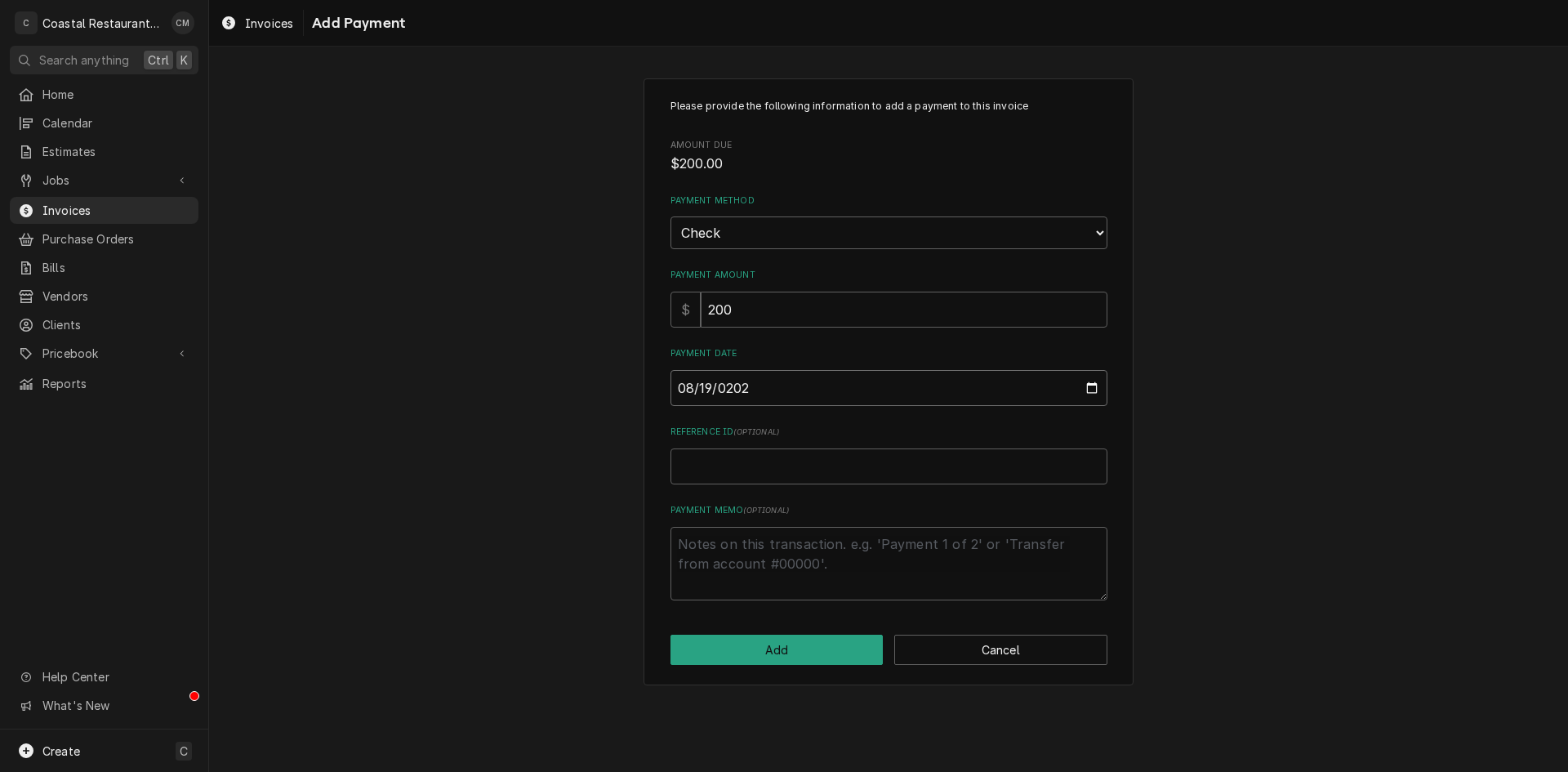
type textarea "x"
type input "2025-08-19"
type textarea "x"
type input "4"
type textarea "x"
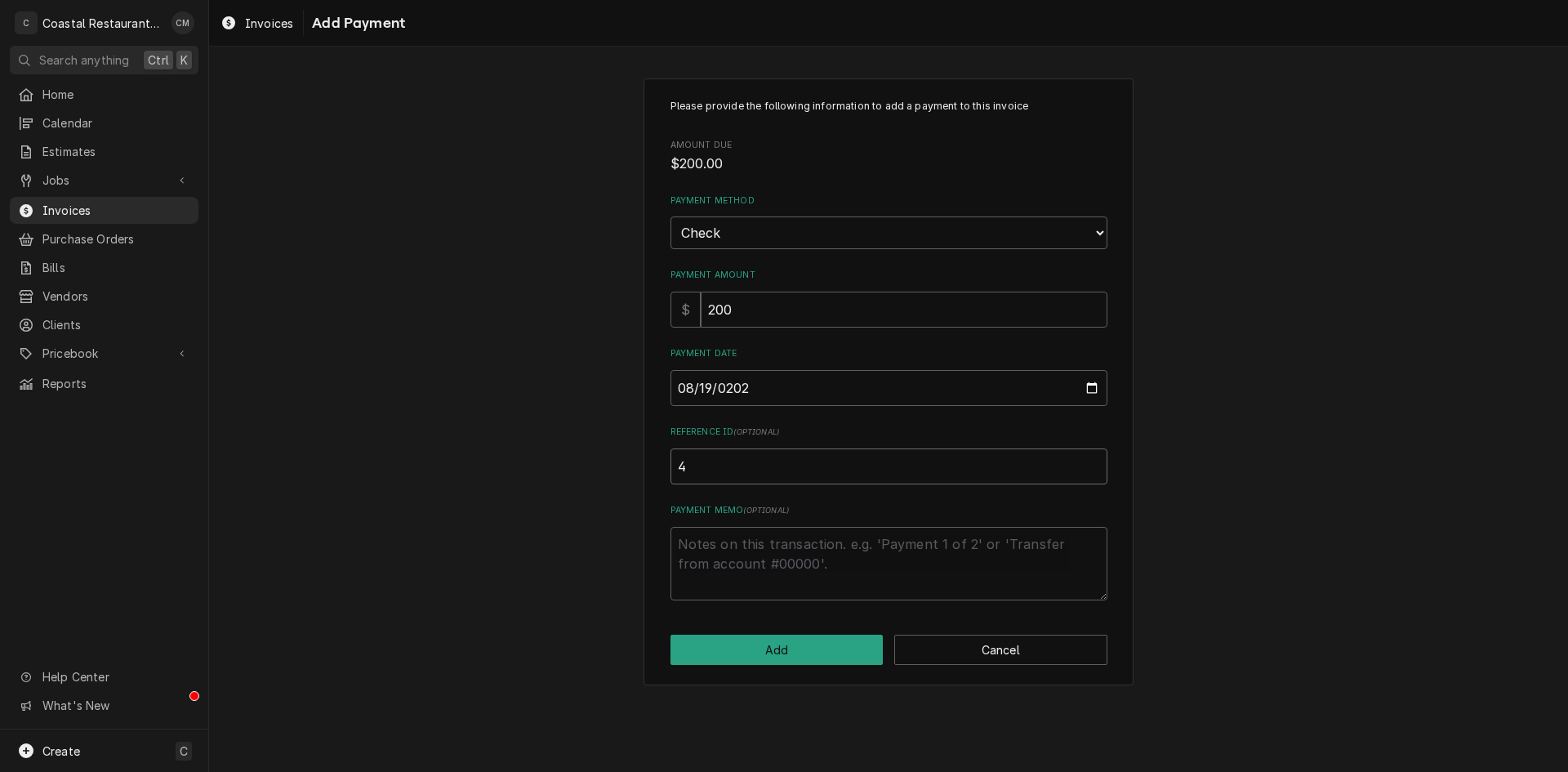
type input "40"
type textarea "x"
type input "402"
type textarea "x"
type input "4020"
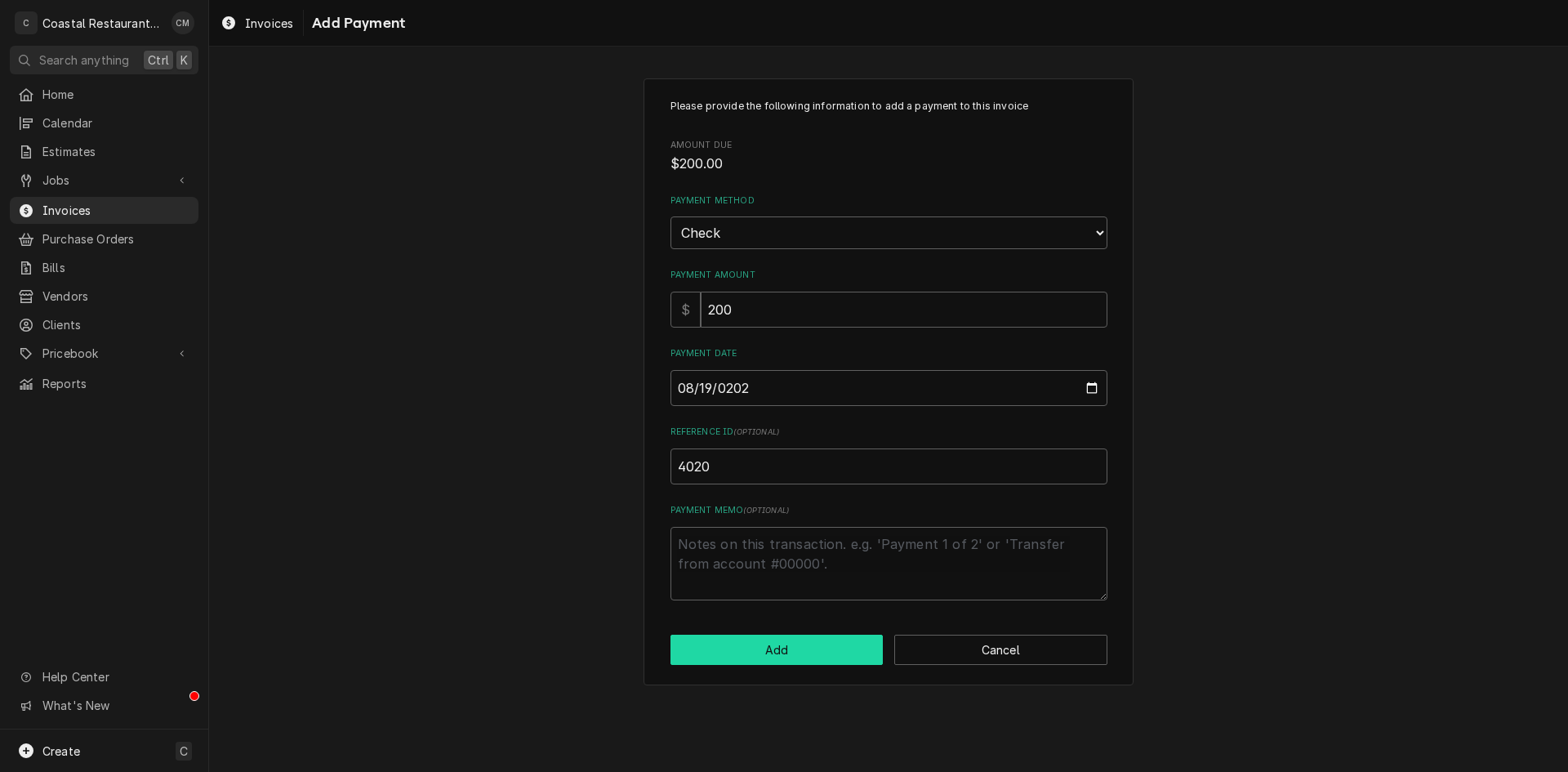
click button "Add" at bounding box center [776, 650] width 213 height 30
type textarea "x"
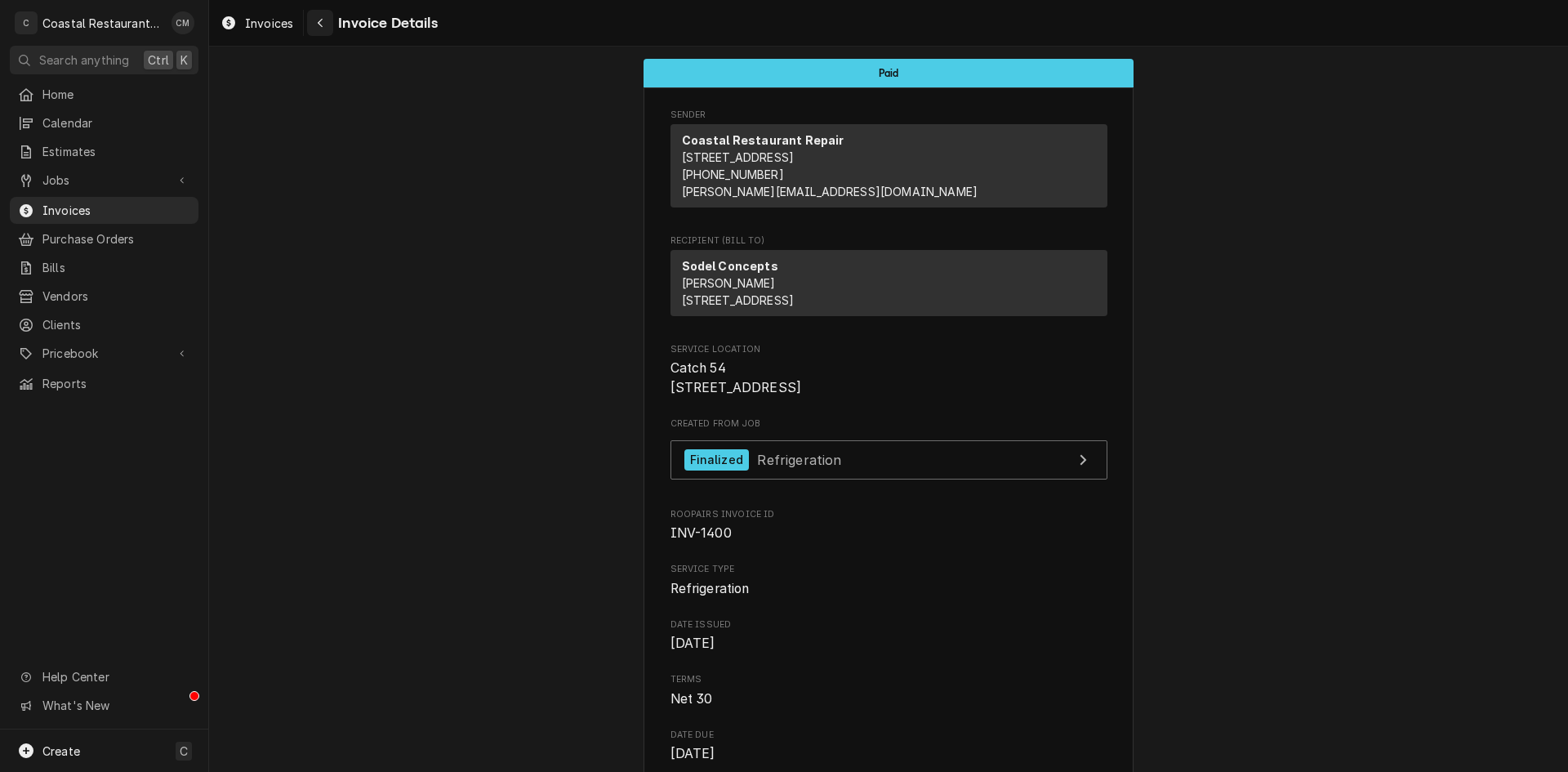
click at [318, 20] on icon "Navigate back" at bounding box center [320, 23] width 8 height 12
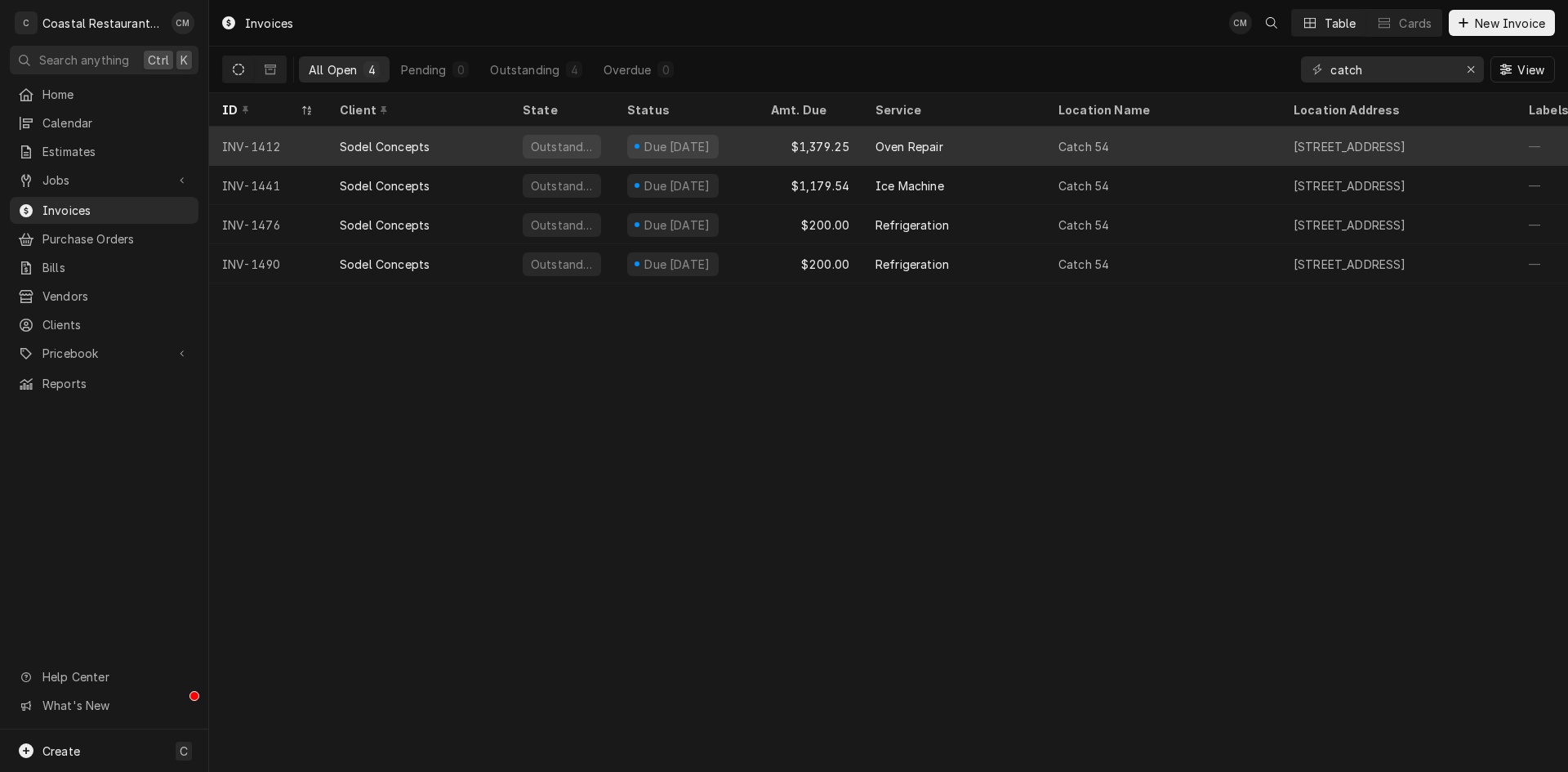
click at [974, 142] on div "Oven Repair" at bounding box center [954, 146] width 183 height 40
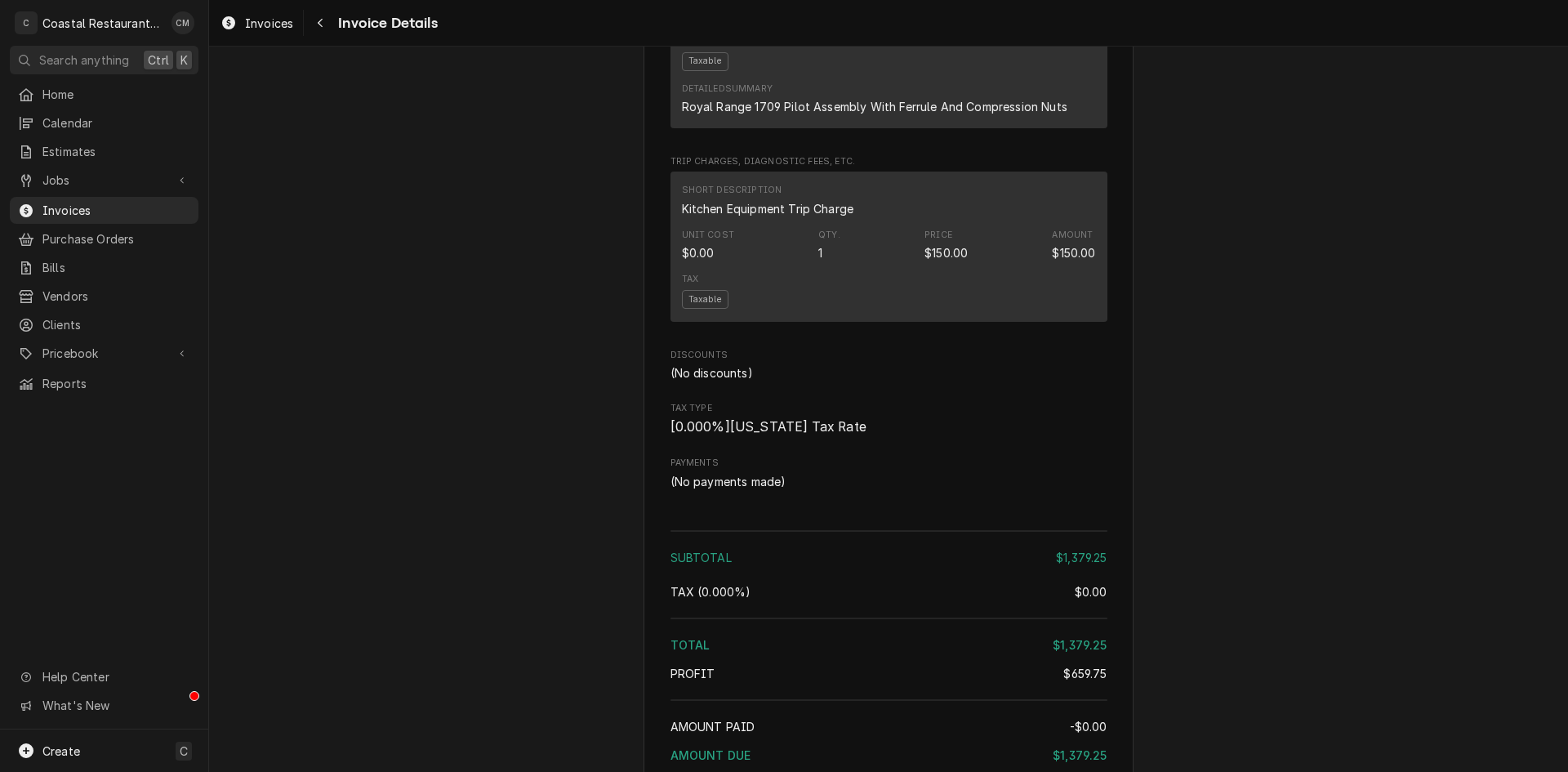
scroll to position [2205, 0]
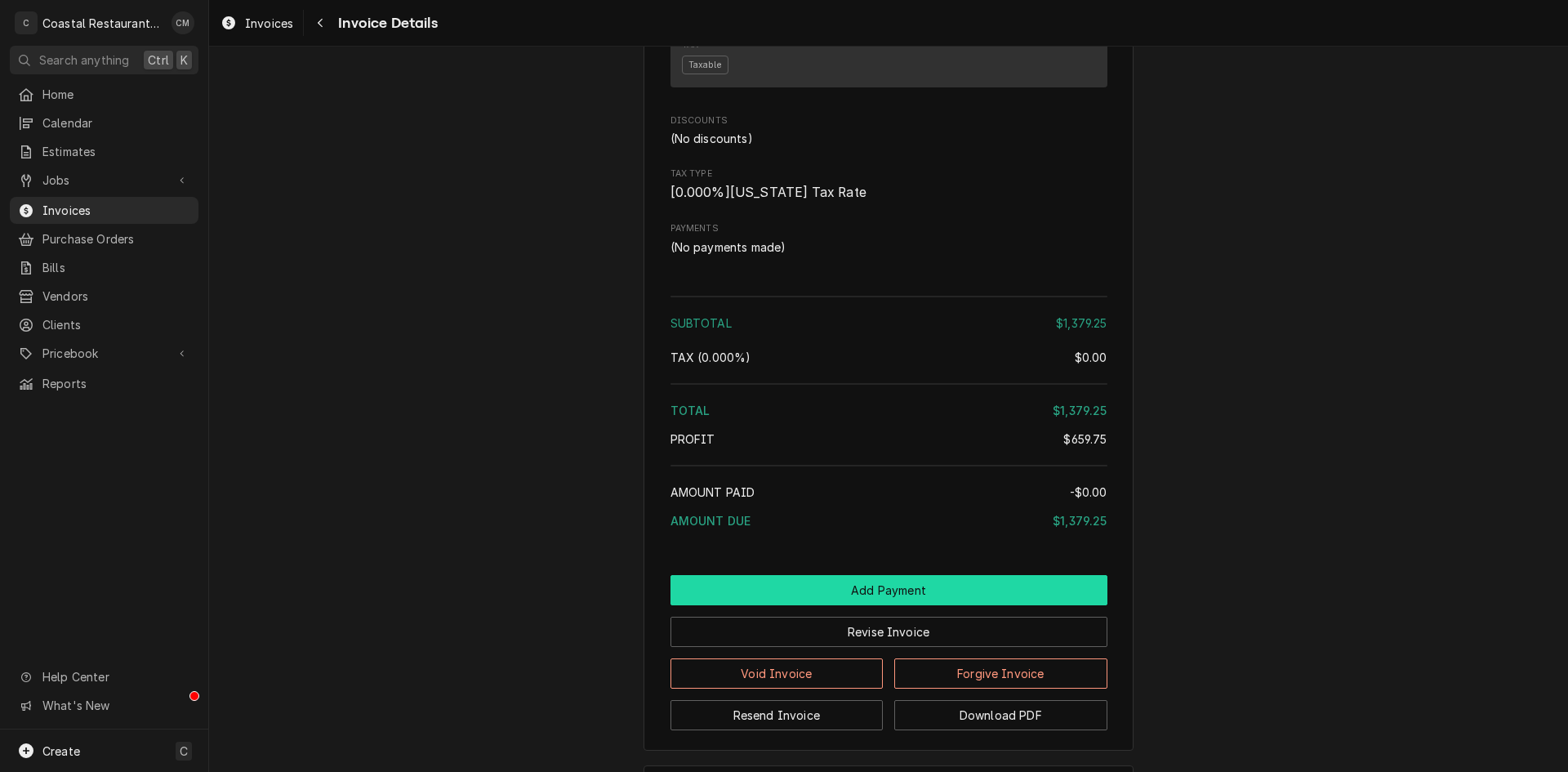
click at [790, 605] on button "Add Payment" at bounding box center [889, 590] width 437 height 30
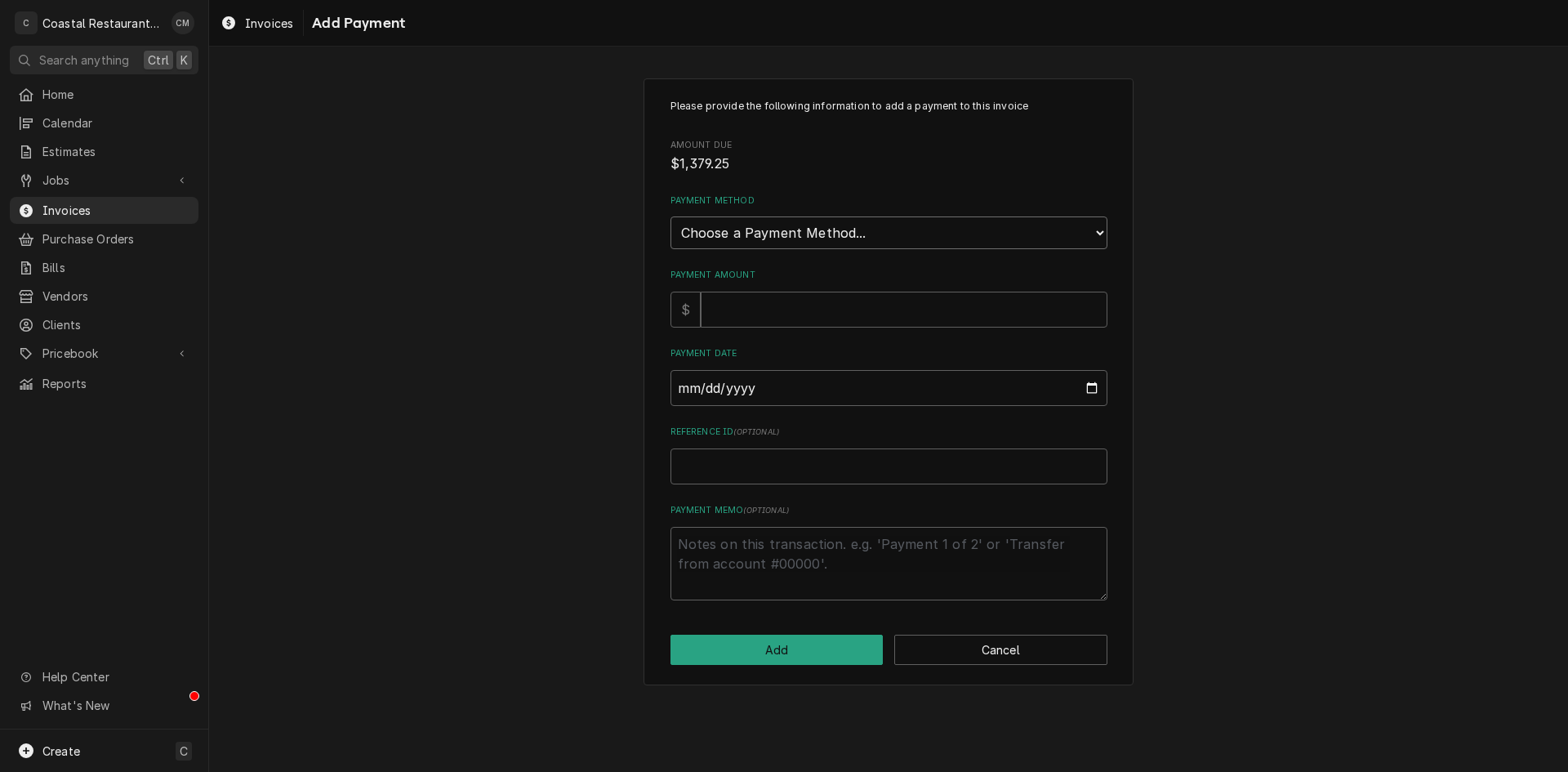
click at [851, 231] on select "Choose a Payment Method... Cash Check Credit/Debit Card ACH/eCheck Other" at bounding box center [889, 232] width 437 height 33
select select "2"
click at [670, 216] on select "Choose a Payment Method... Cash Check Credit/Debit Card ACH/eCheck Other" at bounding box center [889, 232] width 437 height 33
click at [793, 311] on input "Payment Amount" at bounding box center [904, 309] width 407 height 36
type textarea "x"
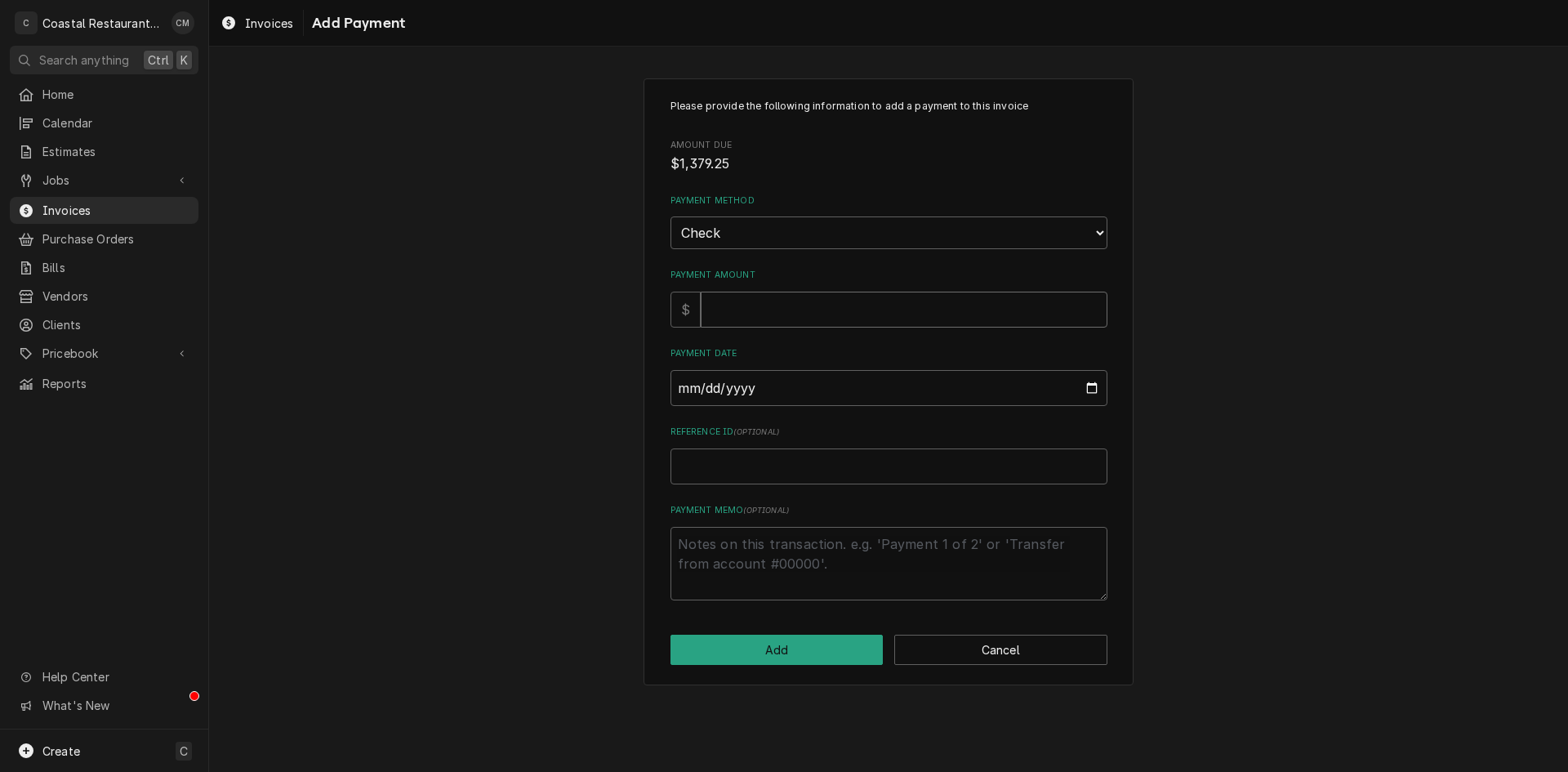
type input "1"
type textarea "x"
type input "13"
type textarea "x"
type input "137"
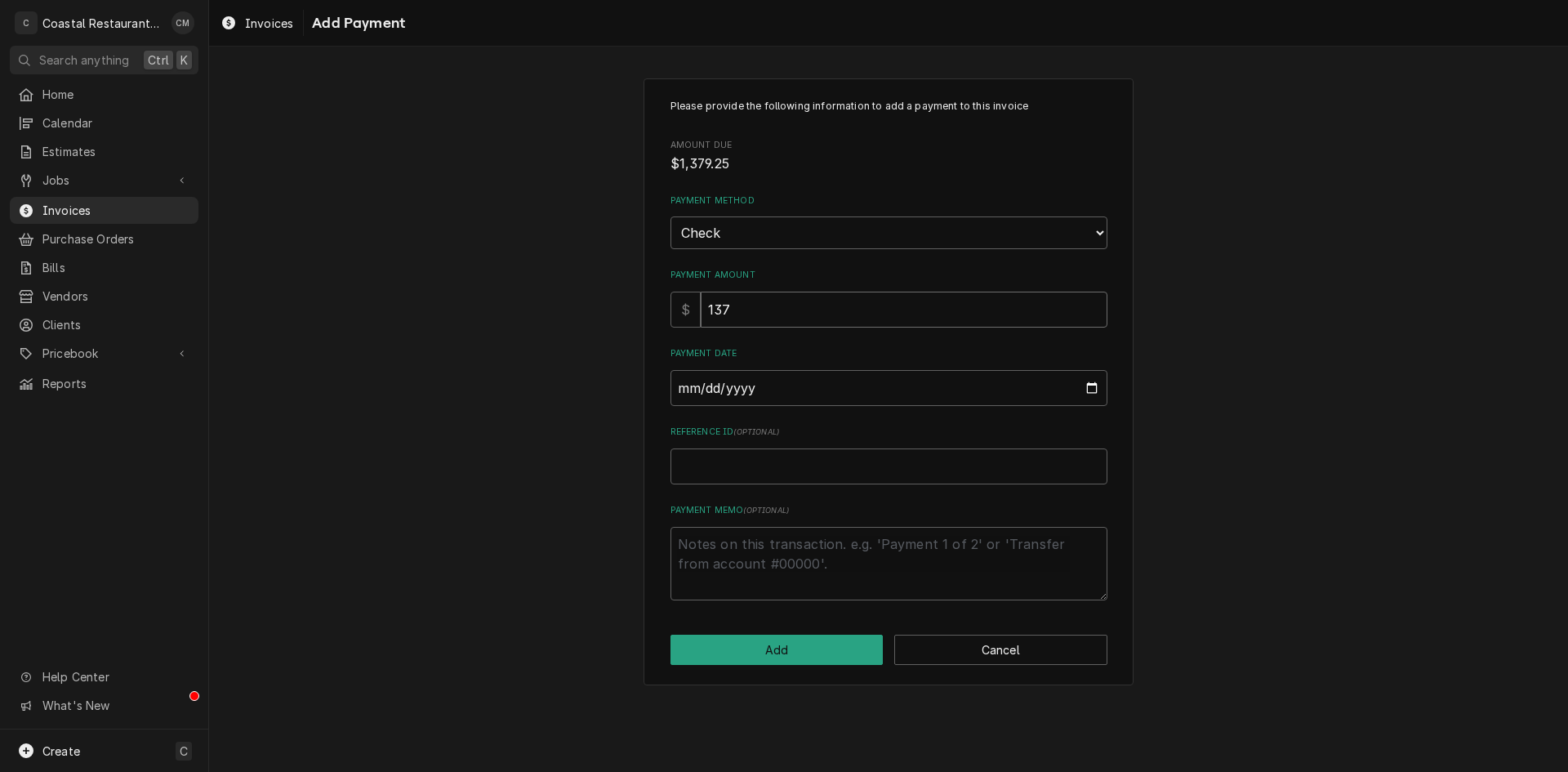
type textarea "x"
type input "1379"
type textarea "x"
type input "1379.2"
type textarea "x"
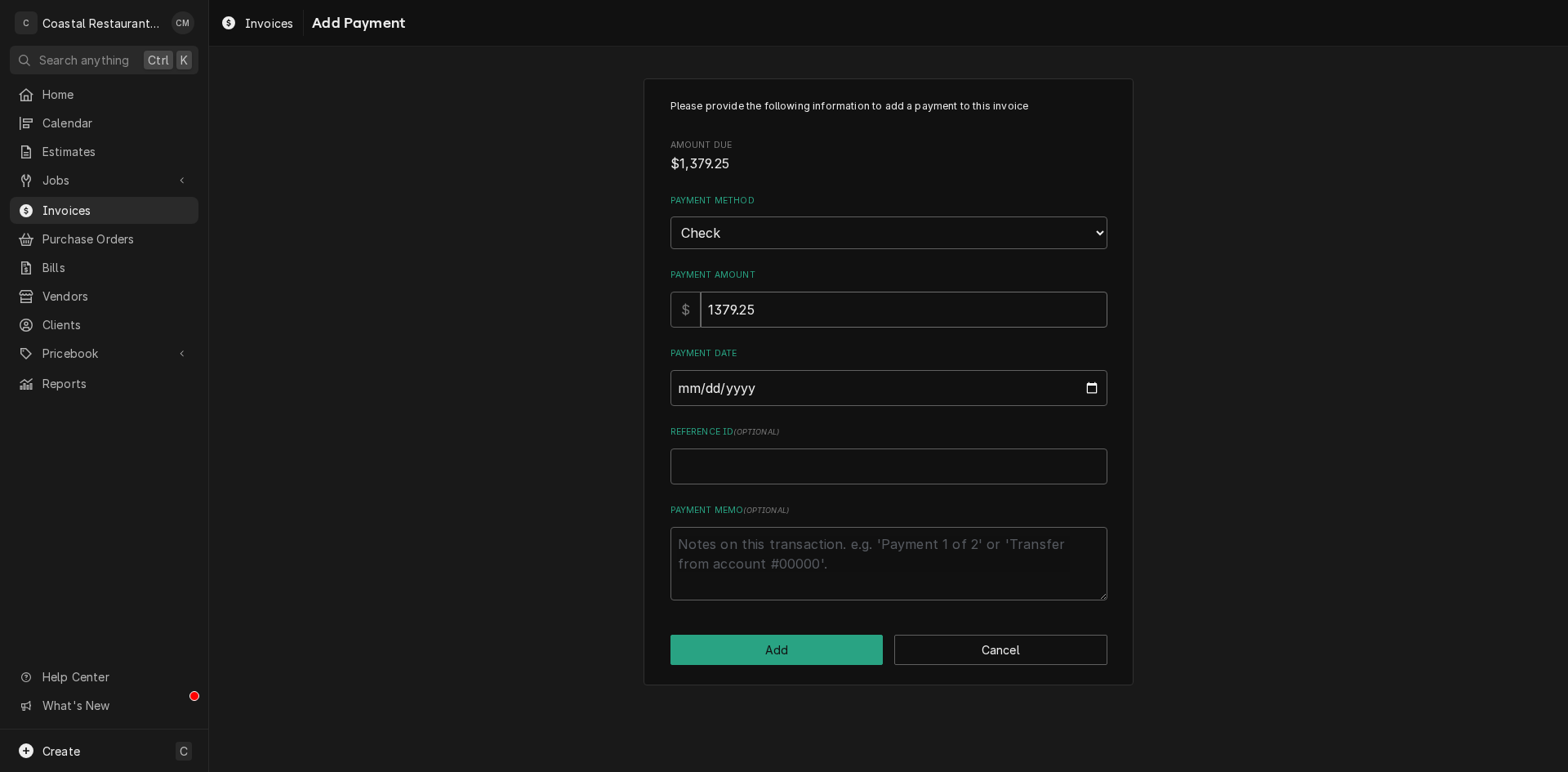
type input "1379.25"
type input "0002-08-19"
type textarea "x"
type input "0020-08-19"
type textarea "x"
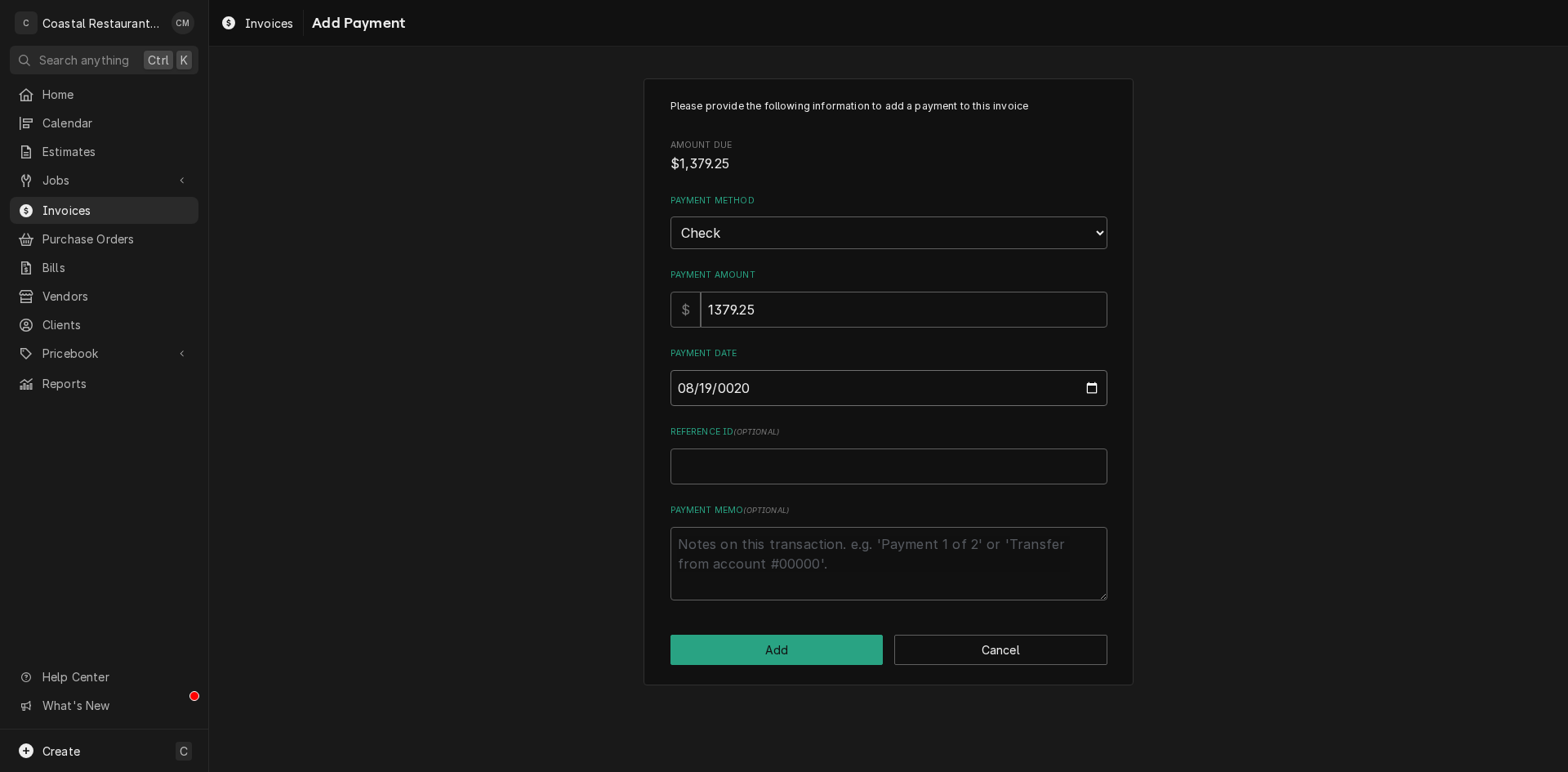
type input "0202-08-19"
type textarea "x"
type input "[DATE]"
type textarea "x"
type input "4"
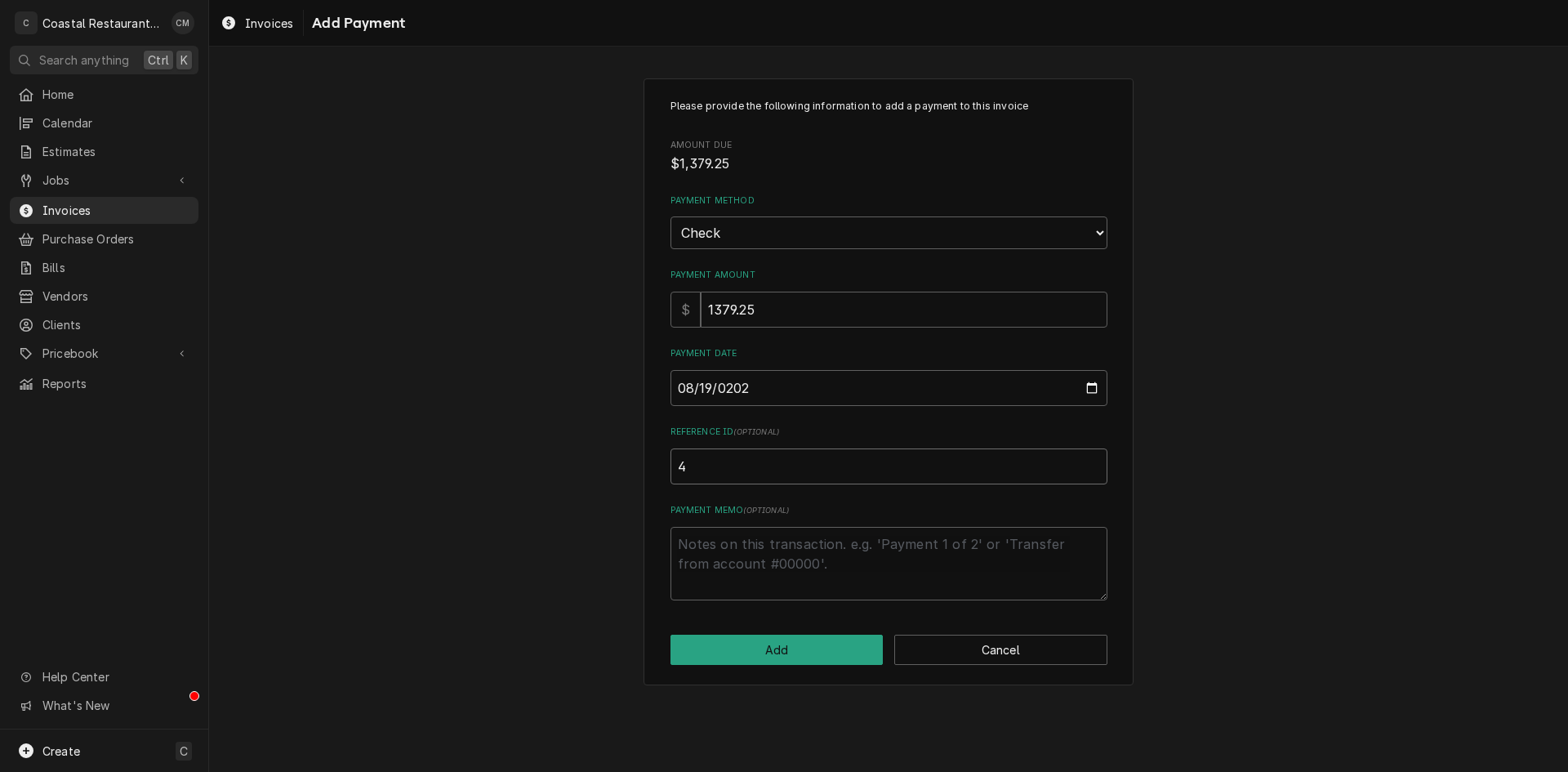
type textarea "x"
type input "40"
type textarea "x"
type input "402"
type textarea "x"
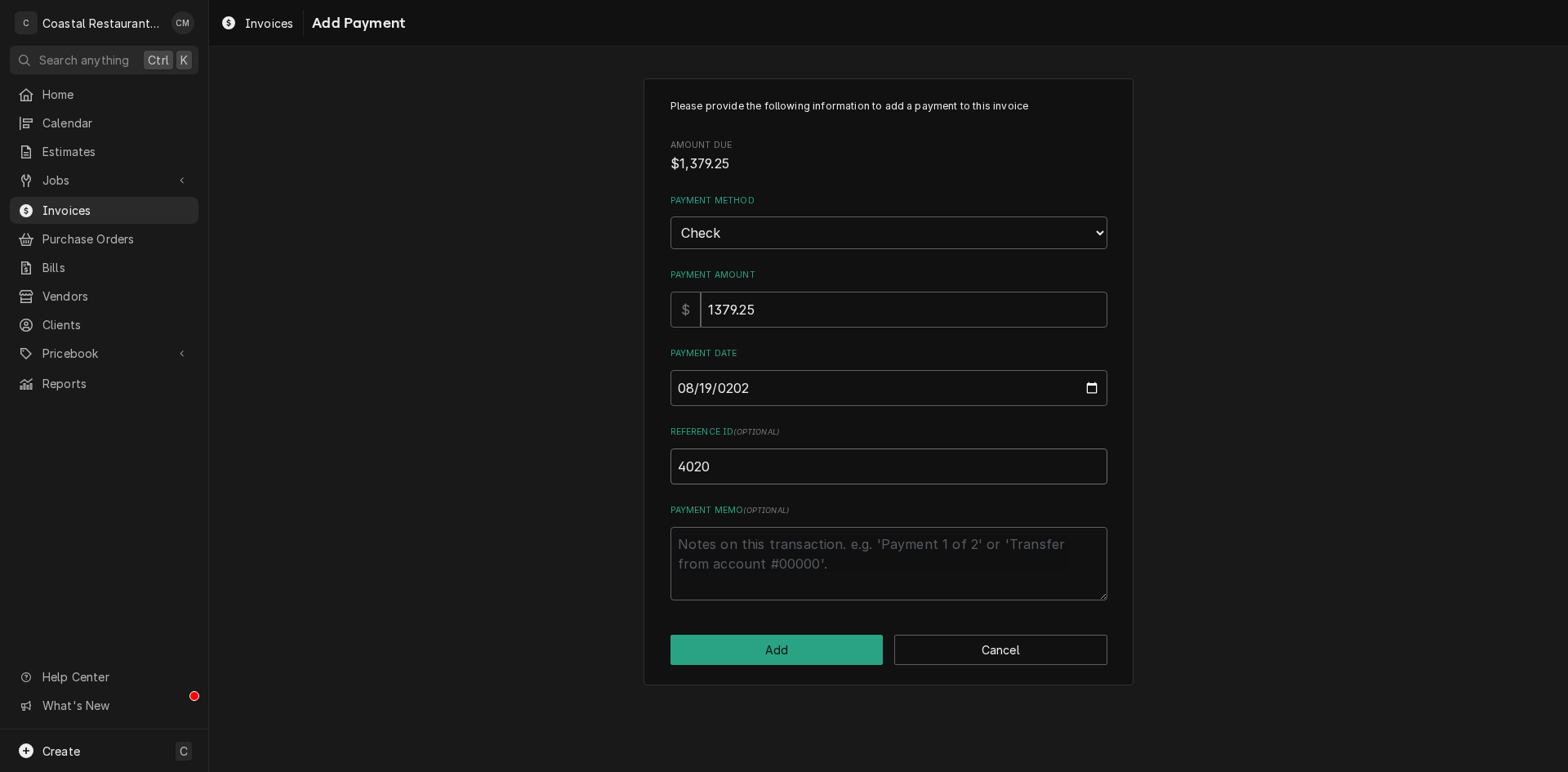
type input "4020"
click button "Add" at bounding box center [776, 650] width 213 height 30
type textarea "x"
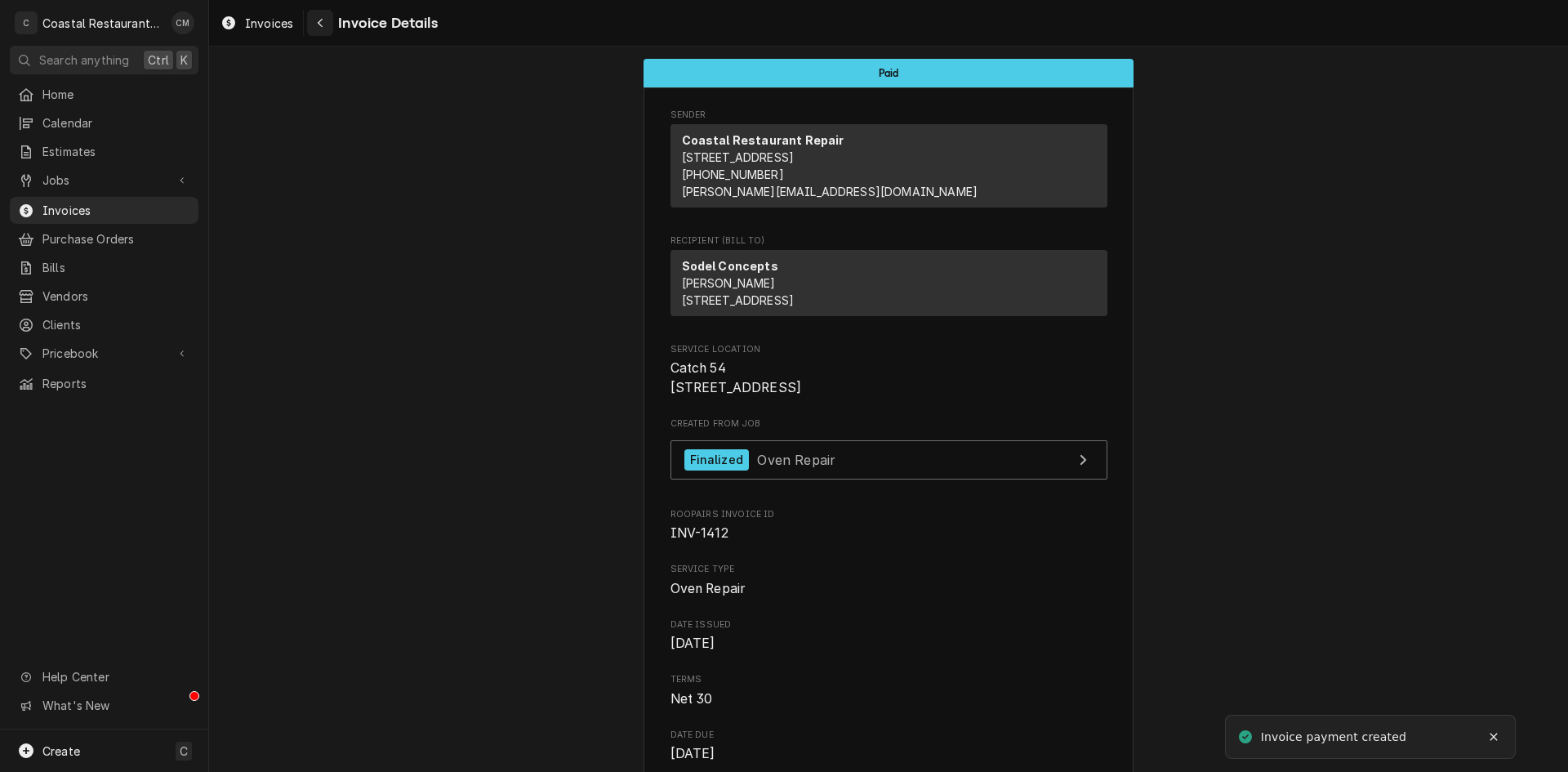
click at [325, 19] on div "Navigate back" at bounding box center [319, 22] width 16 height 16
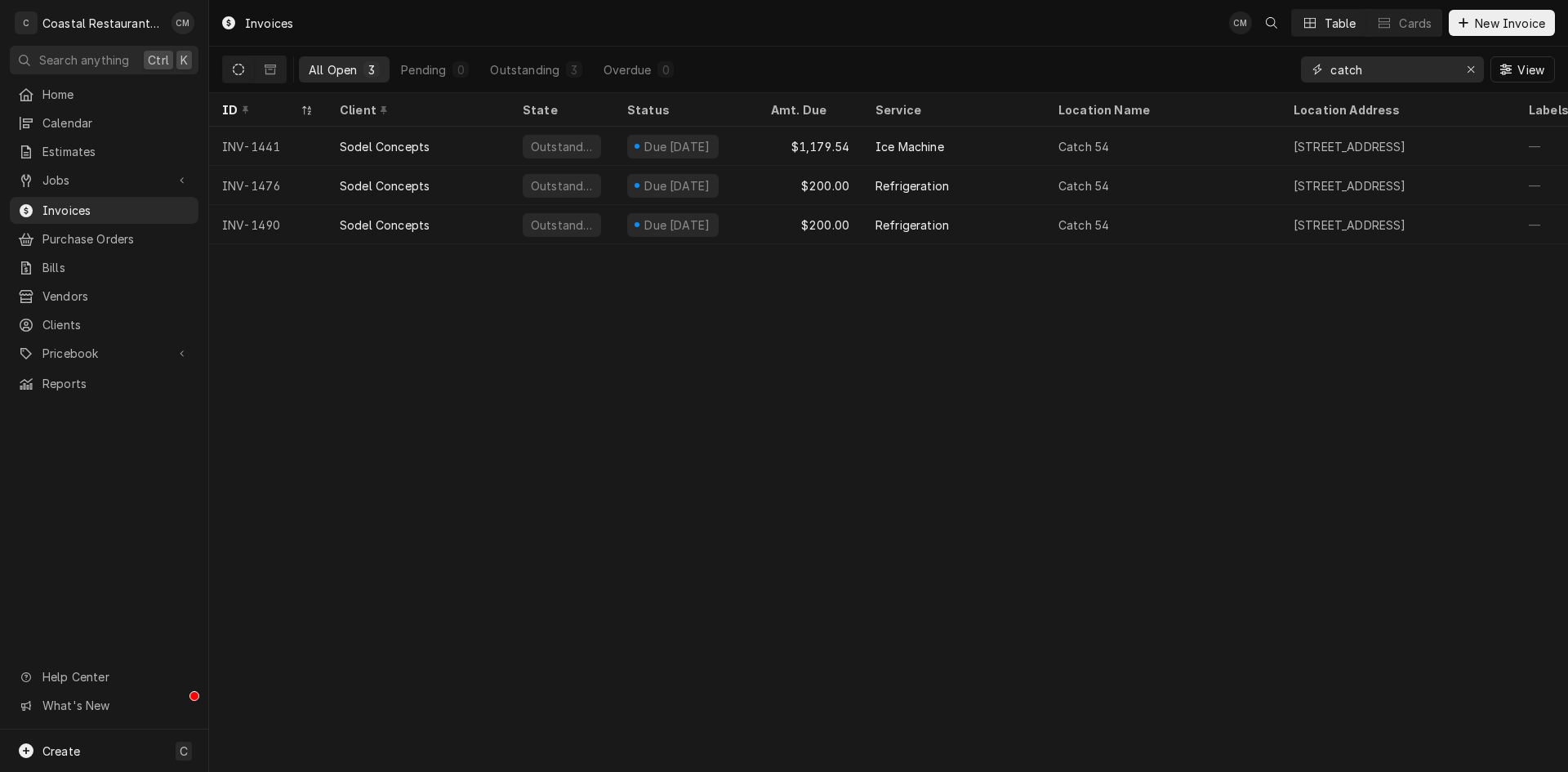
click at [1419, 77] on input "catch" at bounding box center [1391, 69] width 123 height 26
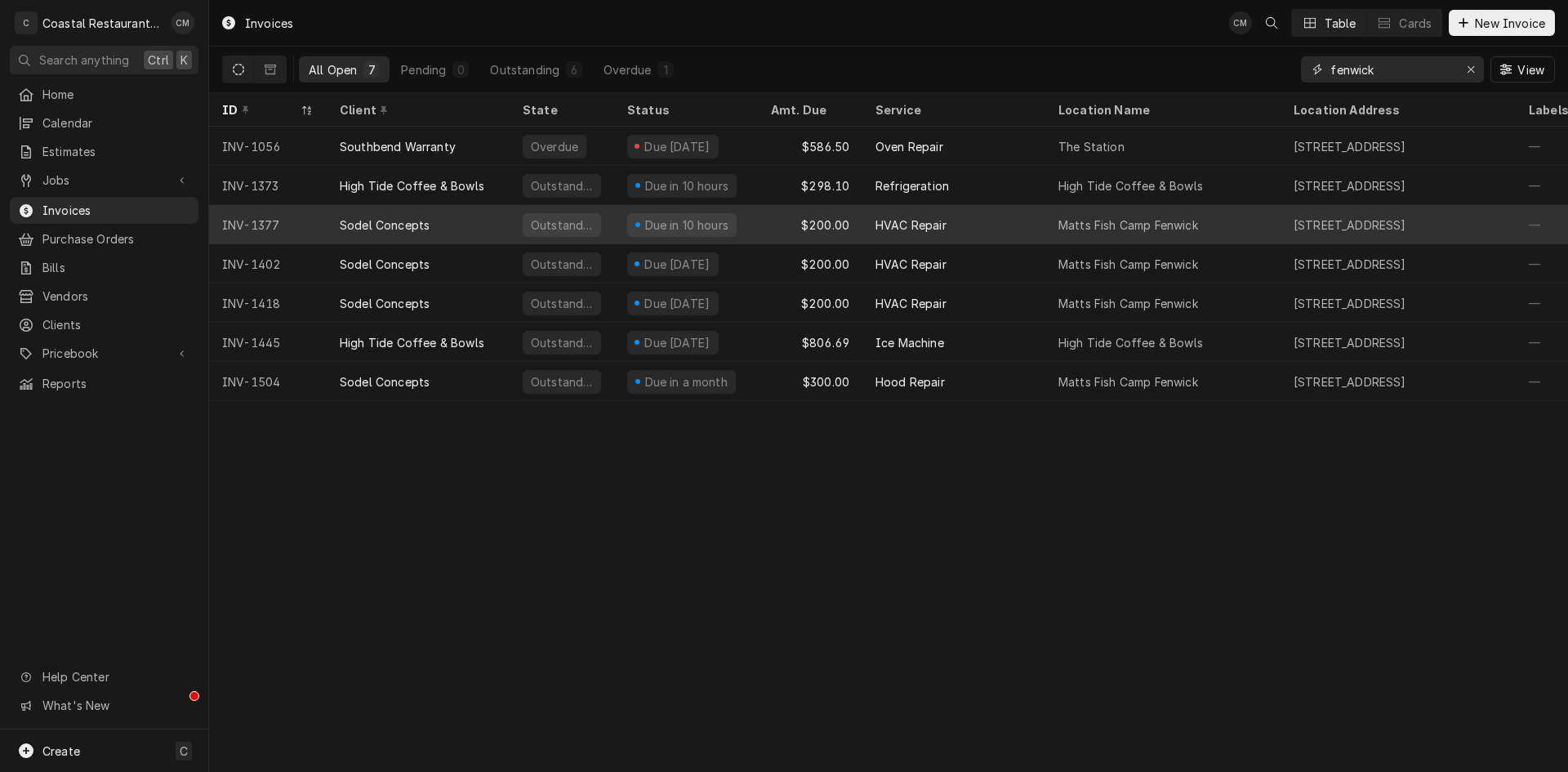
type input "fenwick"
click at [488, 223] on div "Sodel Concepts" at bounding box center [418, 225] width 183 height 40
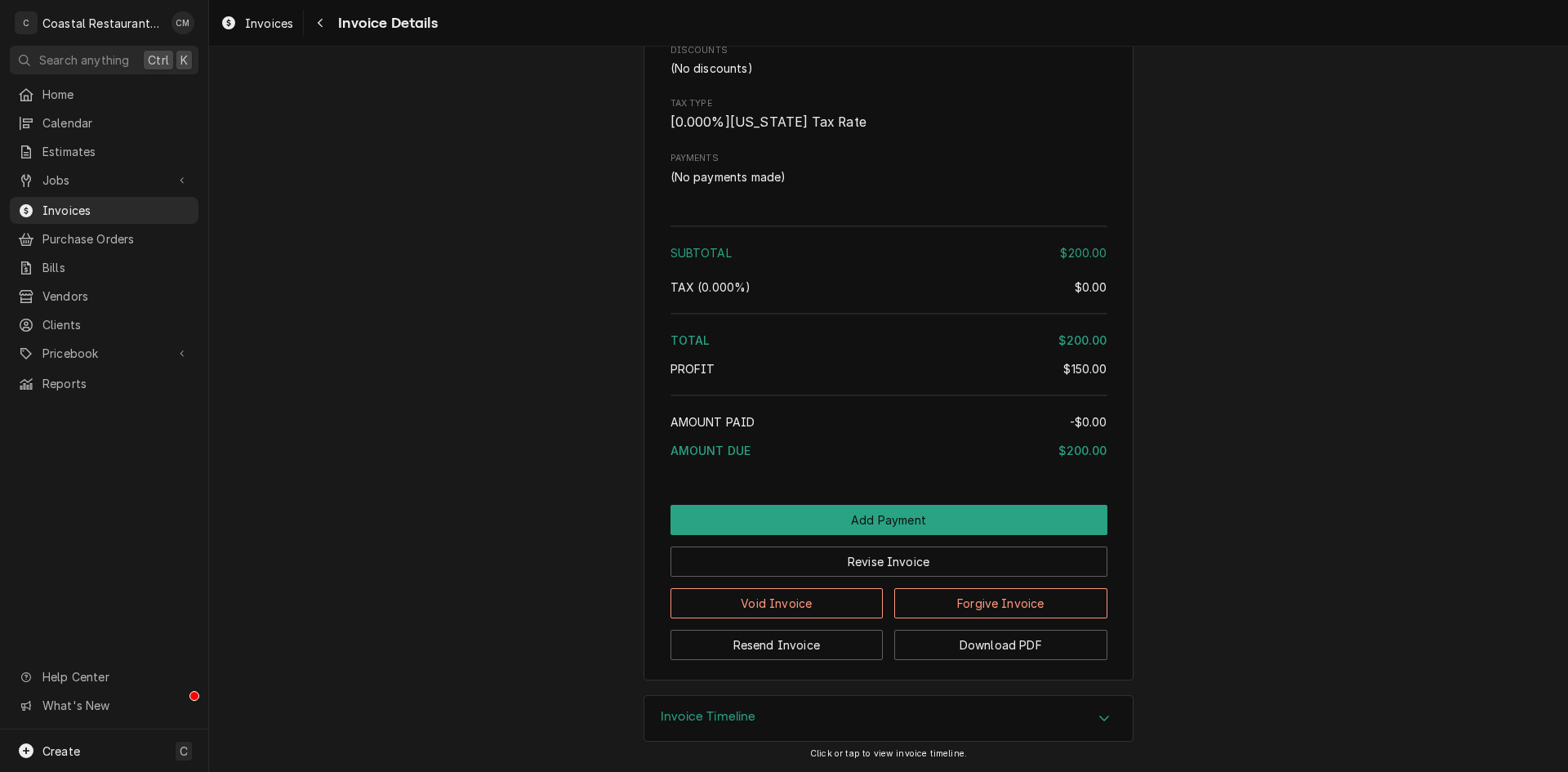
scroll to position [1467, 0]
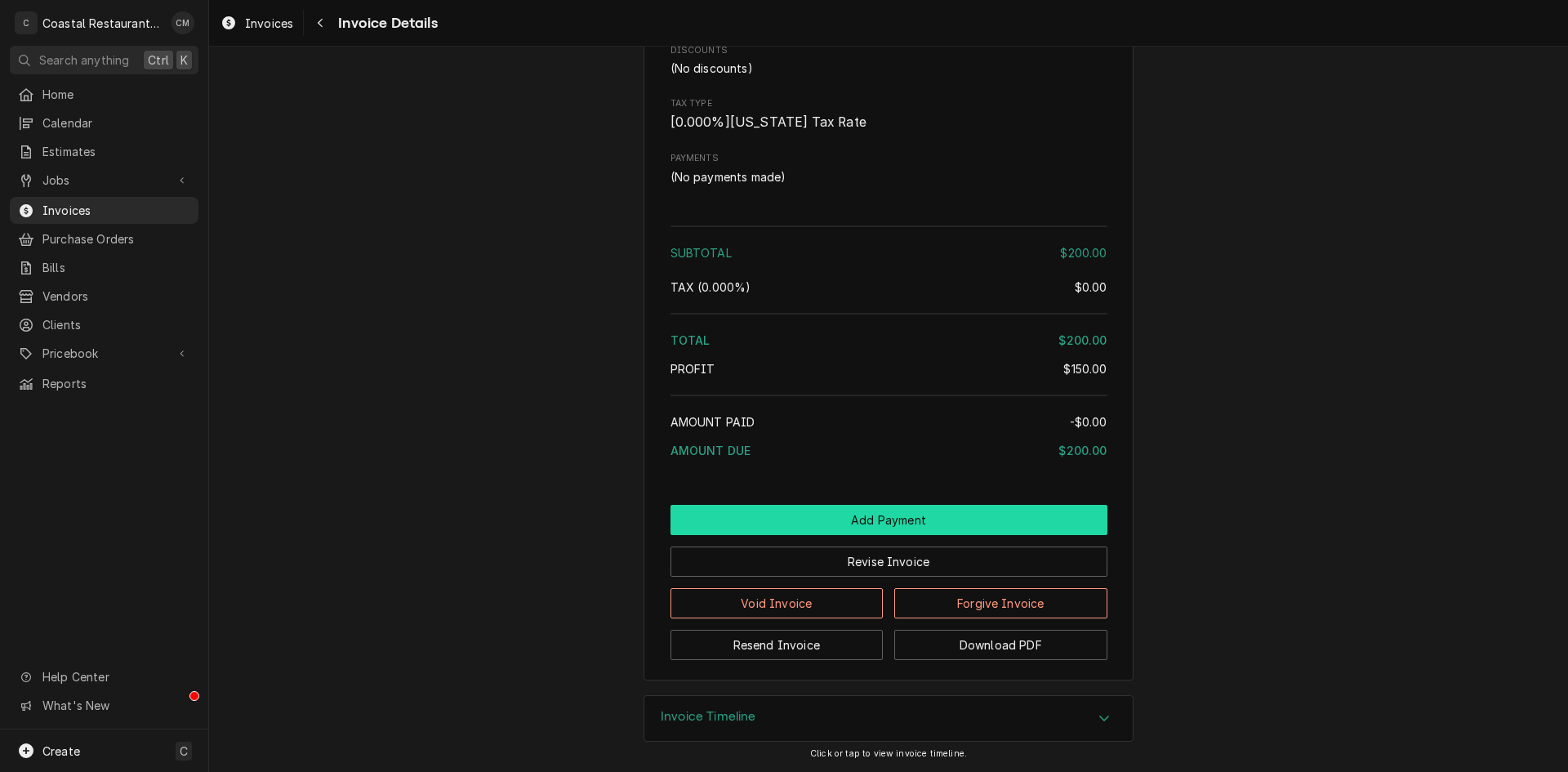
click at [879, 510] on button "Add Payment" at bounding box center [889, 520] width 437 height 30
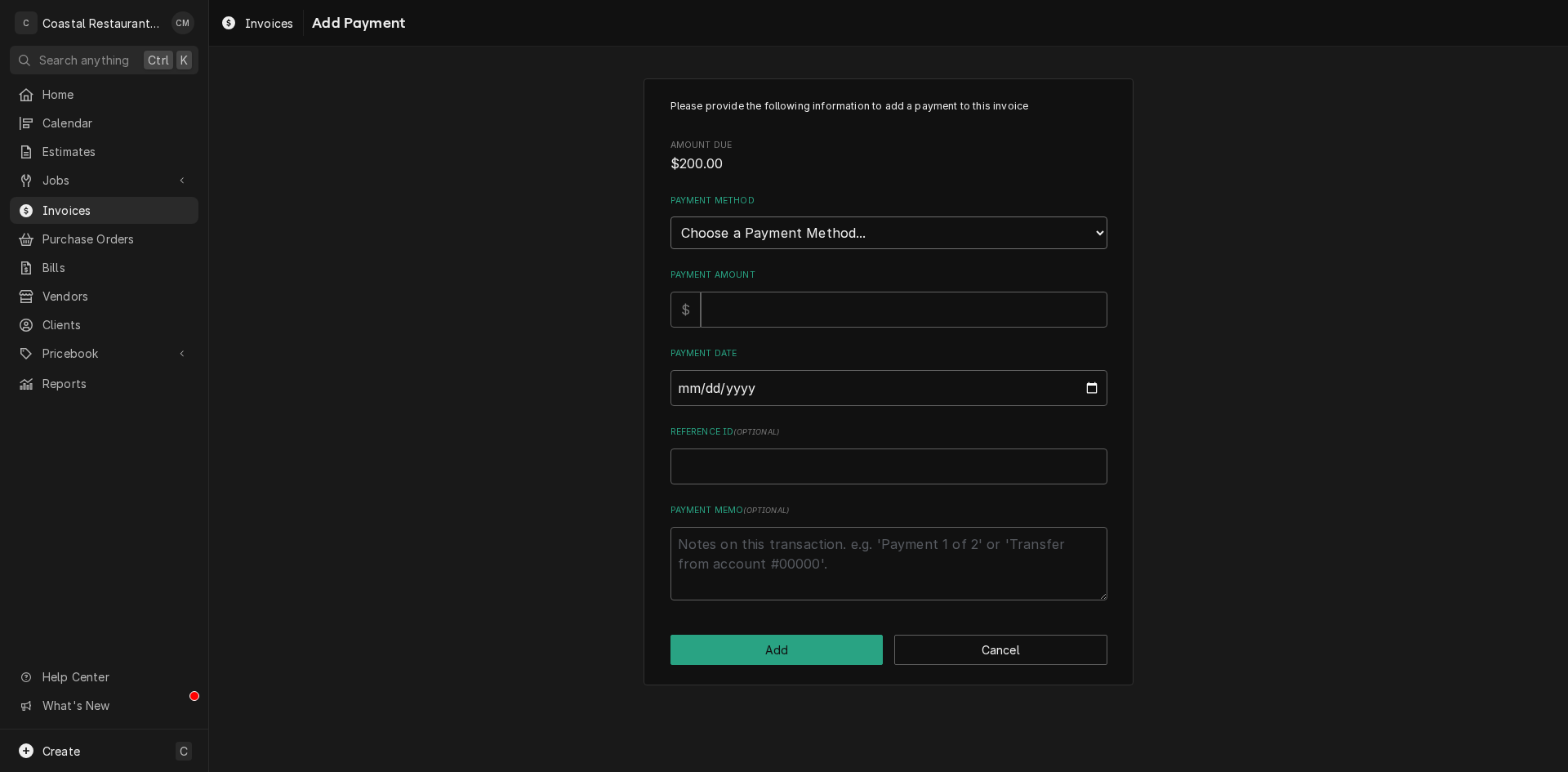
drag, startPoint x: 863, startPoint y: 237, endPoint x: 855, endPoint y: 246, distance: 12.0
click at [863, 237] on select "Choose a Payment Method... Cash Check Credit/Debit Card ACH/eCheck Other" at bounding box center [889, 232] width 437 height 33
select select "2"
click at [670, 216] on select "Choose a Payment Method... Cash Check Credit/Debit Card ACH/eCheck Other" at bounding box center [889, 232] width 437 height 33
click at [732, 316] on input "Payment Amount" at bounding box center [904, 309] width 407 height 36
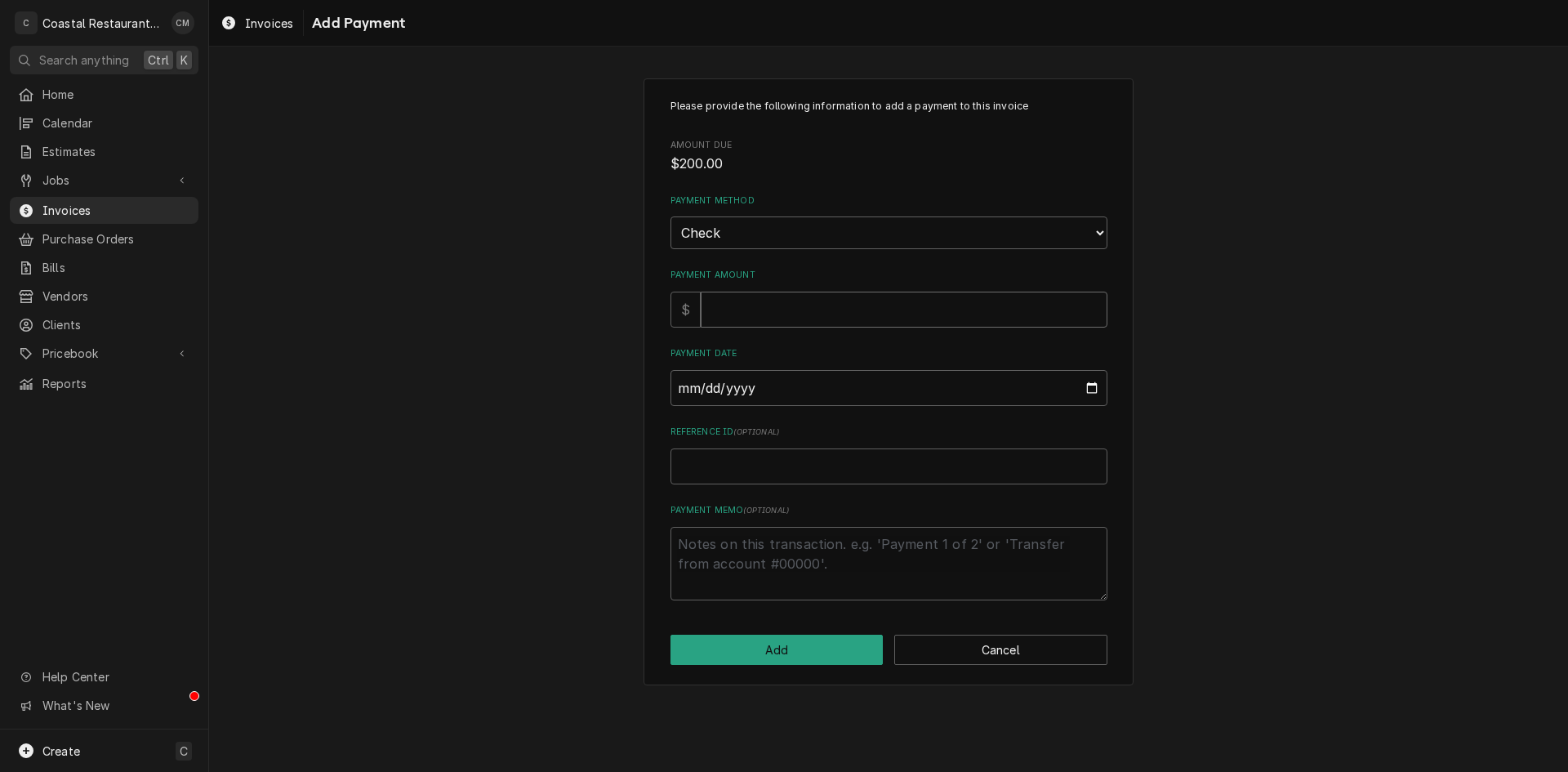
type textarea "x"
type input "2"
type textarea "x"
type input "20"
type textarea "x"
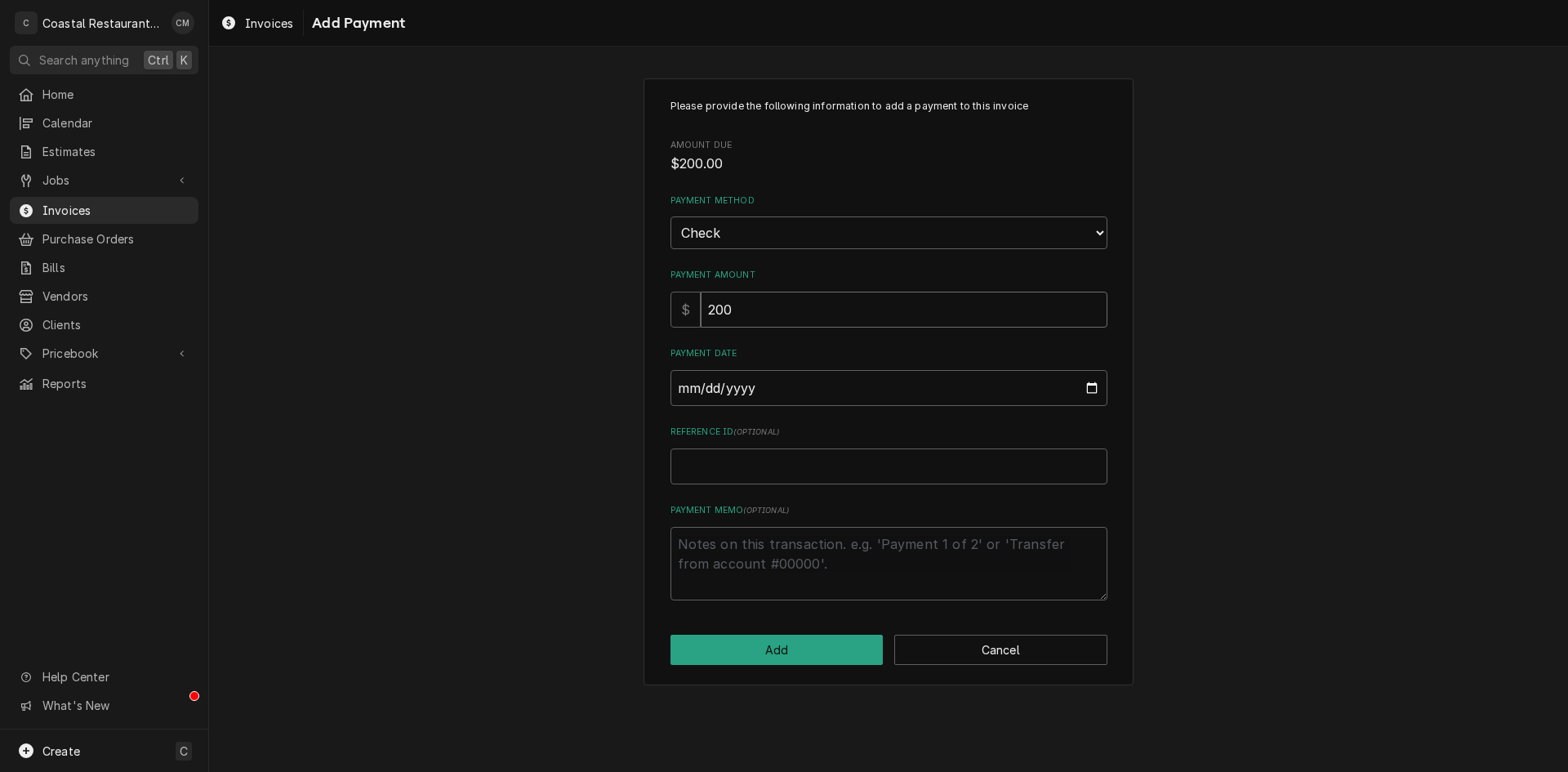
type input "200"
type input "0002-08-19"
type textarea "x"
type input "0020-08-19"
type textarea "x"
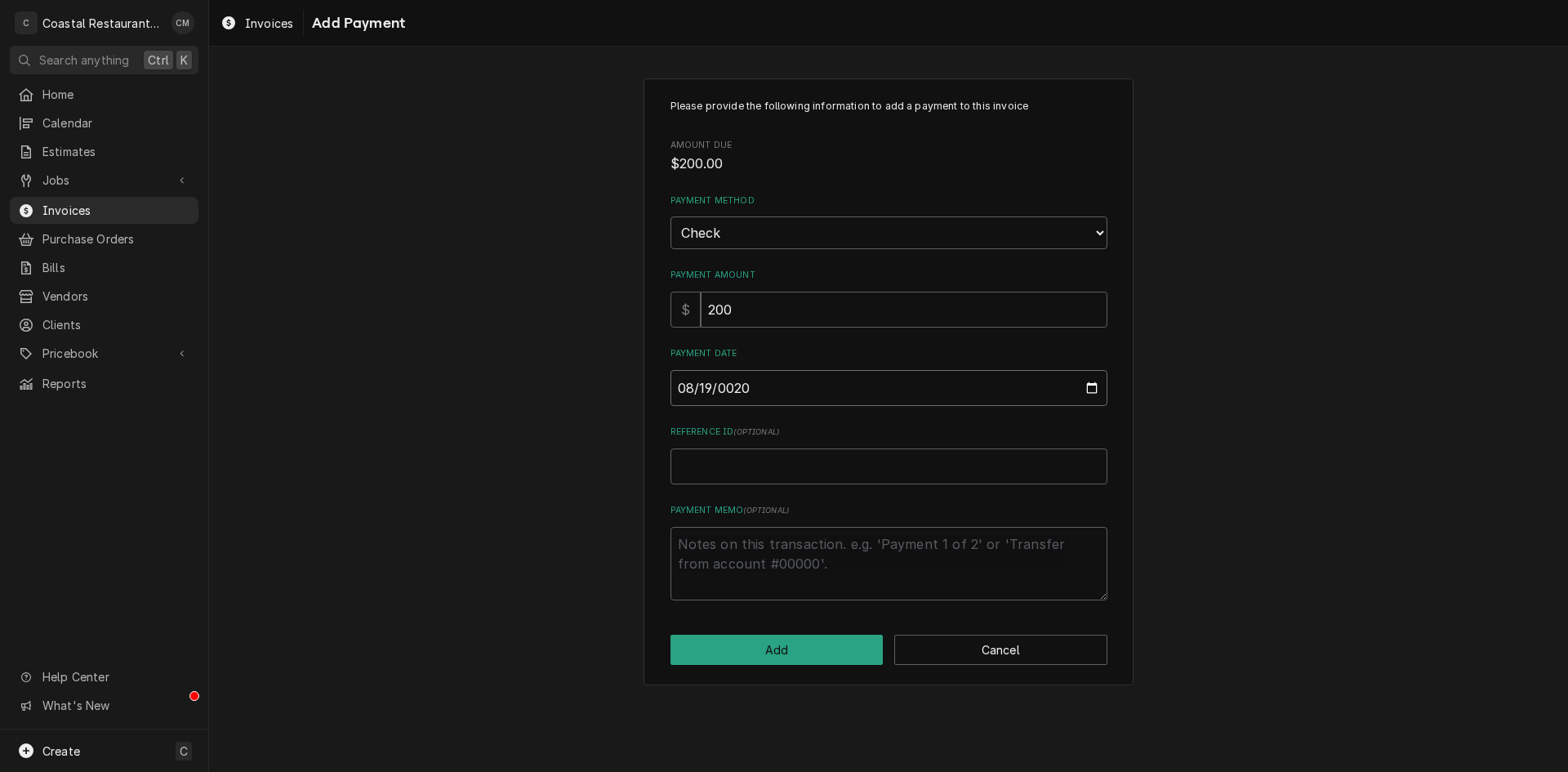
type input "0202-08-19"
type textarea "x"
type input "2025-08-19"
type textarea "x"
type input "7"
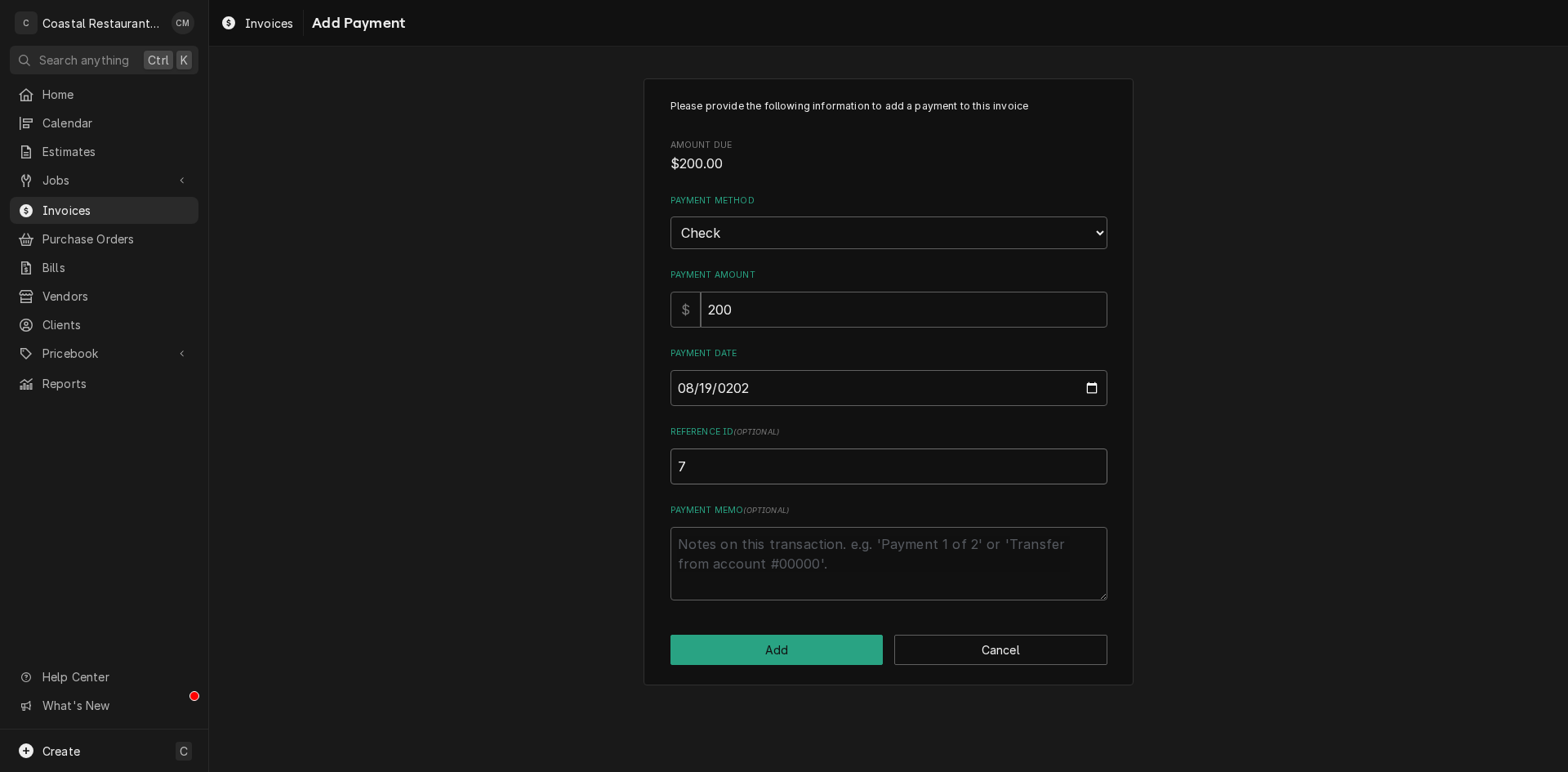
type textarea "x"
type input "75"
type textarea "x"
type input "751"
type textarea "x"
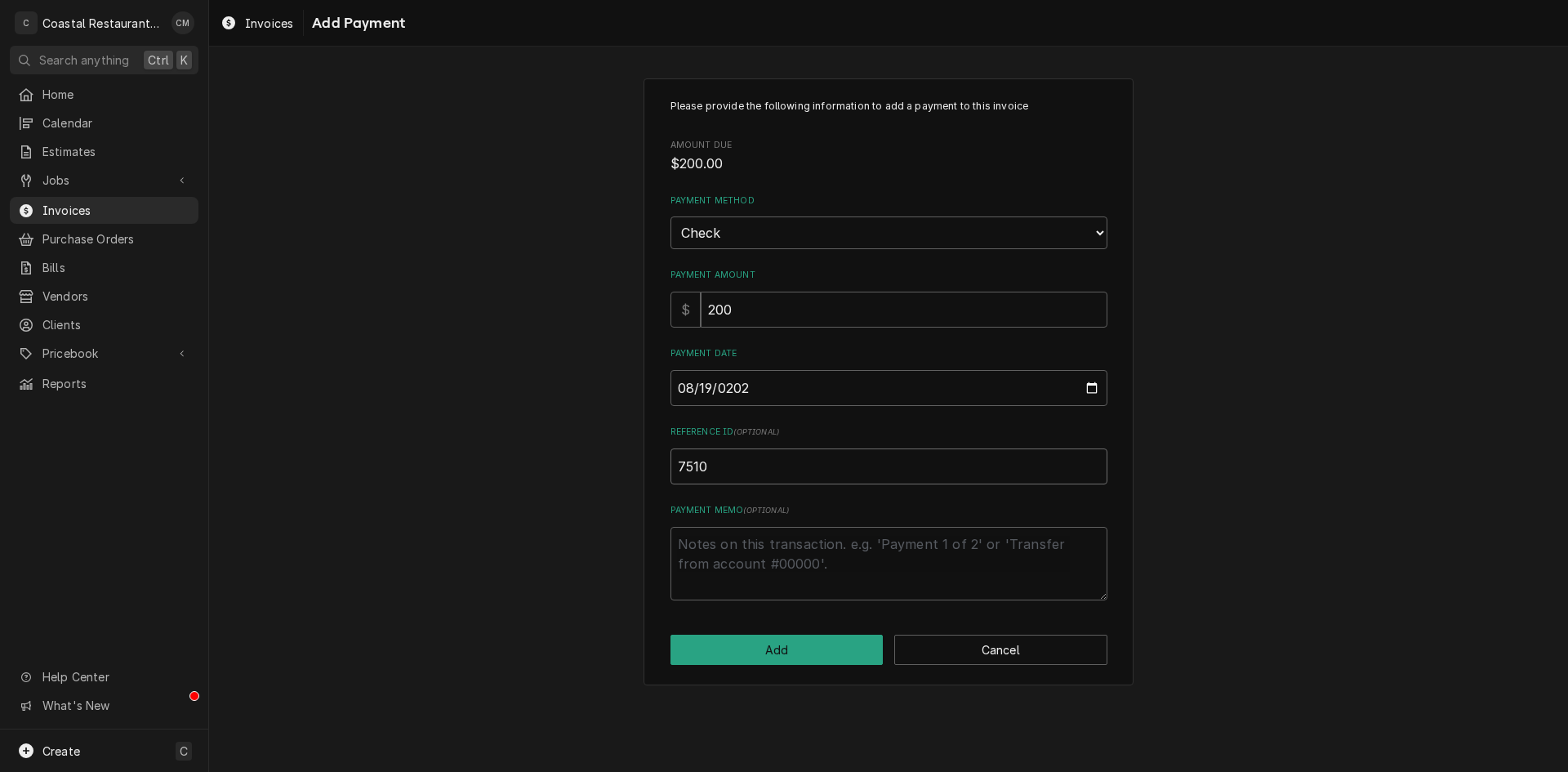
type input "7510"
click button "Add" at bounding box center [776, 650] width 213 height 30
type textarea "x"
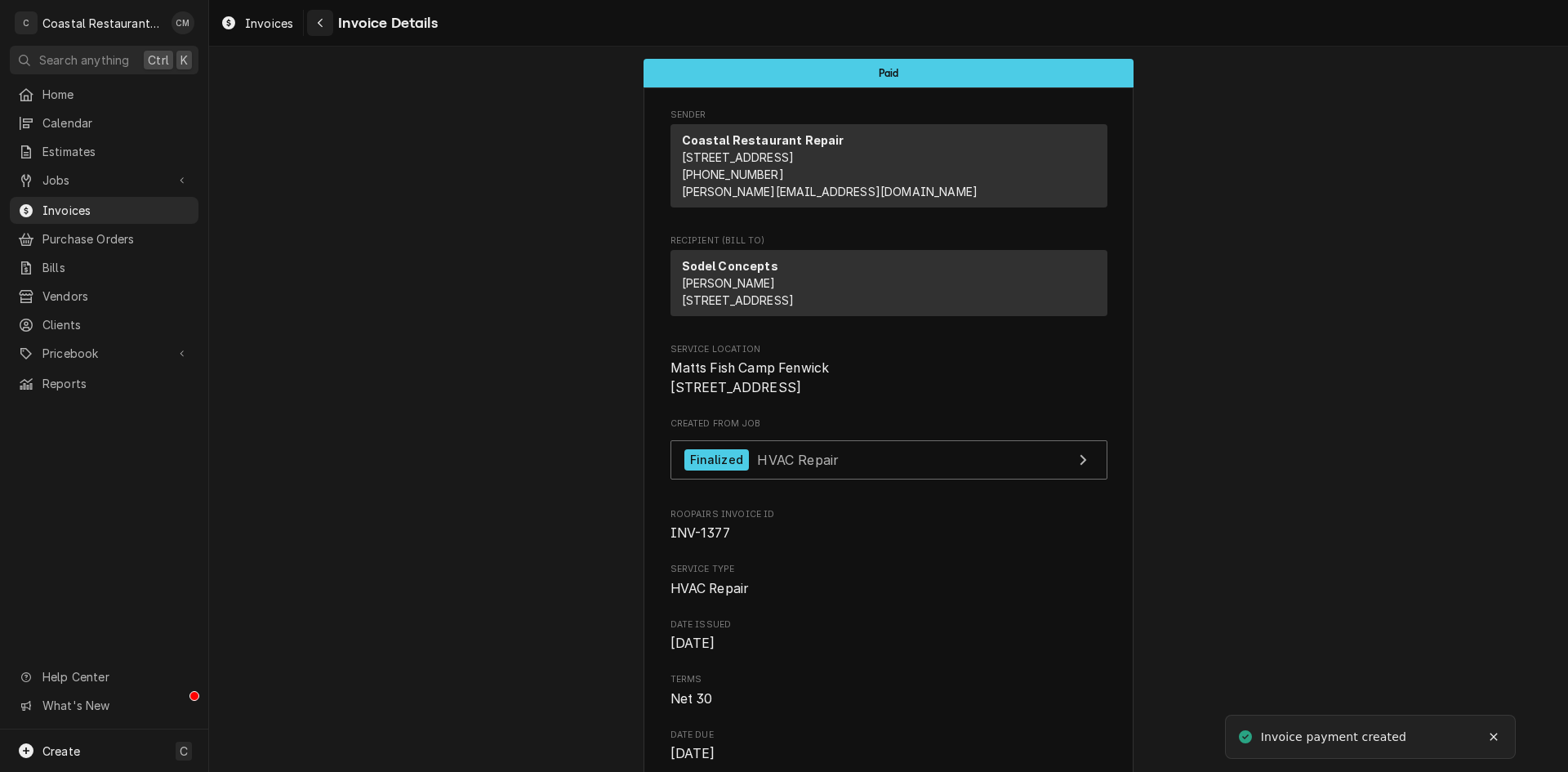
click at [322, 15] on div "Navigate back" at bounding box center [319, 22] width 16 height 16
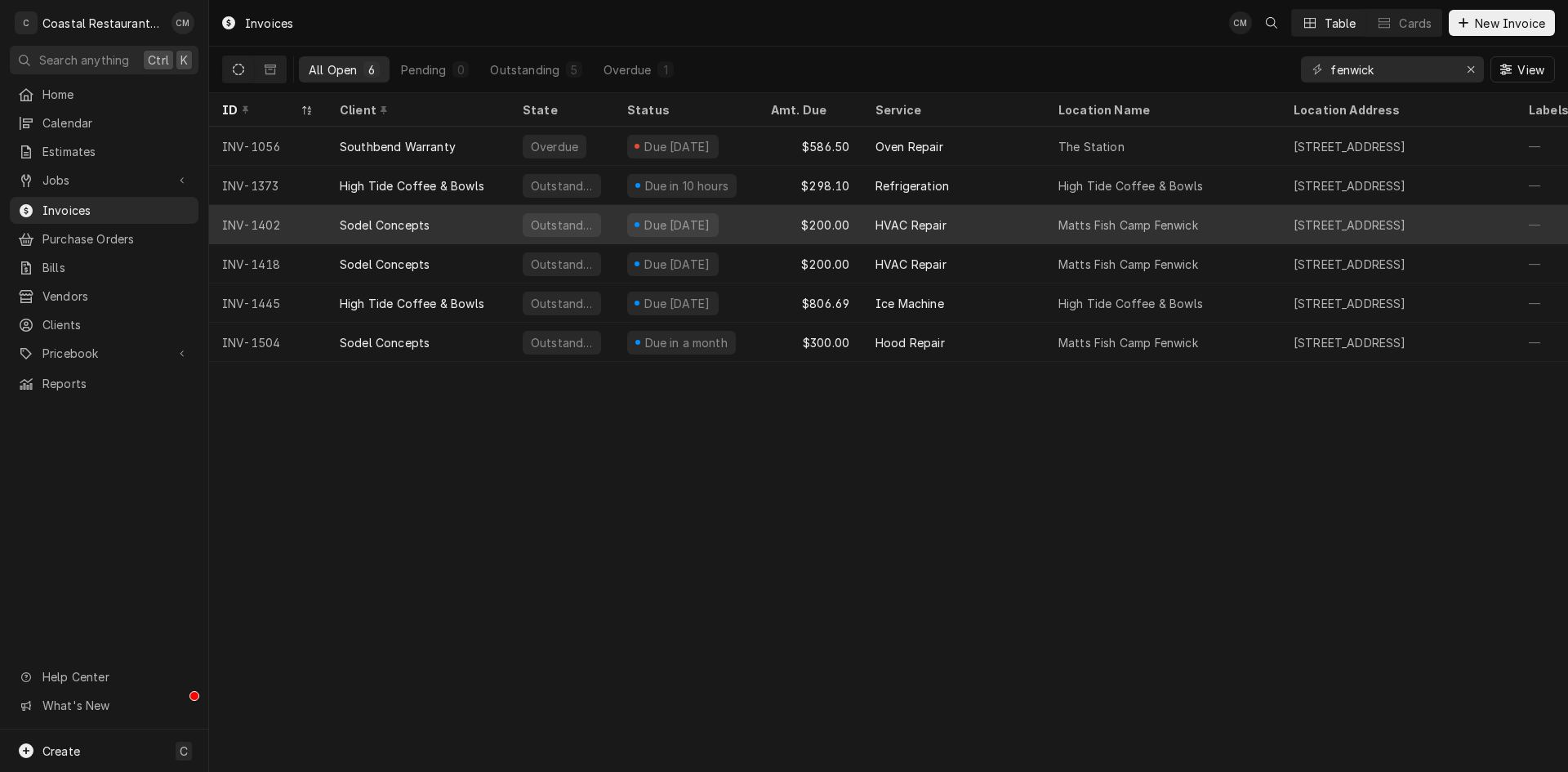
click at [755, 227] on div "Due [DATE]" at bounding box center [685, 225] width 144 height 40
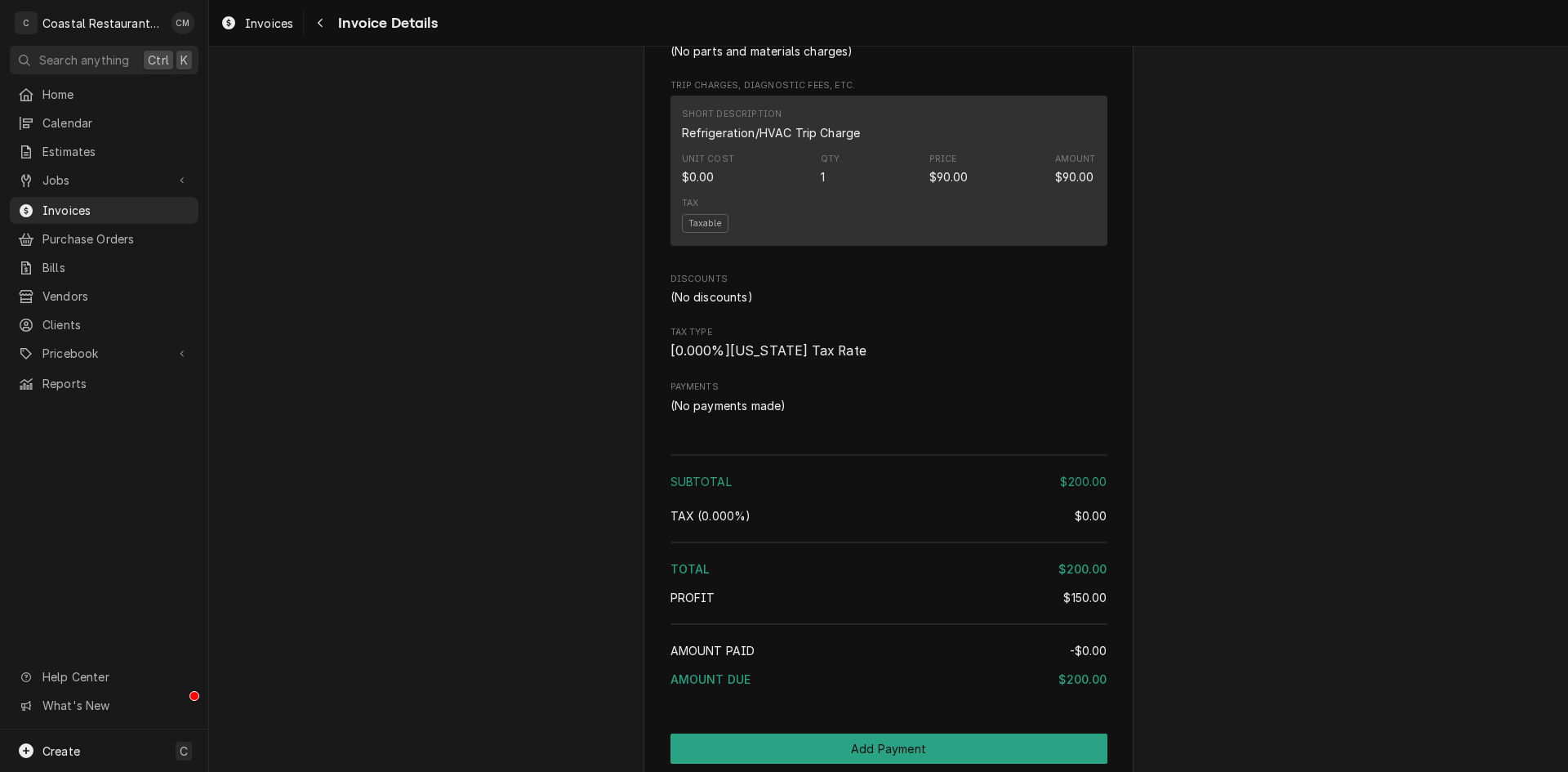
scroll to position [1433, 0]
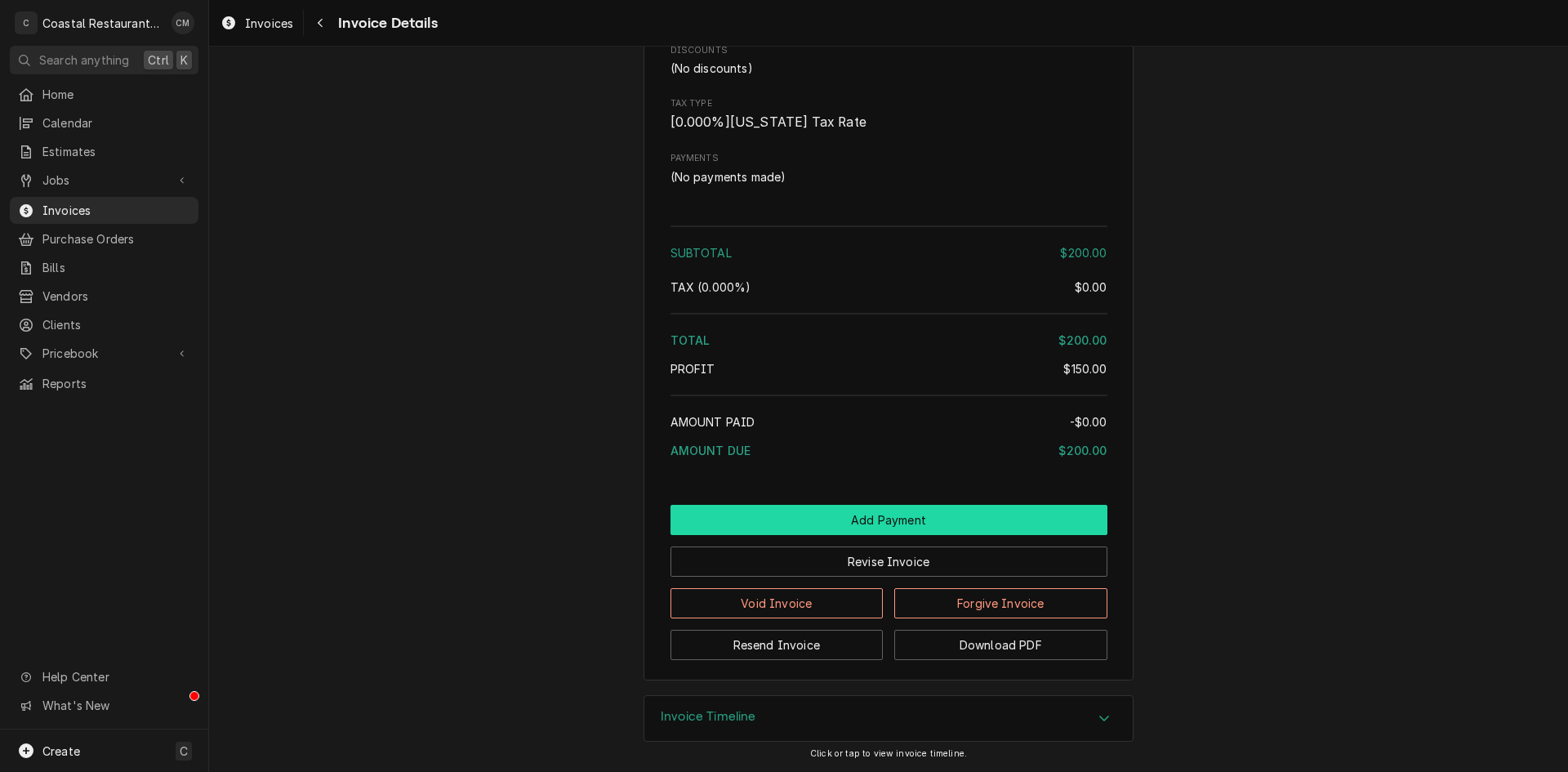
click at [868, 515] on button "Add Payment" at bounding box center [889, 520] width 437 height 30
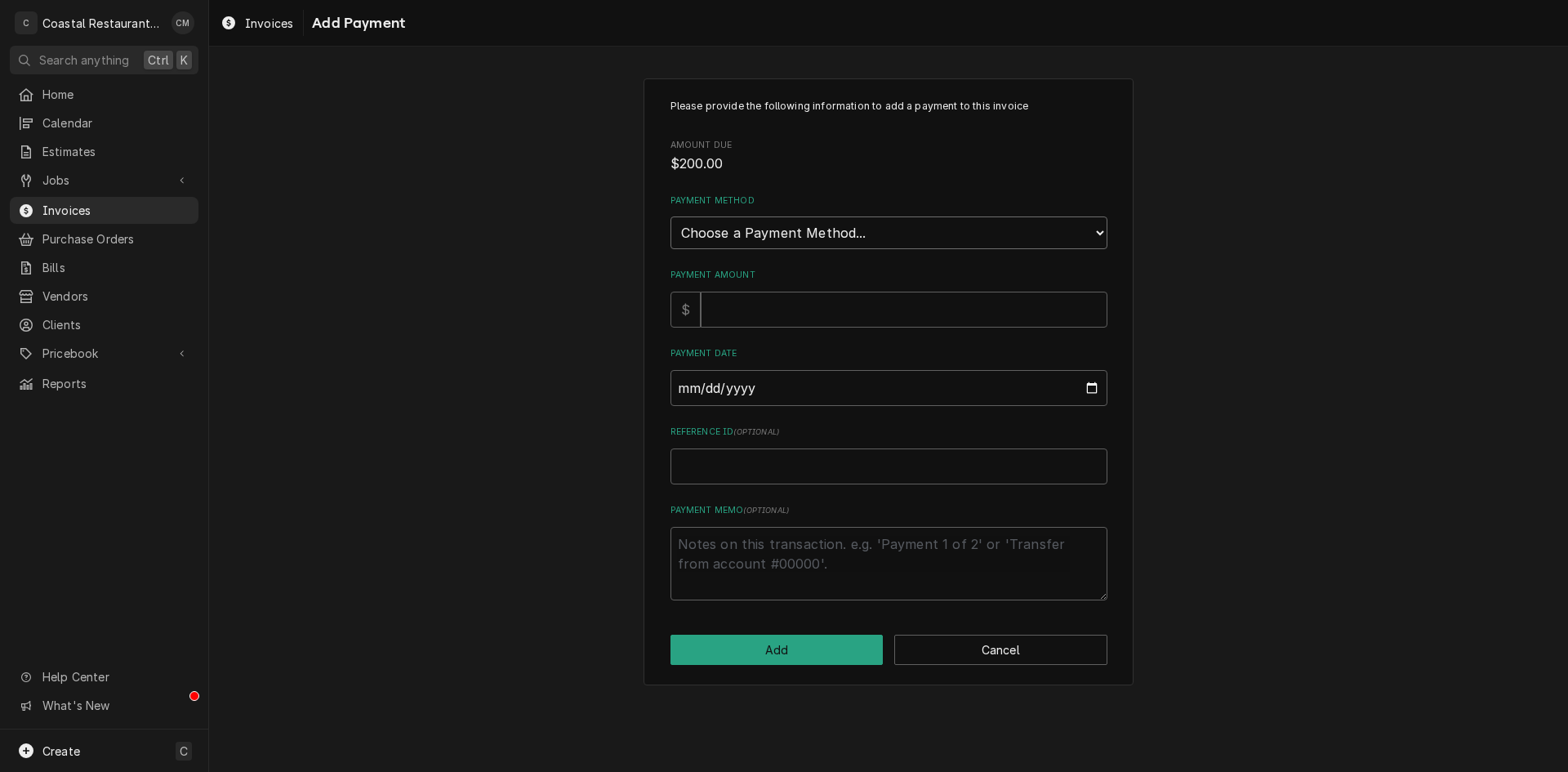
click at [840, 236] on select "Choose a Payment Method... Cash Check Credit/Debit Card ACH/eCheck Other" at bounding box center [889, 232] width 437 height 33
select select "2"
click at [670, 216] on select "Choose a Payment Method... Cash Check Credit/Debit Card ACH/eCheck Other" at bounding box center [889, 232] width 437 height 33
click at [790, 309] on input "Payment Amount" at bounding box center [904, 309] width 407 height 36
type textarea "x"
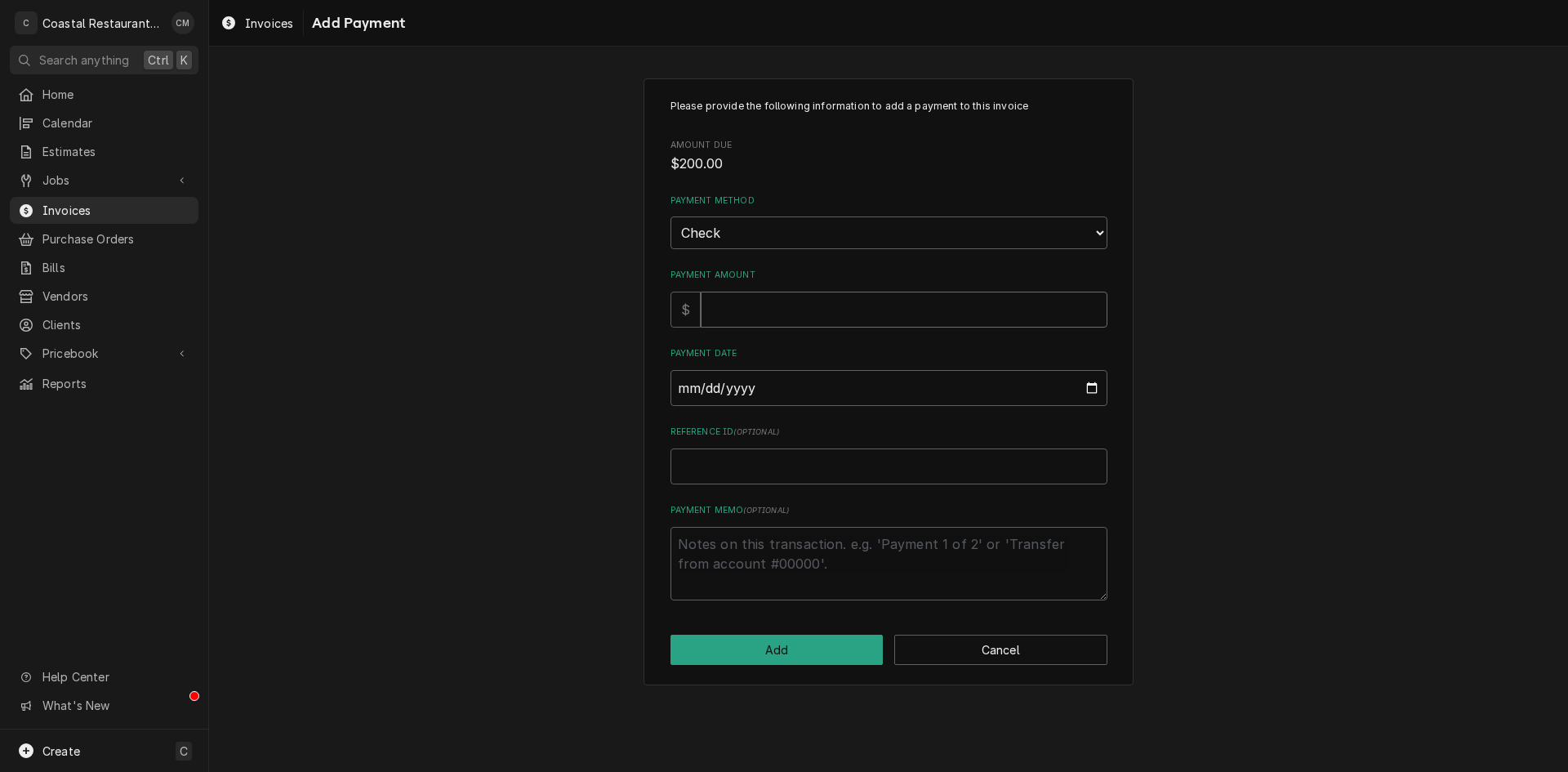
type input "2"
type textarea "x"
type input "20"
type textarea "x"
type input "200"
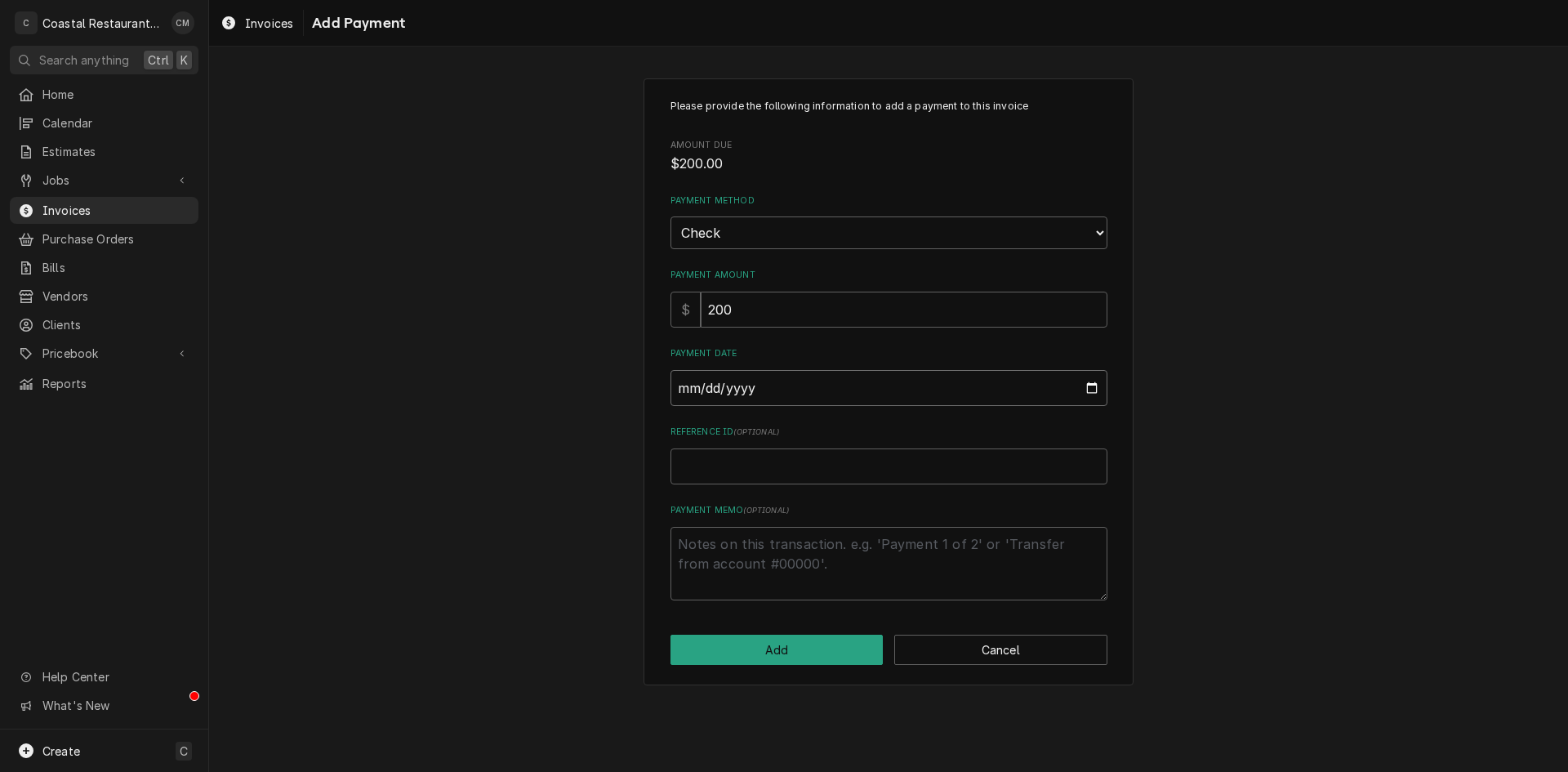
type input "0002-08-19"
type textarea "x"
type input "0020-08-19"
type textarea "x"
type input "0202-08-19"
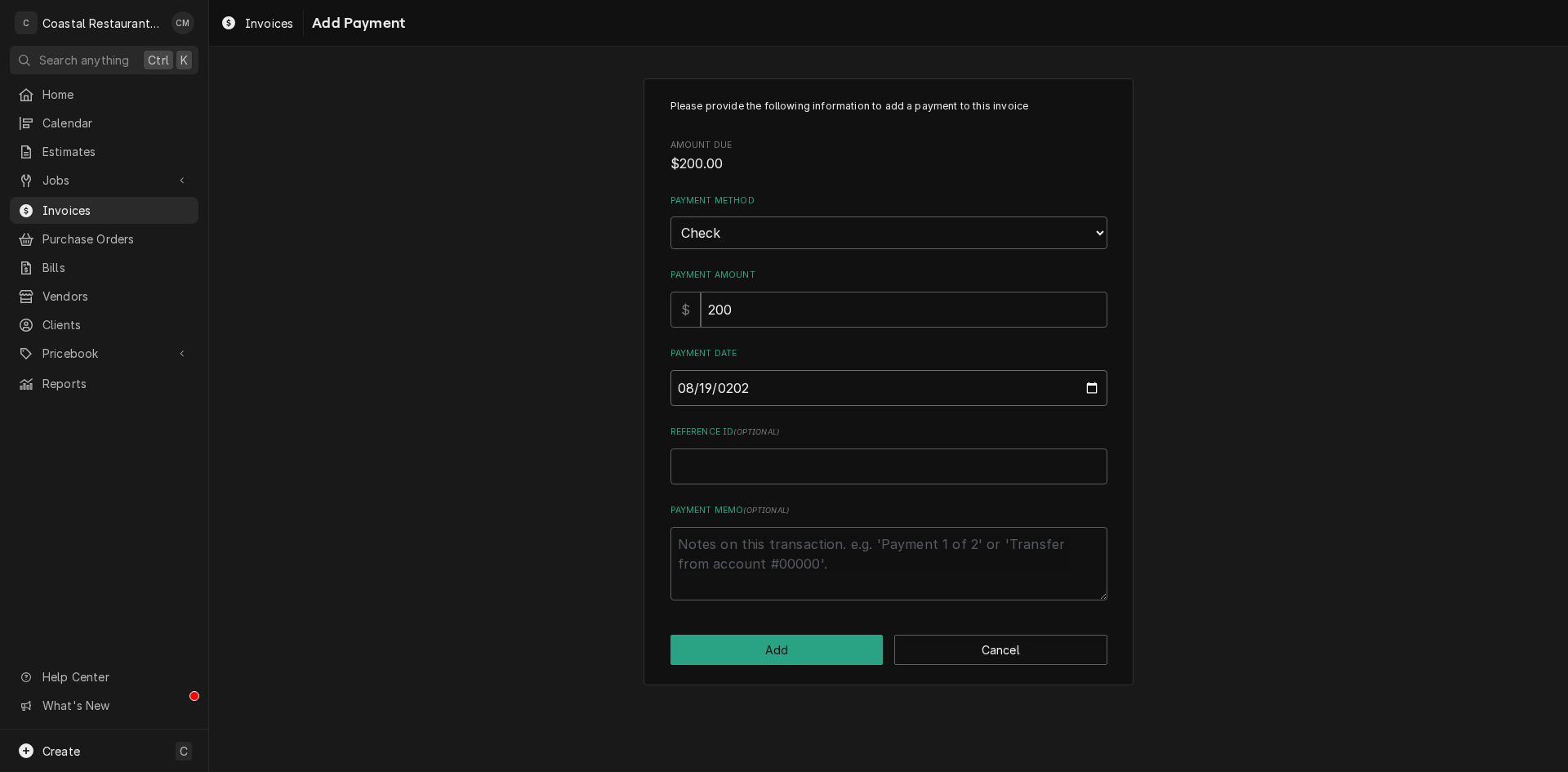
type textarea "x"
type input "[DATE]"
type textarea "x"
type input "7"
type textarea "x"
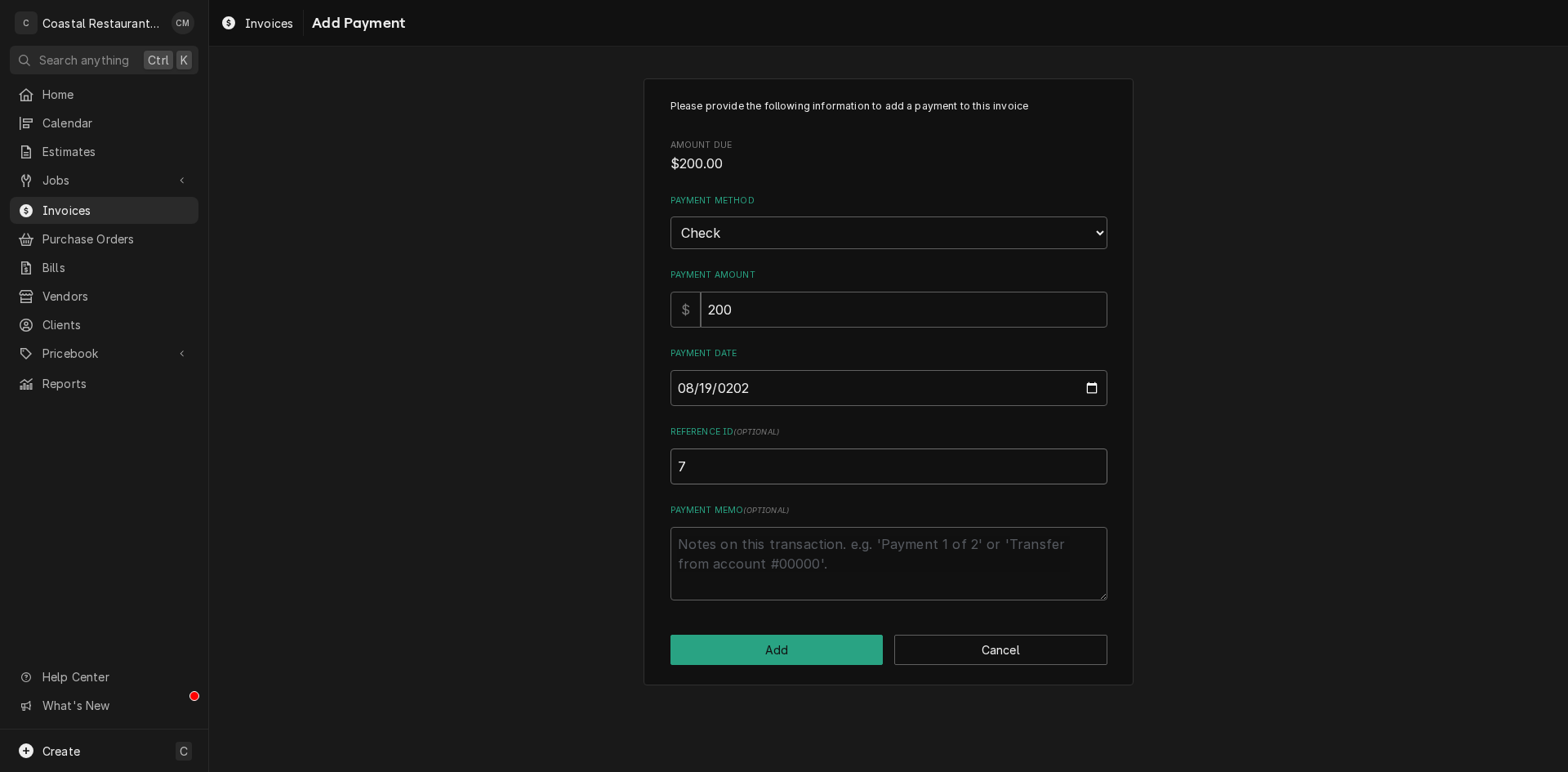
type input "75"
type textarea "x"
type input "751"
type textarea "x"
type input "7510"
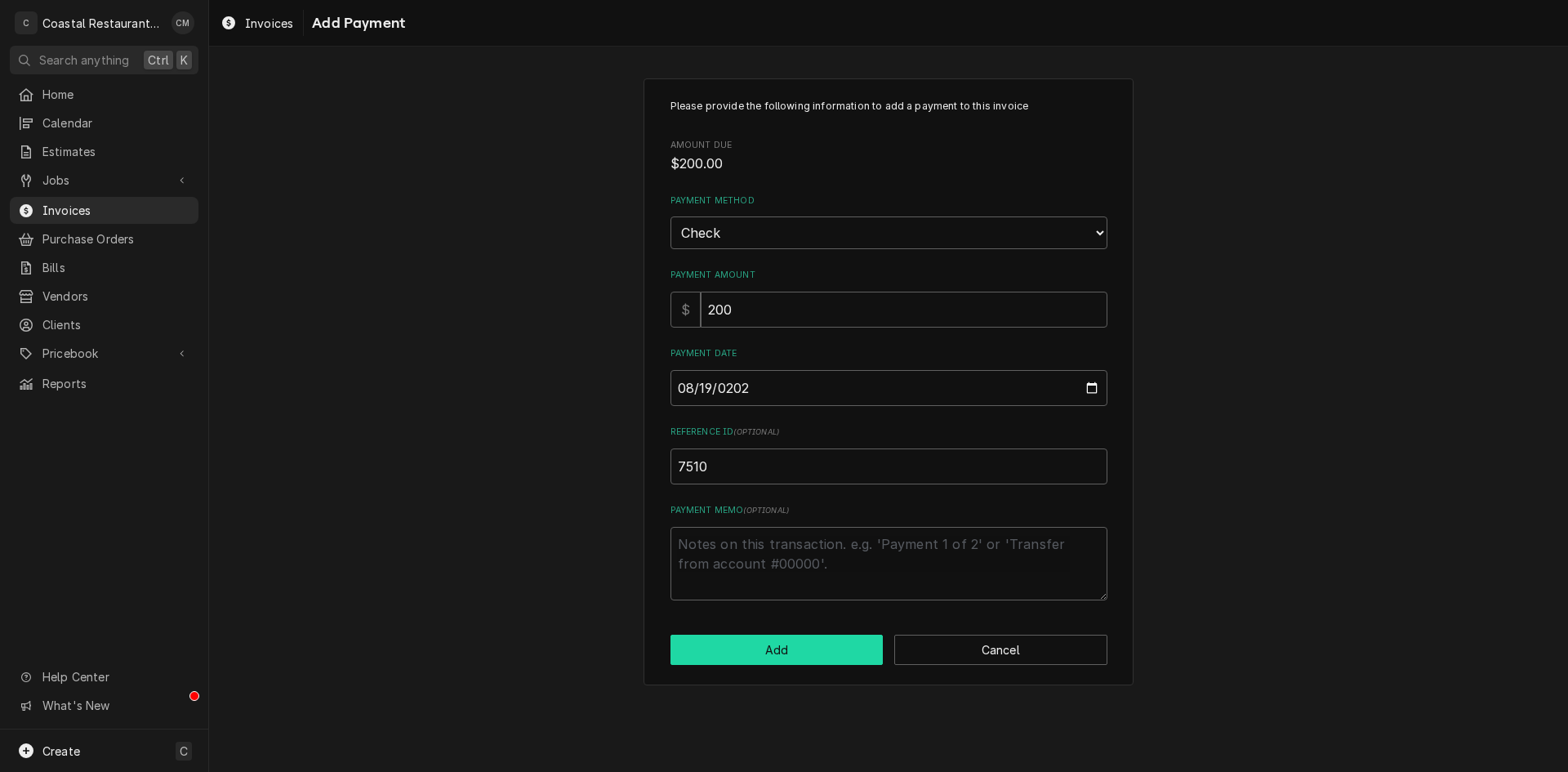
click button "Add" at bounding box center [776, 650] width 213 height 30
type textarea "x"
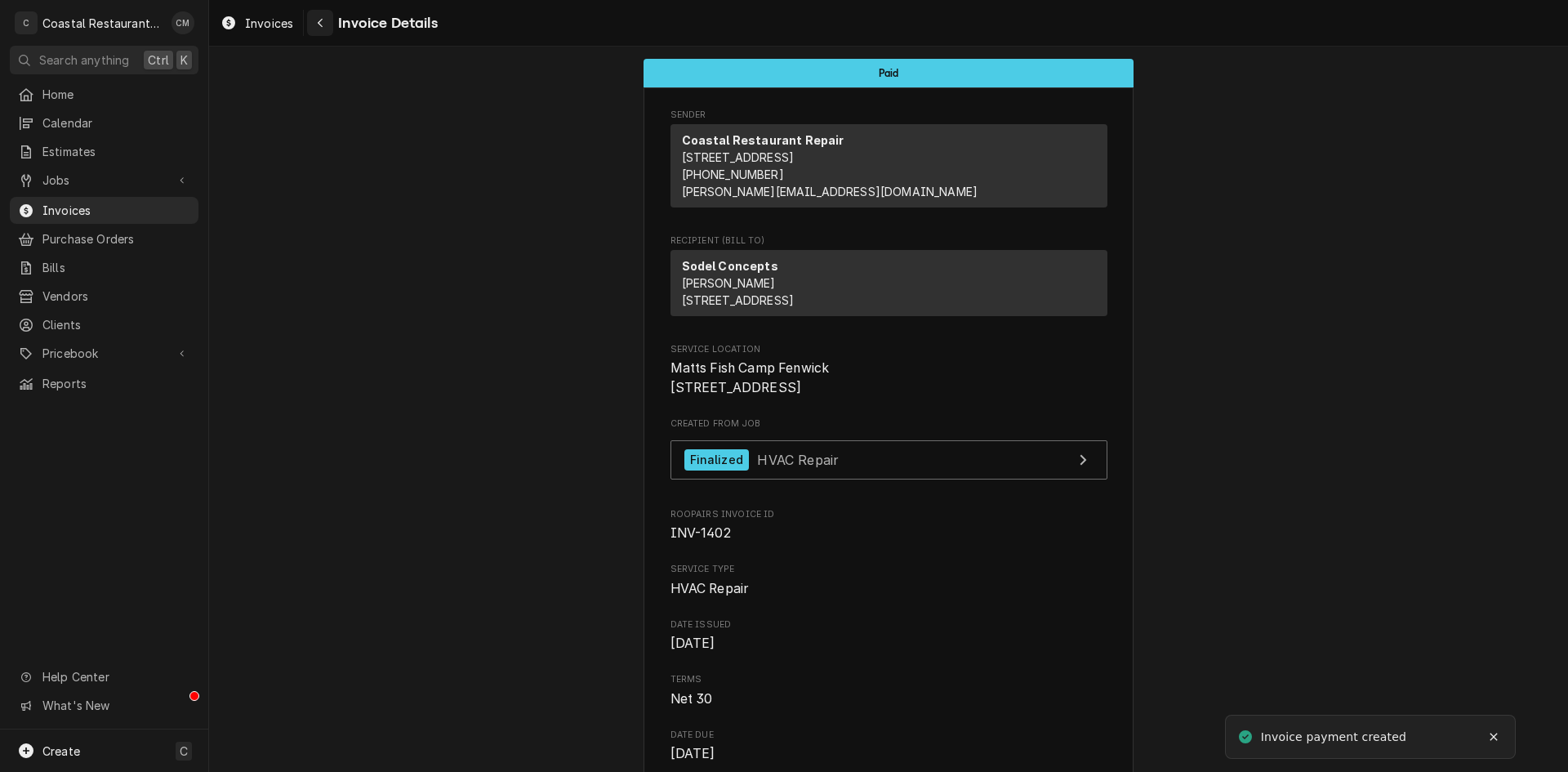
click at [323, 15] on div "Navigate back" at bounding box center [319, 22] width 16 height 16
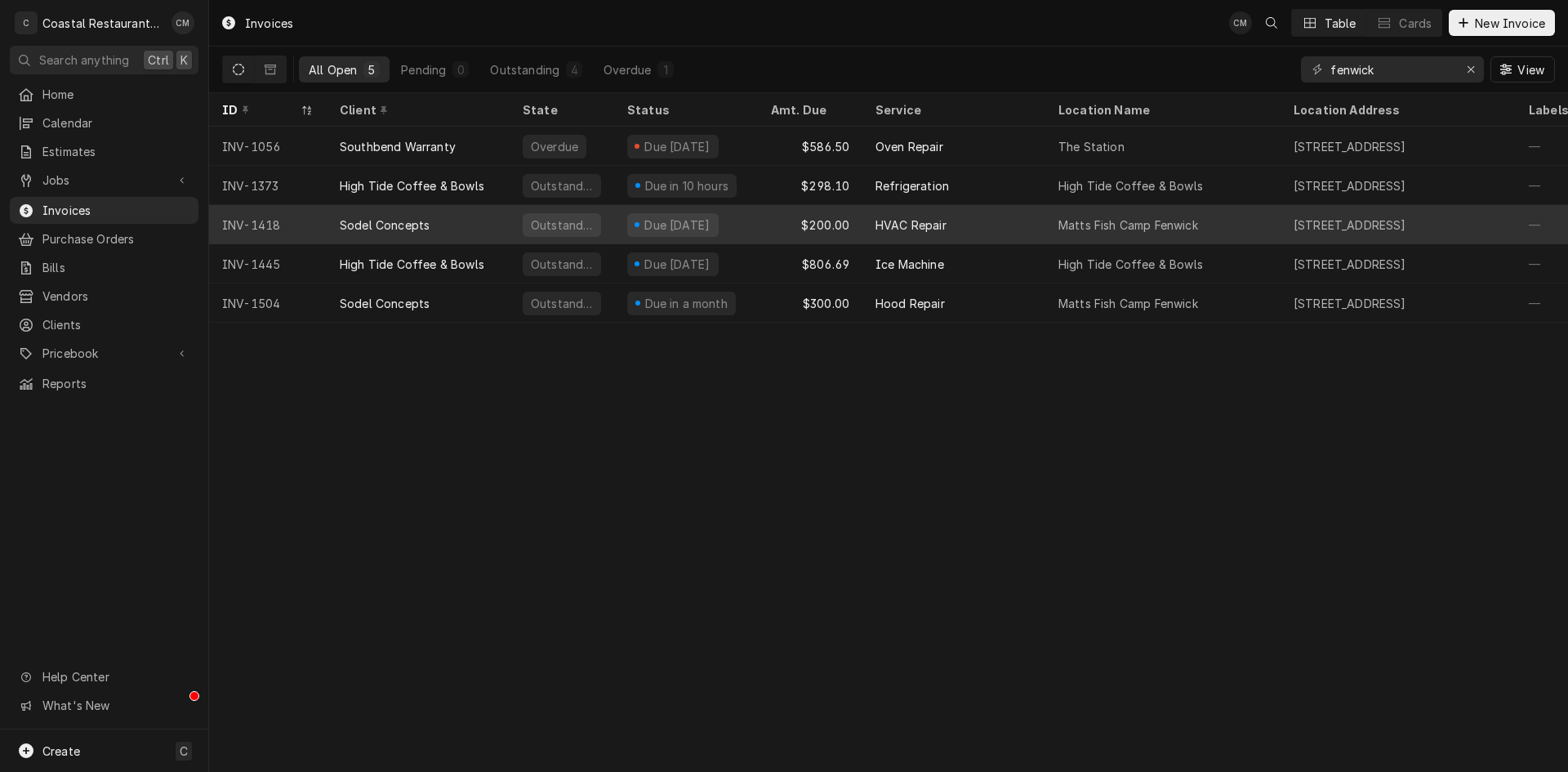
click at [723, 216] on div "Due in 9 days" at bounding box center [685, 225] width 144 height 40
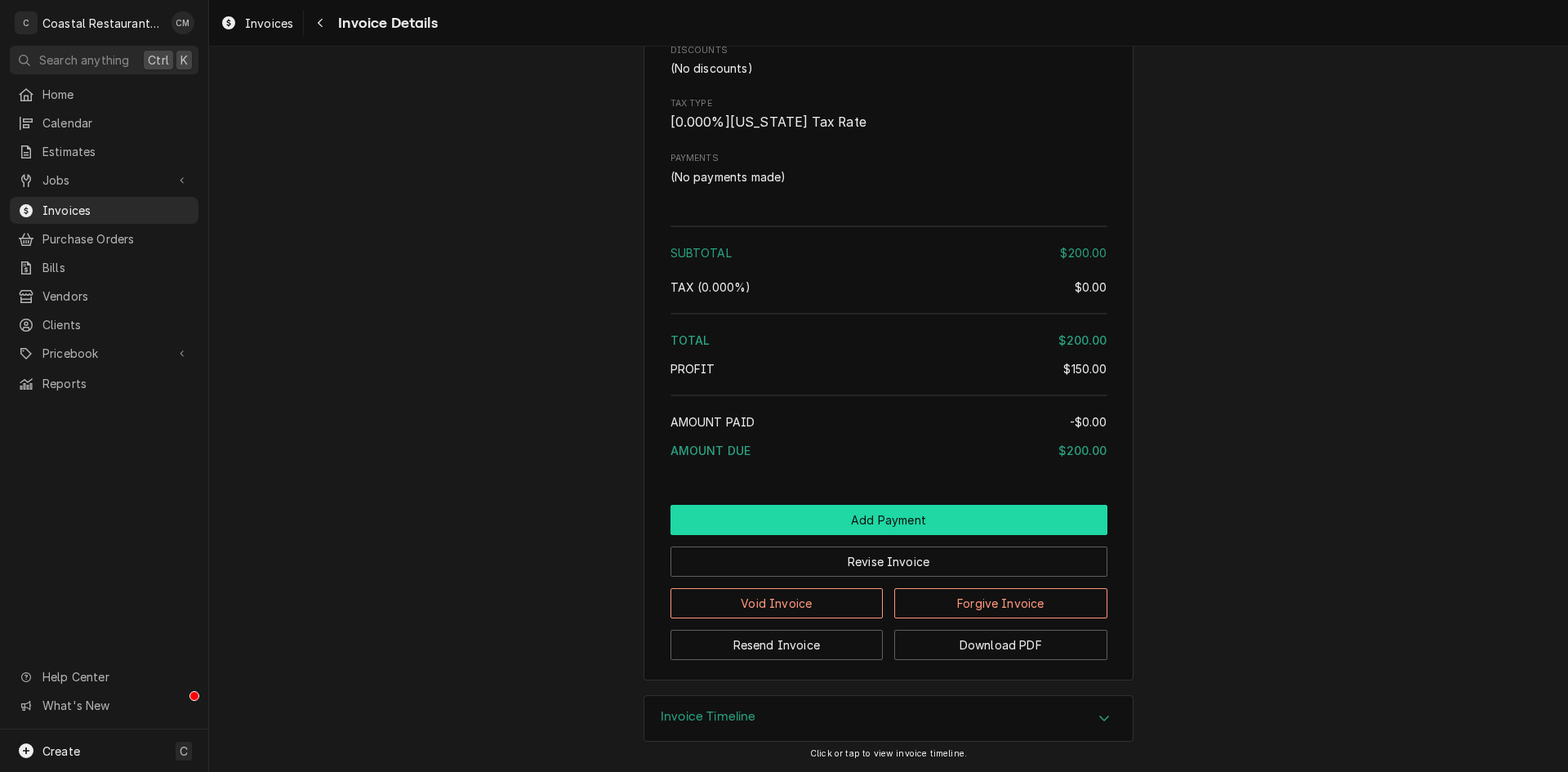
scroll to position [1501, 0]
click at [896, 516] on button "Add Payment" at bounding box center [889, 520] width 437 height 30
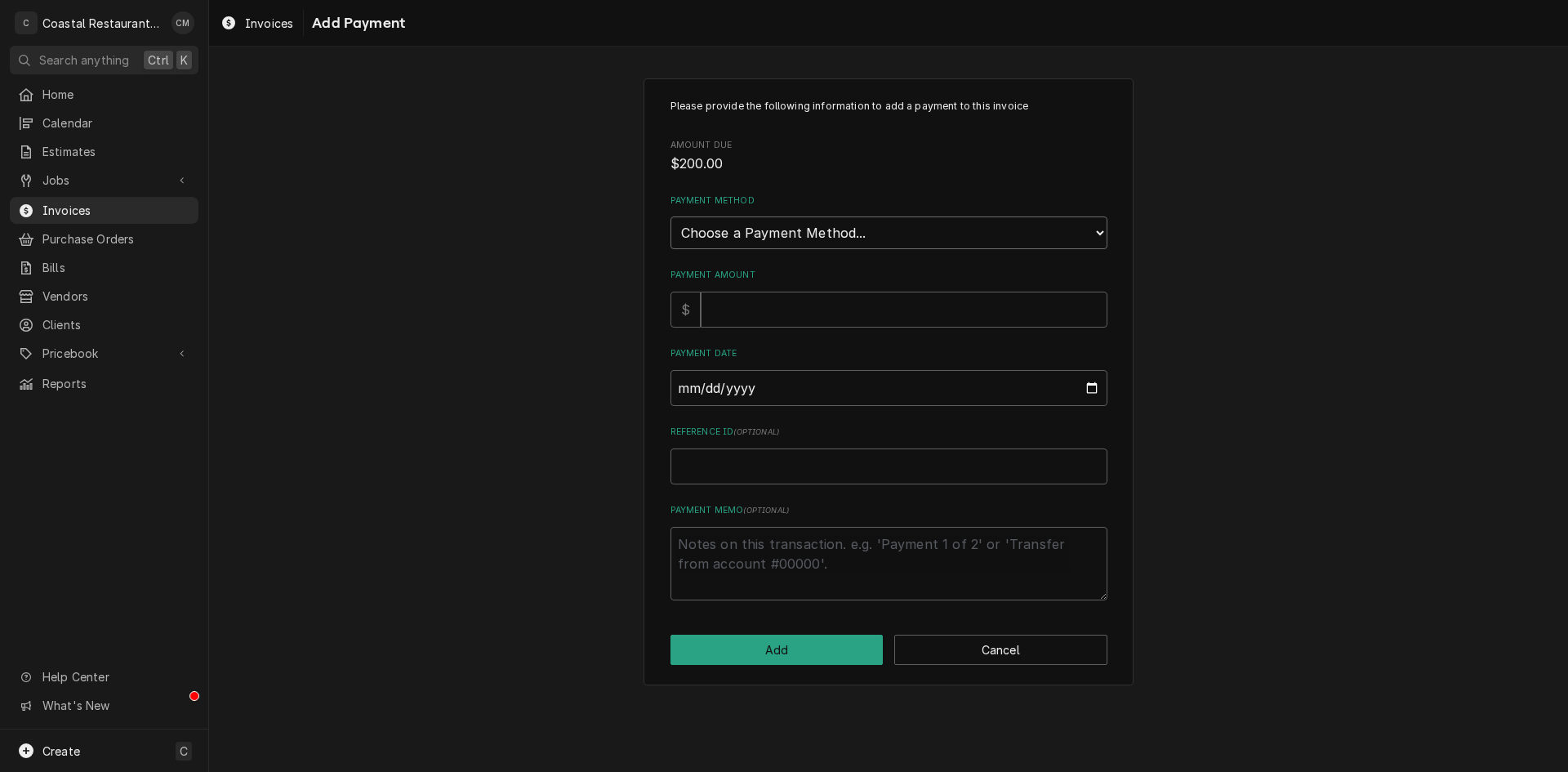
click at [799, 228] on select "Choose a Payment Method... Cash Check Credit/Debit Card ACH/eCheck Other" at bounding box center [889, 232] width 437 height 33
select select "2"
click at [670, 216] on select "Choose a Payment Method... Cash Check Credit/Debit Card ACH/eCheck Other" at bounding box center [889, 232] width 437 height 33
click at [761, 313] on input "Payment Amount" at bounding box center [904, 309] width 407 height 36
type textarea "x"
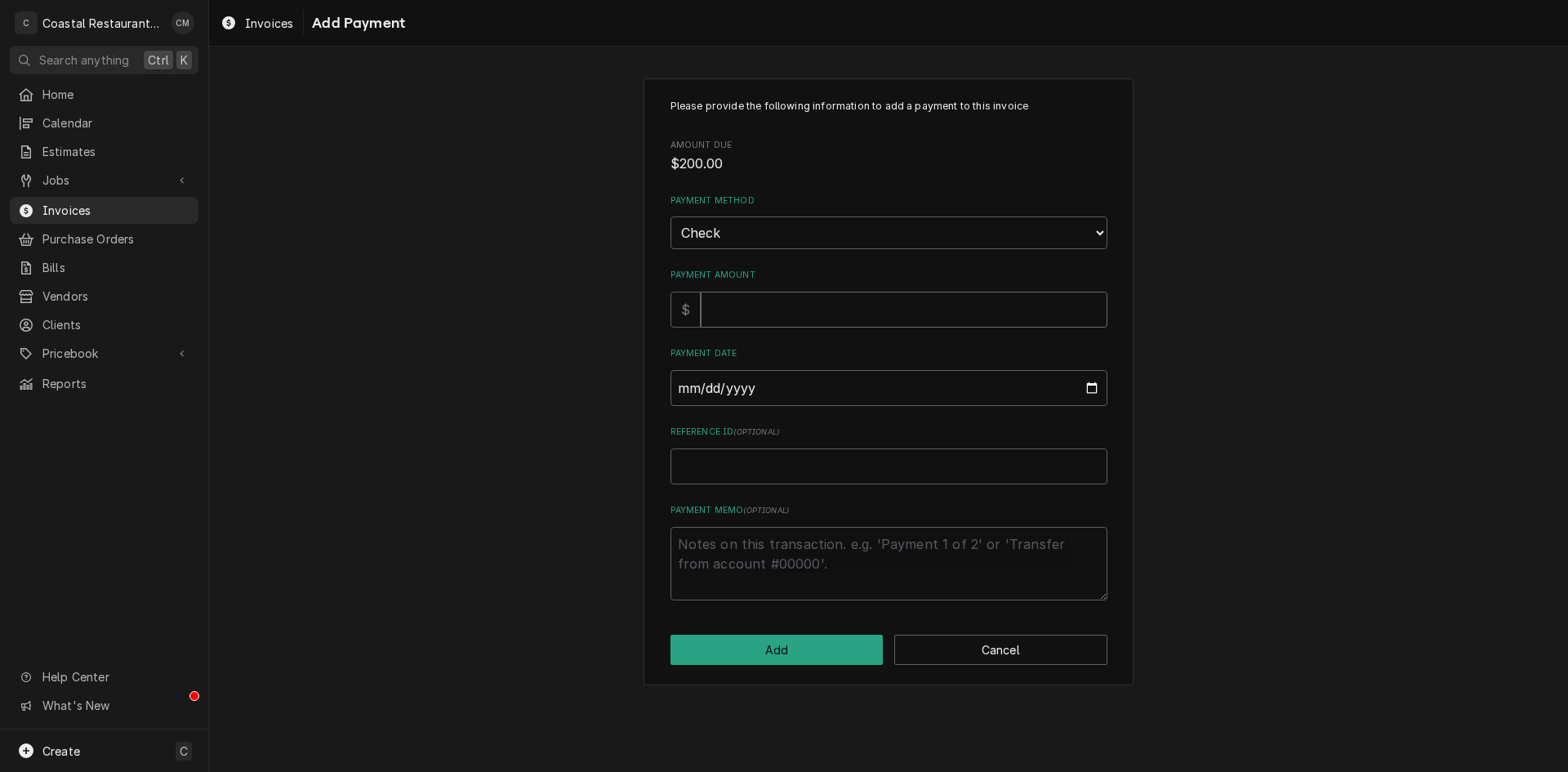
type input "2"
type textarea "x"
type input "20"
type textarea "x"
type input "200"
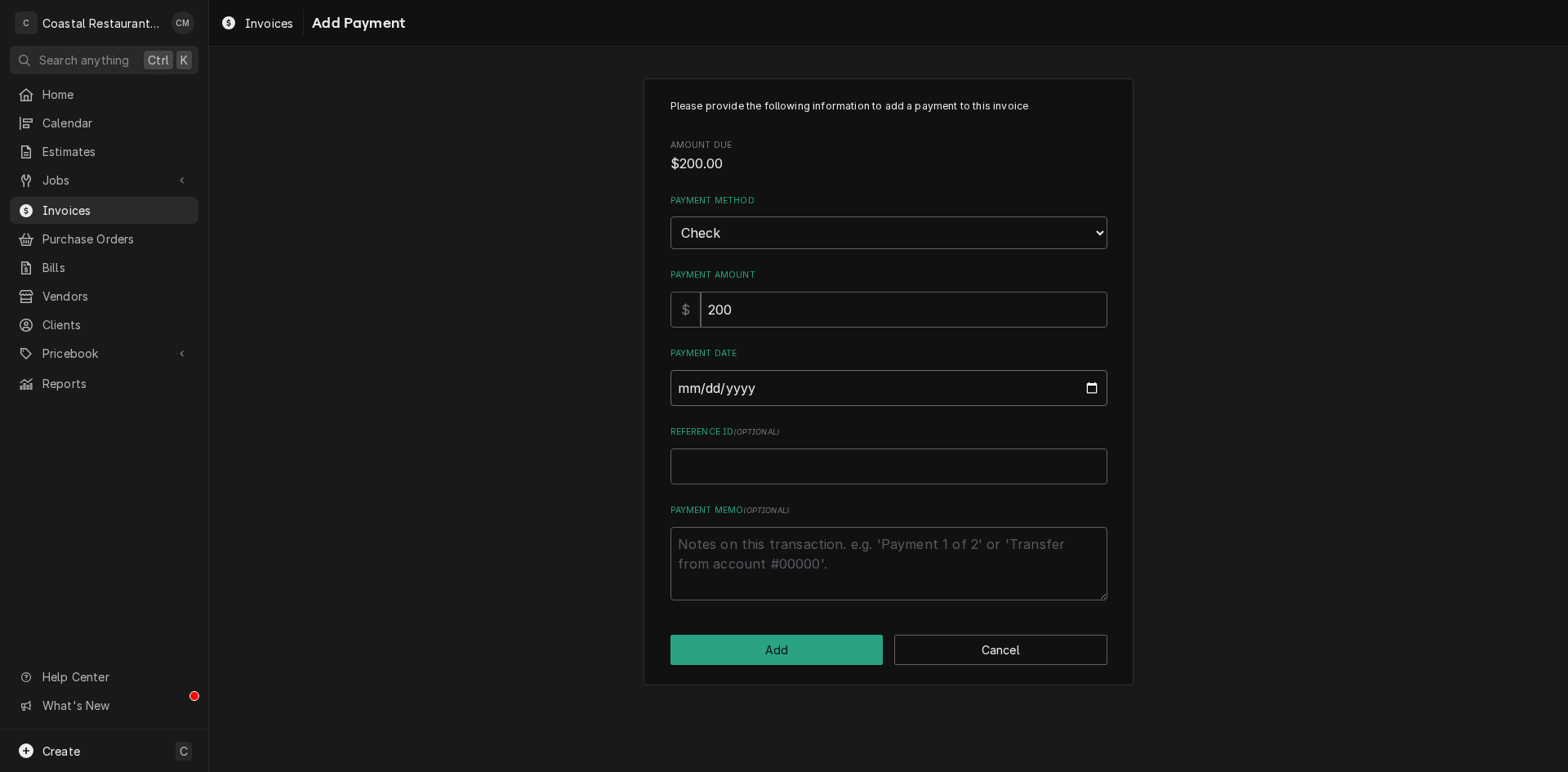
type input "0002-08-19"
type textarea "x"
type input "0020-08-19"
type textarea "x"
type input "0202-08-19"
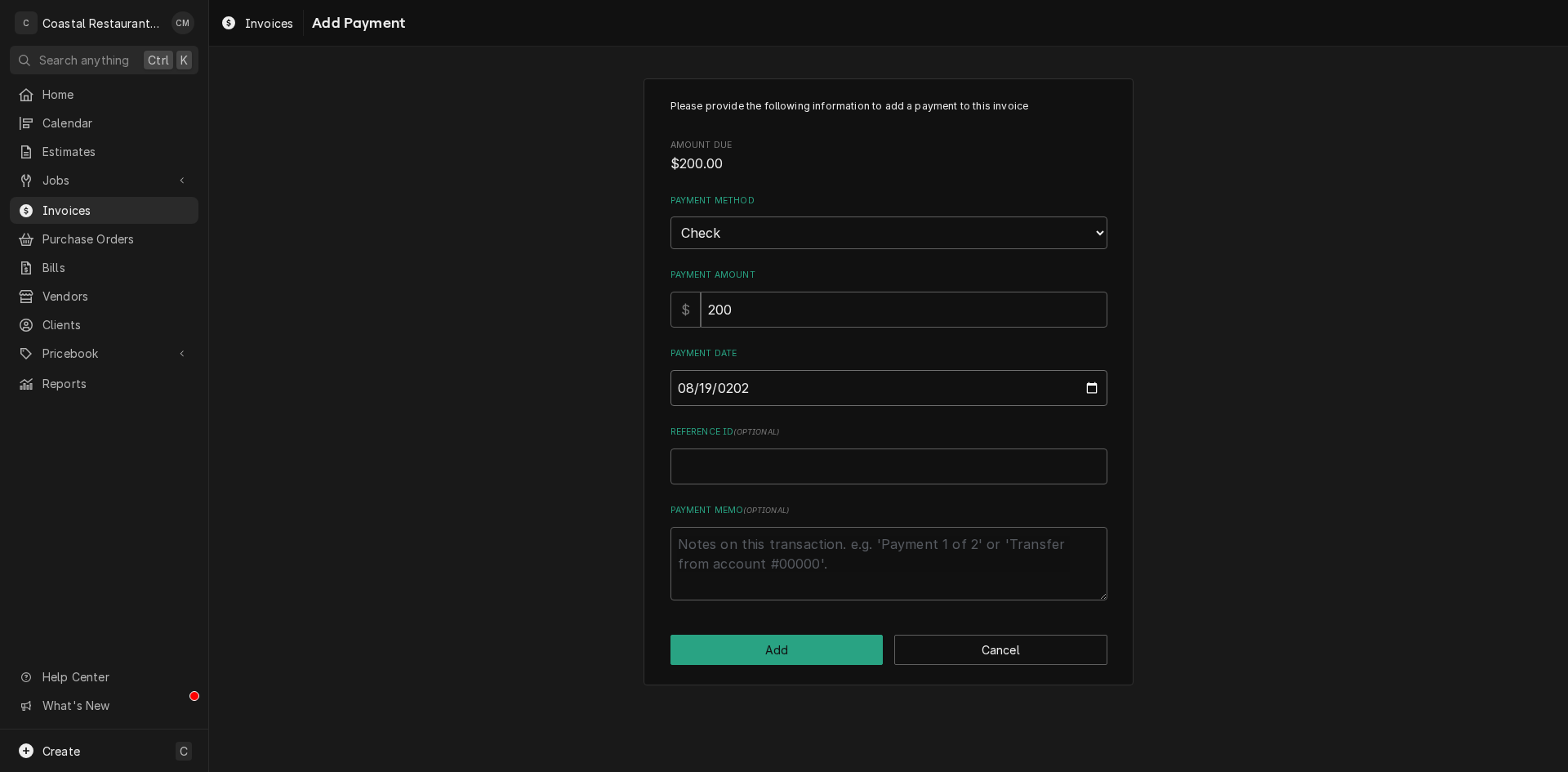
type textarea "x"
type input "2025-08-19"
type textarea "x"
type input "7"
type textarea "x"
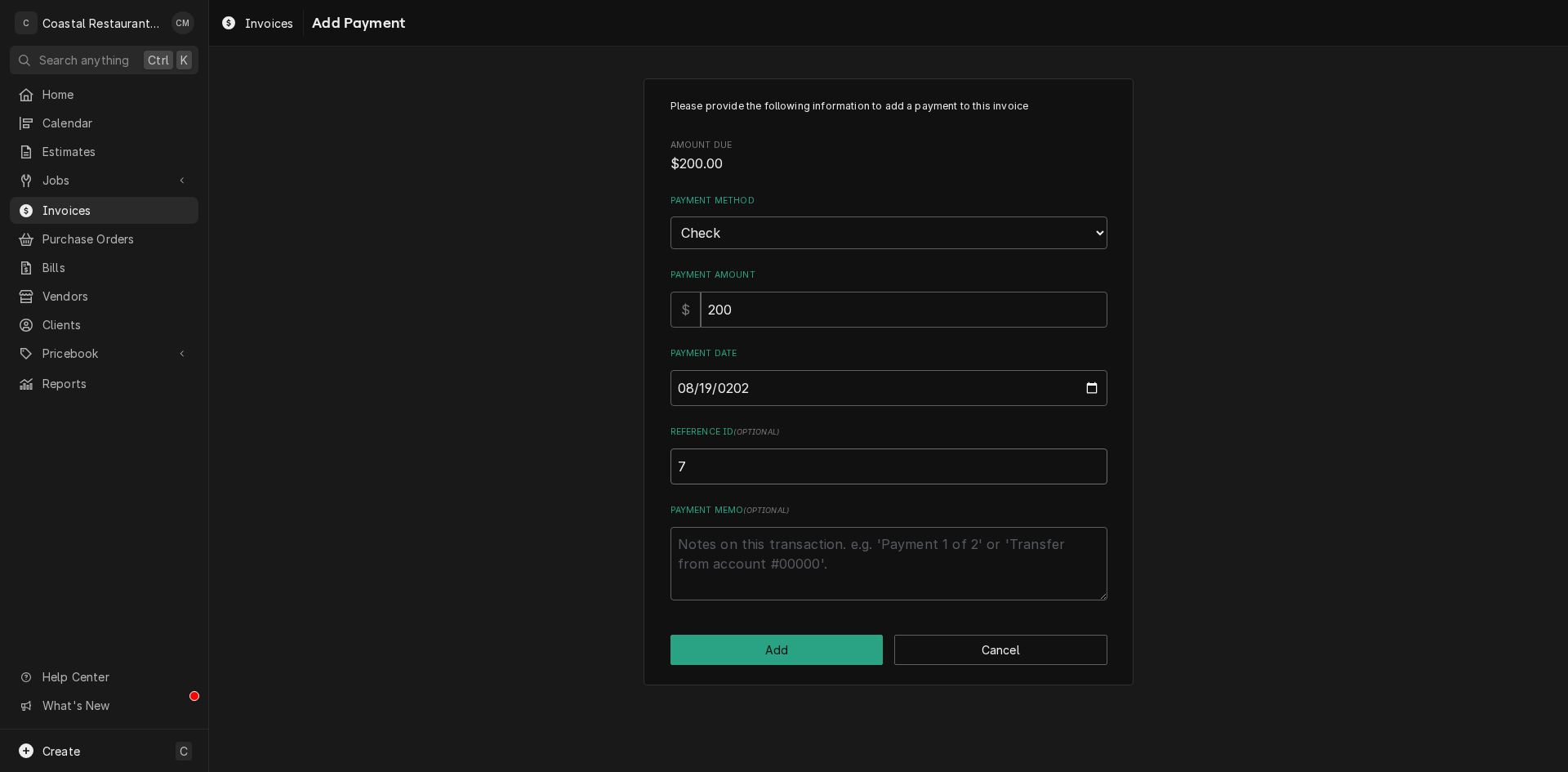
type input "75"
type textarea "x"
type input "751"
type textarea "x"
type input "7510"
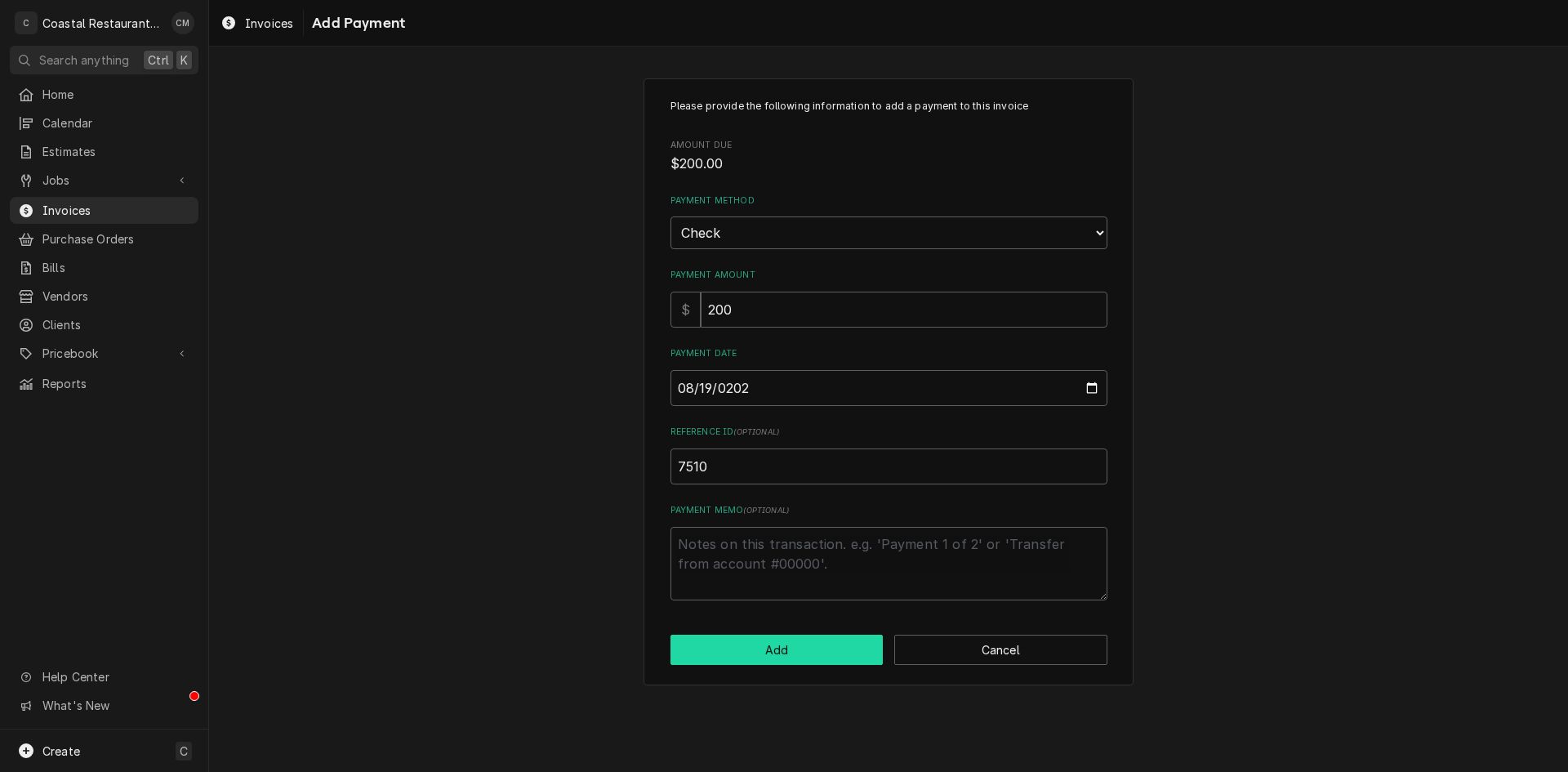
click button "Add" at bounding box center [776, 650] width 213 height 30
type textarea "x"
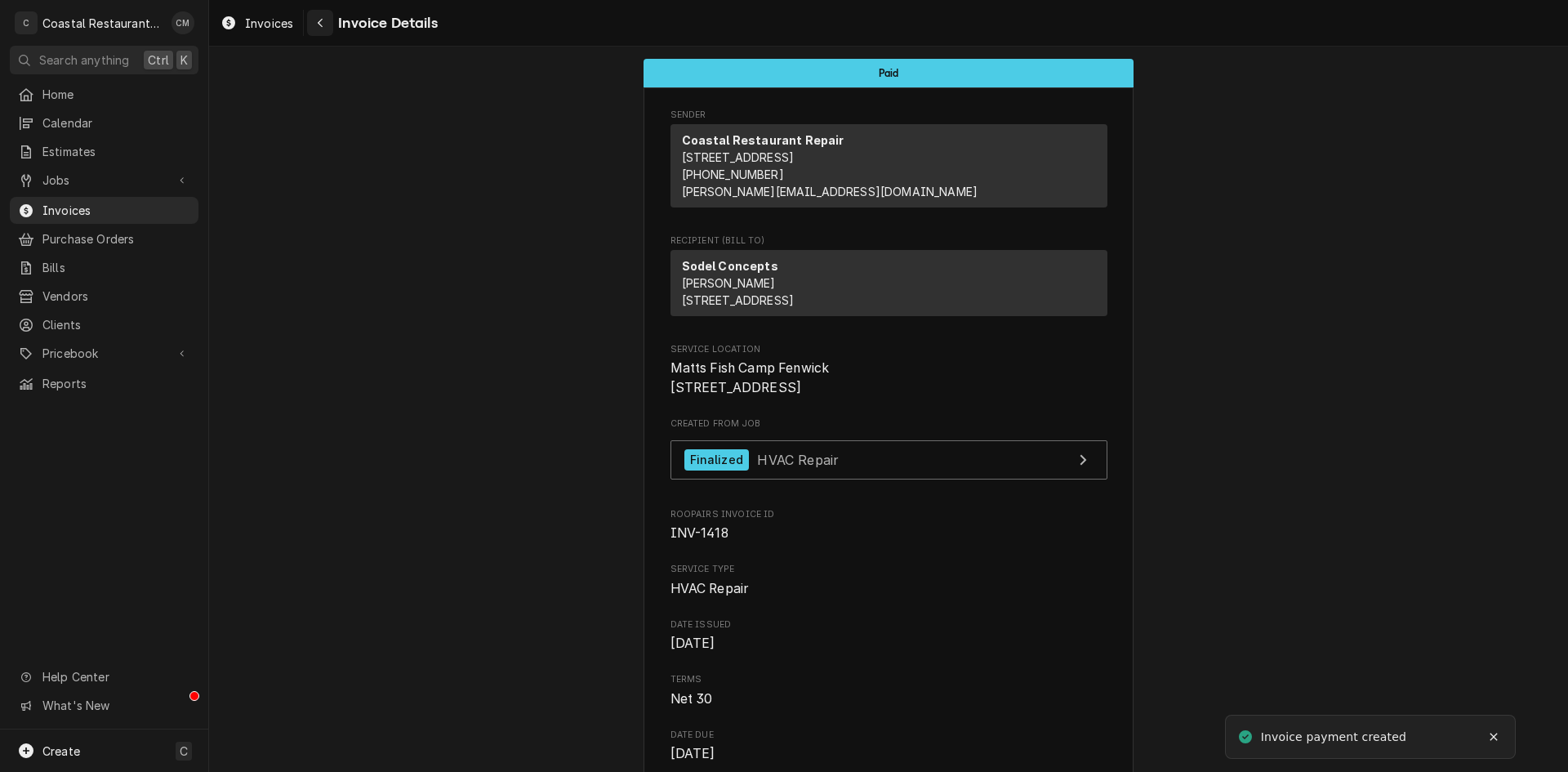
click at [312, 18] on div "Navigate back" at bounding box center [319, 22] width 16 height 16
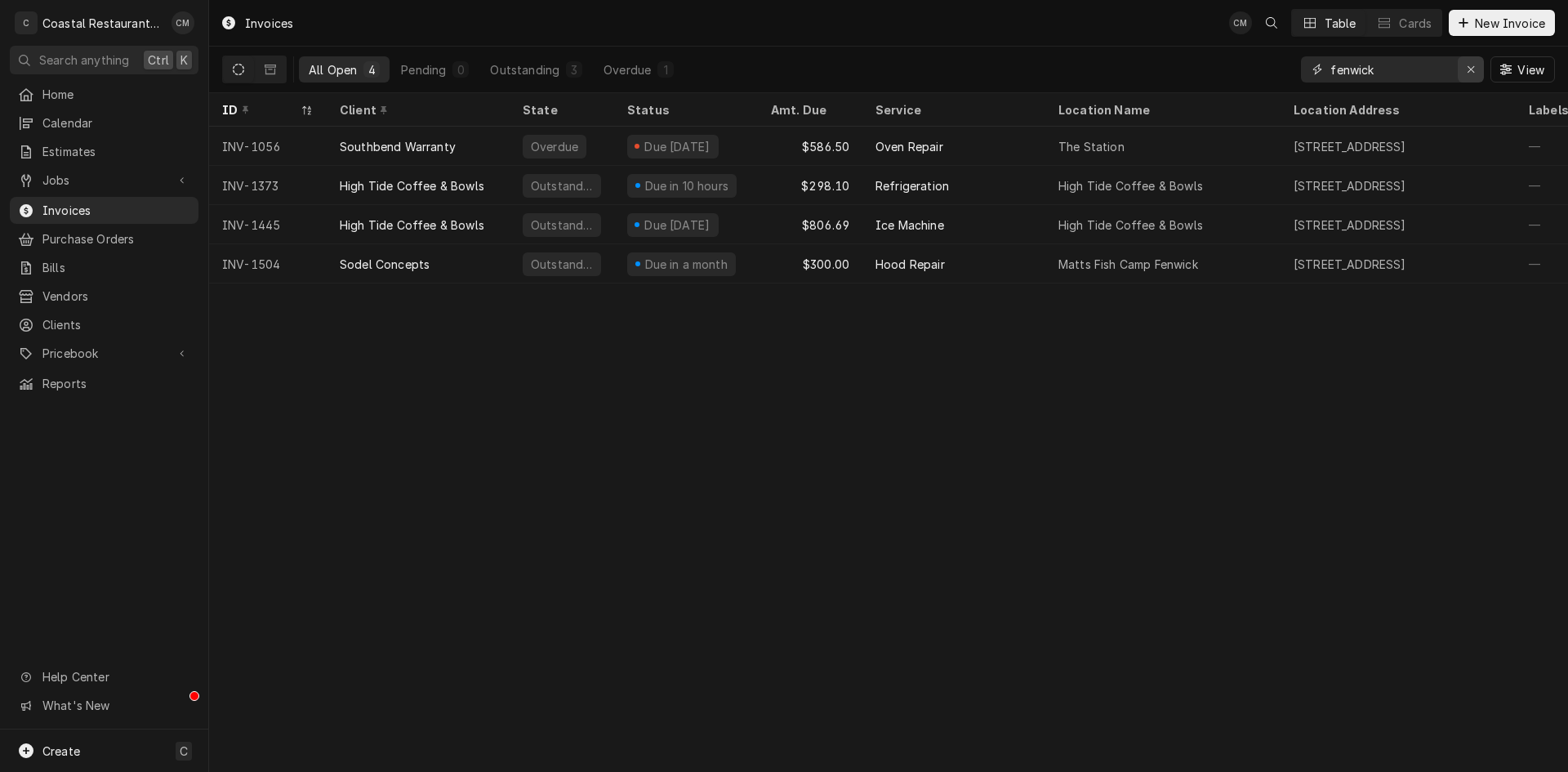
click at [1471, 69] on icon "Erase input" at bounding box center [1470, 70] width 9 height 12
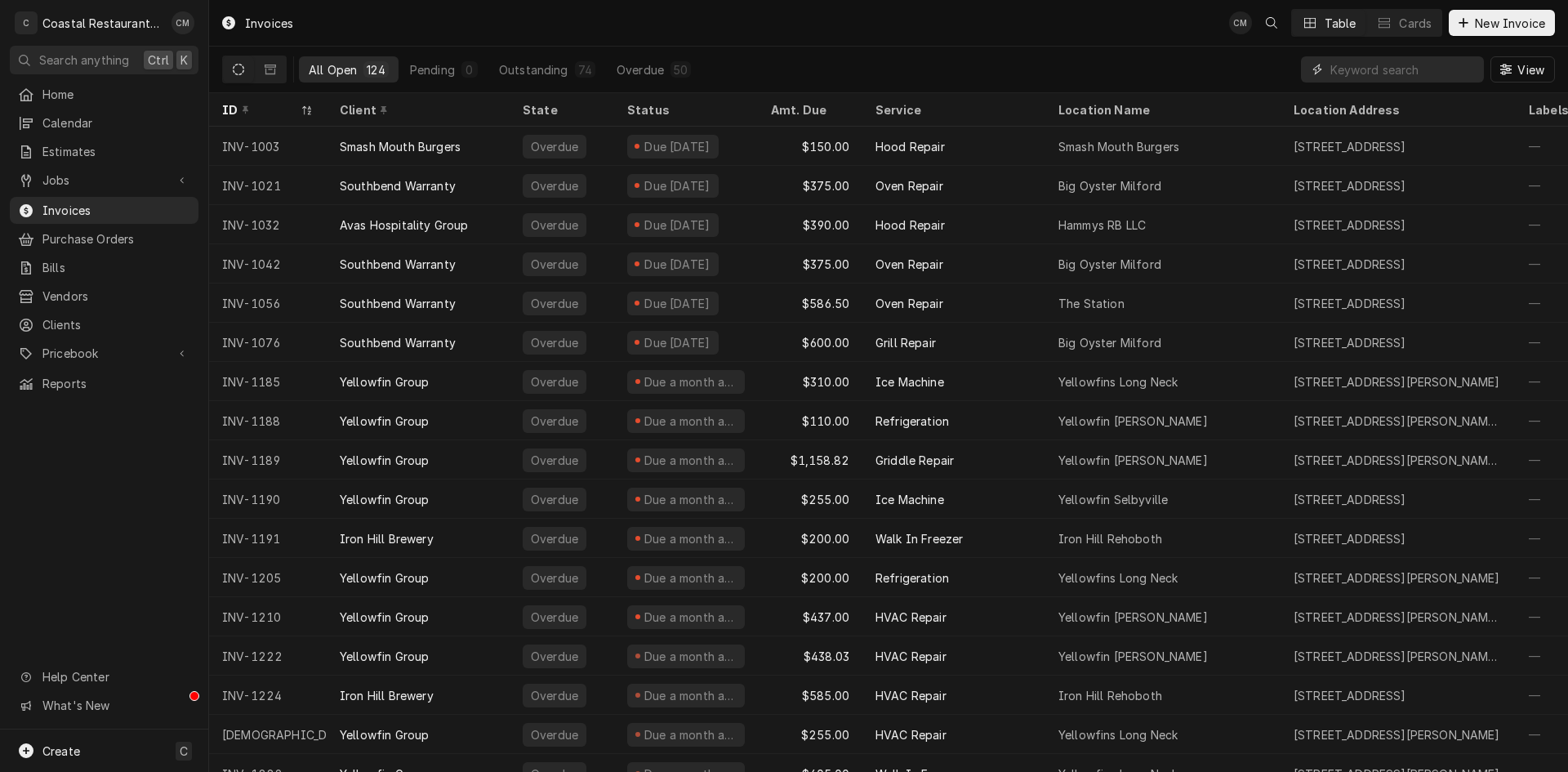
click at [1409, 75] on input "Dynamic Content Wrapper" at bounding box center [1402, 69] width 145 height 26
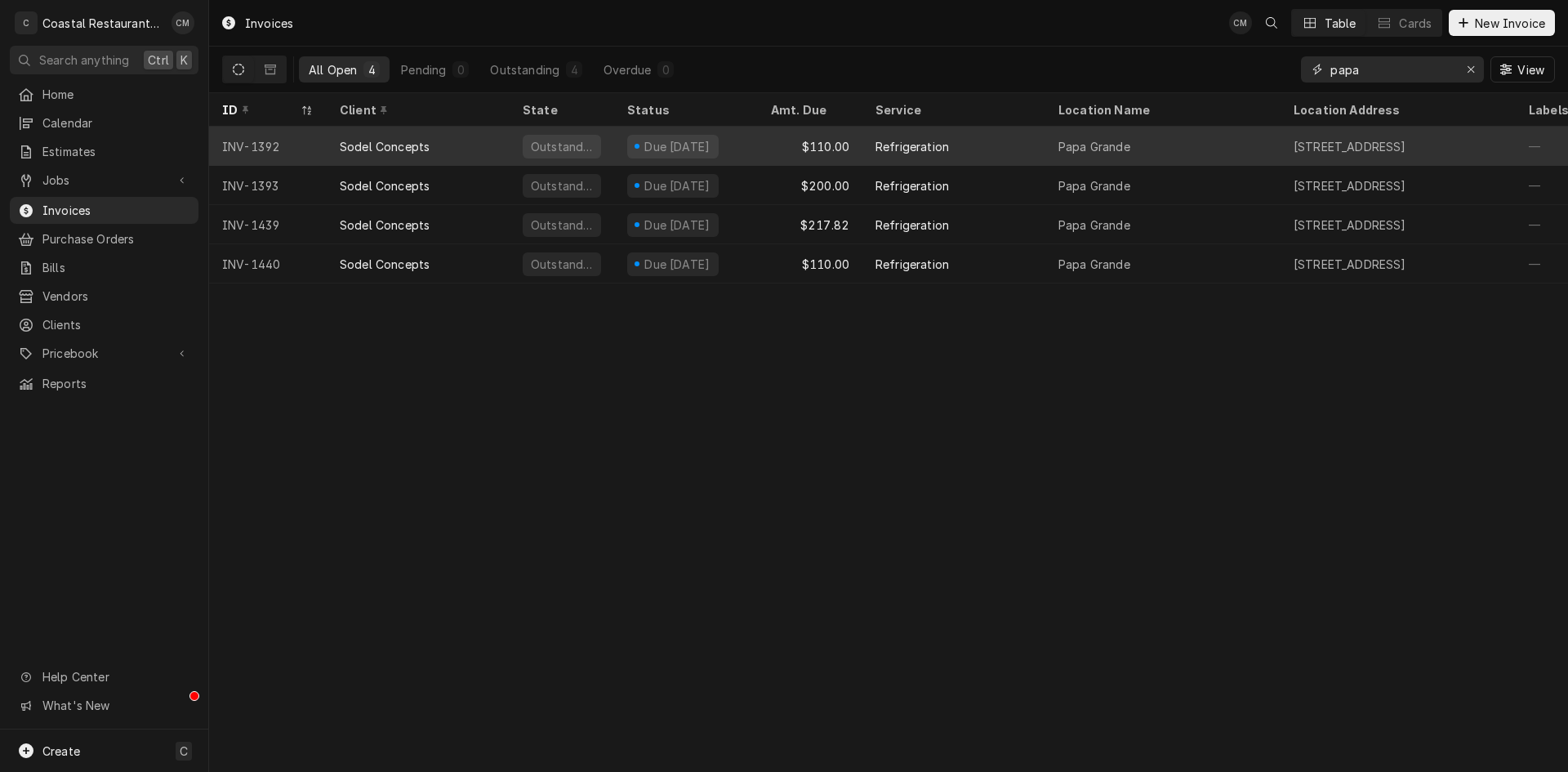
type input "papa"
click at [782, 150] on div "$110.00" at bounding box center [810, 146] width 104 height 40
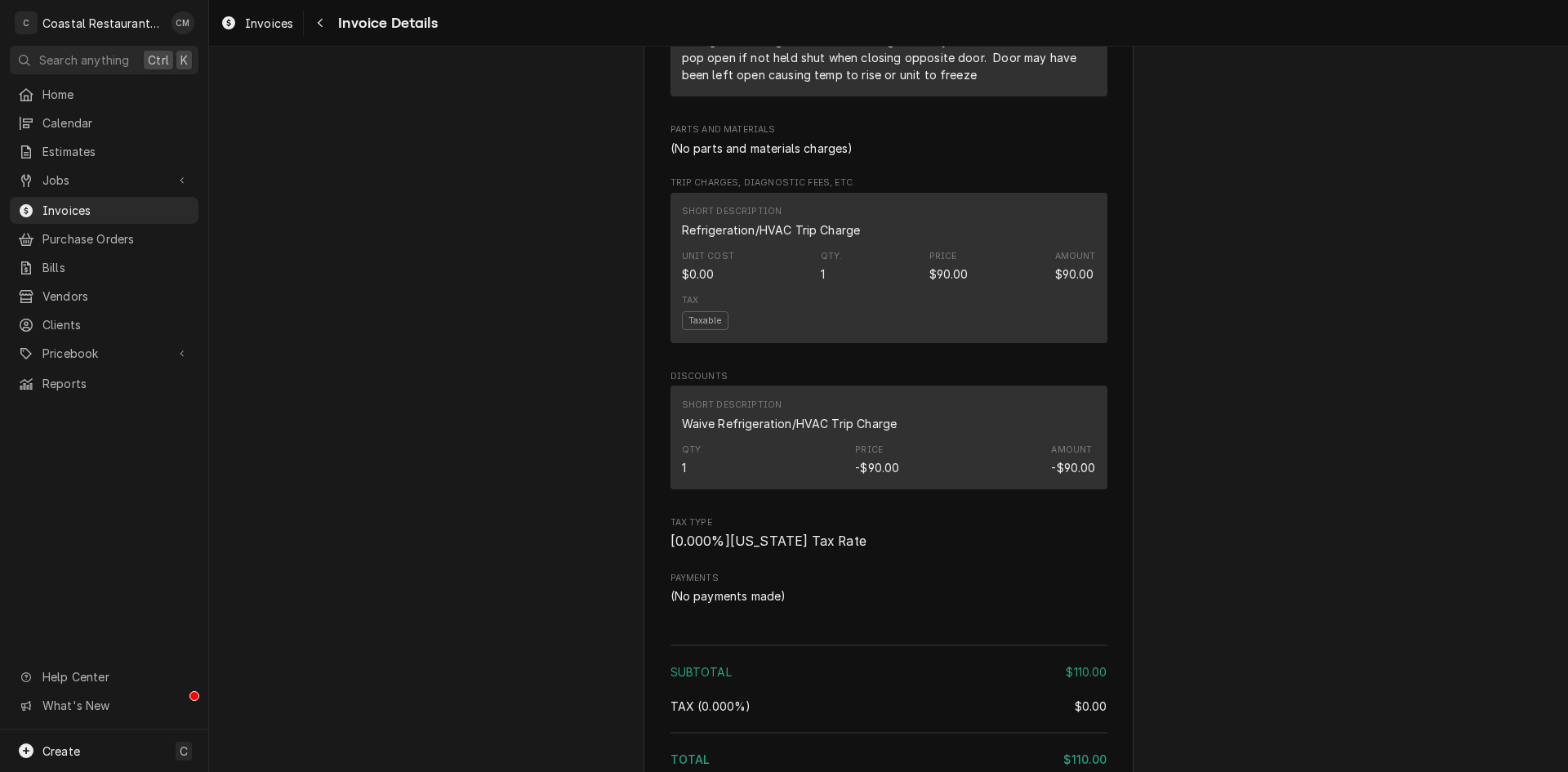
scroll to position [1388, 0]
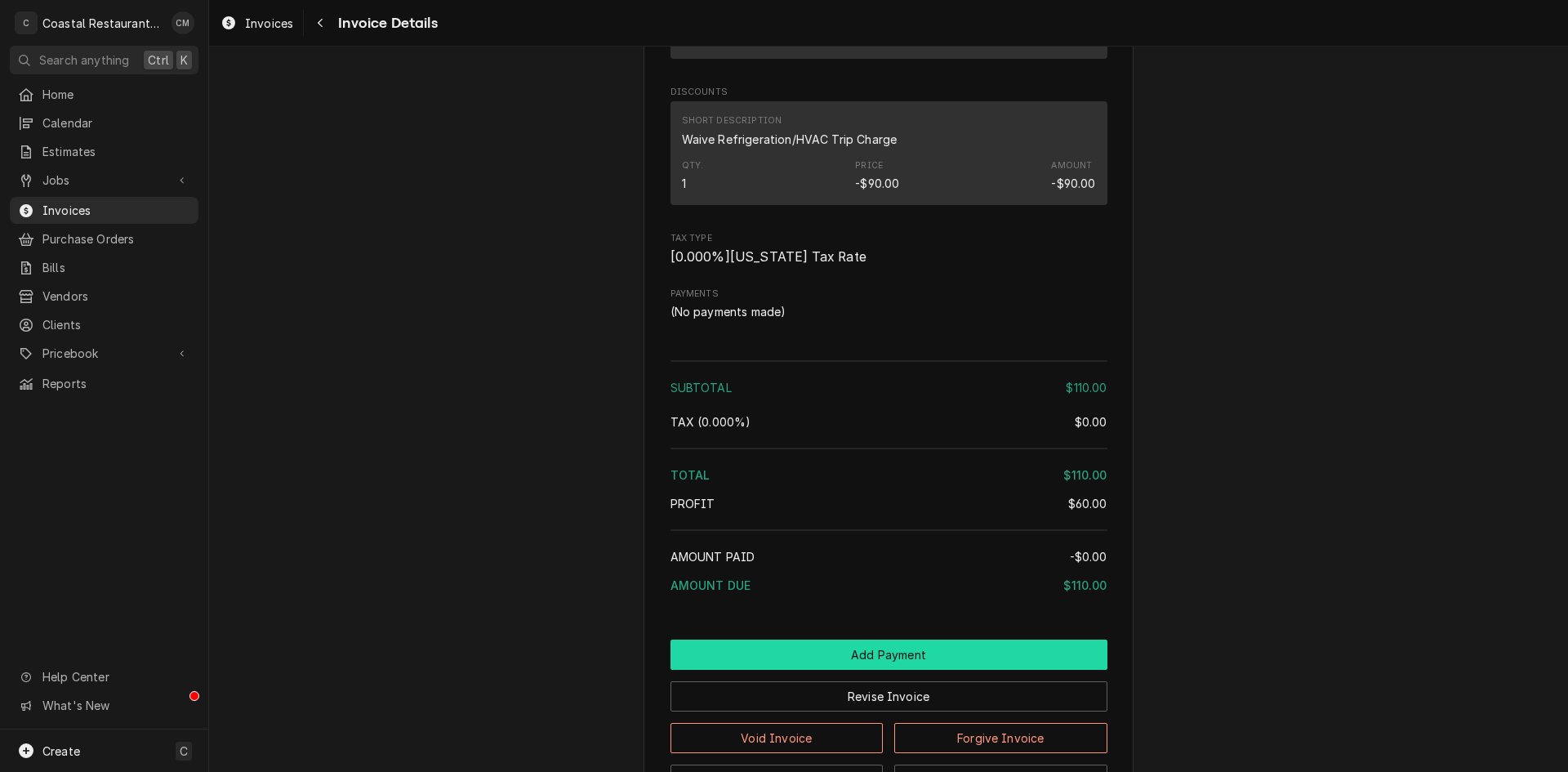
click at [891, 669] on button "Add Payment" at bounding box center [889, 654] width 437 height 30
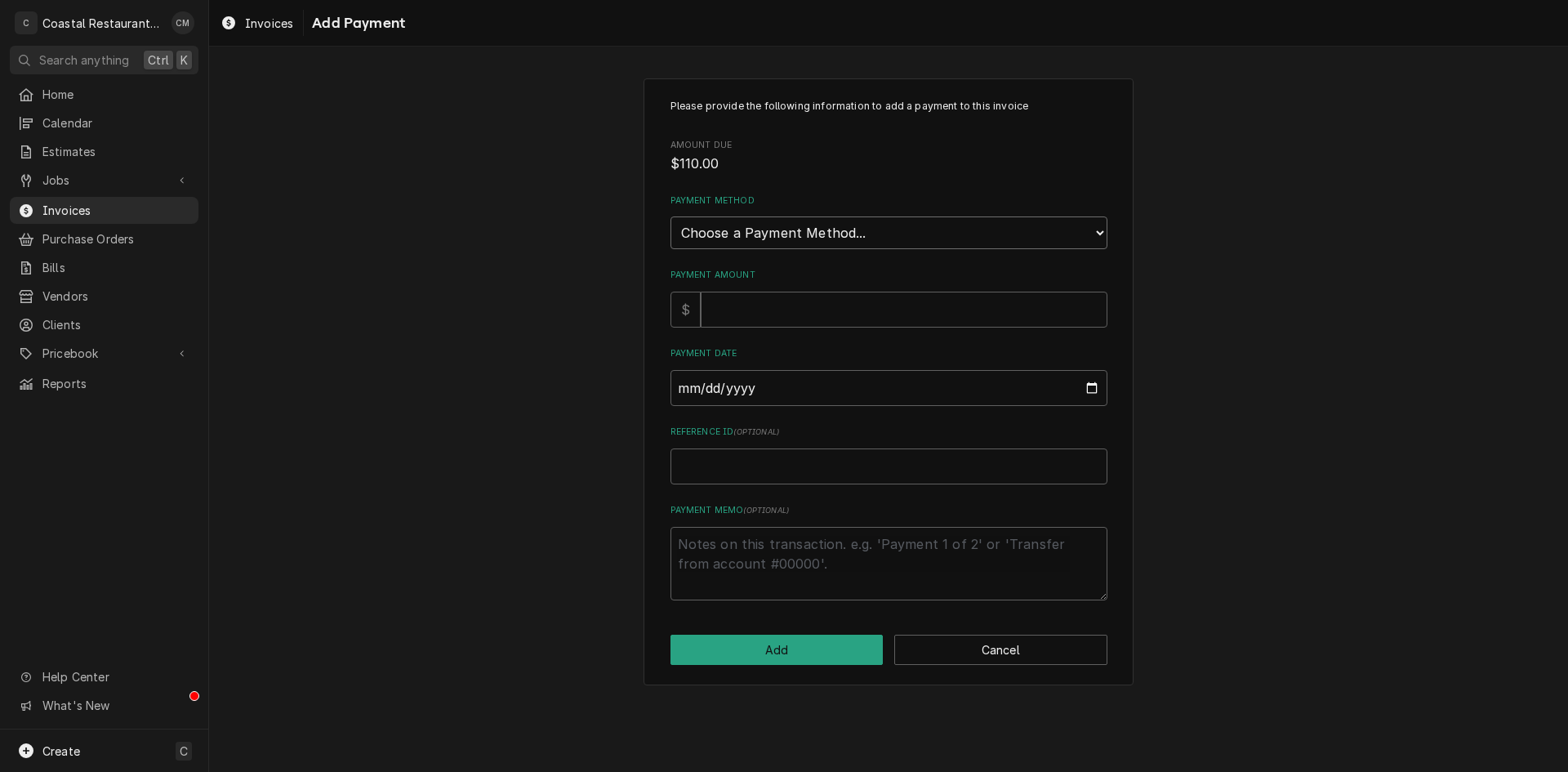
drag, startPoint x: 864, startPoint y: 239, endPoint x: 862, endPoint y: 248, distance: 9.2
click at [864, 238] on select "Choose a Payment Method... Cash Check Credit/Debit Card ACH/eCheck Other" at bounding box center [889, 232] width 437 height 33
select select "2"
click at [670, 216] on select "Choose a Payment Method... Cash Check Credit/Debit Card ACH/eCheck Other" at bounding box center [889, 232] width 437 height 33
click at [809, 316] on input "Payment Amount" at bounding box center [904, 309] width 407 height 36
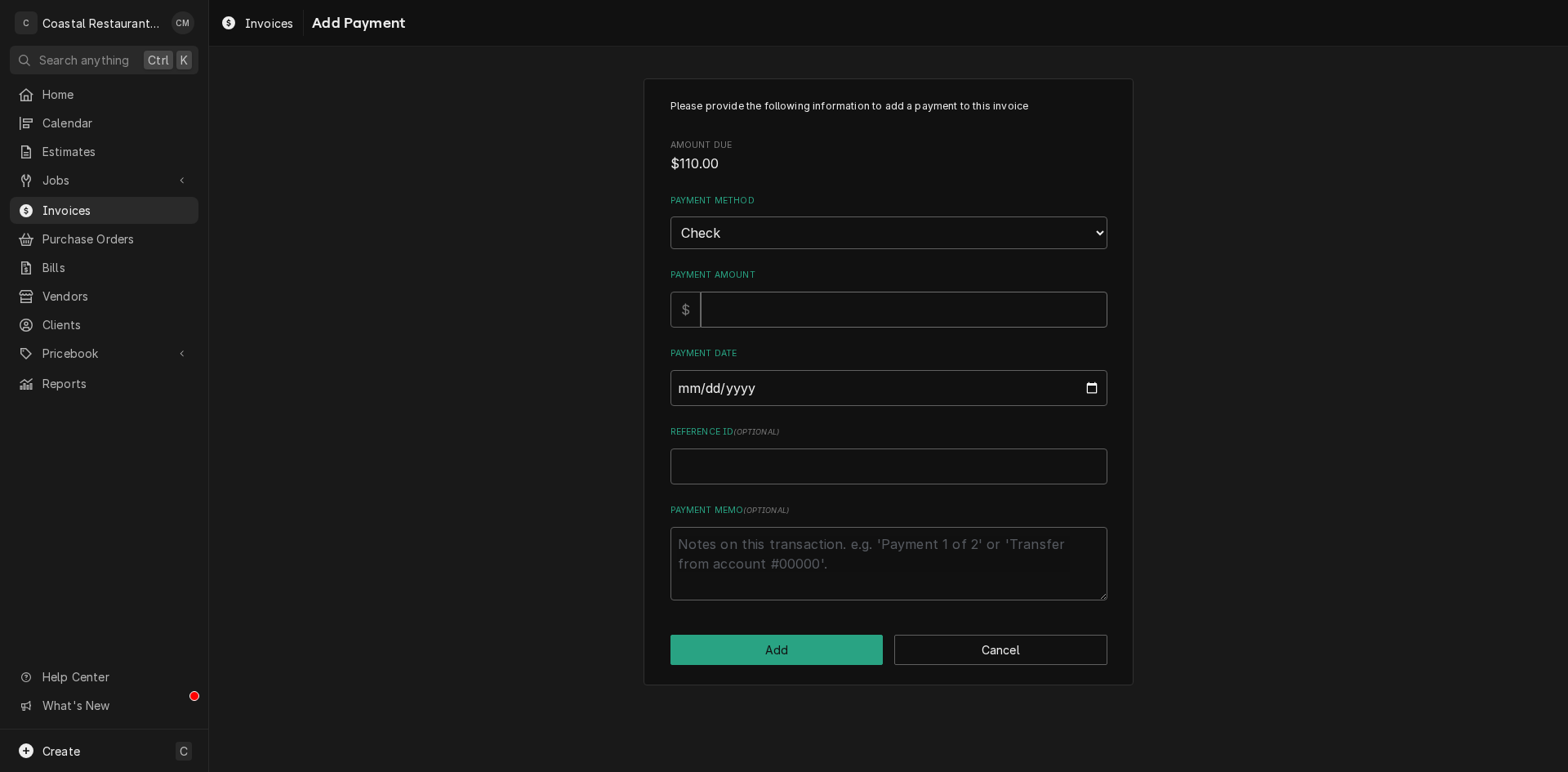
type textarea "x"
type input "1"
type textarea "x"
type input "11"
type textarea "x"
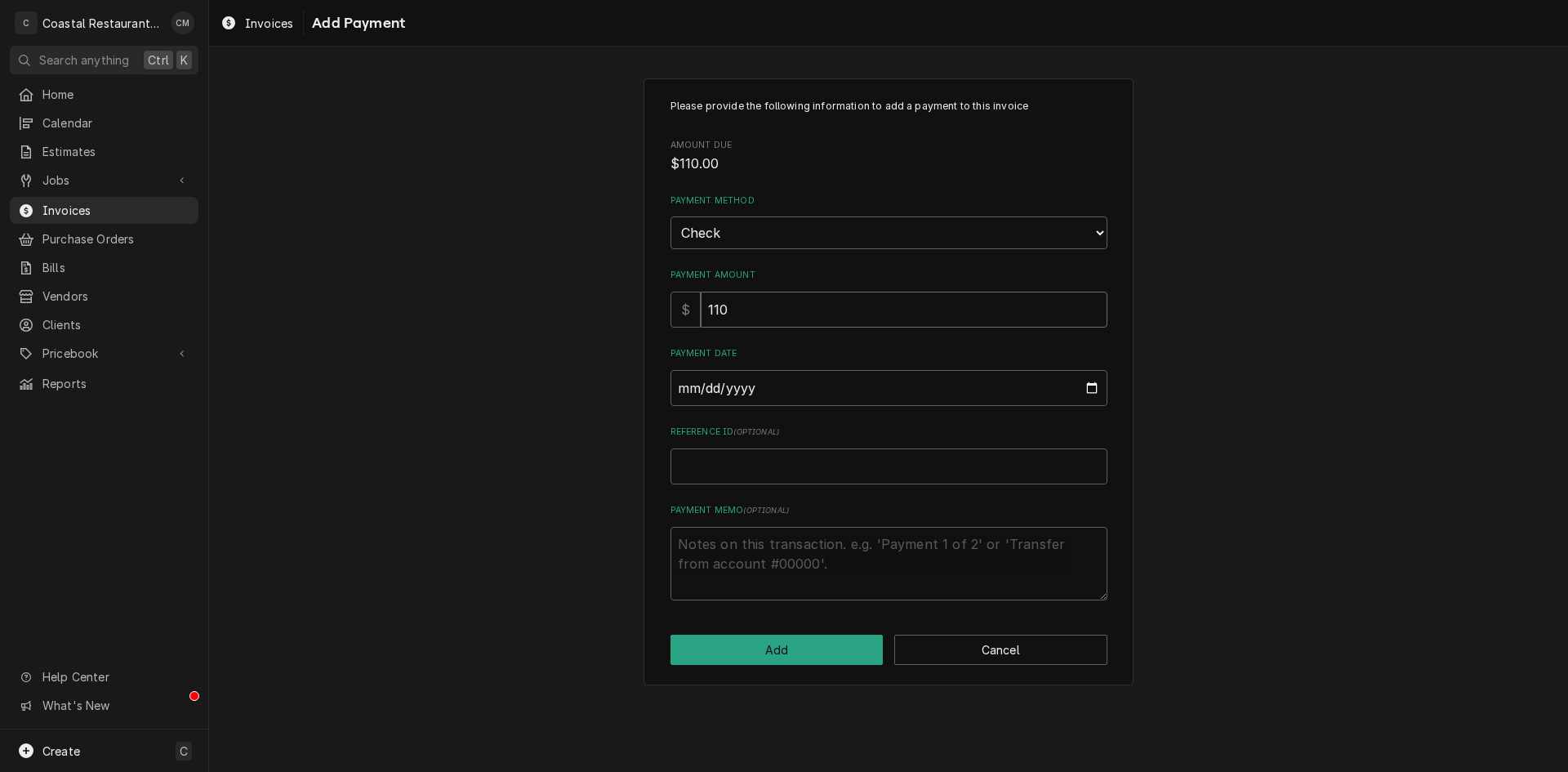
type input "110"
type input "0002-08-19"
type textarea "x"
type input "0020-08-19"
type textarea "x"
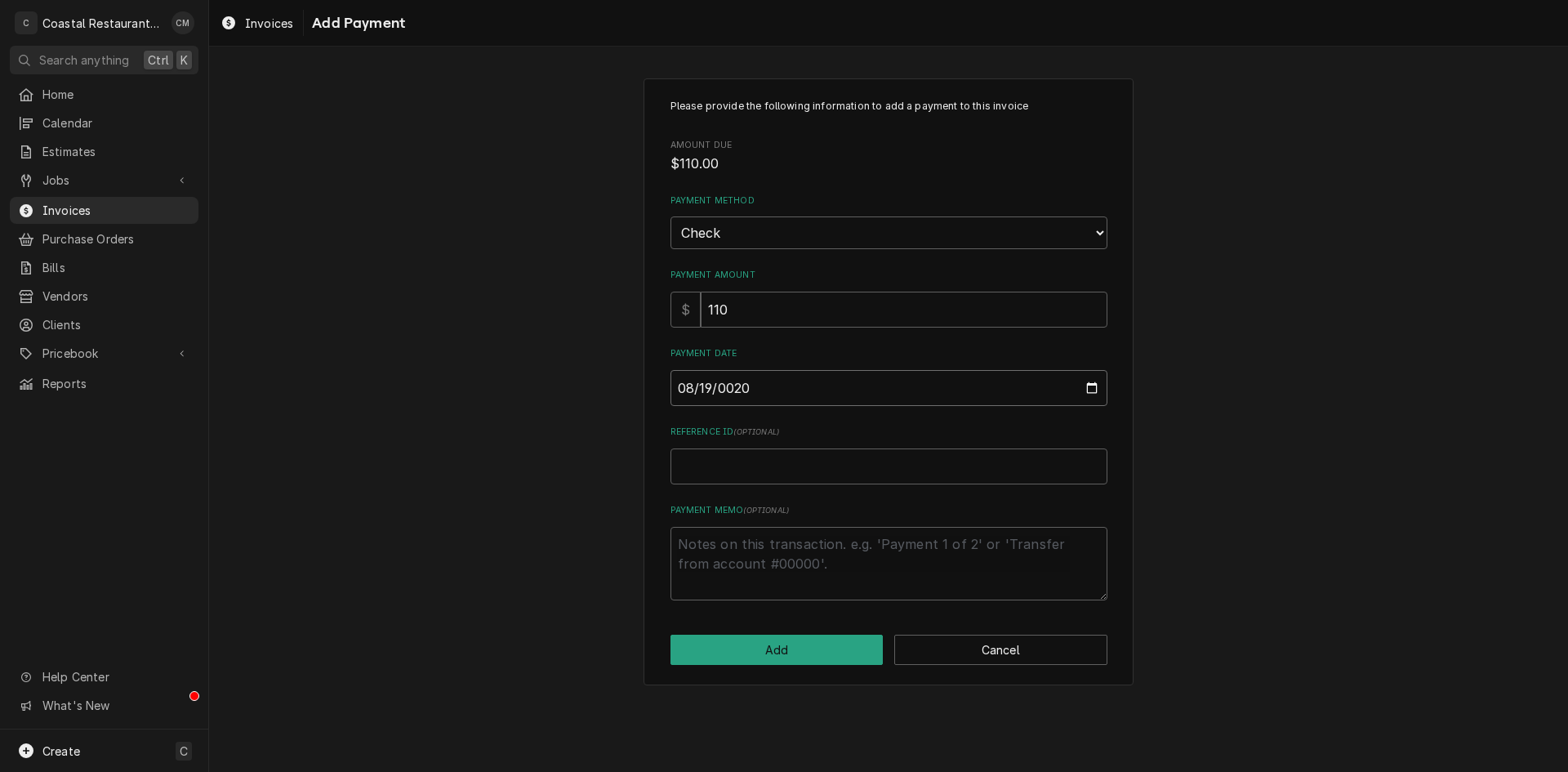
type input "0202-08-19"
type textarea "x"
type input "[DATE]"
type textarea "x"
type input "3"
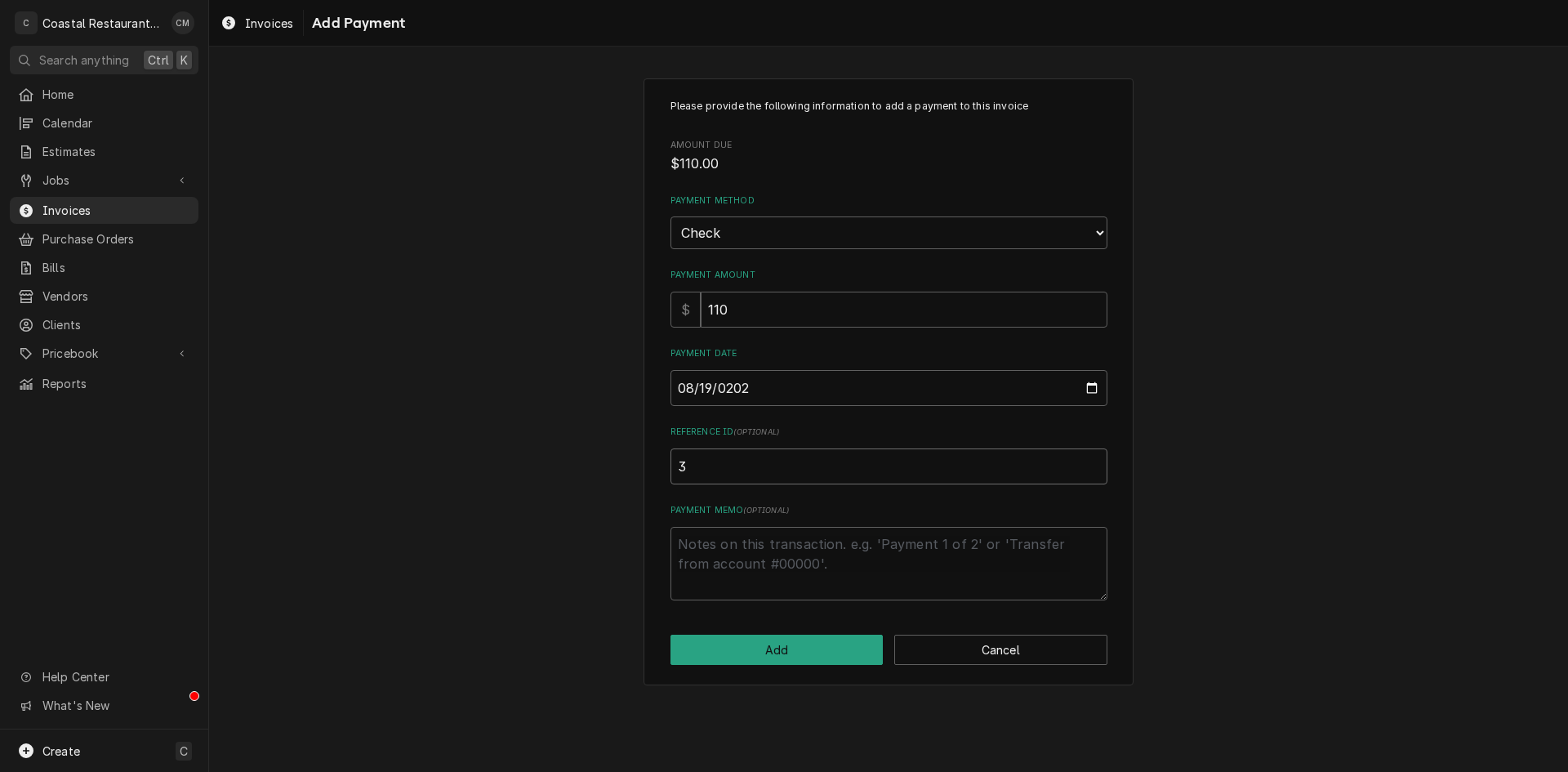
type textarea "x"
type input "34"
type textarea "x"
type input "340"
type textarea "x"
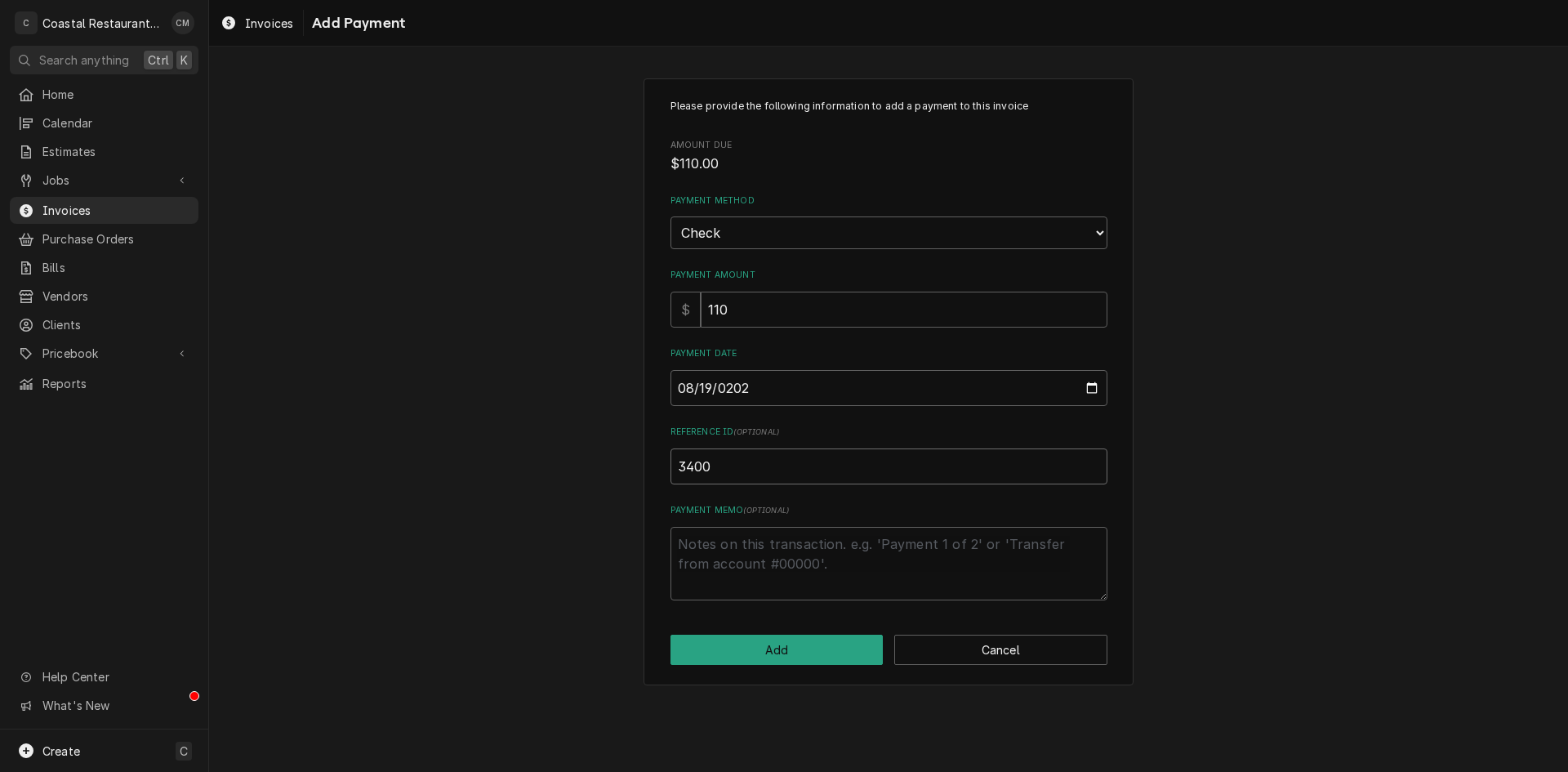
type input "3400"
click button "Add" at bounding box center [776, 650] width 213 height 30
type textarea "x"
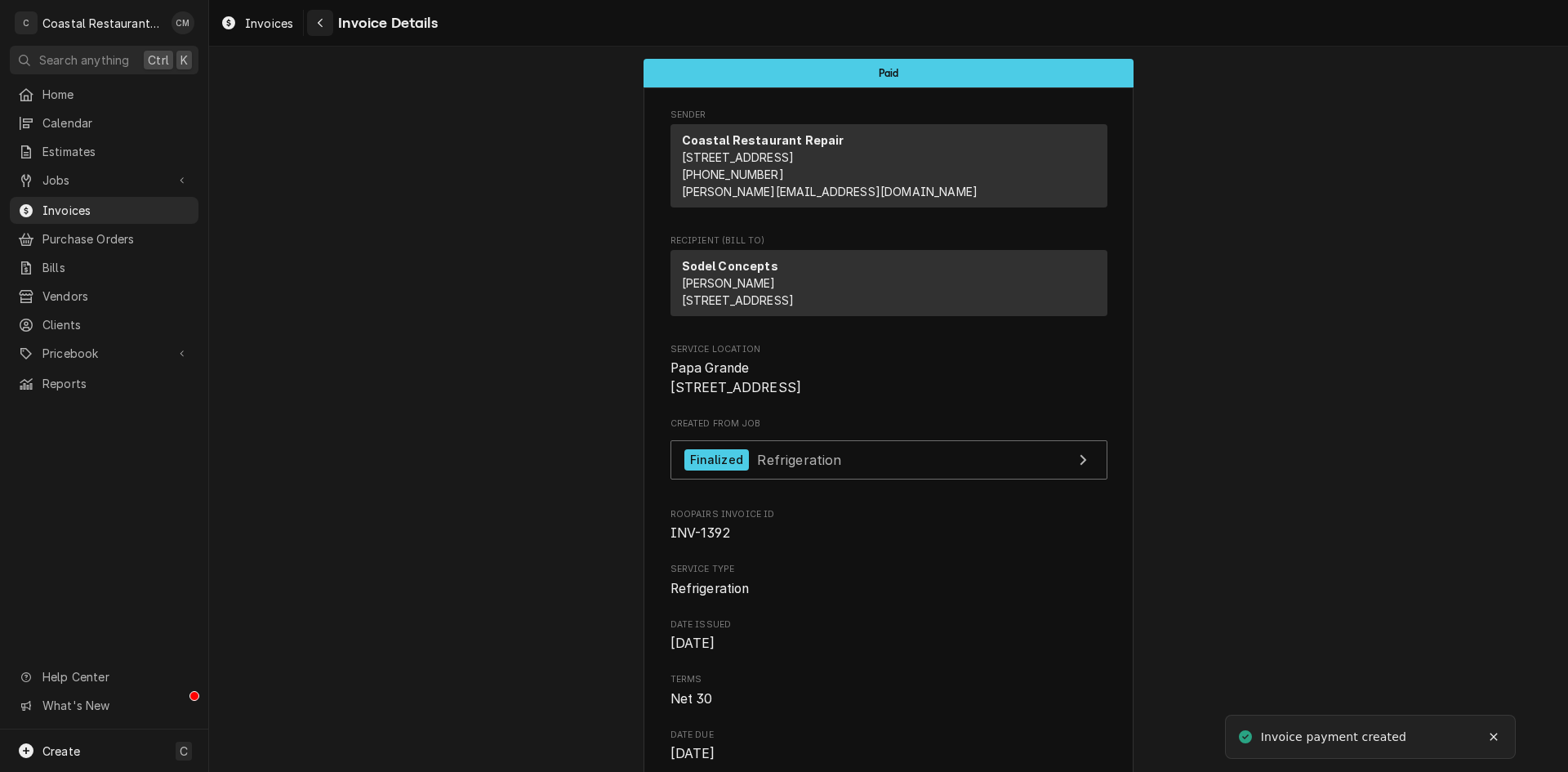
click at [322, 19] on icon "Navigate back" at bounding box center [320, 23] width 5 height 9
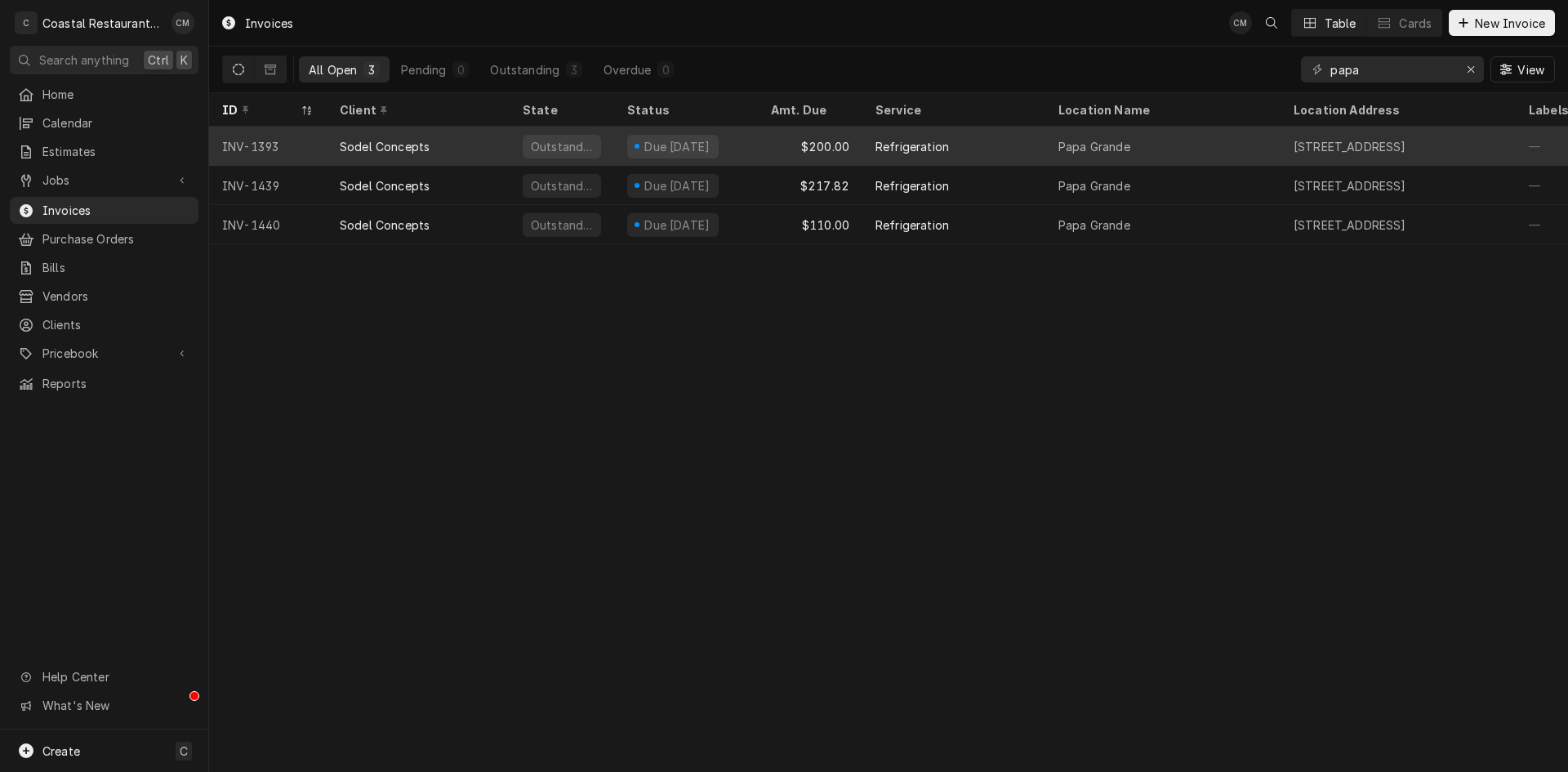
click at [757, 148] on div "Due [DATE]" at bounding box center [685, 146] width 144 height 40
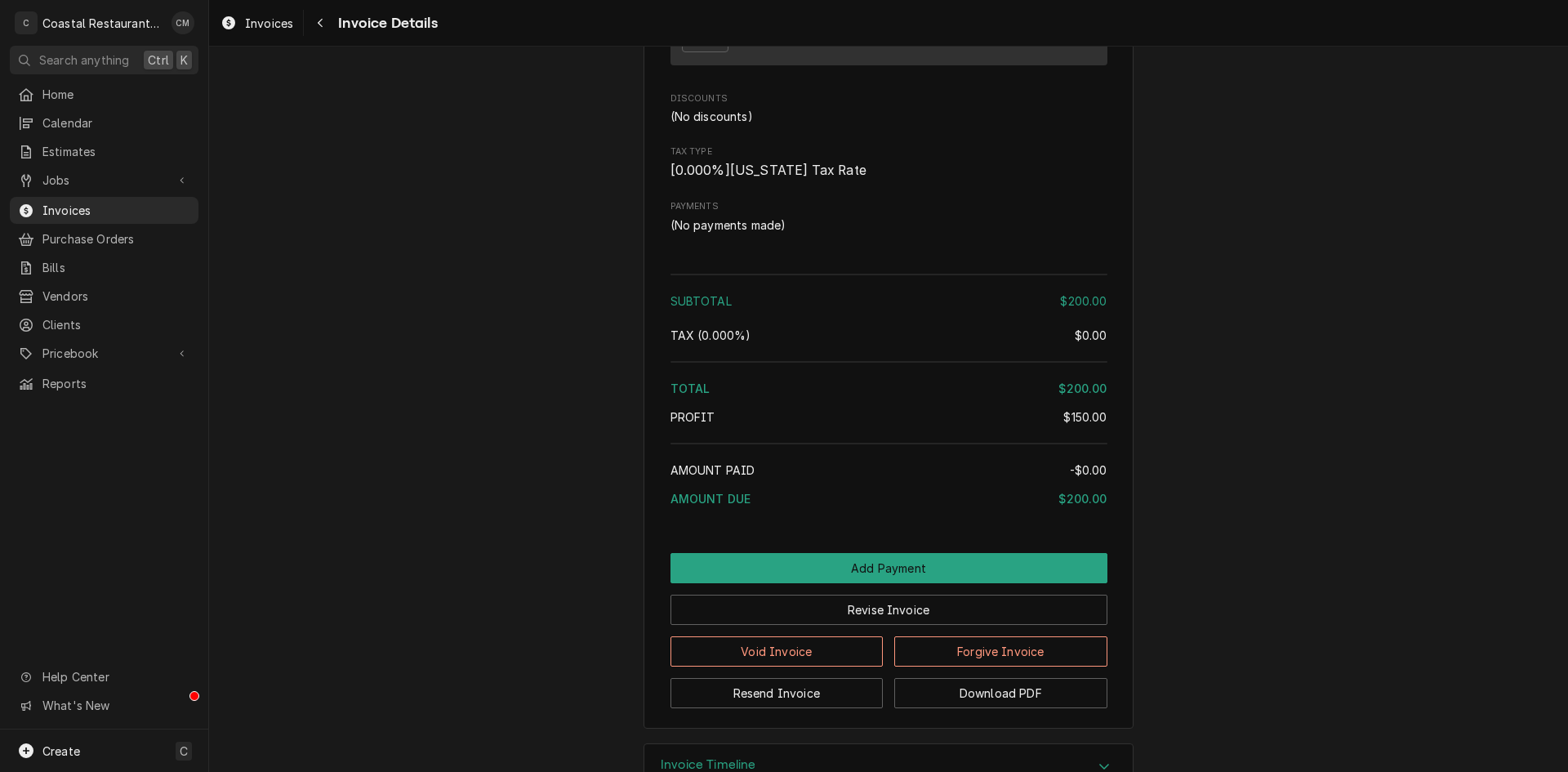
scroll to position [1467, 0]
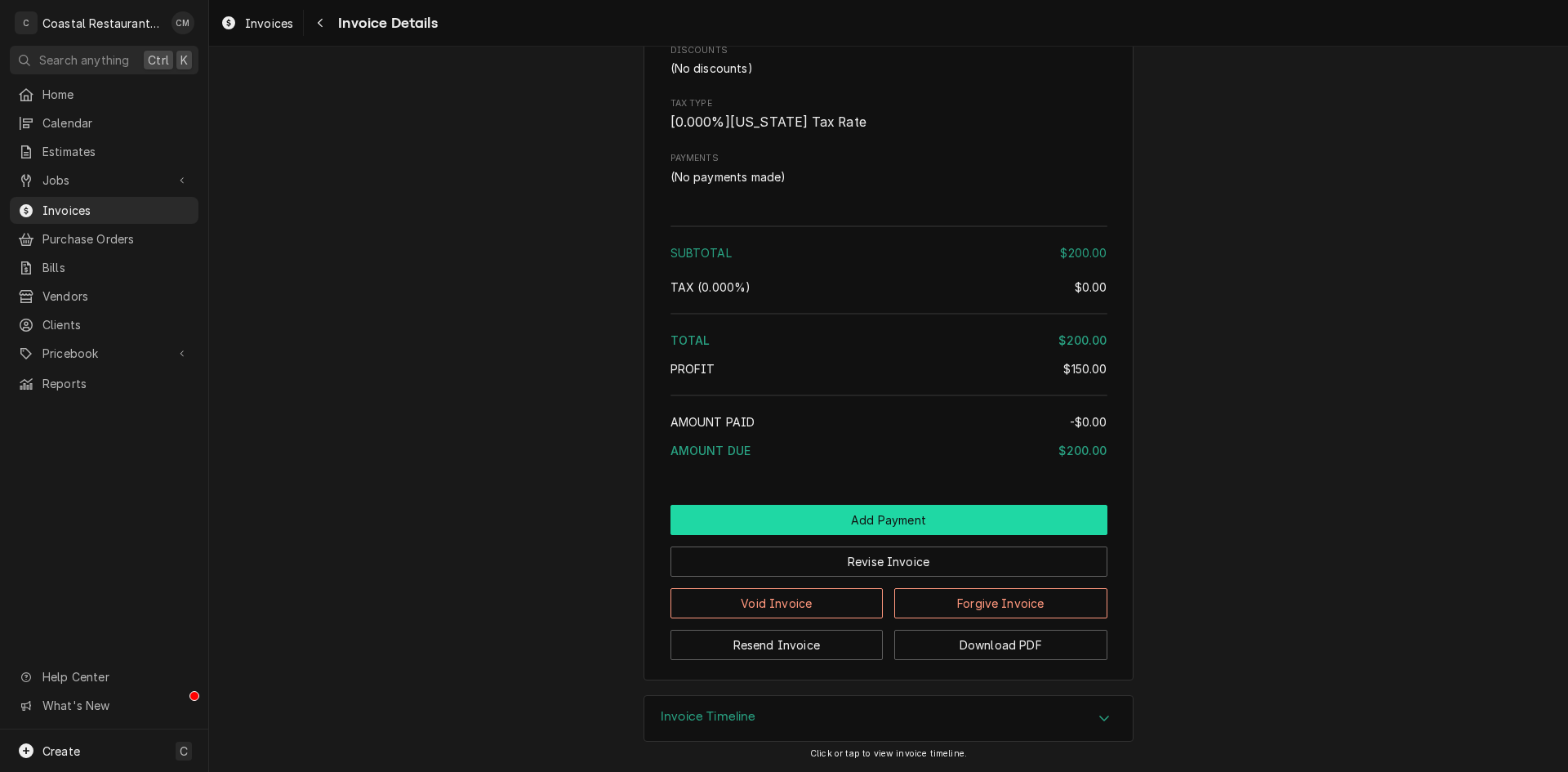
click at [820, 516] on button "Add Payment" at bounding box center [889, 520] width 437 height 30
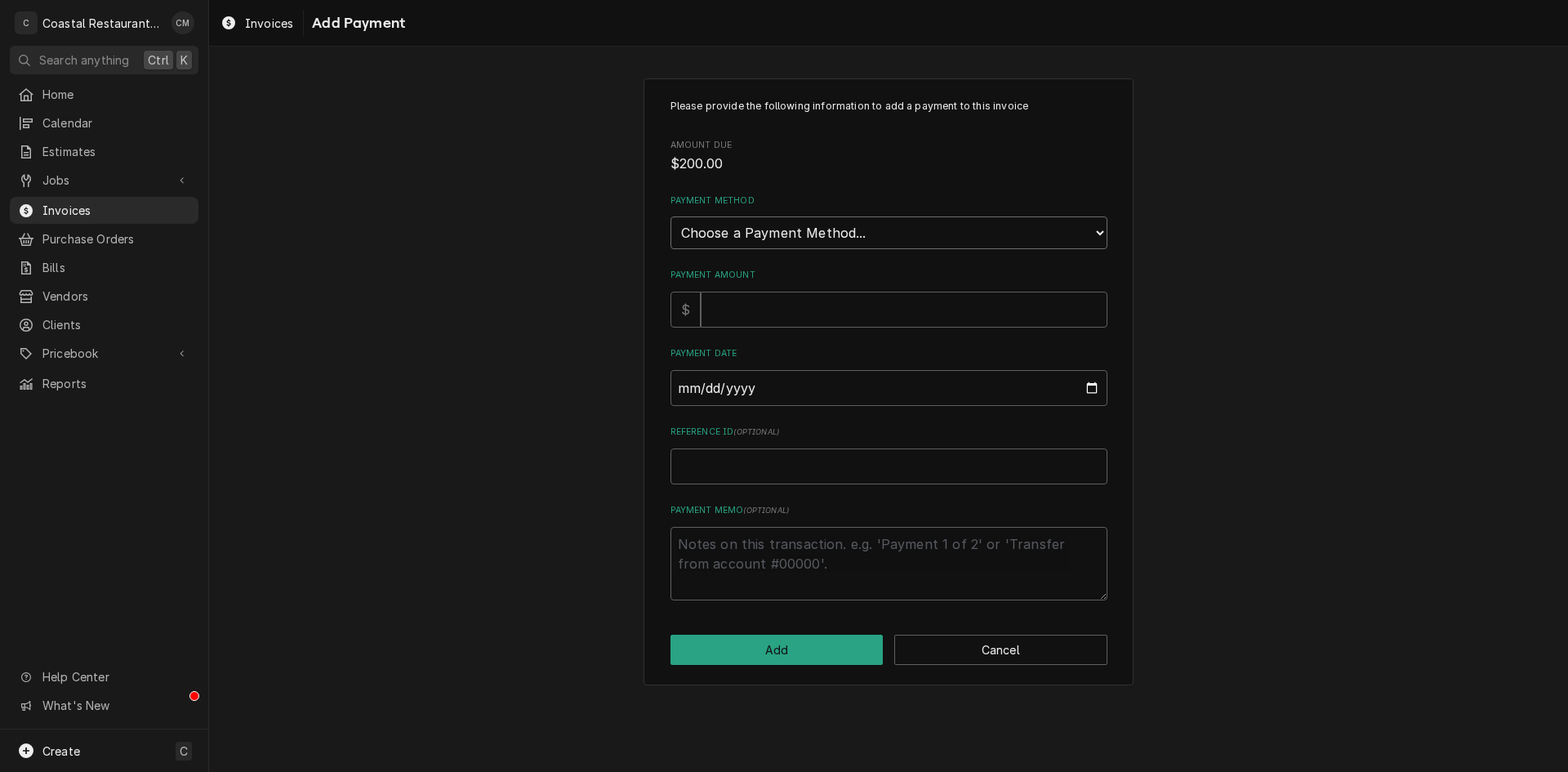
click at [772, 220] on select "Choose a Payment Method... Cash Check Credit/Debit Card ACH/eCheck Other" at bounding box center [889, 232] width 437 height 33
select select "2"
click at [670, 216] on select "Choose a Payment Method... Cash Check Credit/Debit Card ACH/eCheck Other" at bounding box center [889, 232] width 437 height 33
click at [752, 301] on input "Payment Amount" at bounding box center [904, 309] width 407 height 36
type textarea "x"
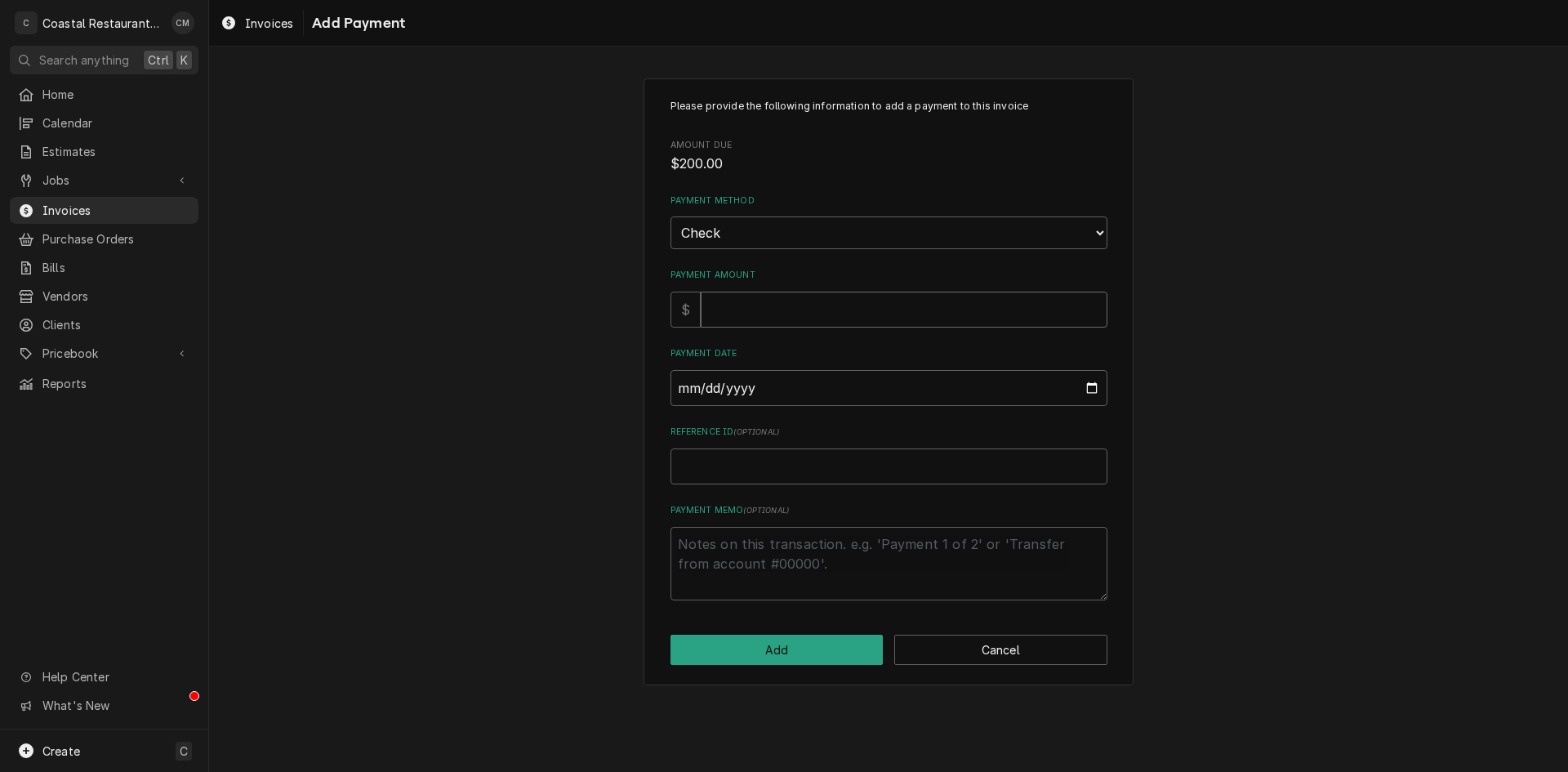
type input "2"
type textarea "x"
type input "20"
type textarea "x"
type input "200"
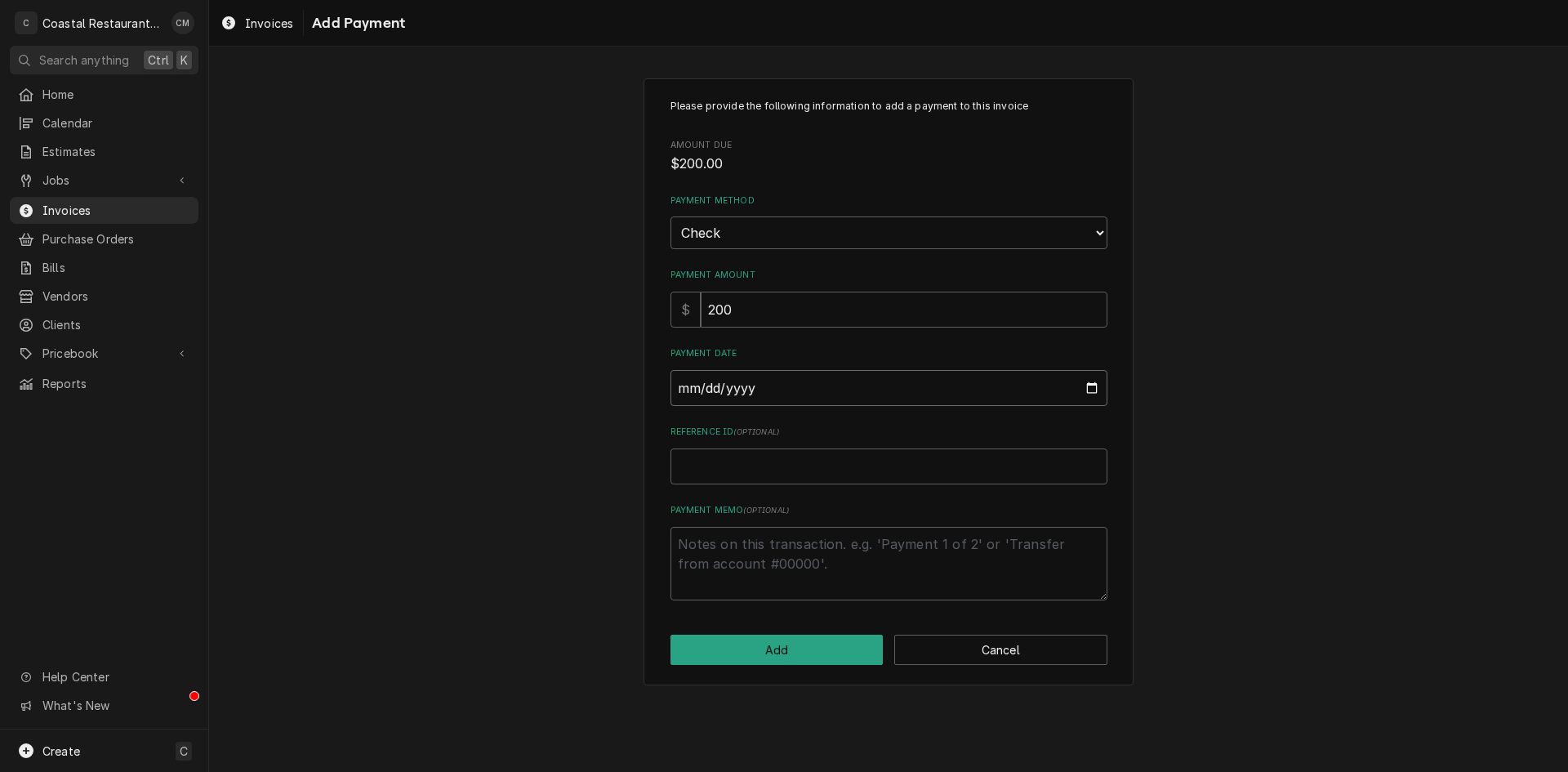
type input "0002-08-19"
type textarea "x"
type input "0020-08-19"
type textarea "x"
type input "0202-08-19"
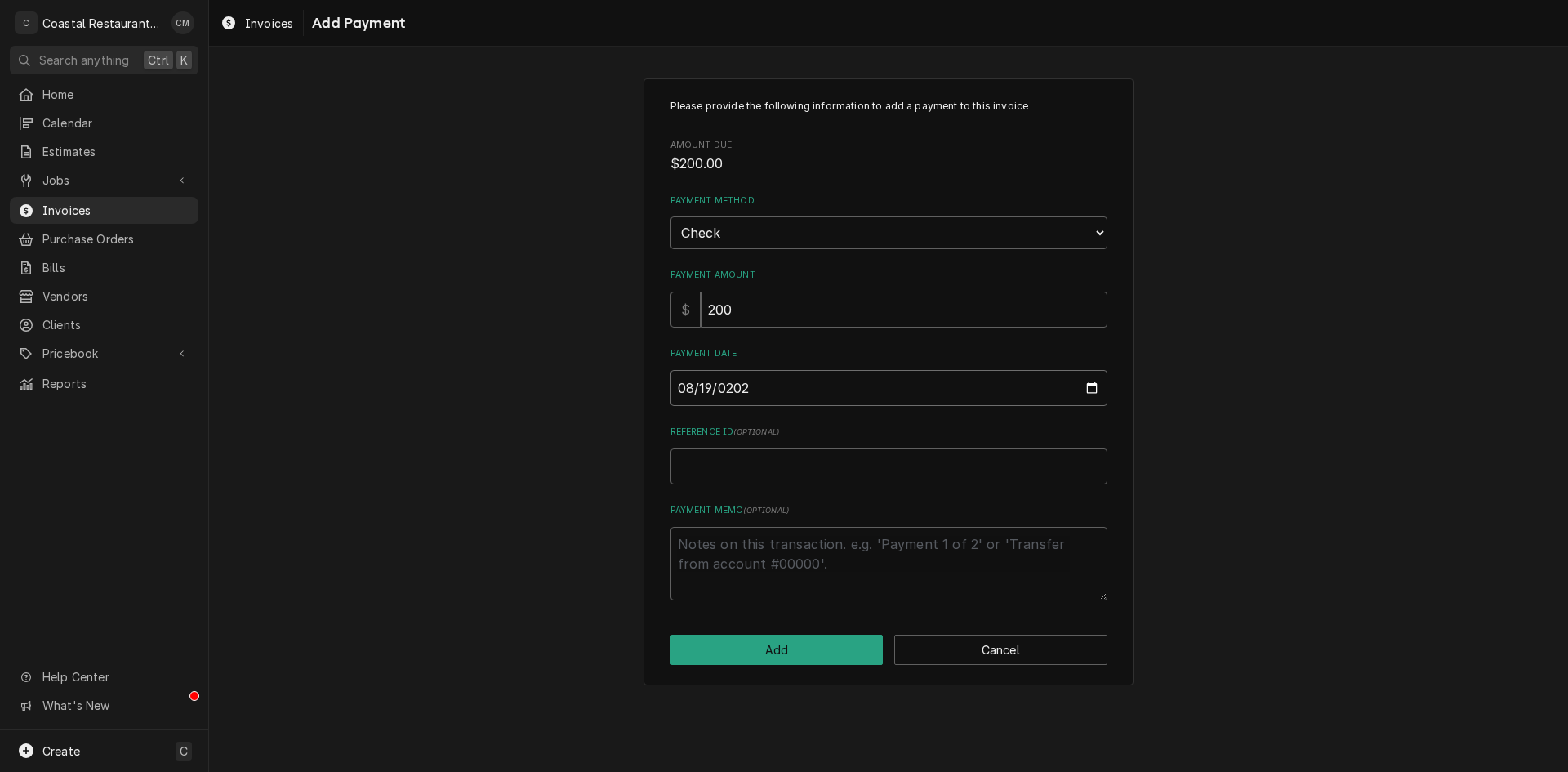
type textarea "x"
type input "2025-08-19"
type textarea "x"
type input "3"
type textarea "x"
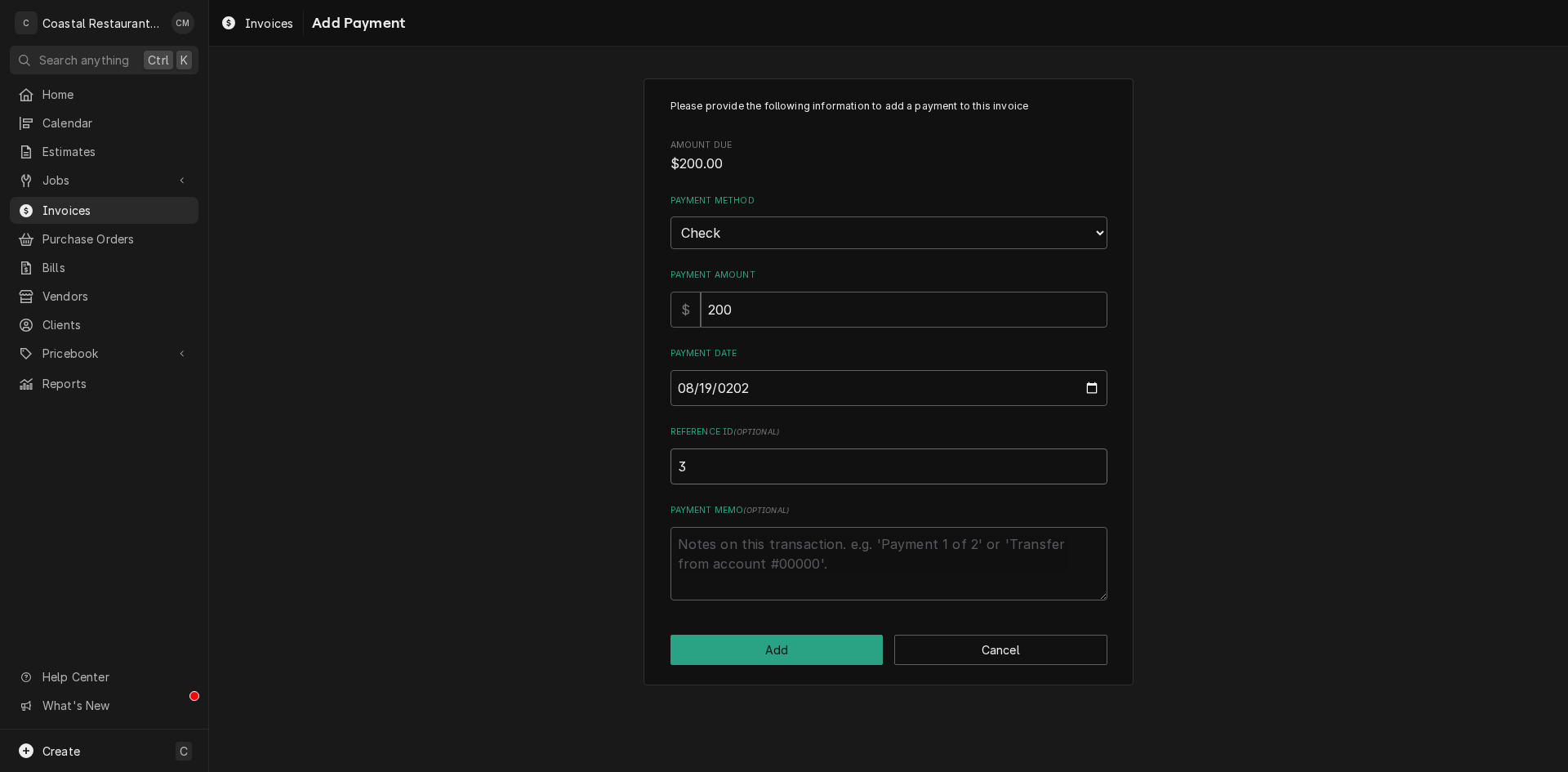
type input "34"
type textarea "x"
type input "340"
type textarea "x"
type input "3400"
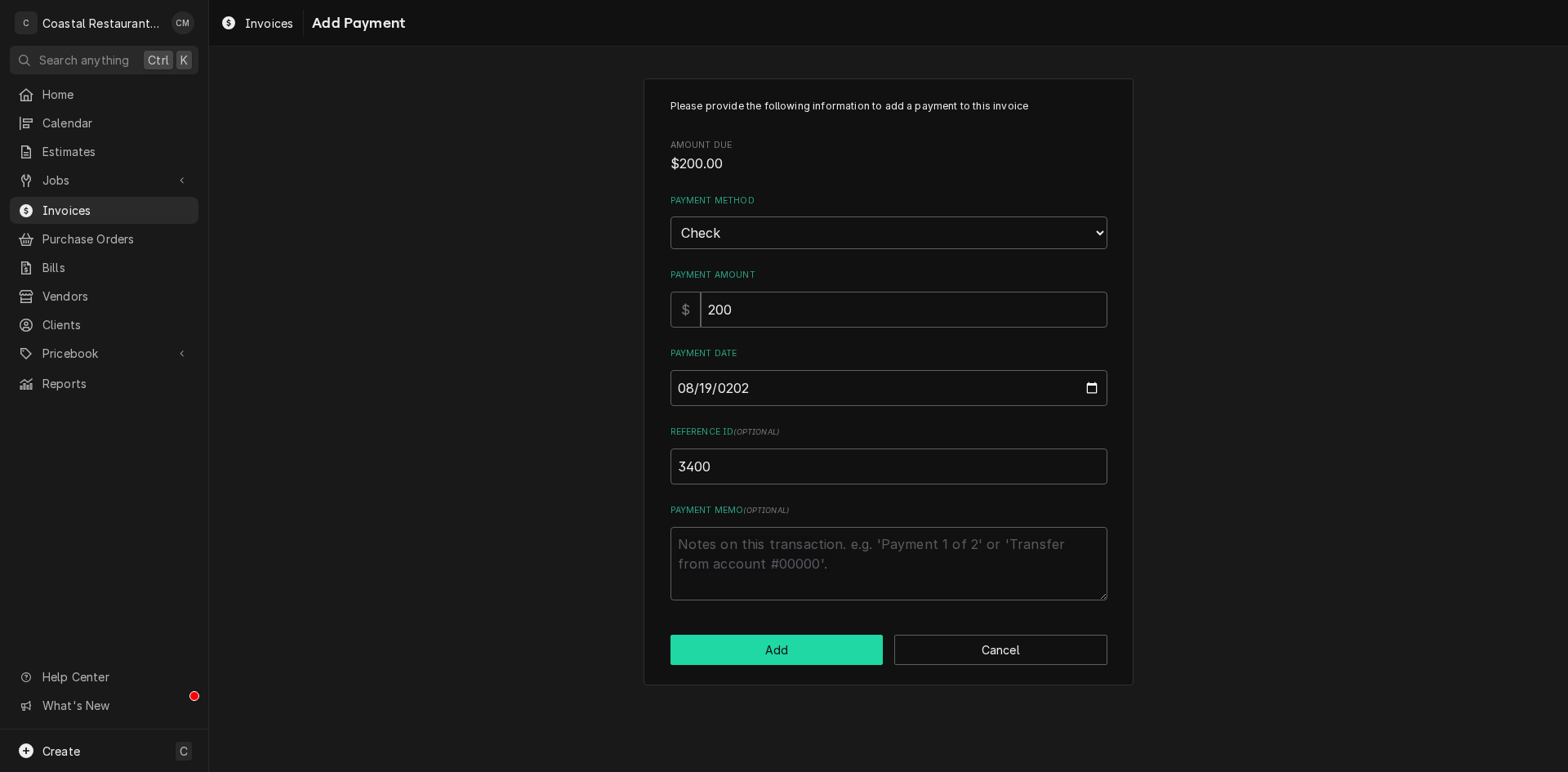
click button "Add" at bounding box center [776, 650] width 213 height 30
type textarea "x"
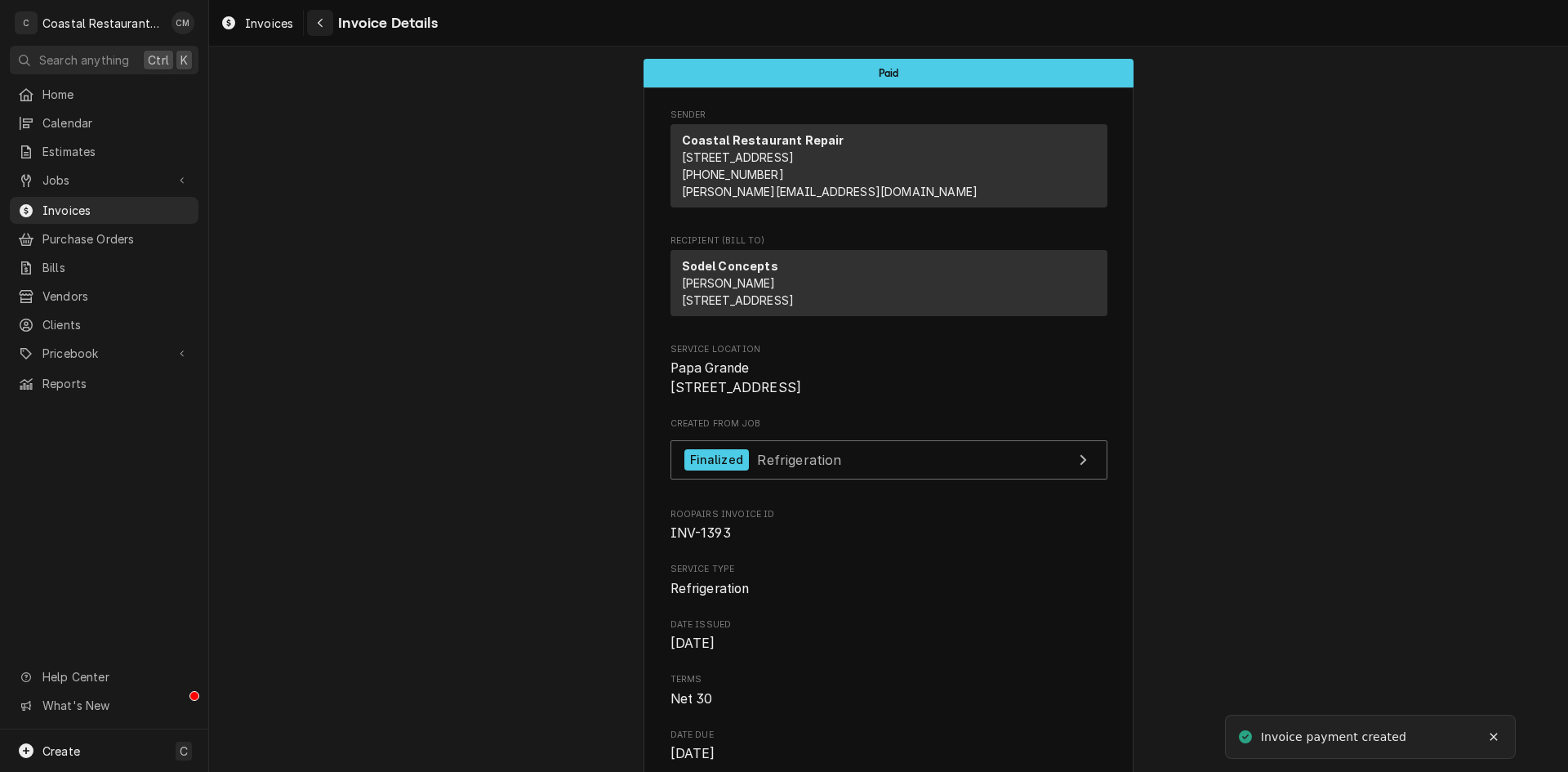
click at [316, 24] on div "Navigate back" at bounding box center [319, 22] width 16 height 16
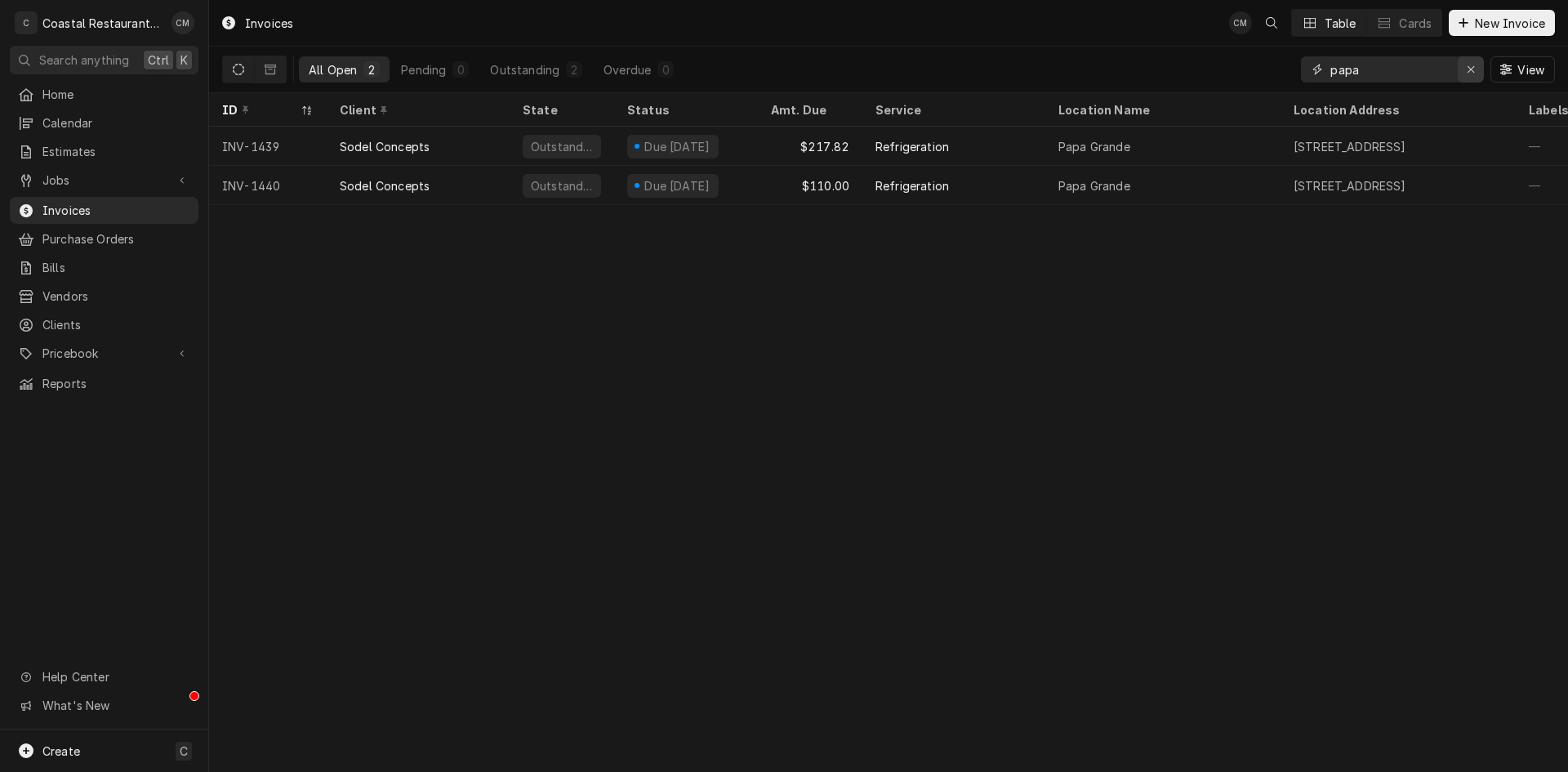
click at [1470, 72] on icon "Erase input" at bounding box center [1470, 70] width 9 height 12
